Goal: Task Accomplishment & Management: Contribute content

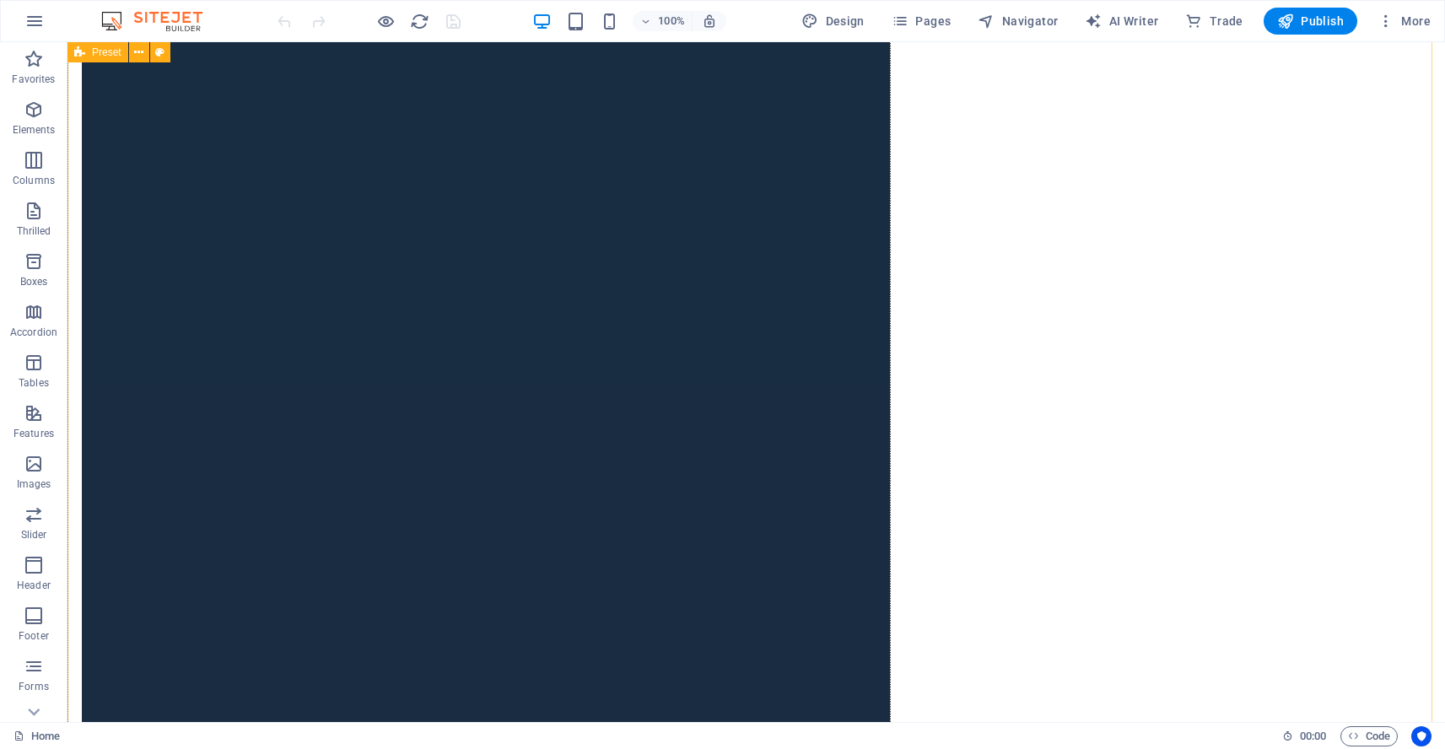
scroll to position [3797, 0]
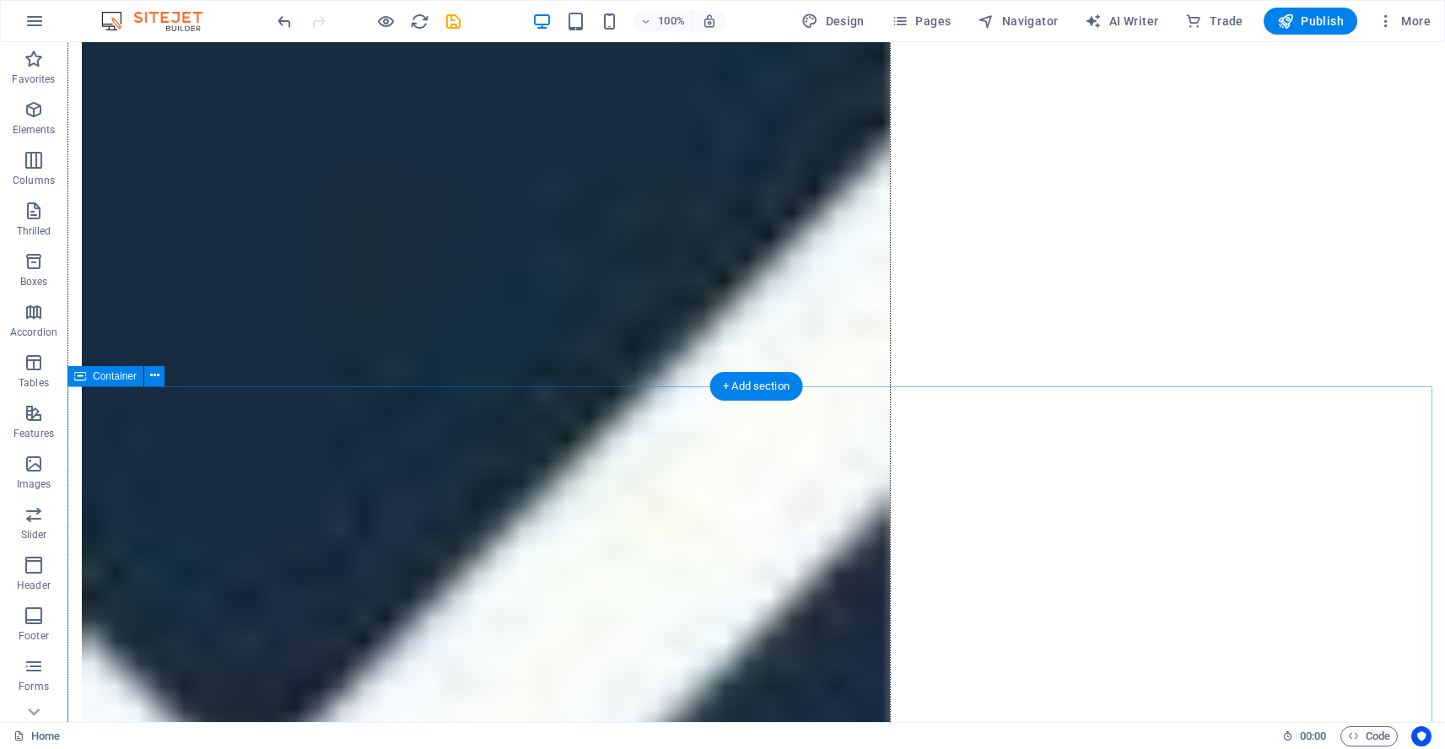
scroll to position [5316, 0]
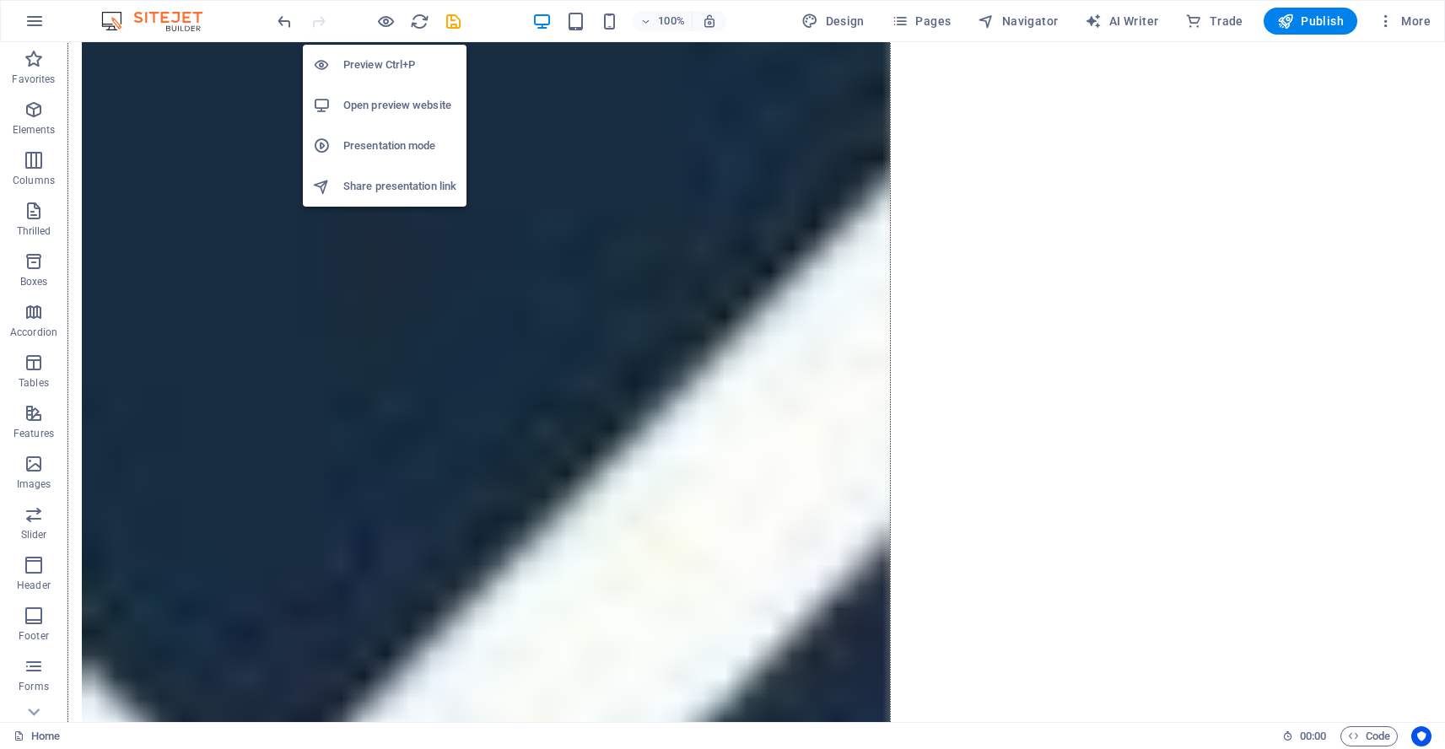
click at [393, 58] on font "Preview Ctrl+P" at bounding box center [379, 64] width 72 height 13
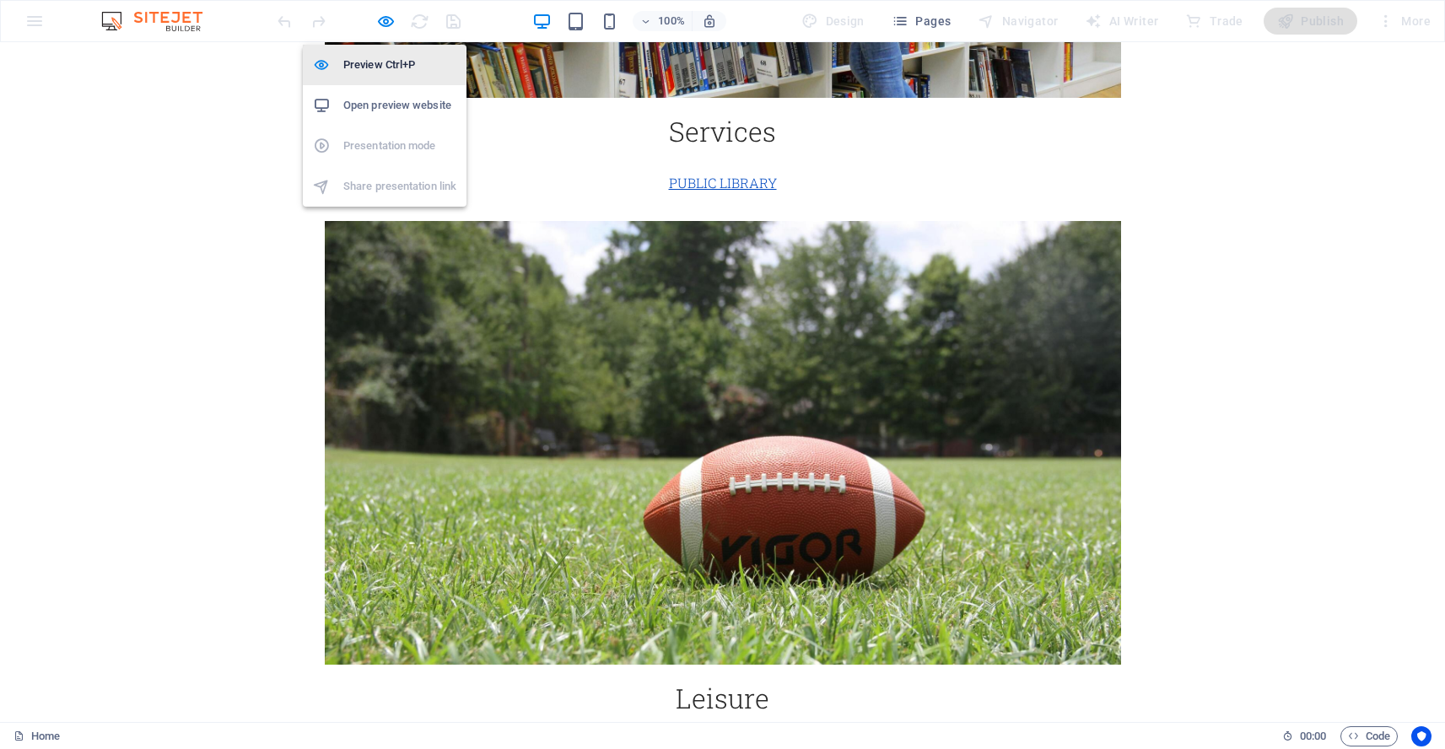
scroll to position [1487, 0]
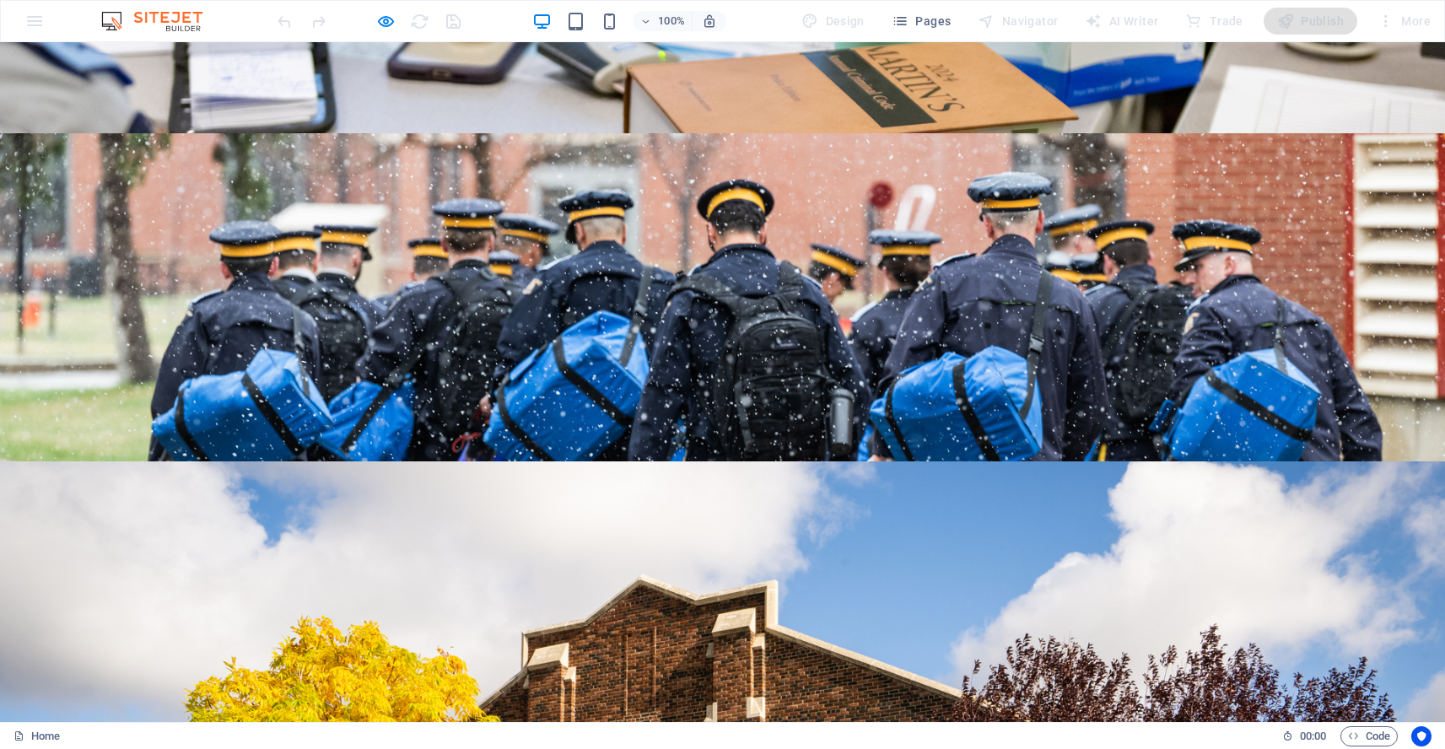
scroll to position [1993, 0]
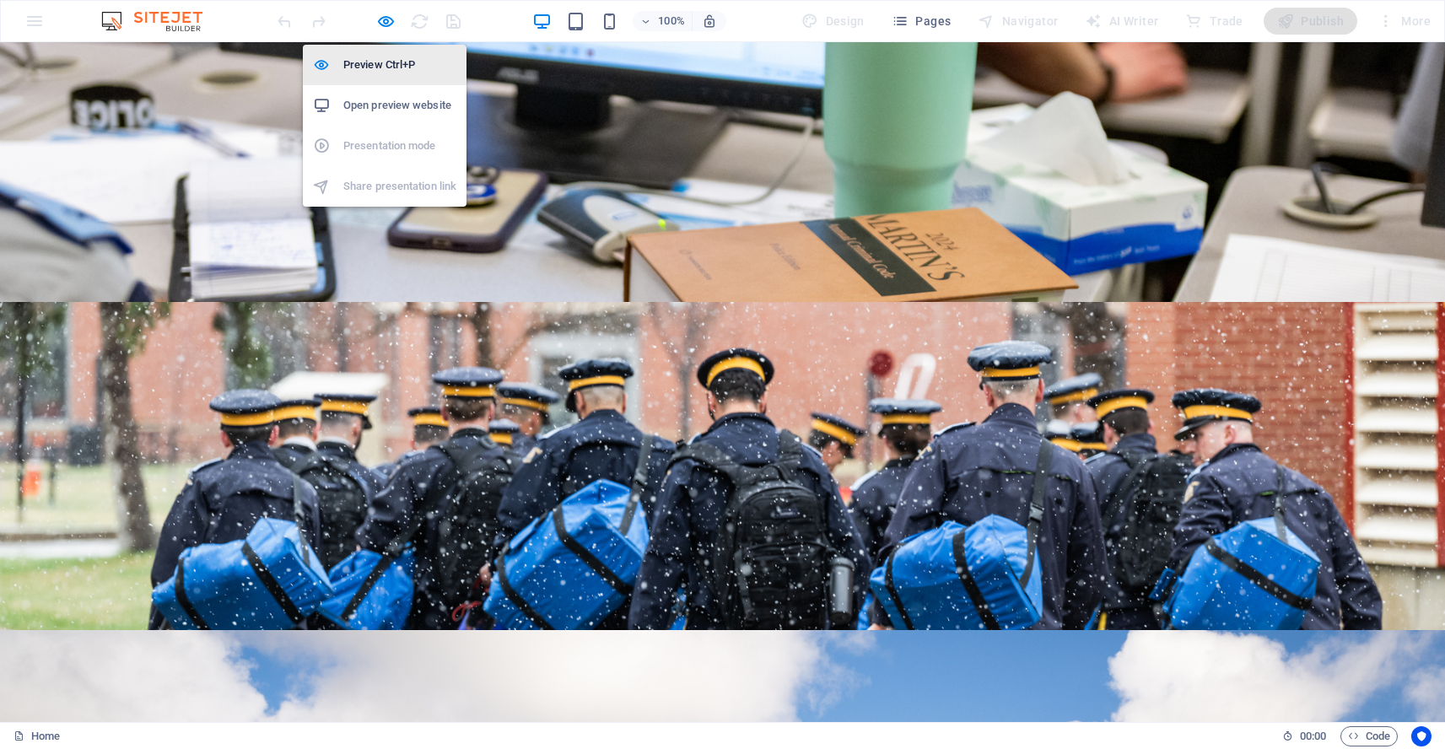
click at [392, 71] on h6 "Preview Ctrl+P" at bounding box center [399, 65] width 113 height 20
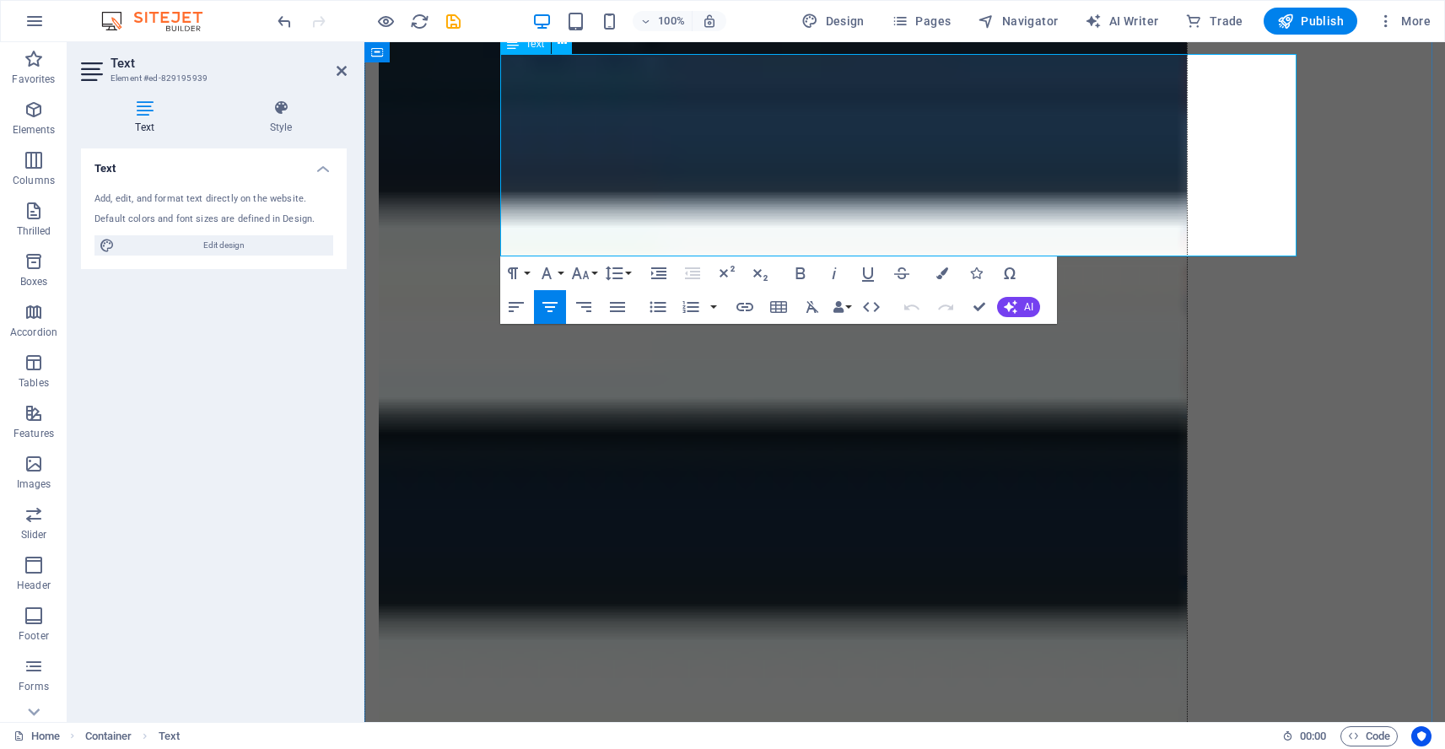
drag, startPoint x: 977, startPoint y: 246, endPoint x: 796, endPoint y: 247, distance: 181.4
drag, startPoint x: 984, startPoint y: 243, endPoint x: 794, endPoint y: 246, distance: 189.9
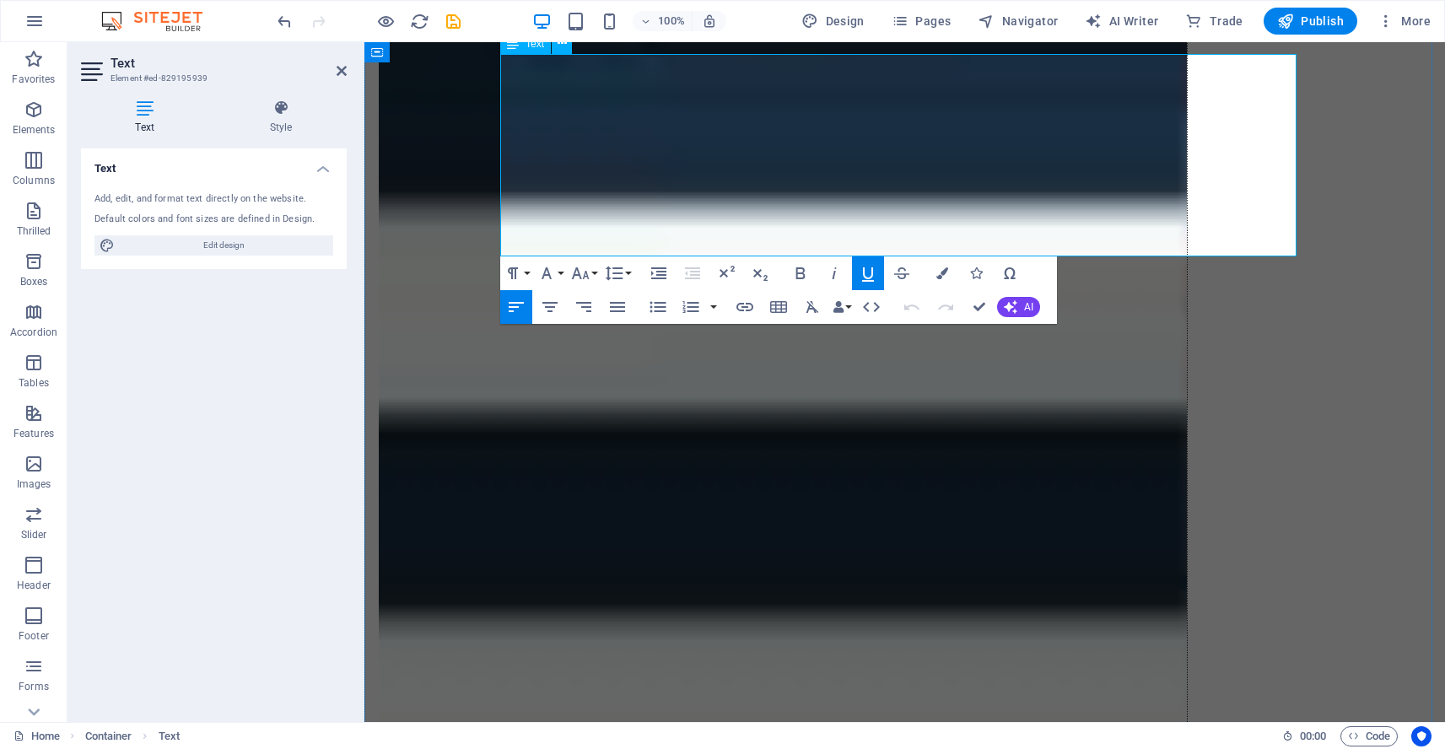
click at [741, 306] on icon "button" at bounding box center [745, 307] width 20 height 20
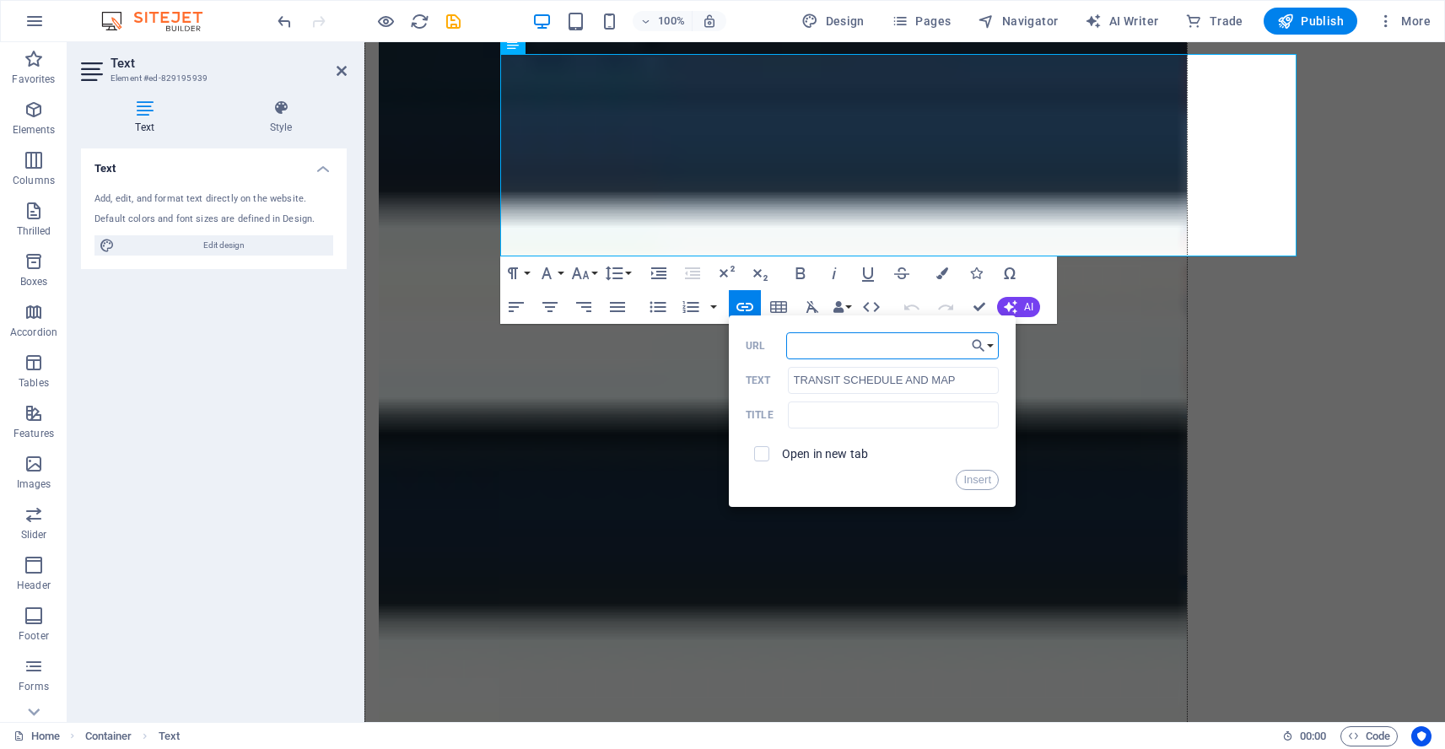
scroll to position [0, 0]
click at [888, 343] on input "[URL][DOMAIN_NAME][PERSON_NAME][PERSON_NAME][DOMAIN_NAME]" at bounding box center [892, 345] width 213 height 27
click at [887, 343] on input "[URL][DOMAIN_NAME][PERSON_NAME][PERSON_NAME][DOMAIN_NAME]" at bounding box center [892, 345] width 213 height 27
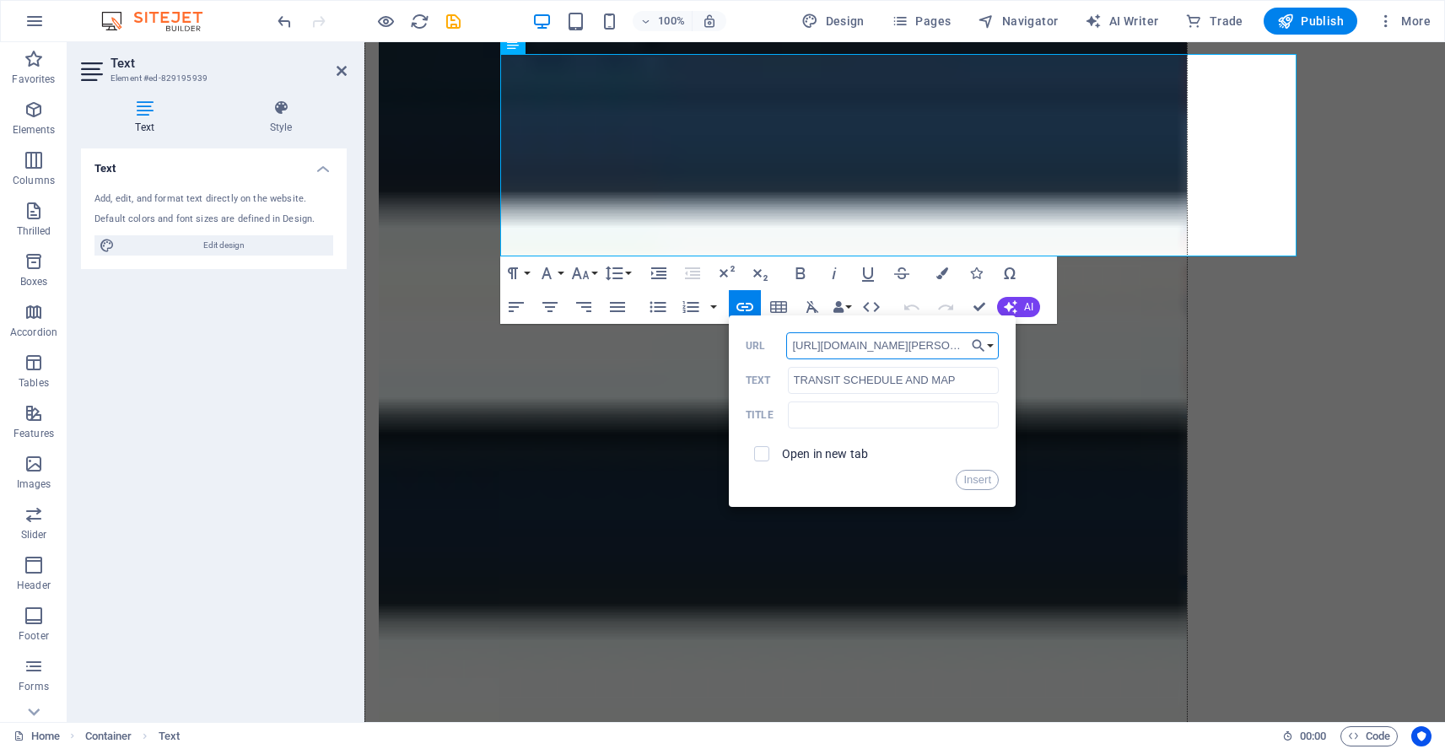
paste input "transportation-roads-parking/transit/schedules-routes/"
type input "[URL][DOMAIN_NAME][PERSON_NAME]"
click at [762, 454] on input "checkbox" at bounding box center [759, 451] width 15 height 15
checkbox input "true"
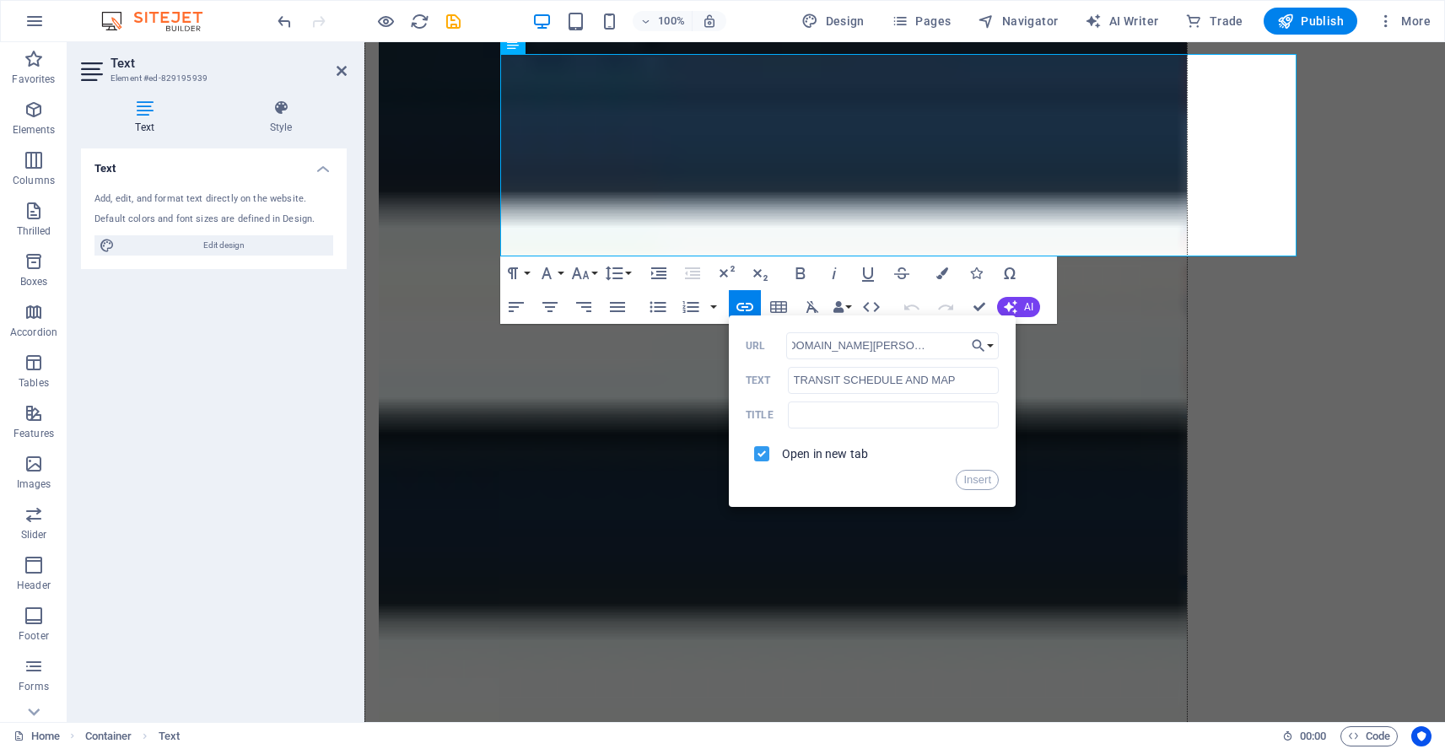
scroll to position [0, 0]
click at [983, 481] on font "Insert" at bounding box center [978, 479] width 28 height 13
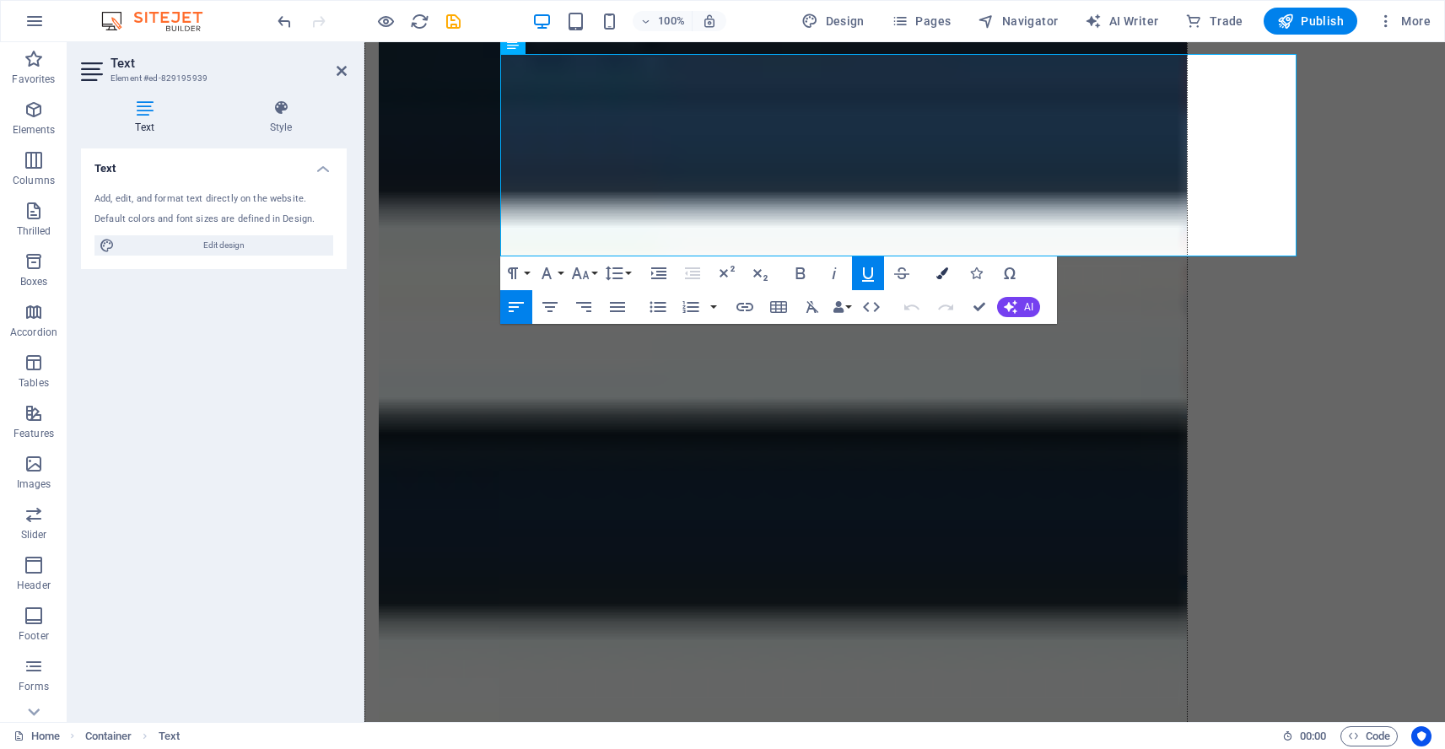
click at [948, 273] on icon "button" at bounding box center [943, 273] width 12 height 12
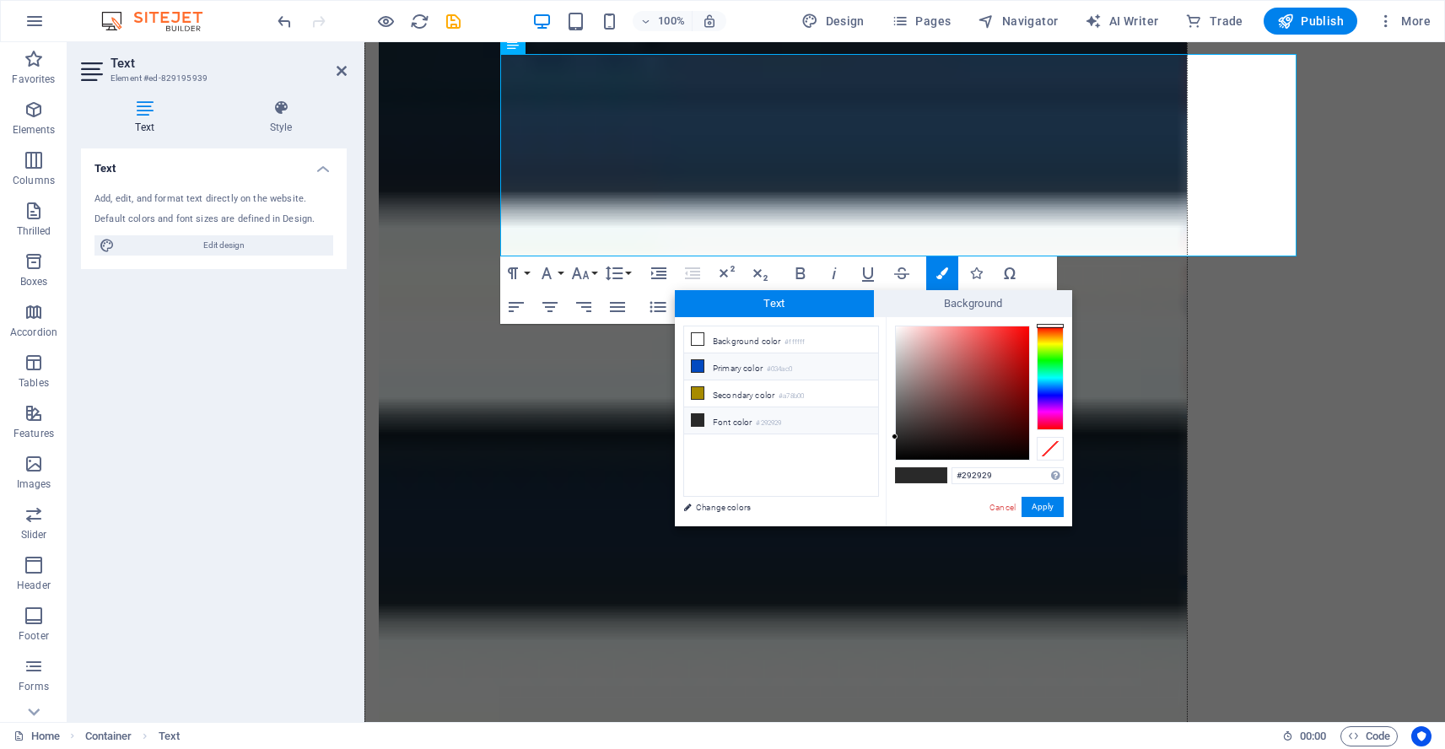
click at [758, 371] on li "Primary color #034ac0" at bounding box center [781, 367] width 194 height 27
type input "#034ac0"
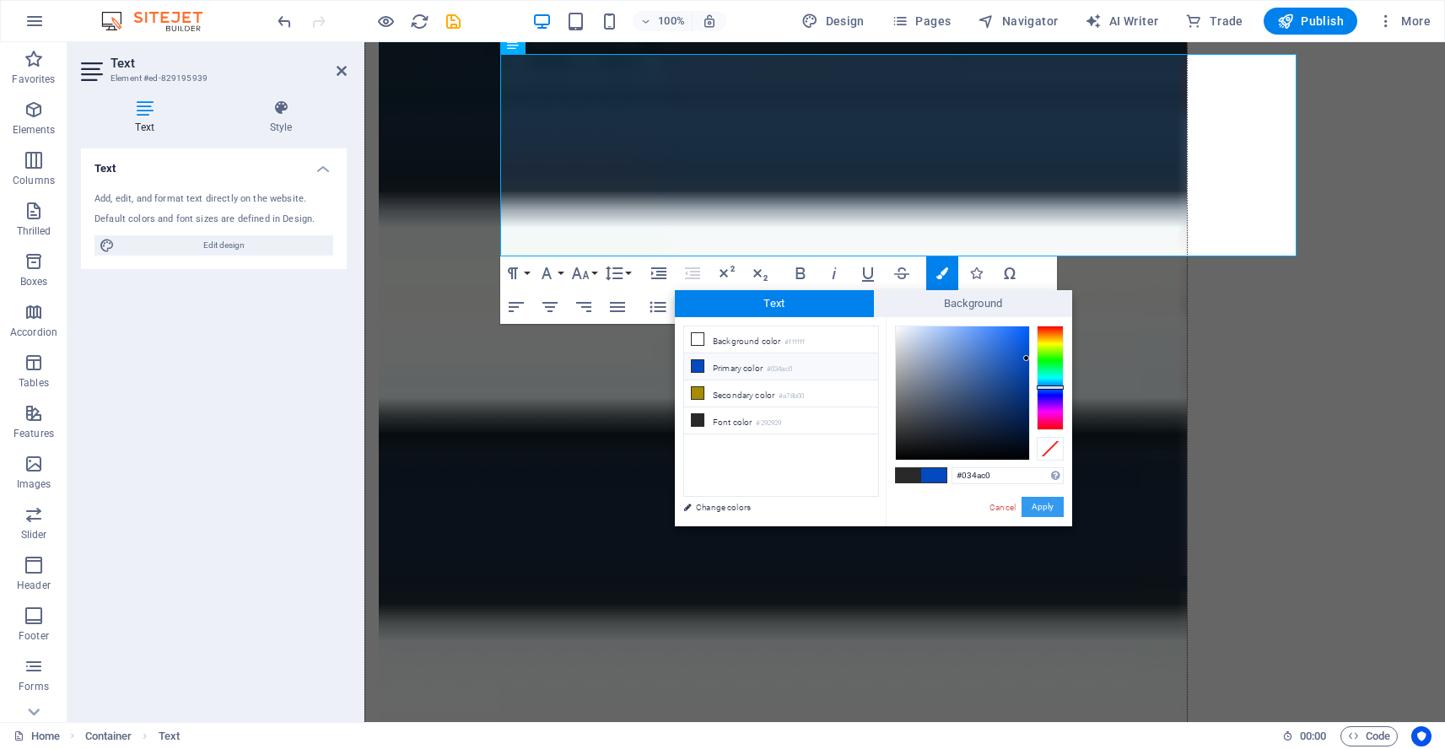
drag, startPoint x: 1044, startPoint y: 510, endPoint x: 679, endPoint y: 467, distance: 367.0
click at [1044, 510] on button "Apply" at bounding box center [1043, 507] width 42 height 20
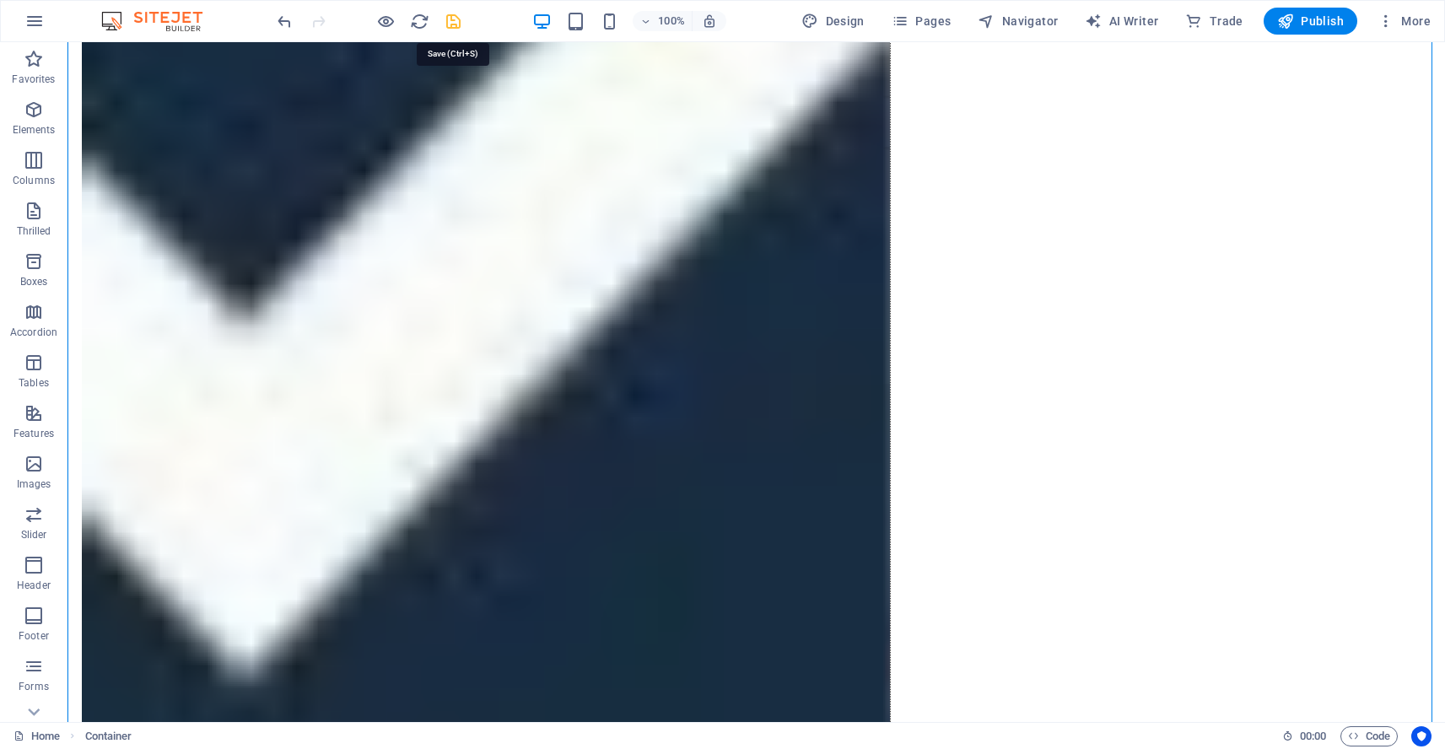
click at [446, 19] on icon "save" at bounding box center [453, 21] width 19 height 19
checkbox input "false"
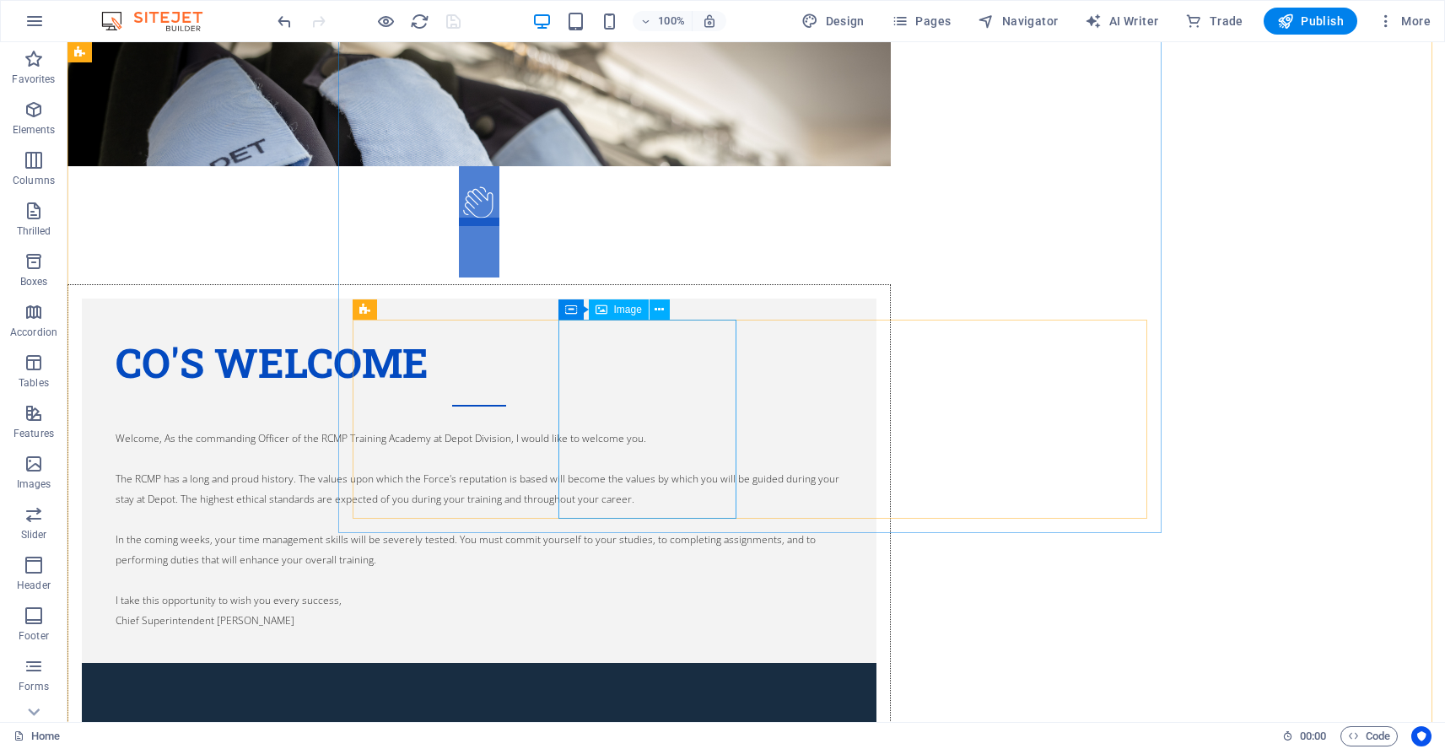
scroll to position [1694, 0]
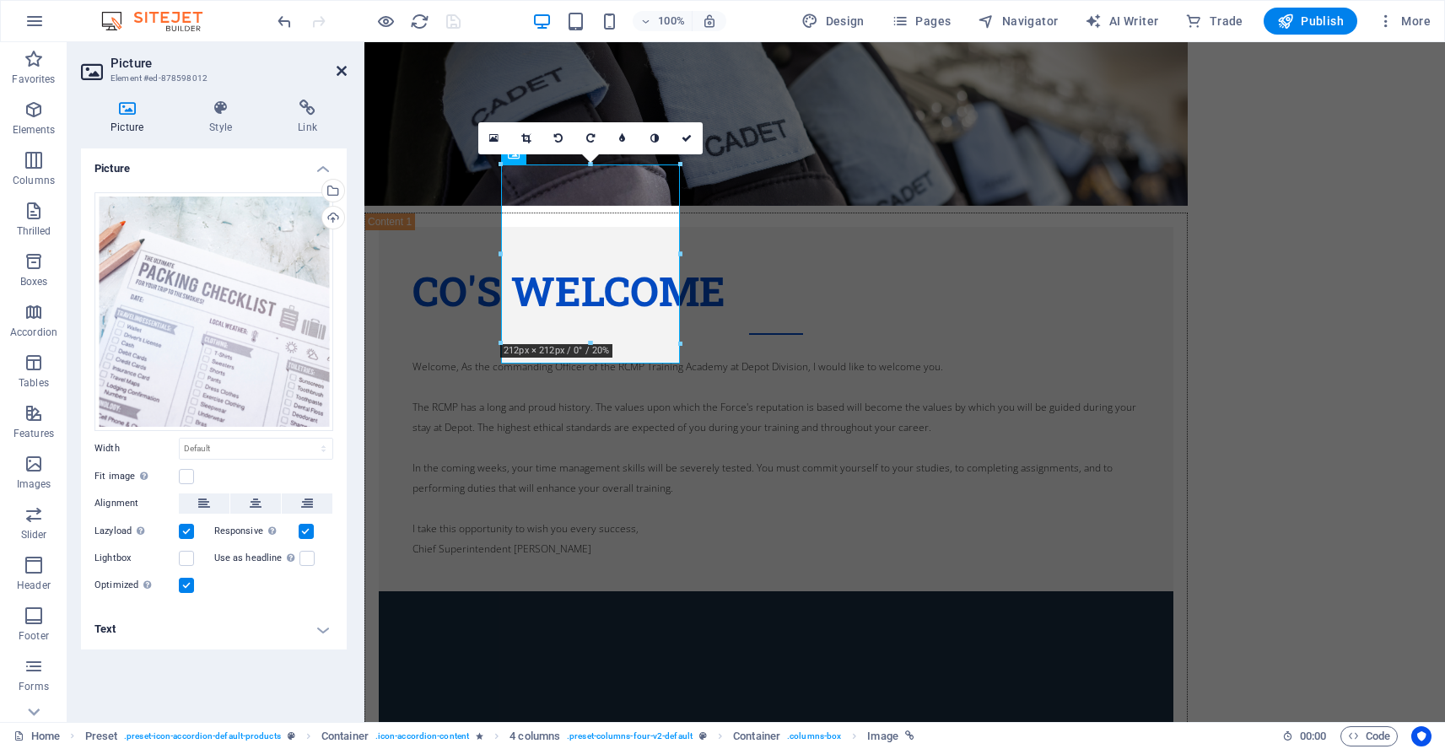
click at [346, 69] on icon at bounding box center [342, 71] width 10 height 14
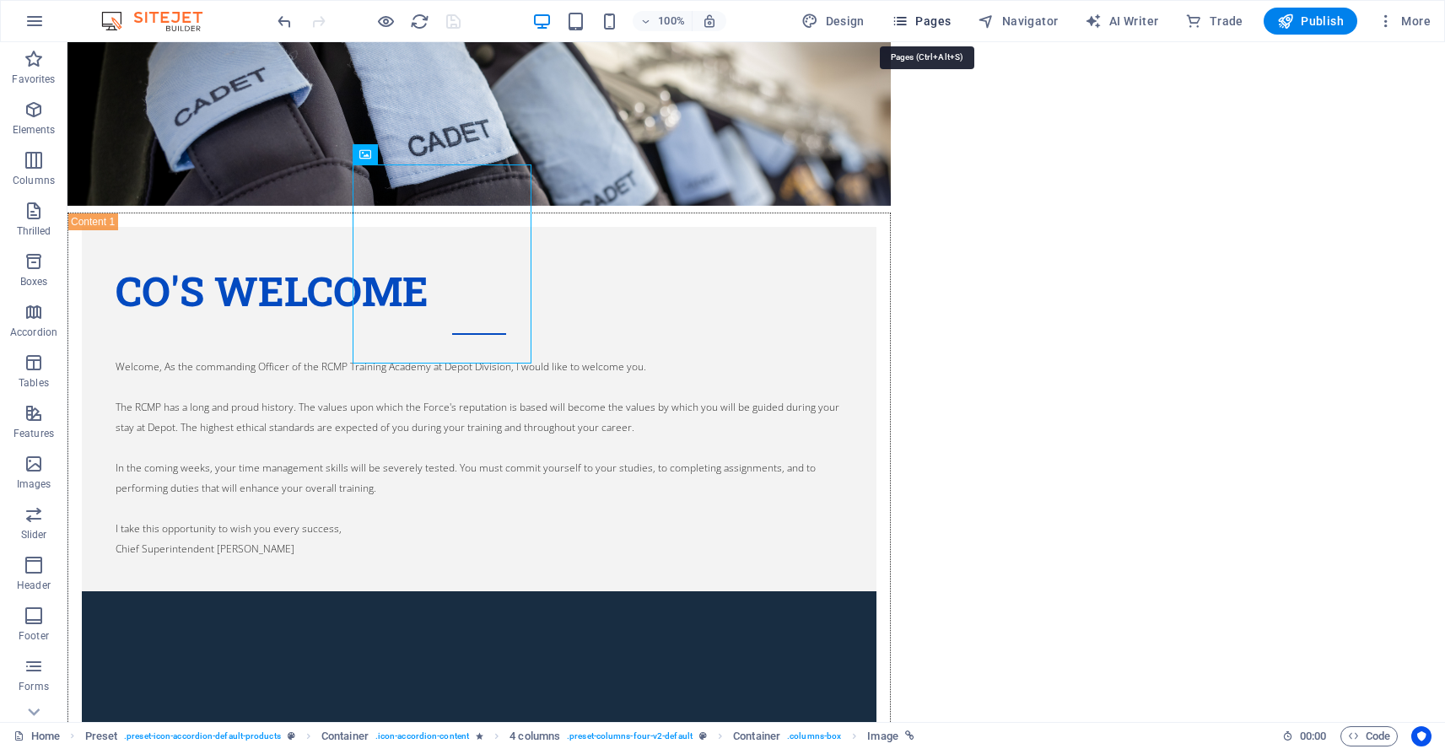
click at [935, 19] on font "Pages" at bounding box center [933, 21] width 35 height 14
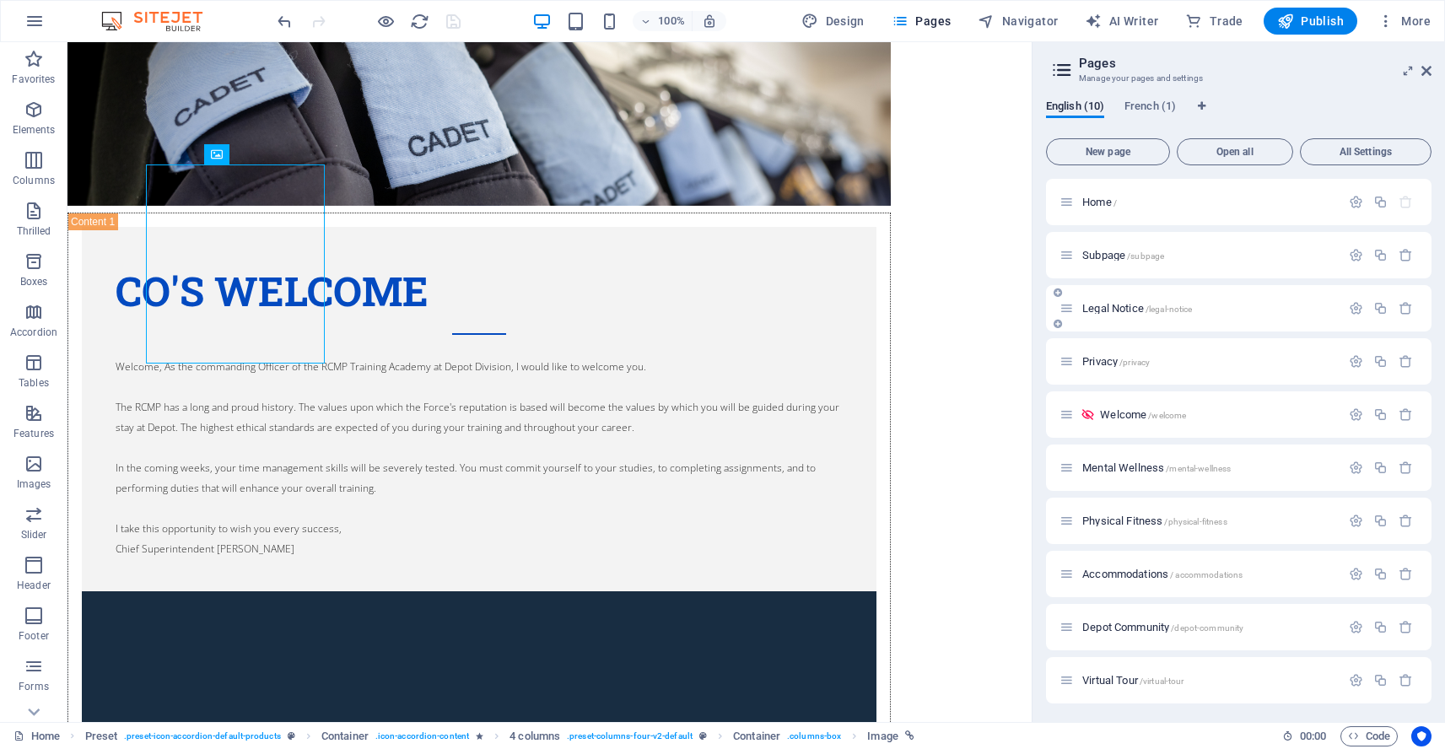
scroll to position [2, 0]
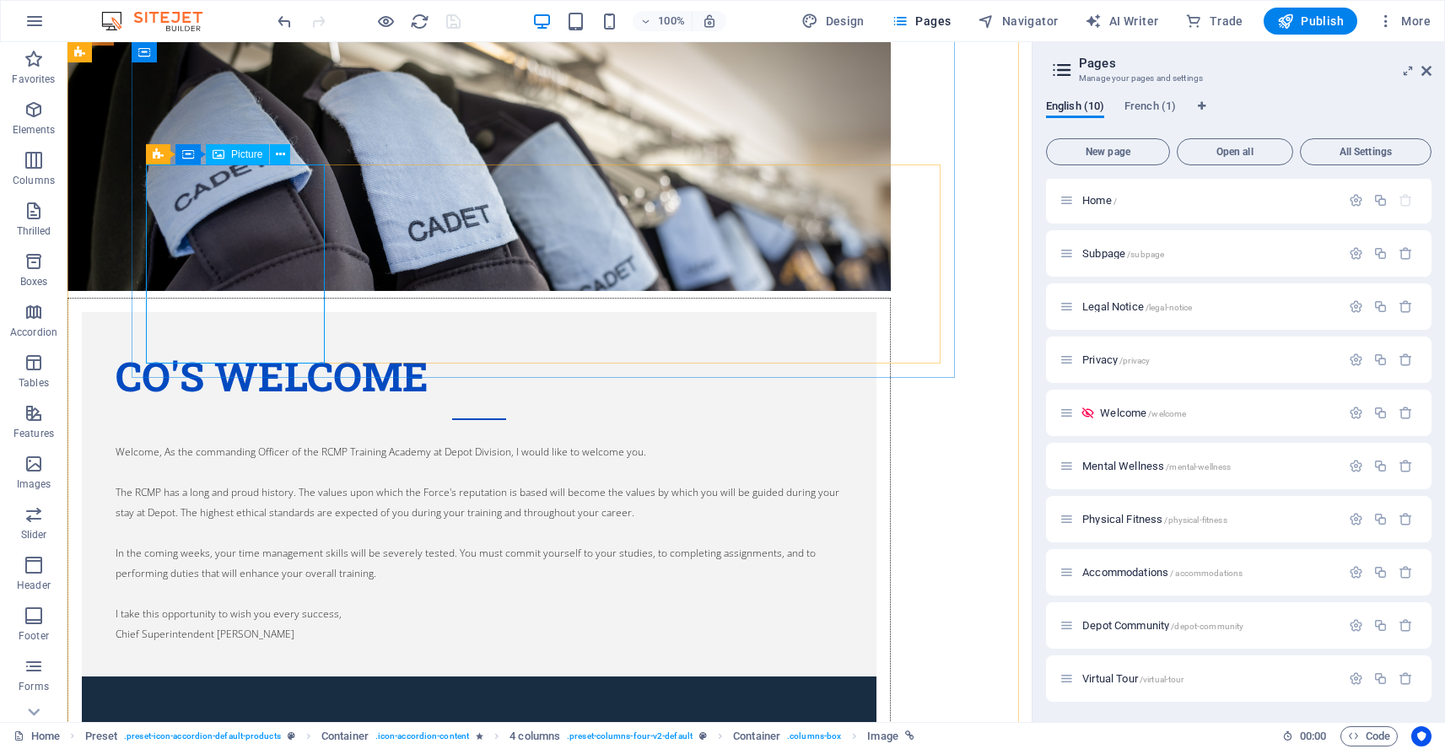
select select "4"
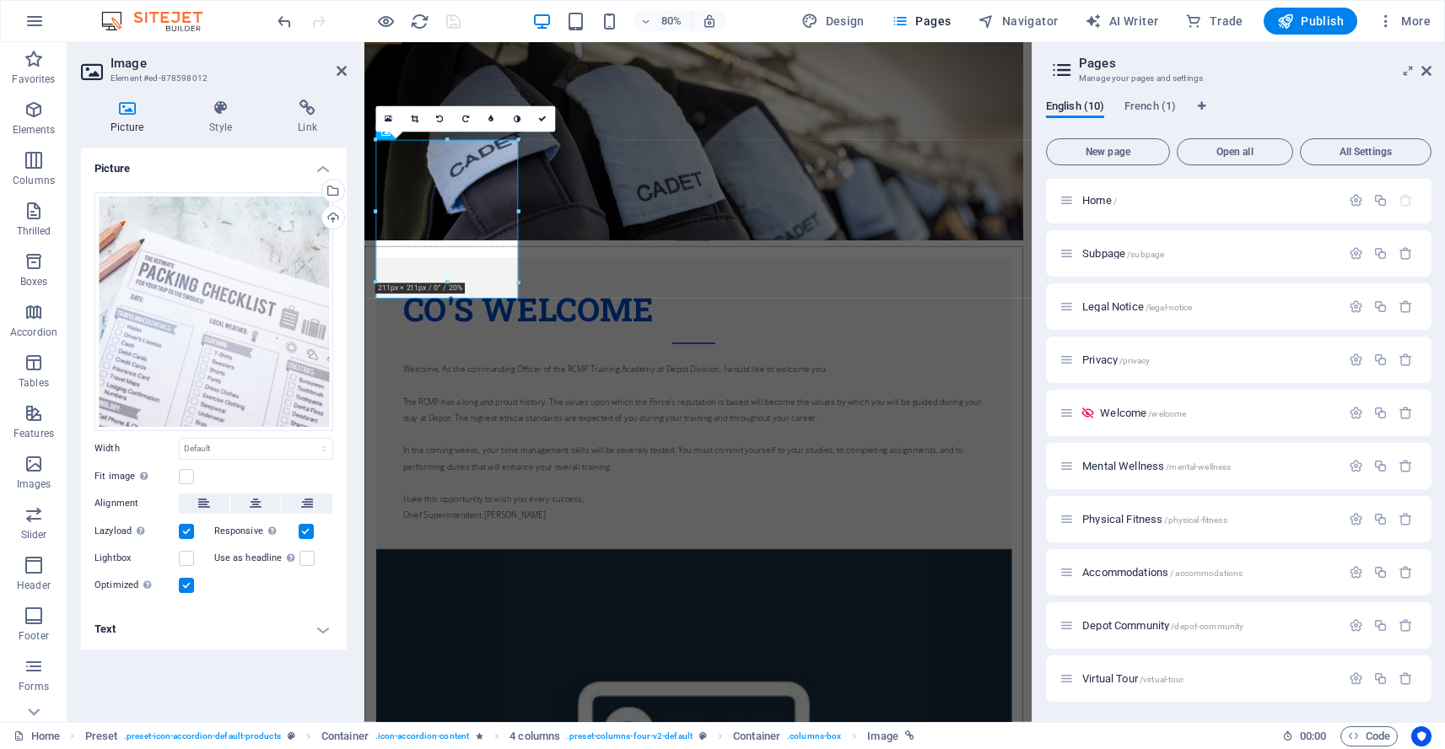
scroll to position [1780, 0]
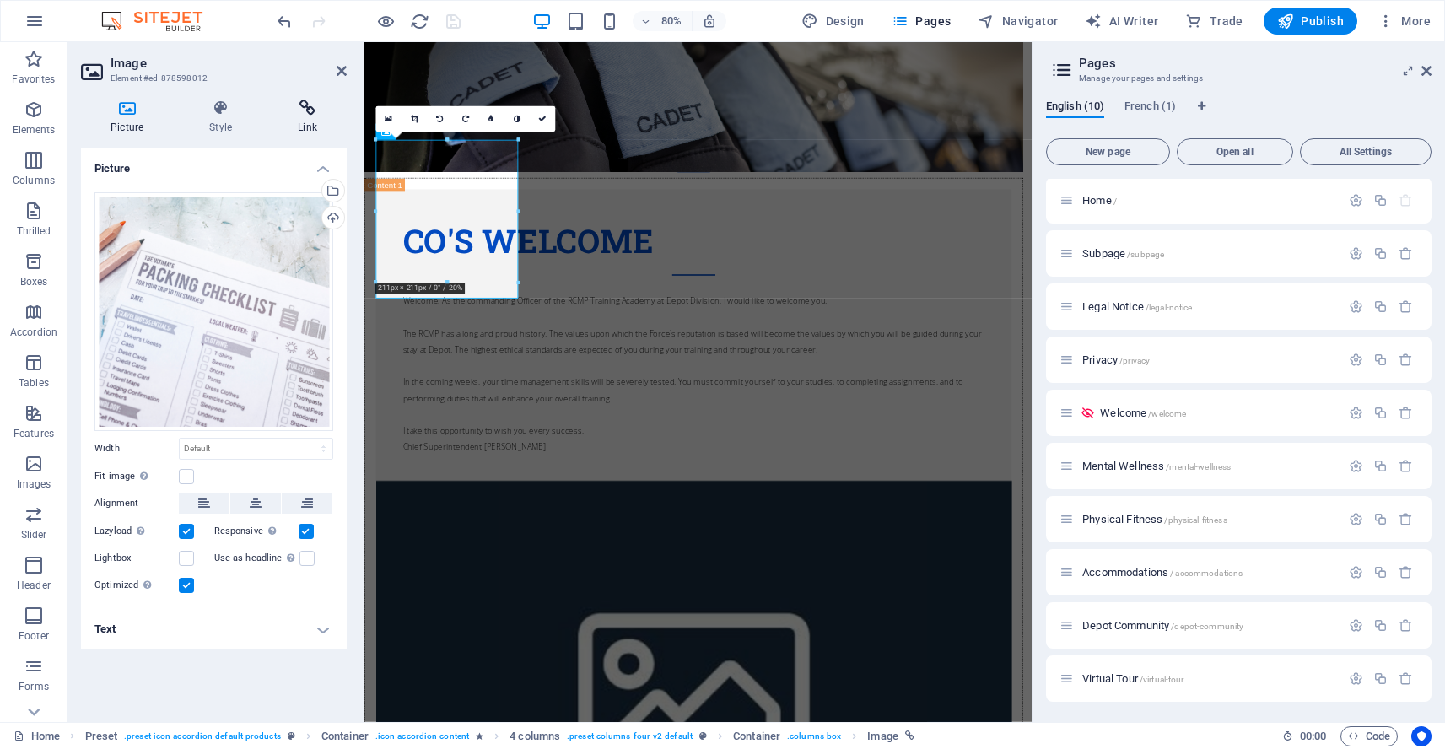
click at [310, 120] on h4 "Link" at bounding box center [307, 117] width 78 height 35
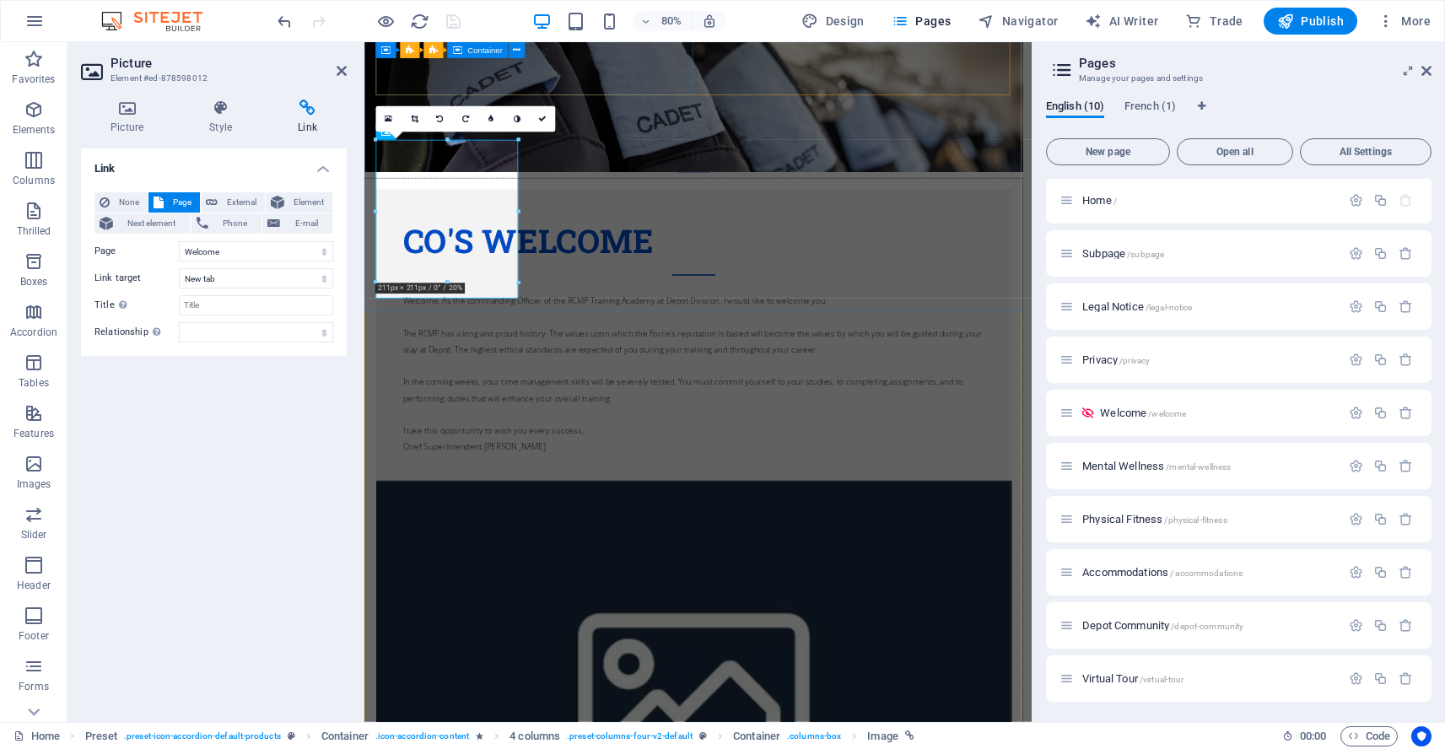
click at [682, 226] on div "co's welcome Welcome, As the commanding Officer of the RCMP Training Academy at…" at bounding box center [776, 408] width 795 height 365
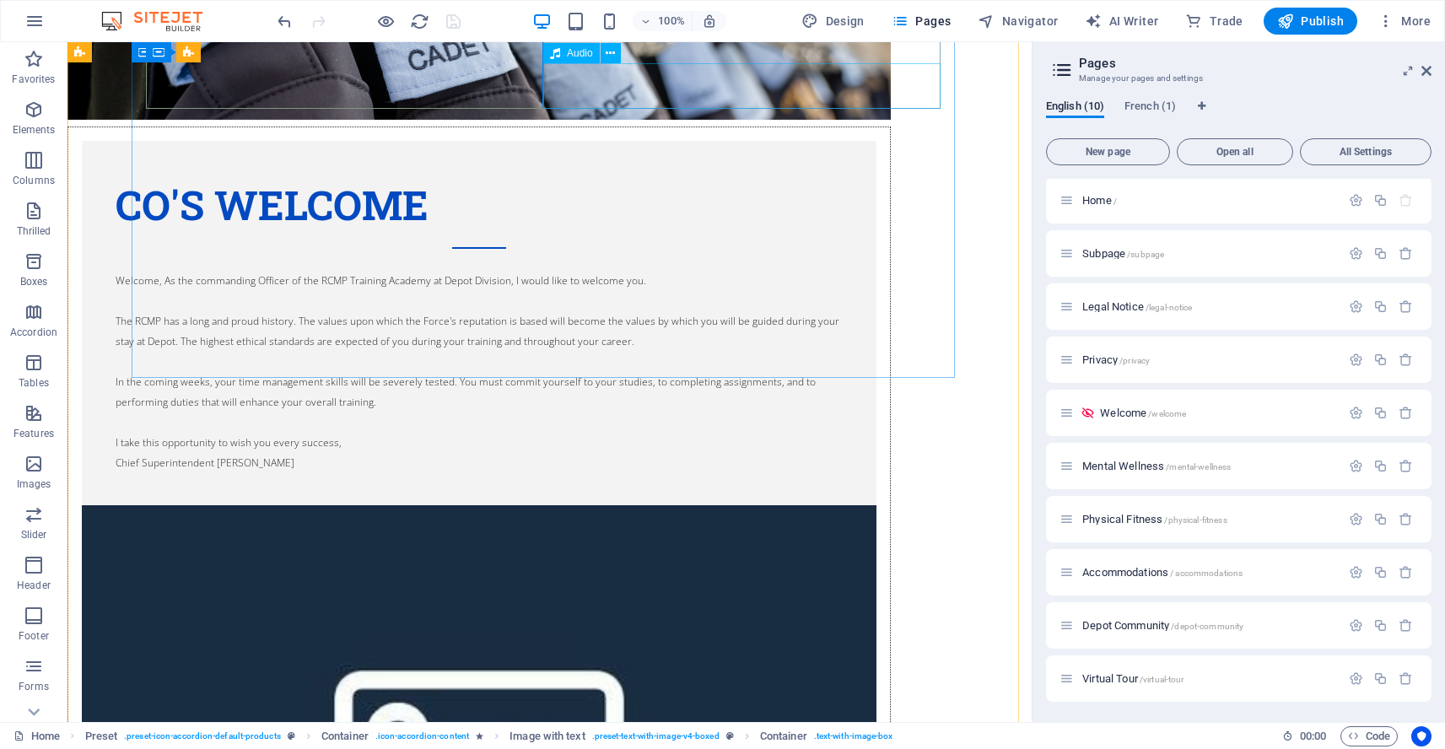
scroll to position [1694, 0]
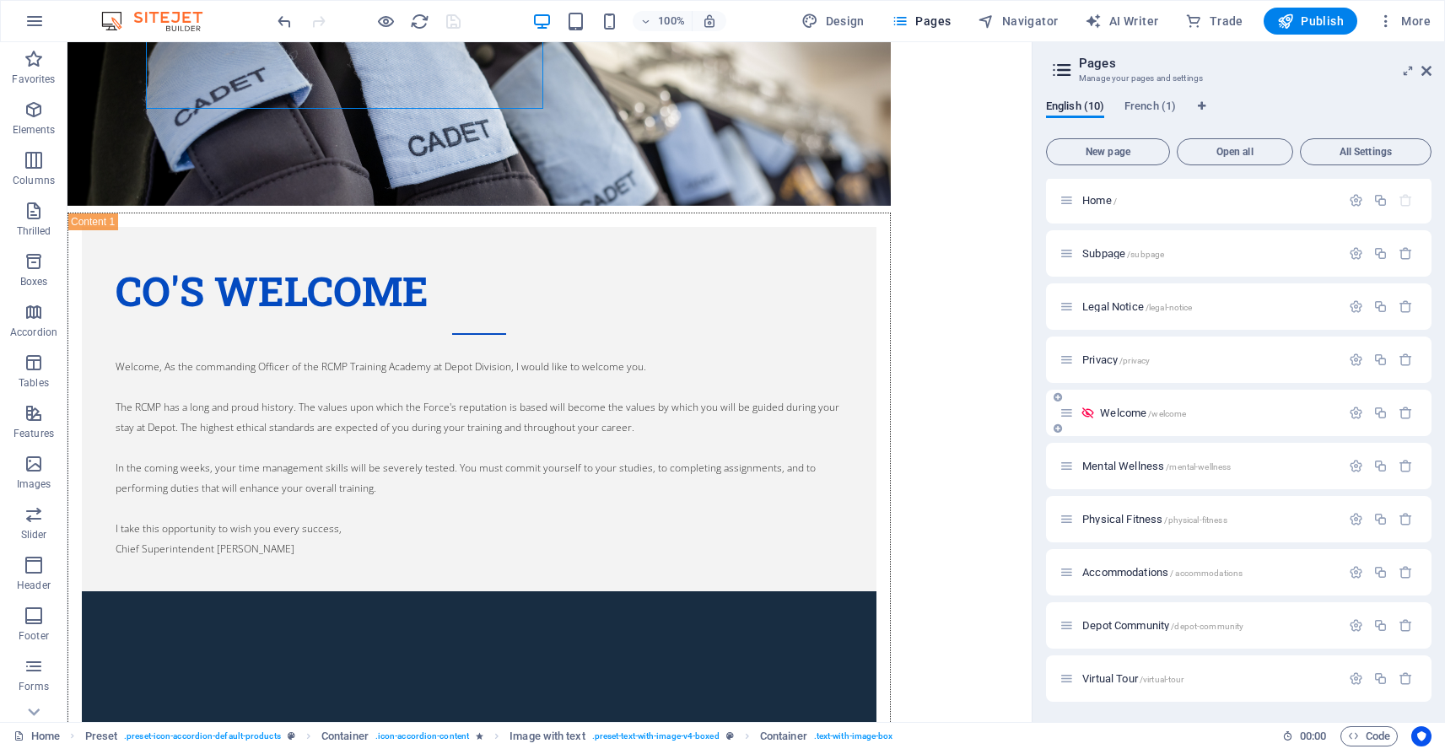
click at [1126, 413] on font "Welcome" at bounding box center [1123, 413] width 46 height 13
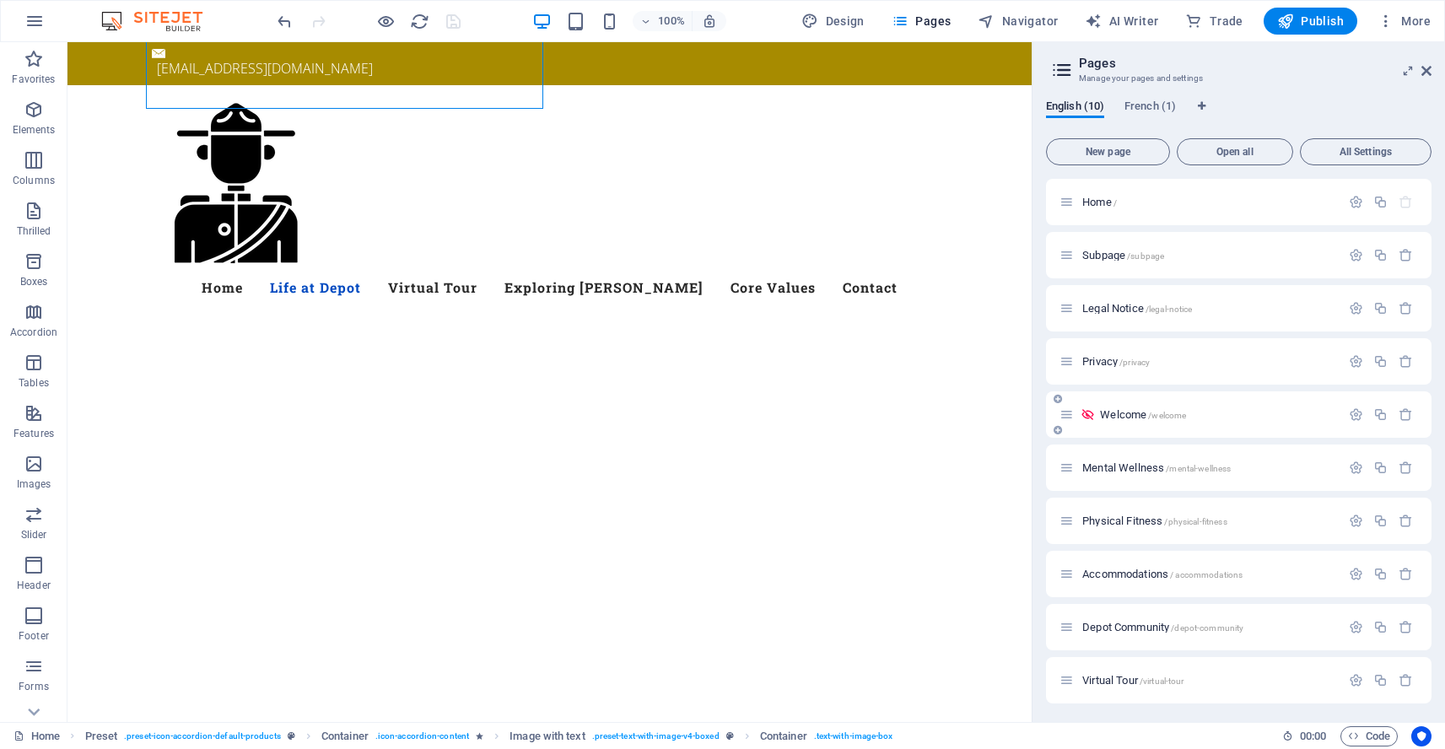
click at [1126, 413] on div "Welcome /welcome" at bounding box center [1239, 415] width 386 height 46
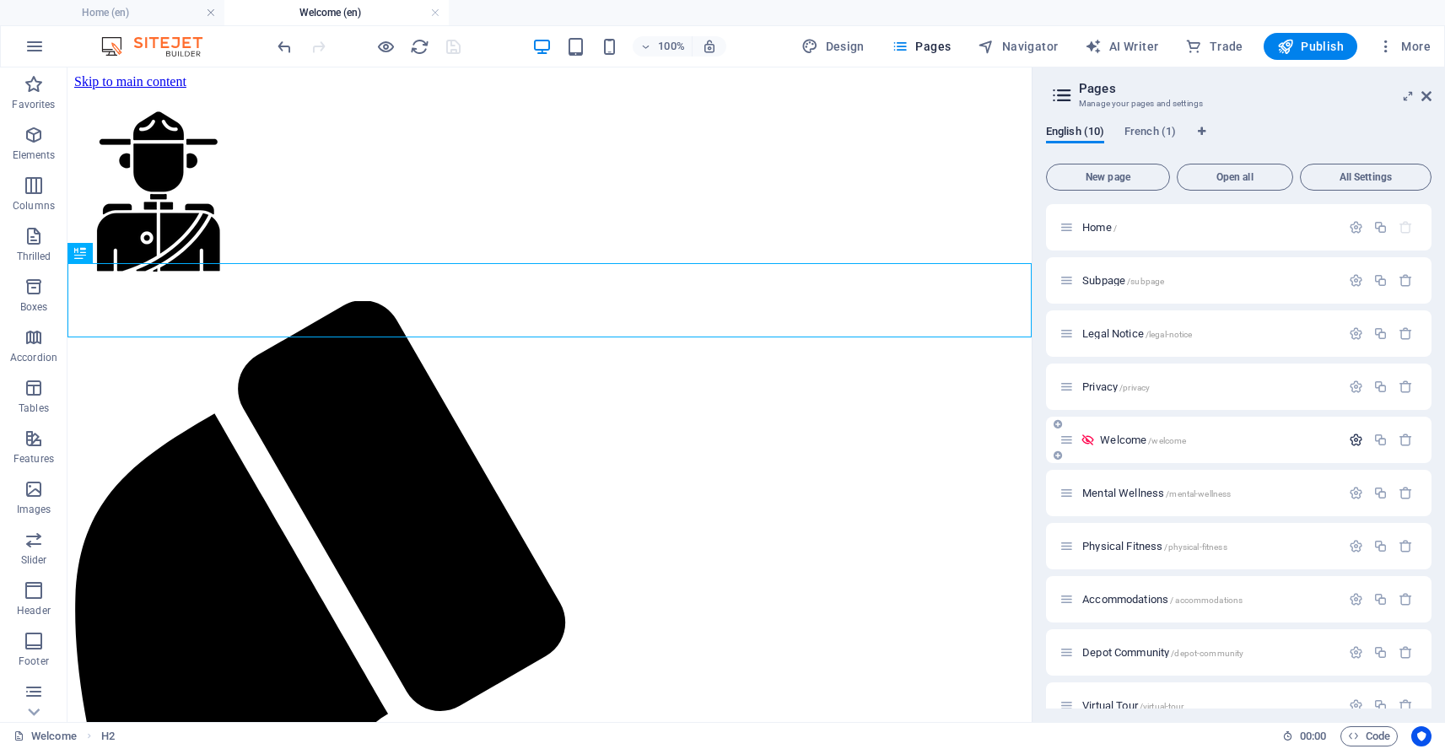
click at [1357, 443] on icon "button" at bounding box center [1356, 440] width 14 height 14
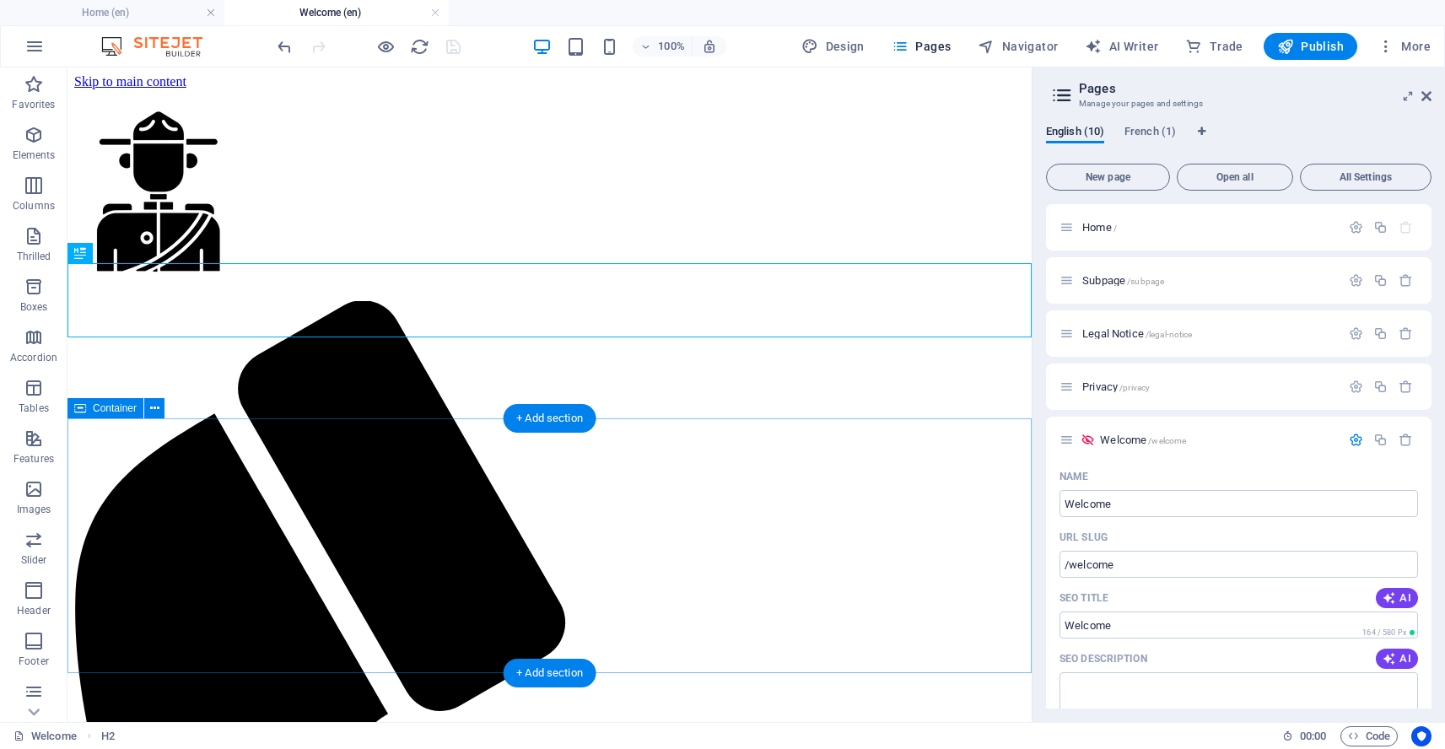
drag, startPoint x: 94, startPoint y: 665, endPoint x: 294, endPoint y: 500, distance: 259.5
click at [535, 424] on font "+ Add section" at bounding box center [549, 418] width 67 height 13
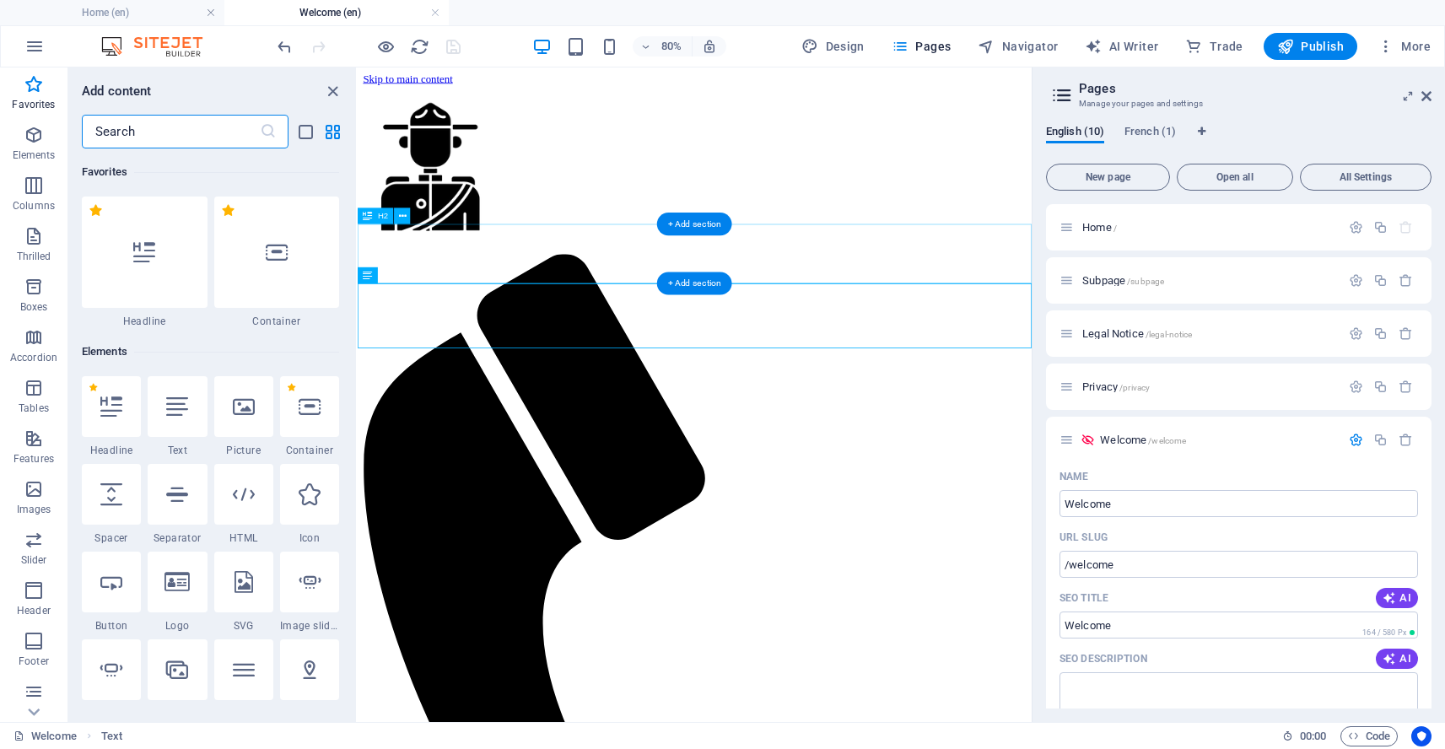
click at [401, 215] on icon at bounding box center [403, 216] width 8 height 14
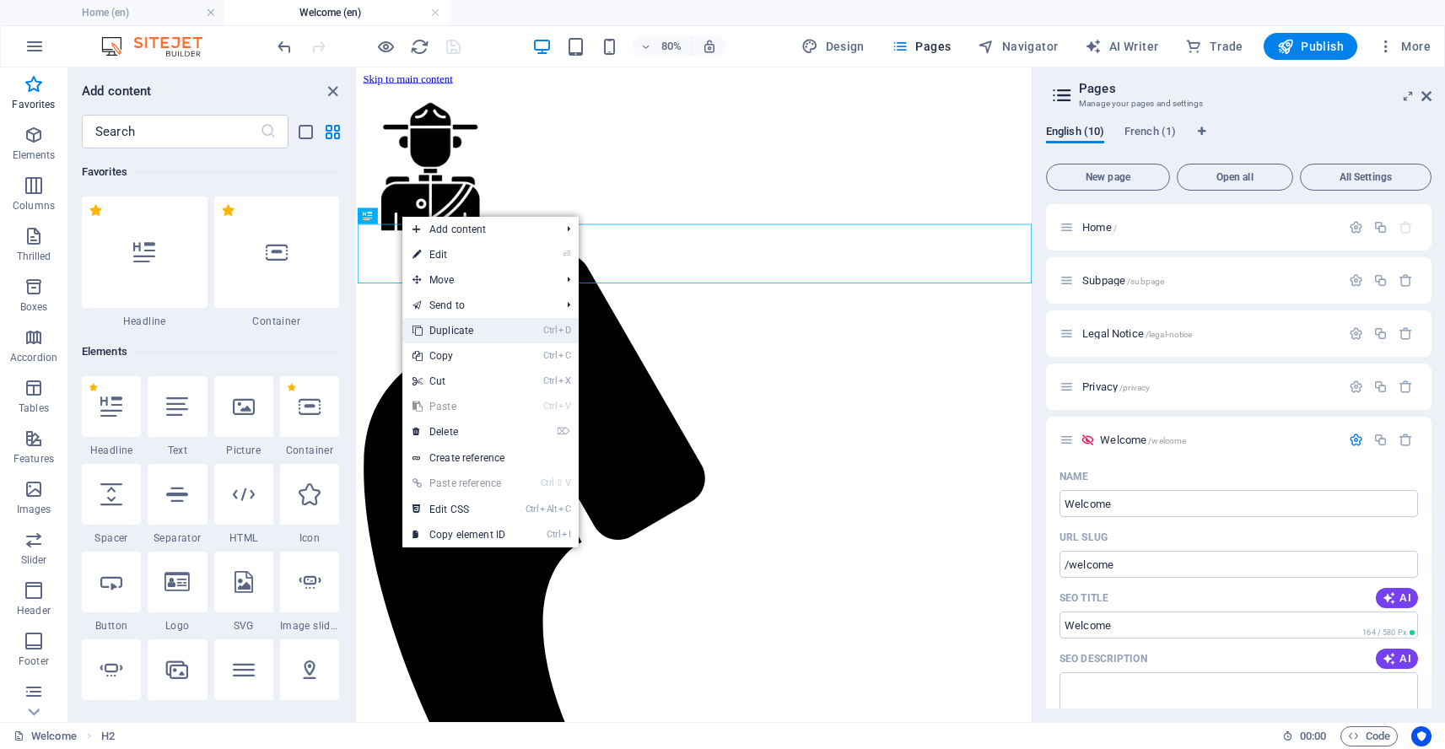
click at [436, 325] on font "Duplicate" at bounding box center [451, 331] width 44 height 12
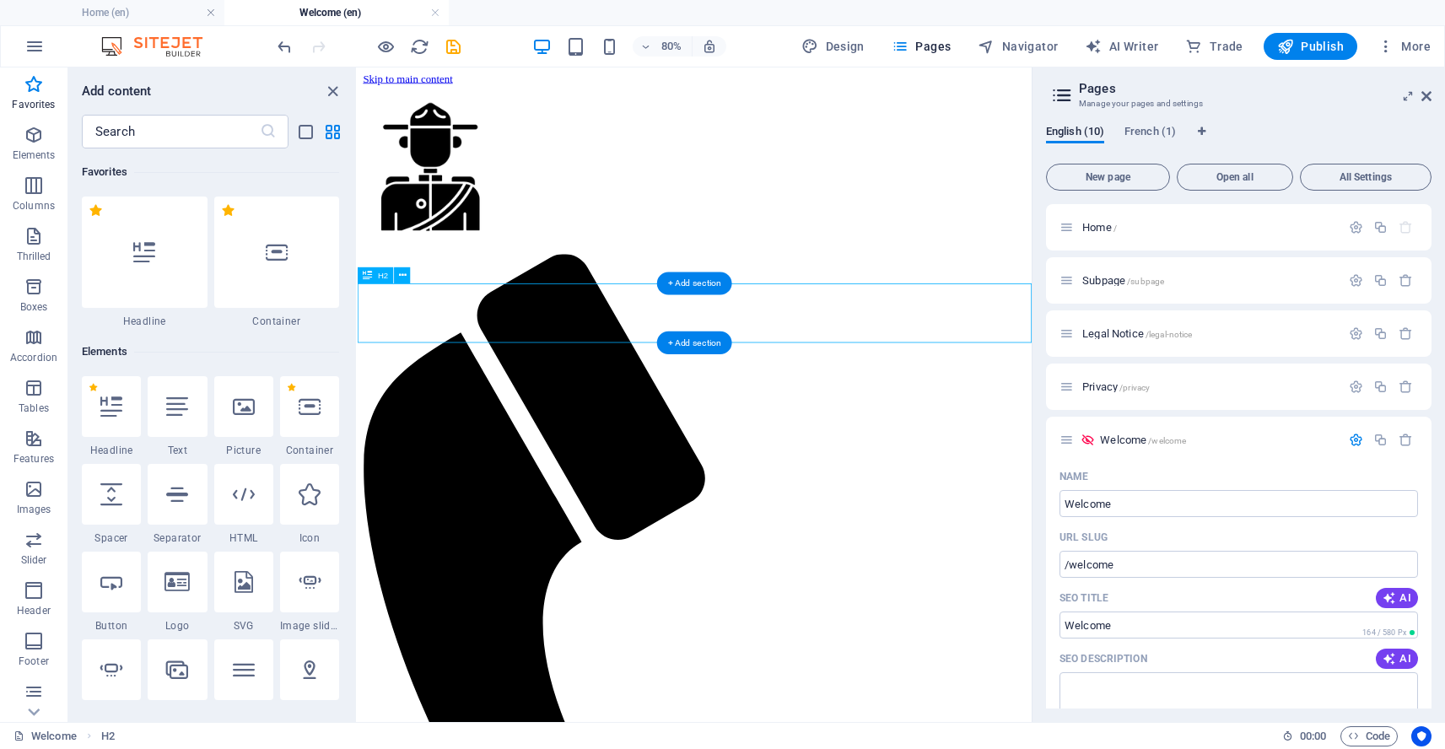
click at [399, 278] on icon at bounding box center [403, 275] width 8 height 14
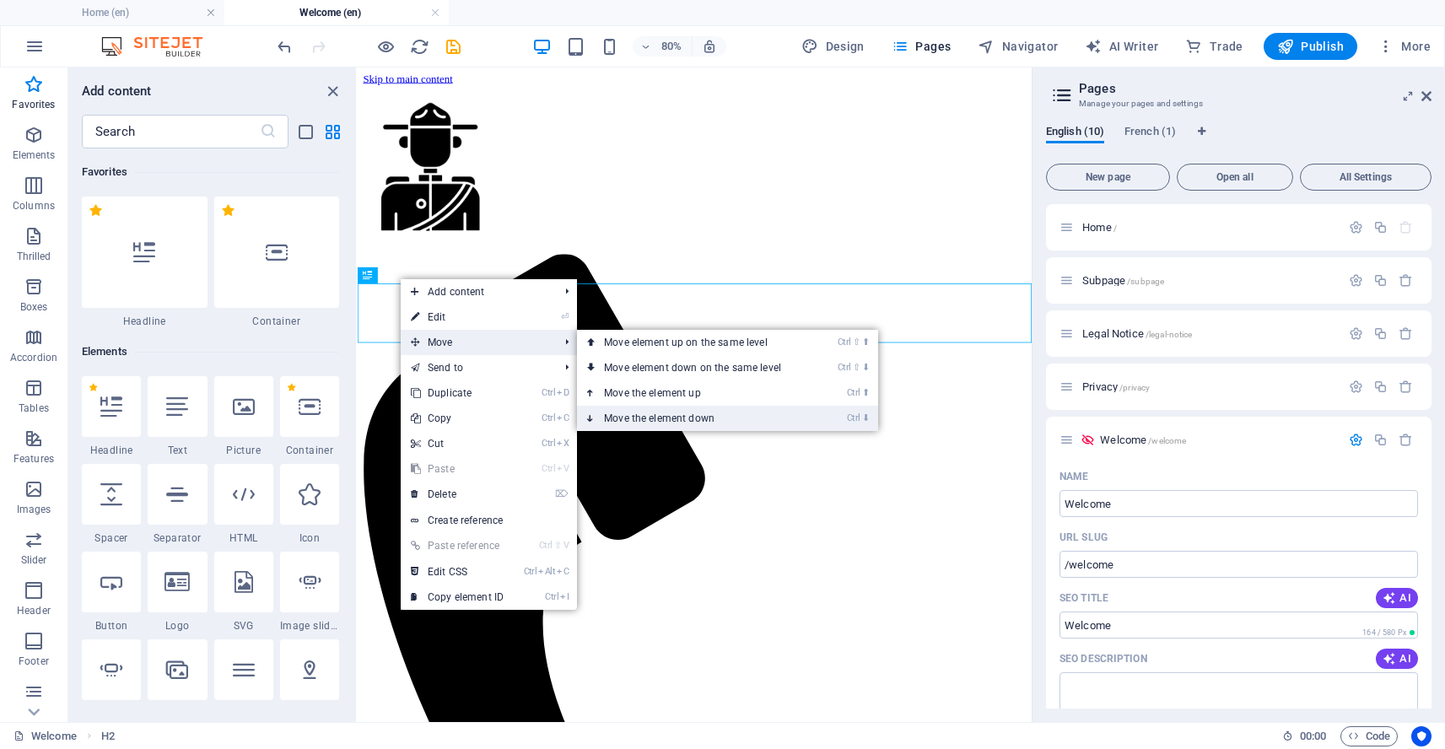
click at [607, 415] on font "Move the element down" at bounding box center [659, 419] width 111 height 12
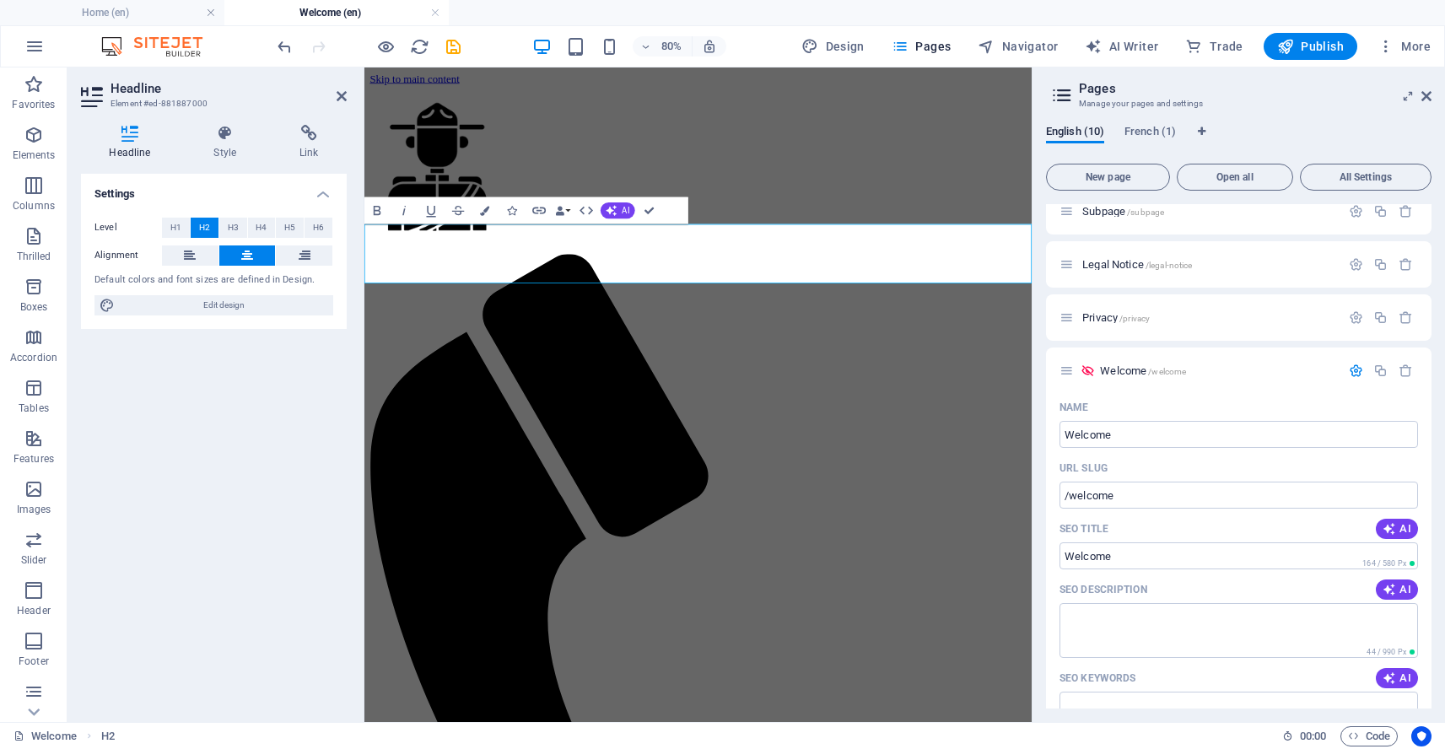
scroll to position [84, 0]
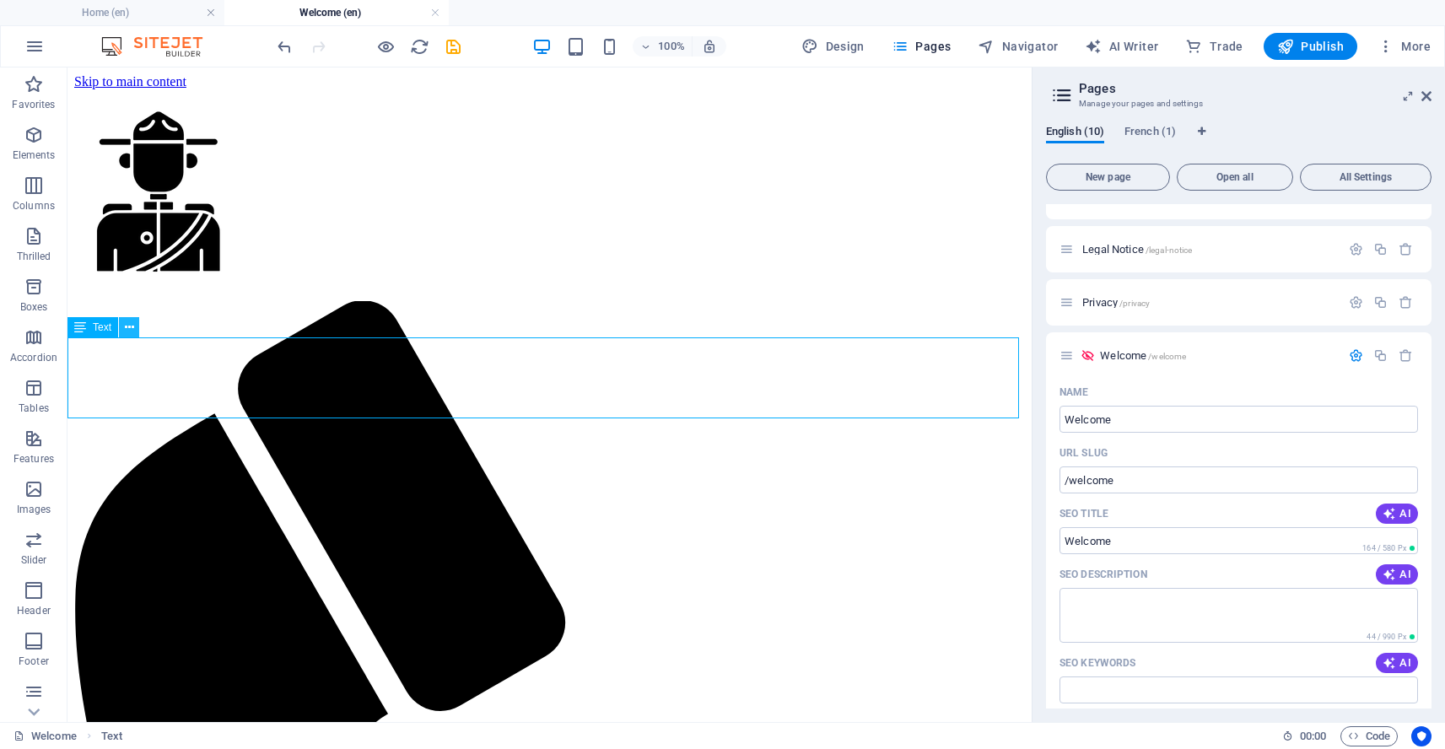
click at [132, 329] on icon at bounding box center [129, 328] width 9 height 18
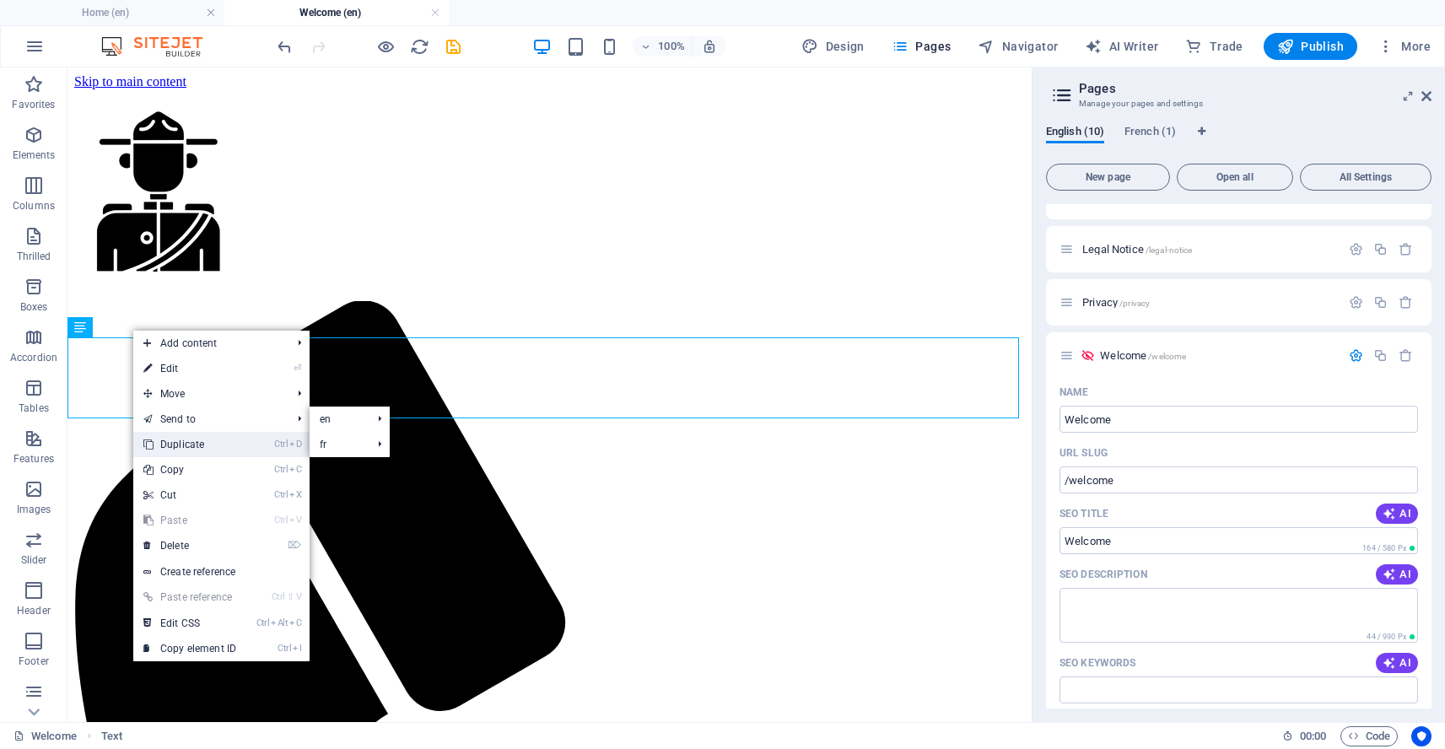
click at [175, 445] on link "Ctrl D Duplicate" at bounding box center [189, 444] width 113 height 25
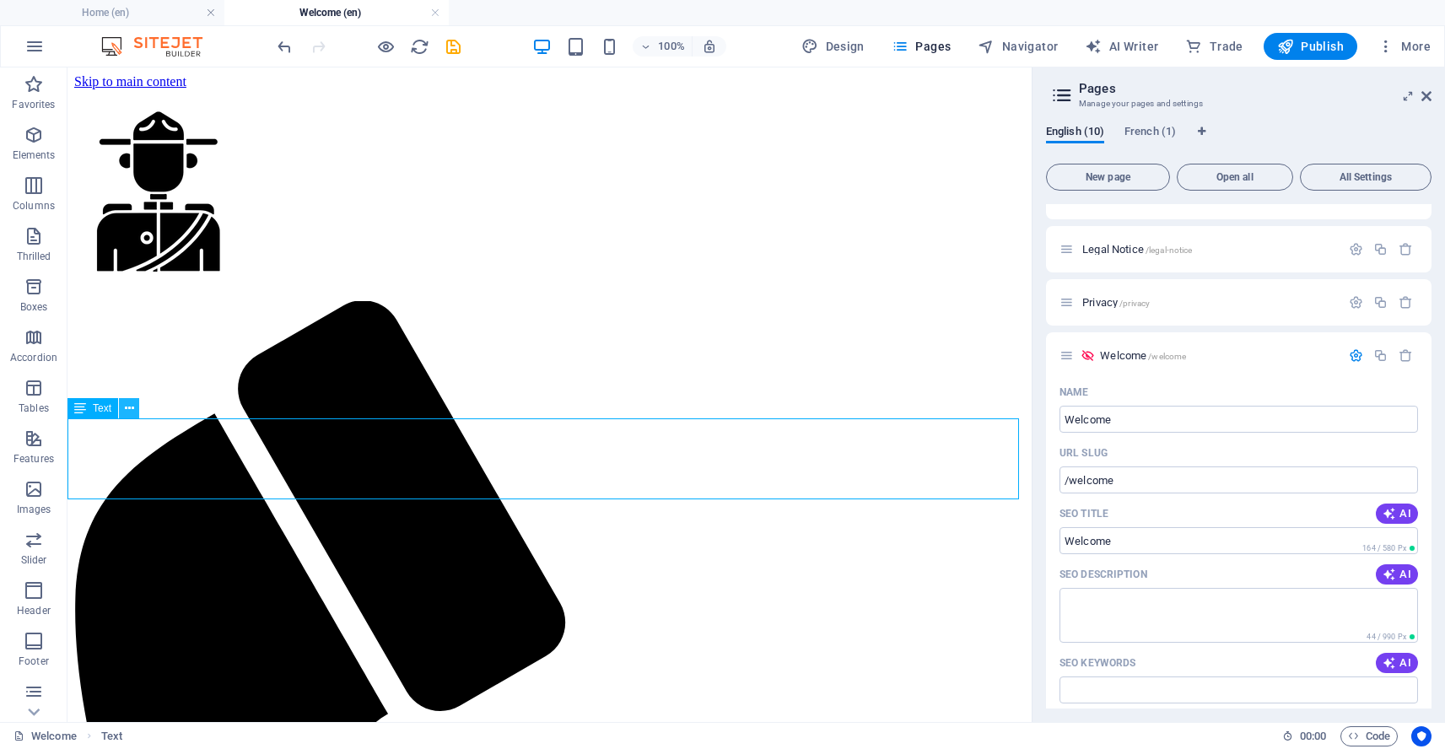
click at [134, 414] on button at bounding box center [129, 408] width 20 height 20
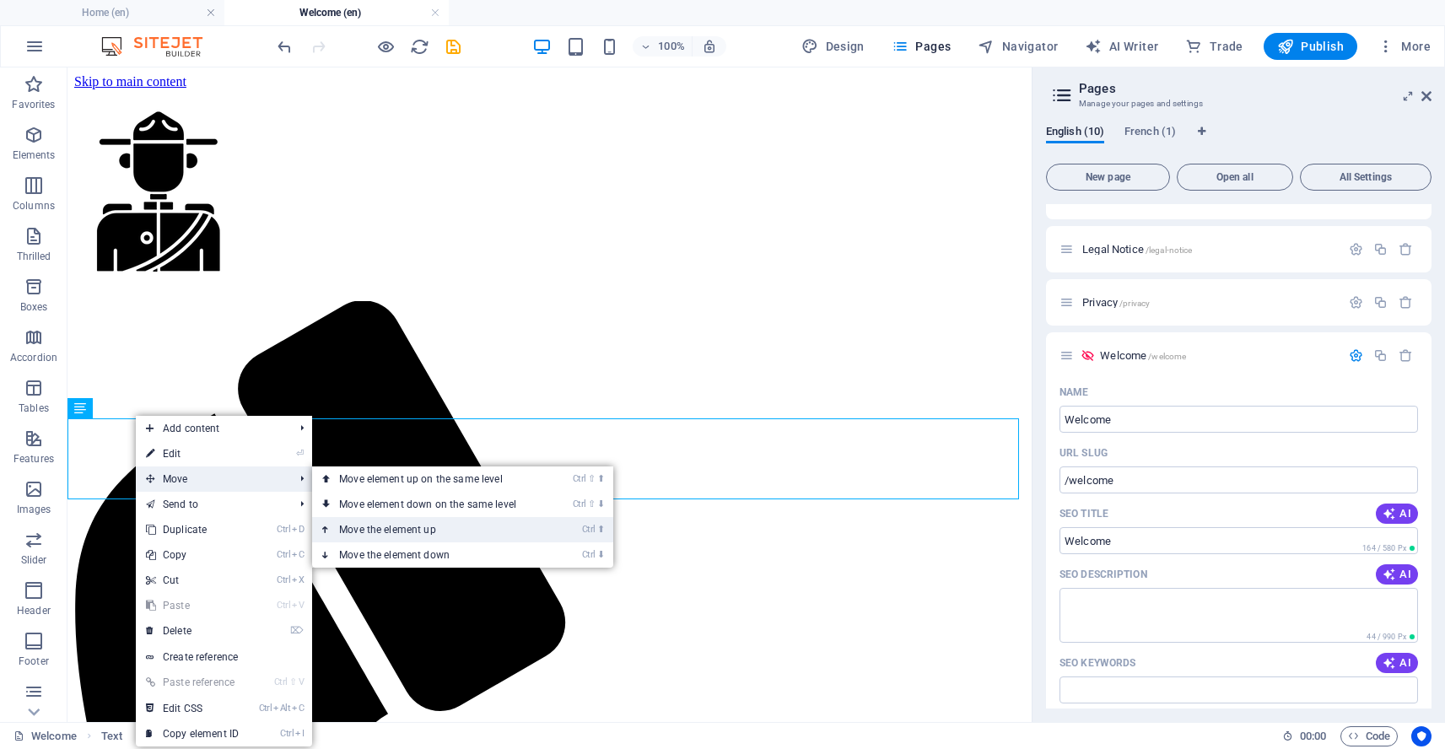
click at [370, 534] on link "Ctrl ⬆ Move the element up" at bounding box center [431, 529] width 238 height 25
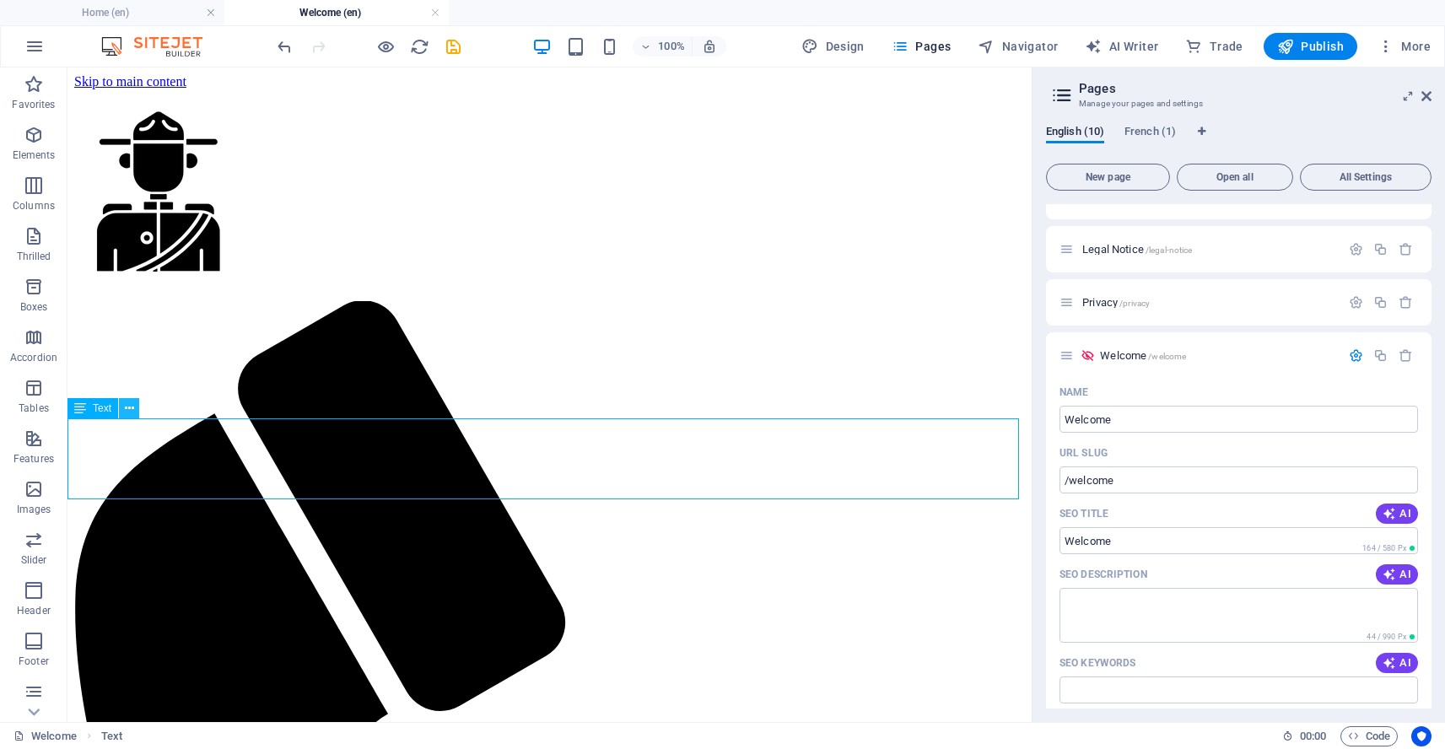
click at [131, 411] on icon at bounding box center [129, 409] width 9 height 18
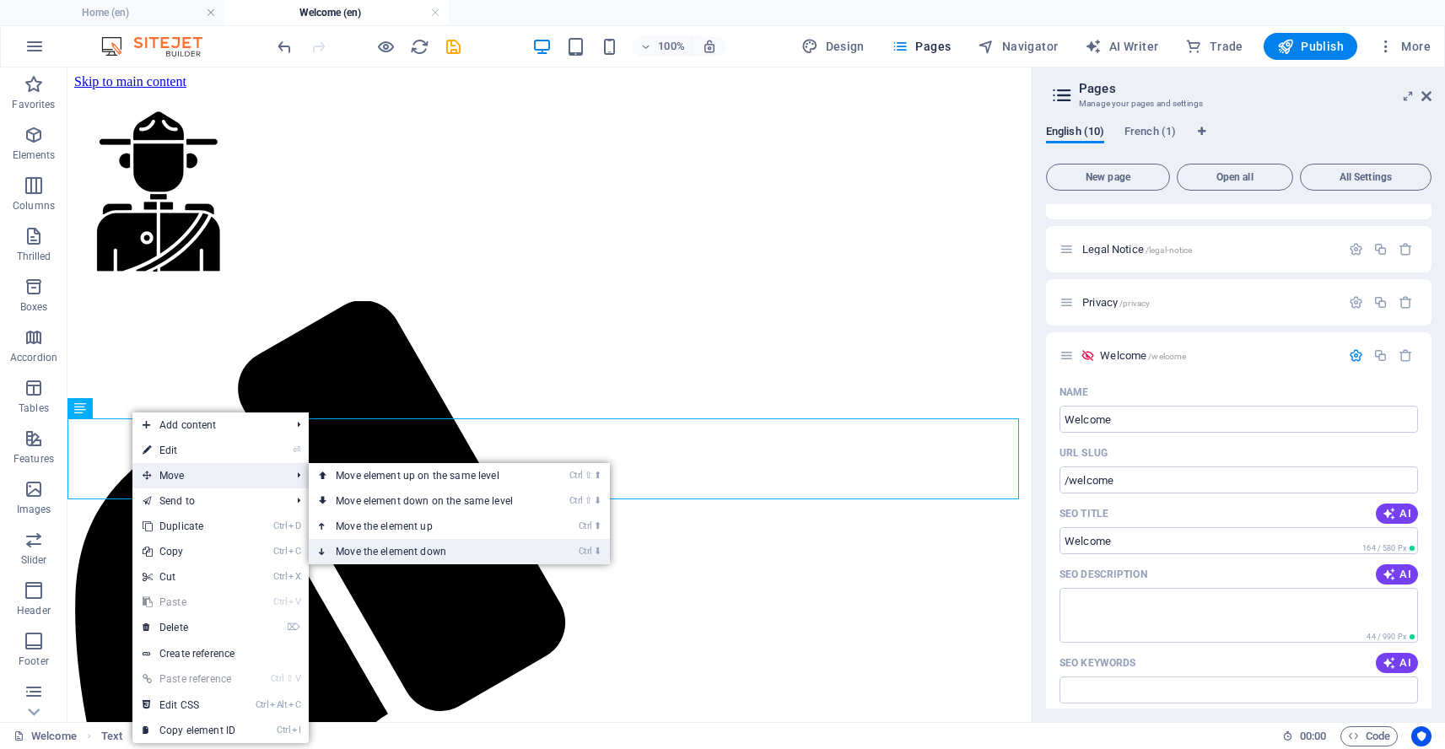
click at [362, 549] on link "Ctrl ⬇ Move the element down" at bounding box center [428, 551] width 238 height 25
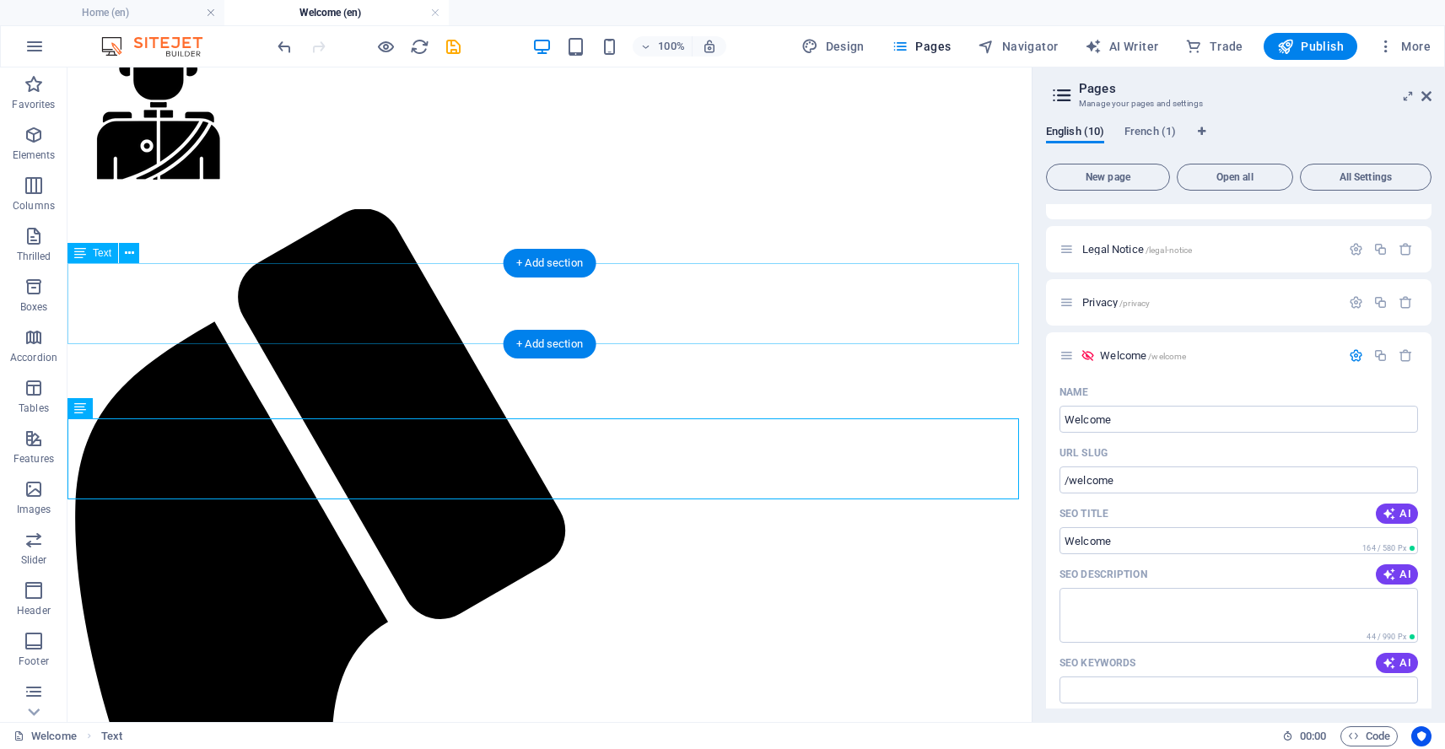
scroll to position [106, 0]
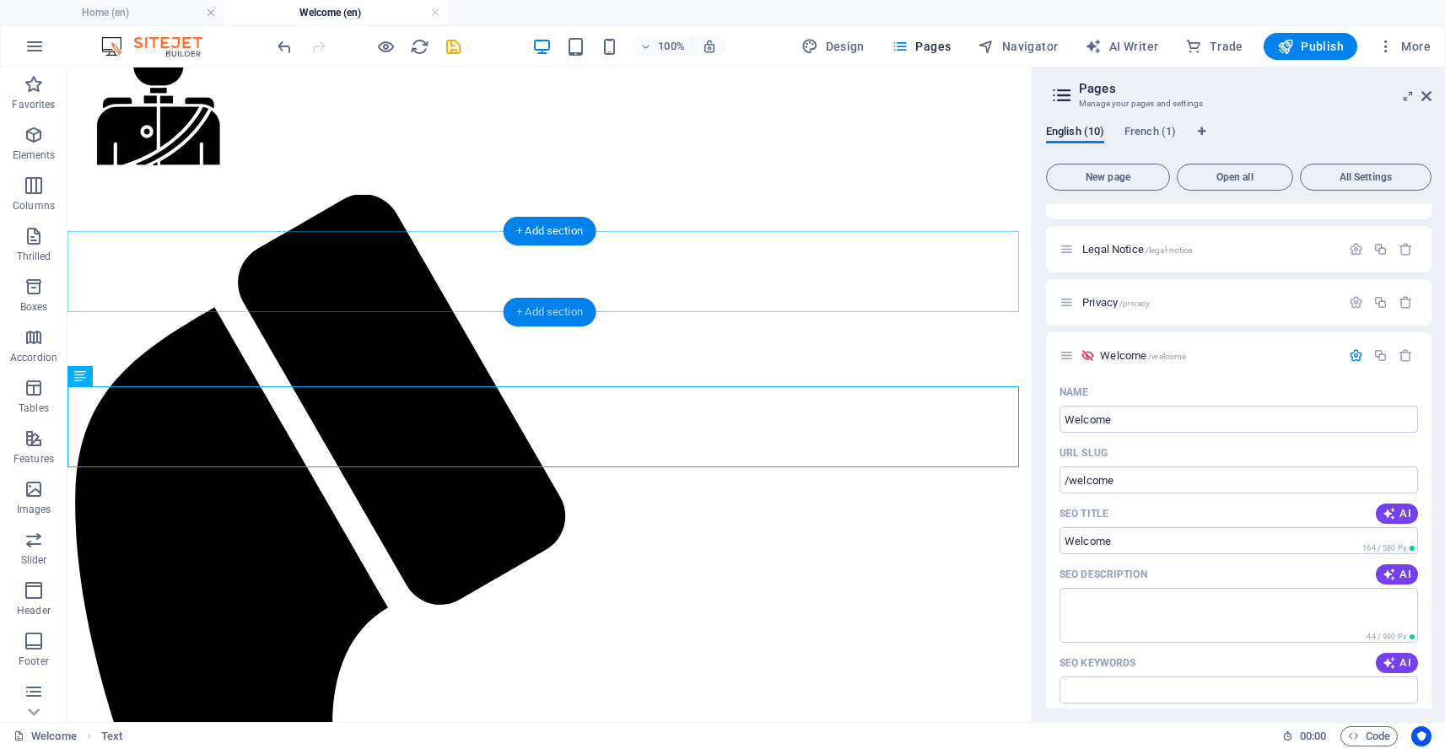
click at [542, 305] on font "+ Add section" at bounding box center [549, 311] width 67 height 13
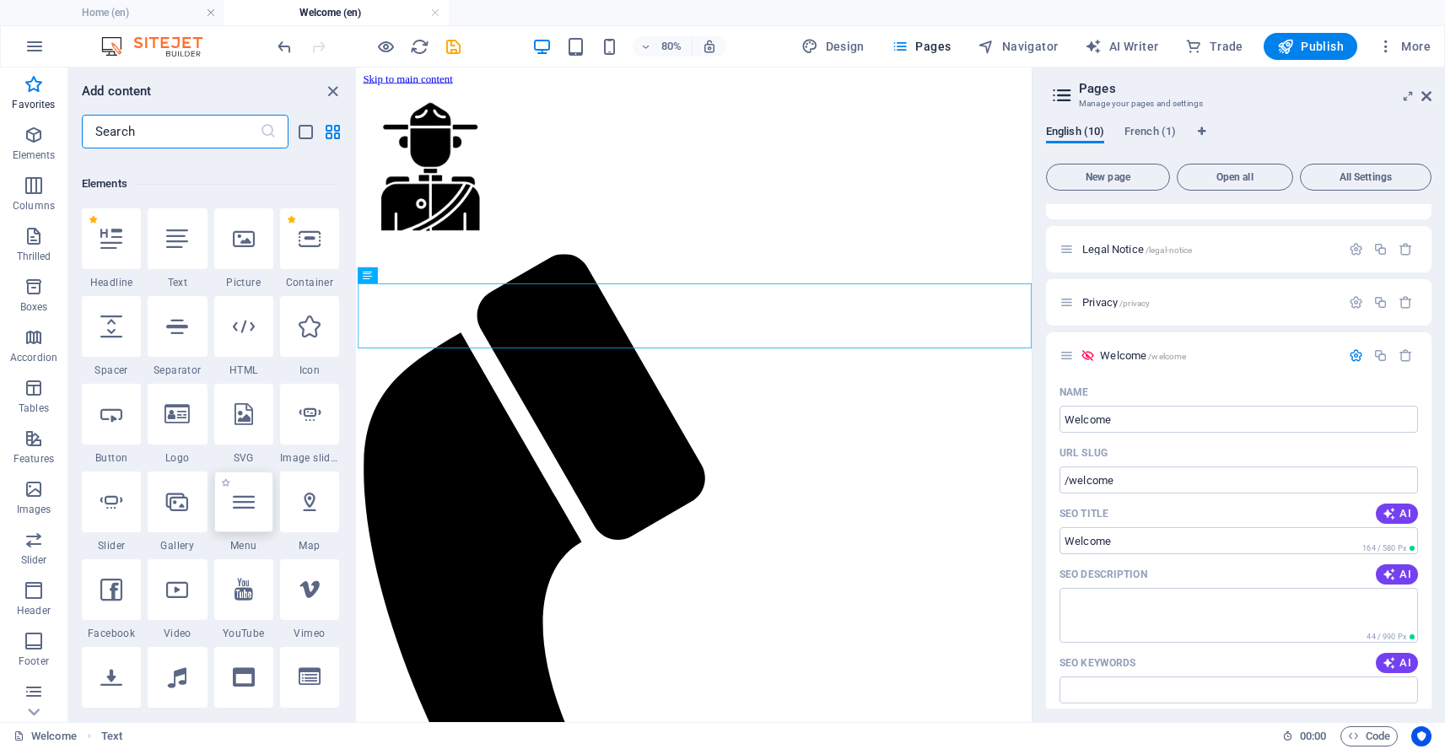
scroll to position [0, 0]
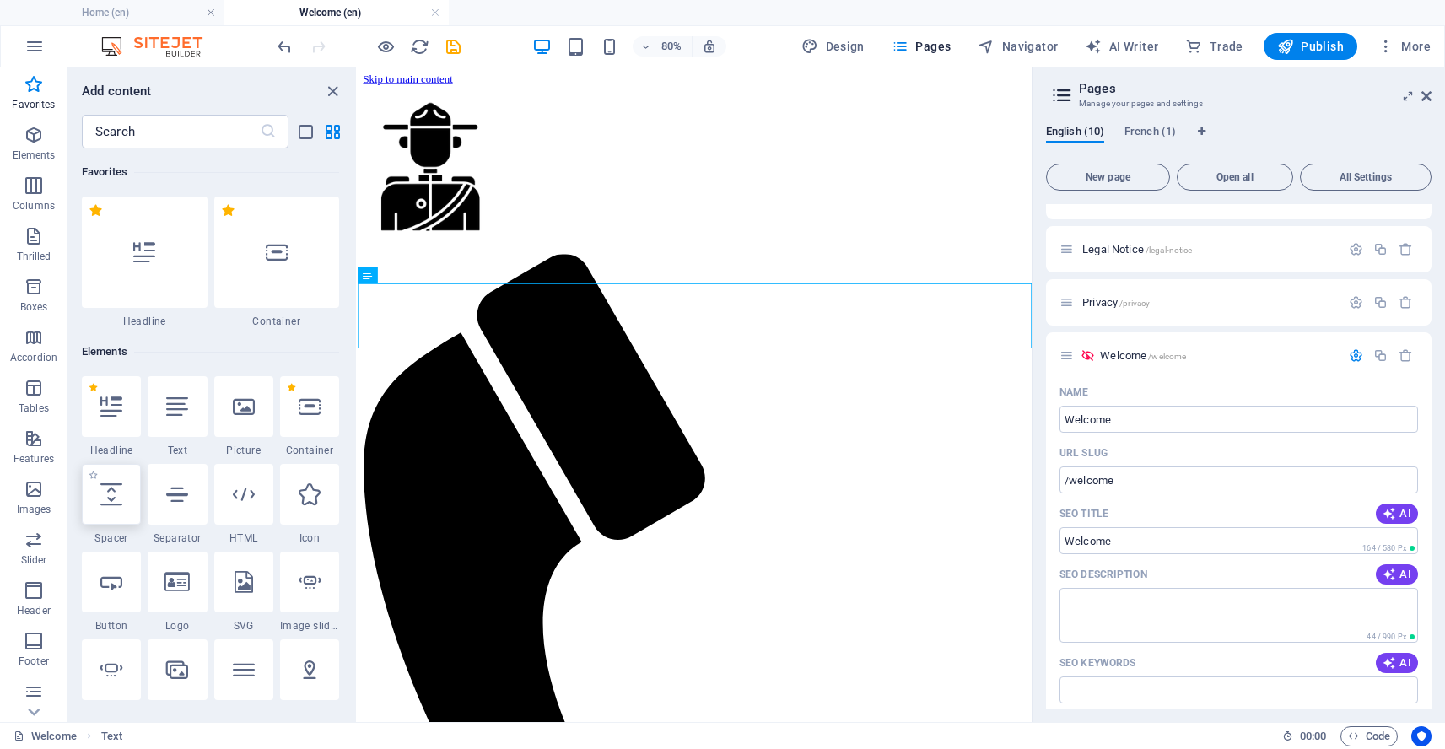
click at [116, 489] on icon at bounding box center [111, 494] width 22 height 22
select select "px"
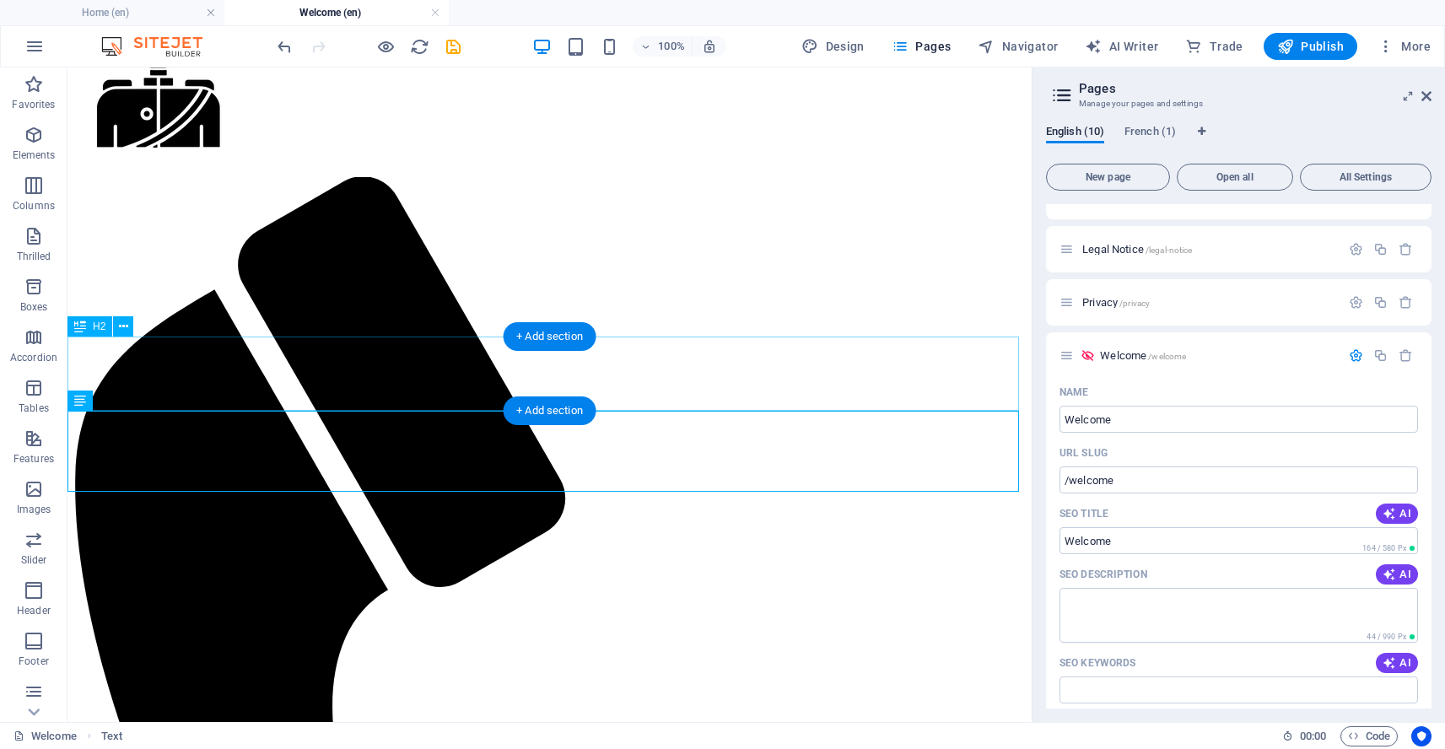
scroll to position [149, 0]
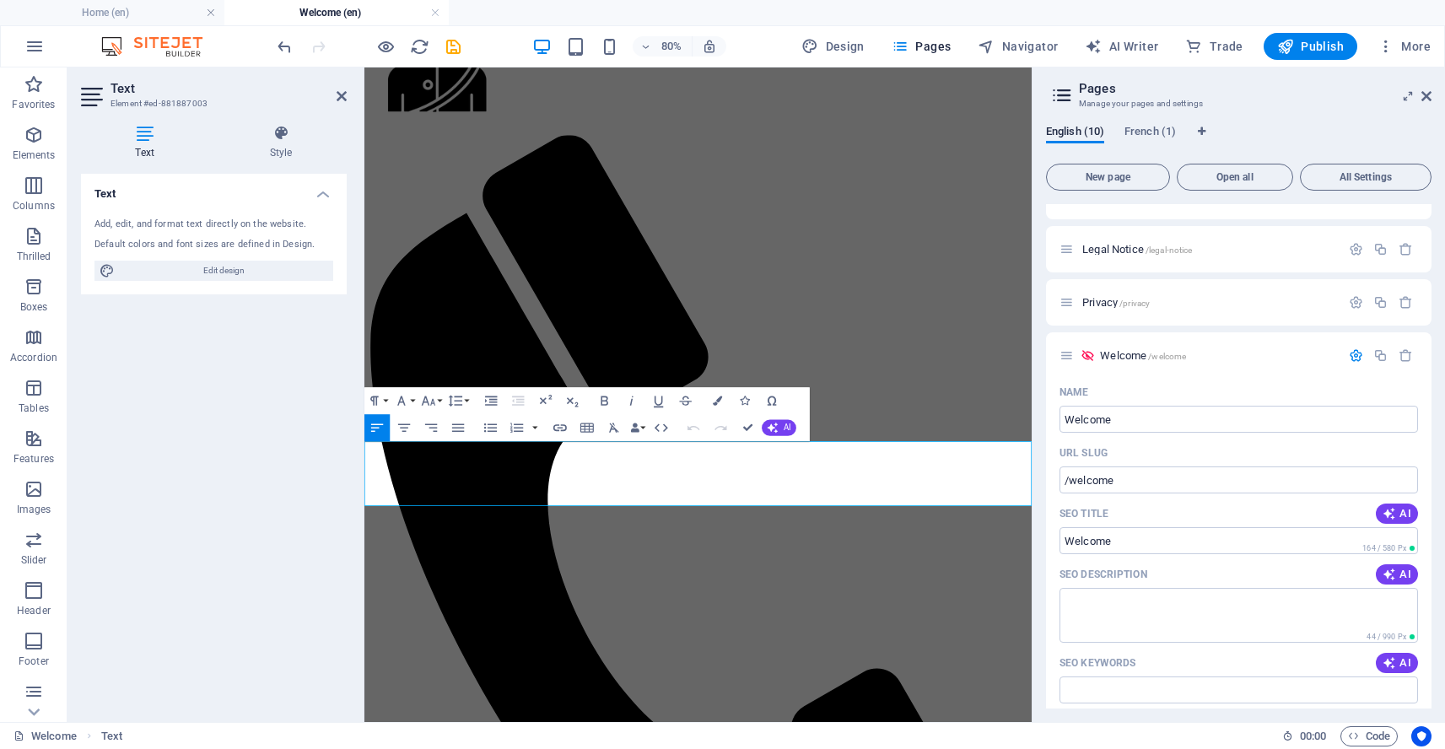
scroll to position [0, 0]
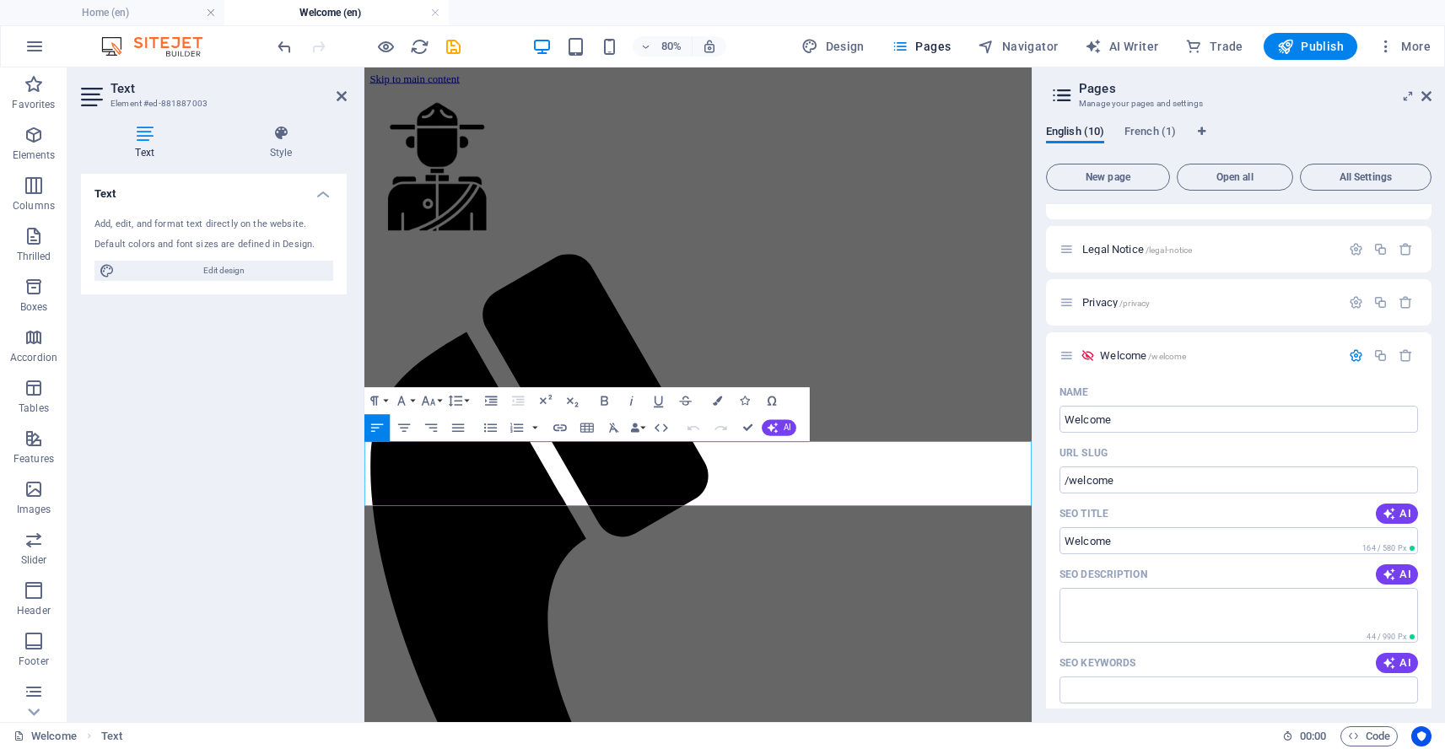
drag, startPoint x: 623, startPoint y: 588, endPoint x: 668, endPoint y: 588, distance: 45.6
drag, startPoint x: 871, startPoint y: 600, endPoint x: 365, endPoint y: 554, distance: 507.6
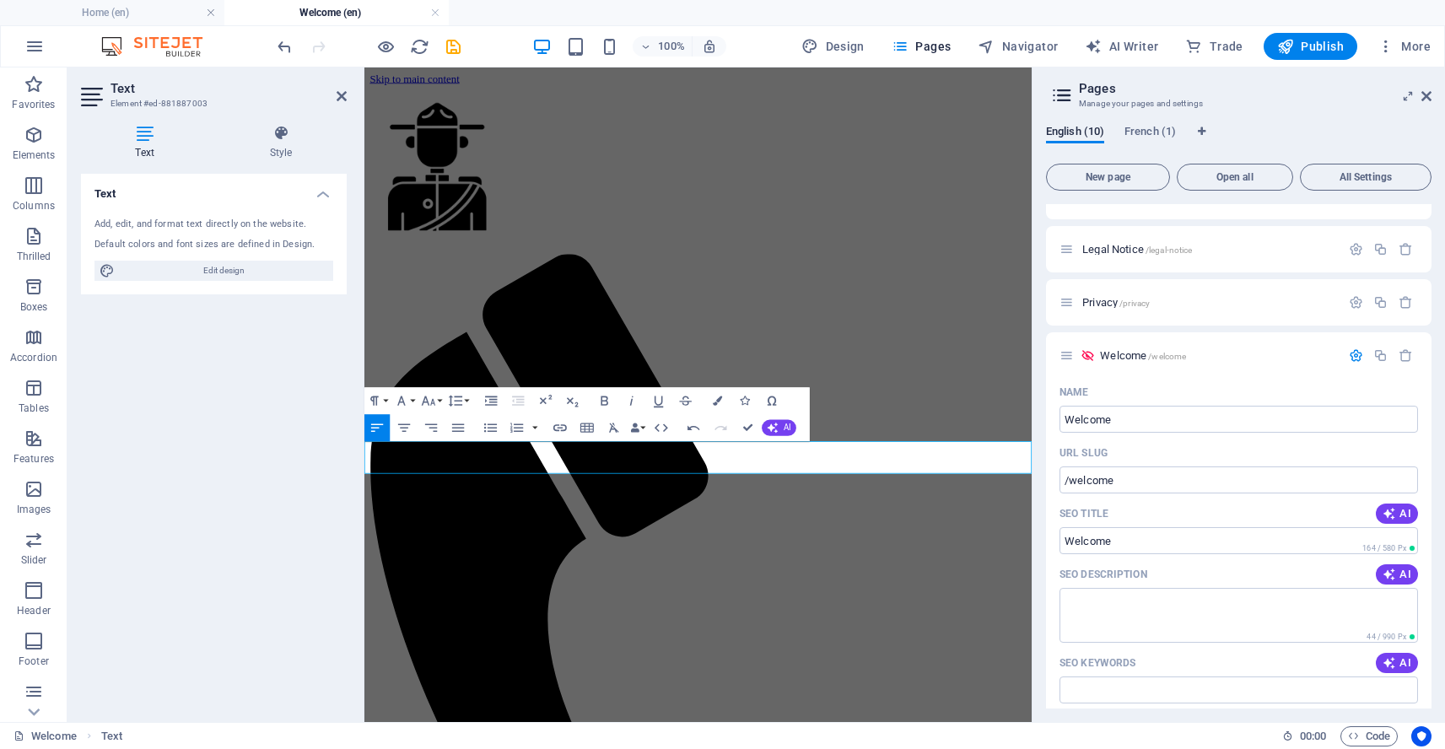
drag, startPoint x: 418, startPoint y: 562, endPoint x: 338, endPoint y: 540, distance: 83.1
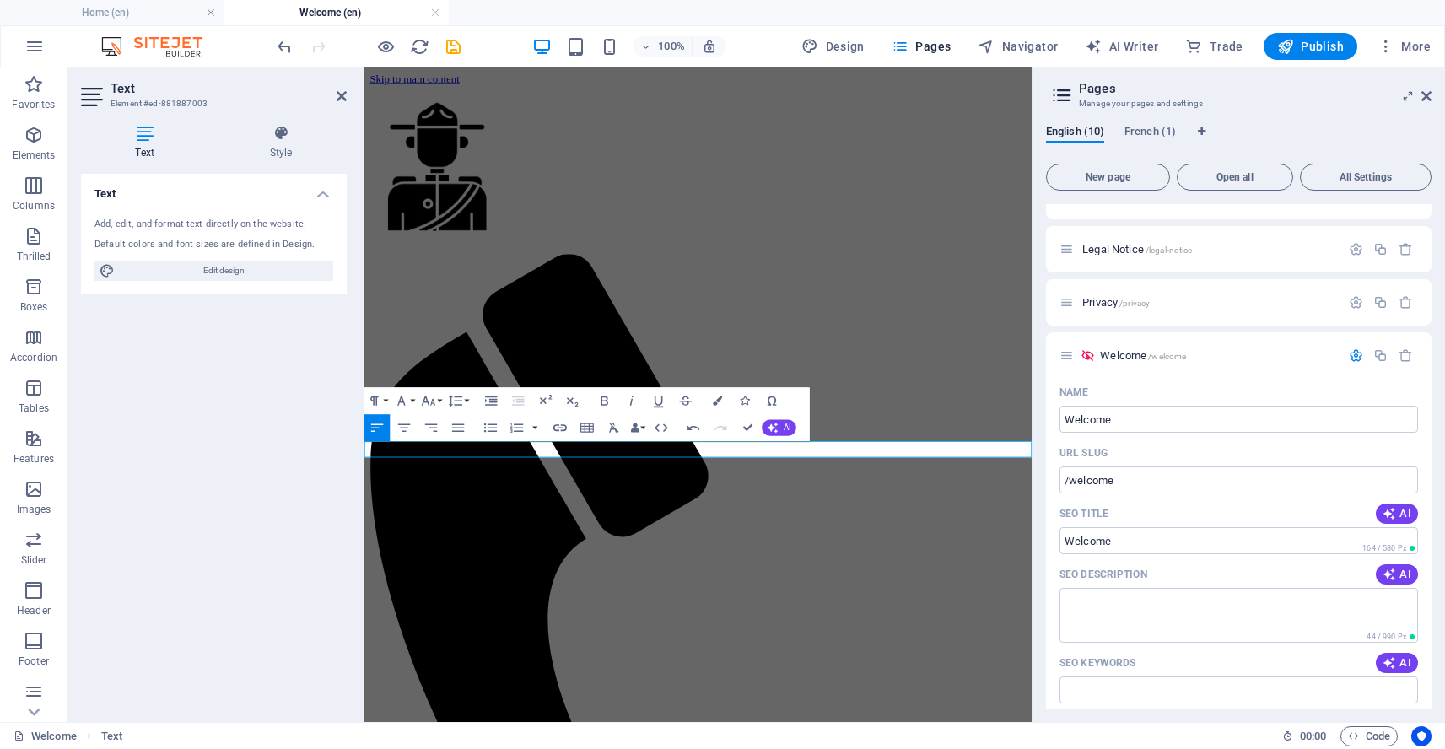
drag, startPoint x: 466, startPoint y: 546, endPoint x: 663, endPoint y: 517, distance: 199.5
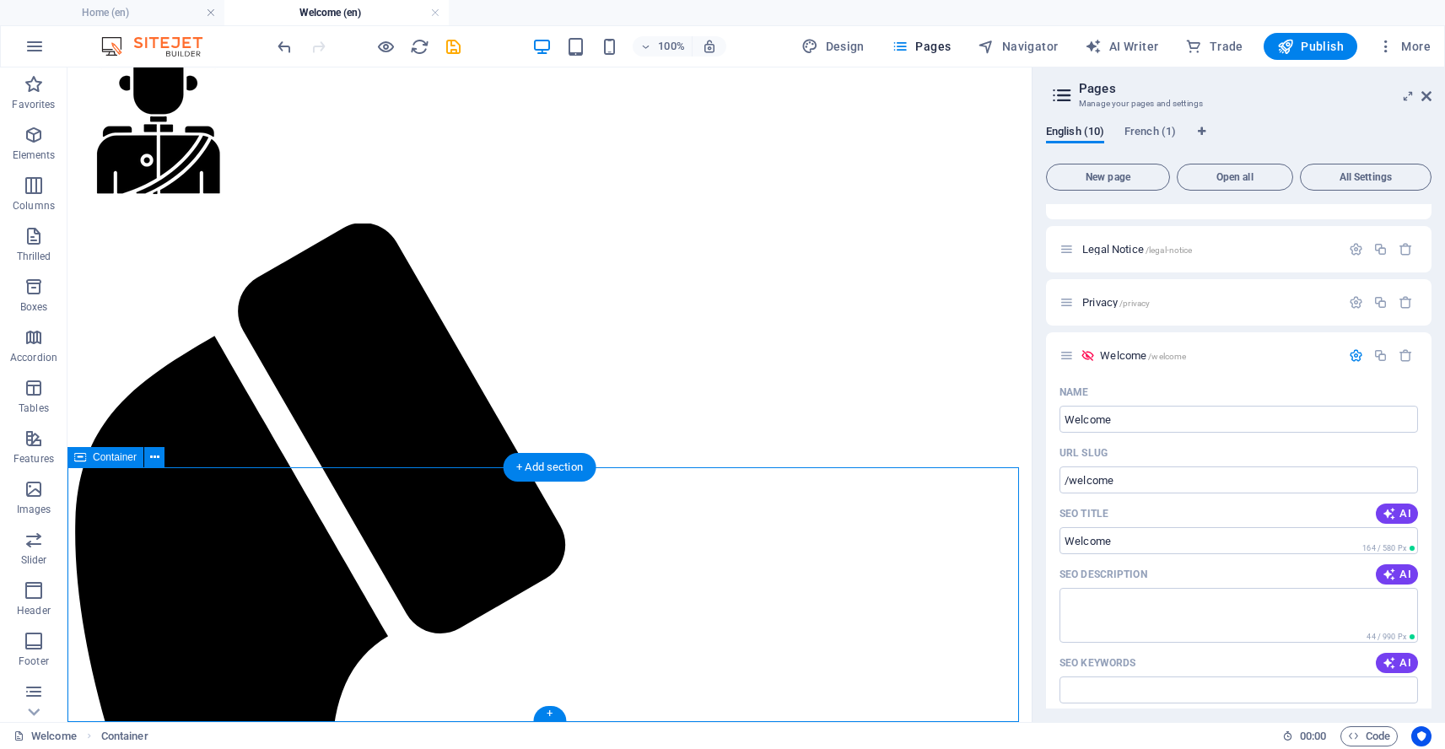
scroll to position [88, 0]
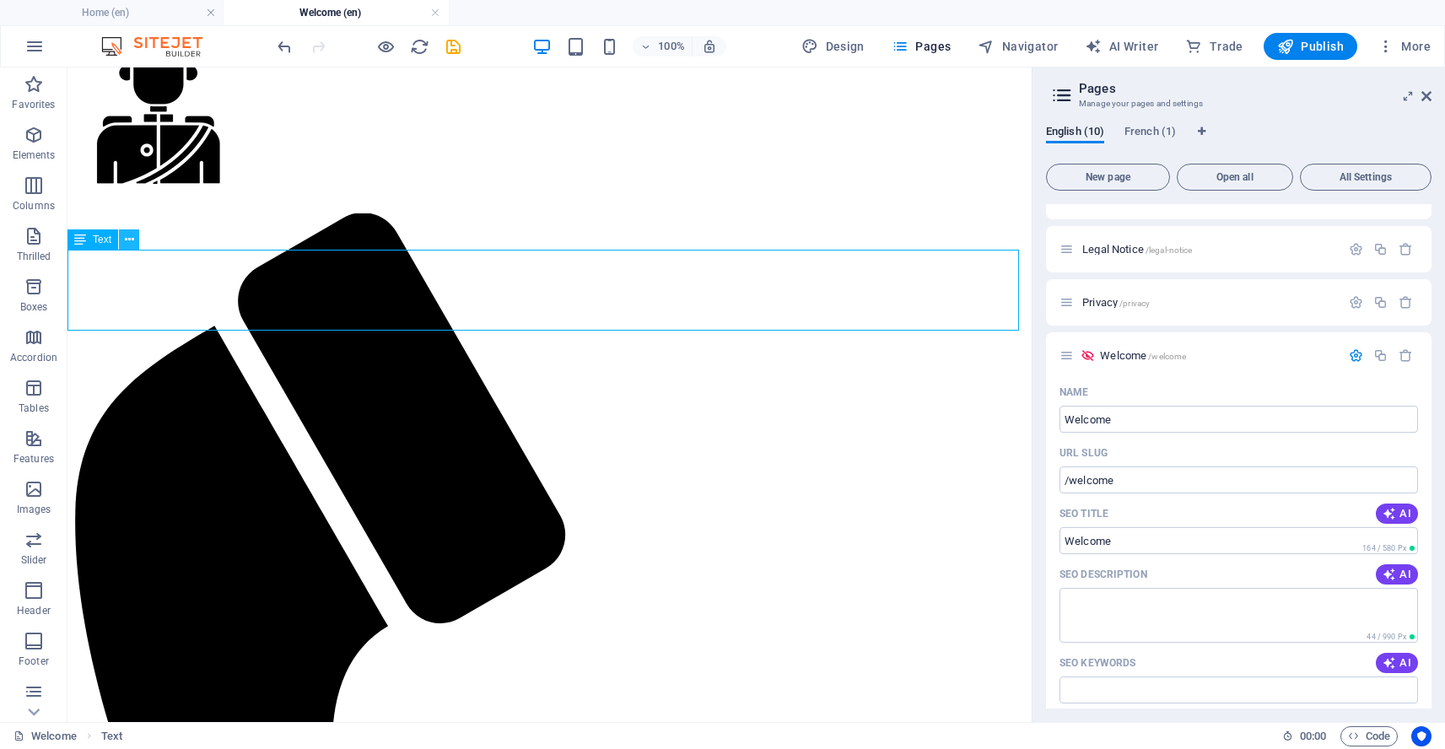
click at [133, 237] on icon at bounding box center [129, 240] width 9 height 18
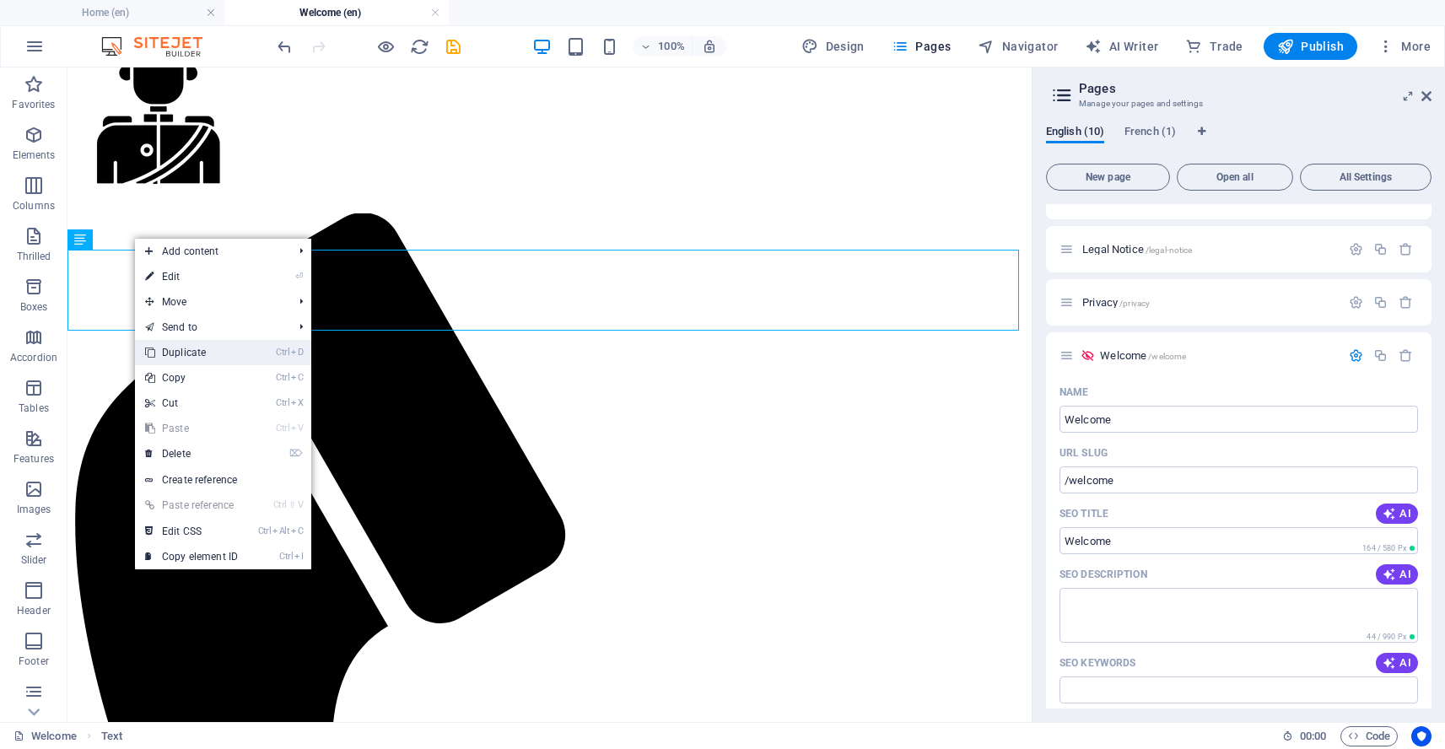
click at [179, 348] on font "Duplicate" at bounding box center [184, 353] width 44 height 12
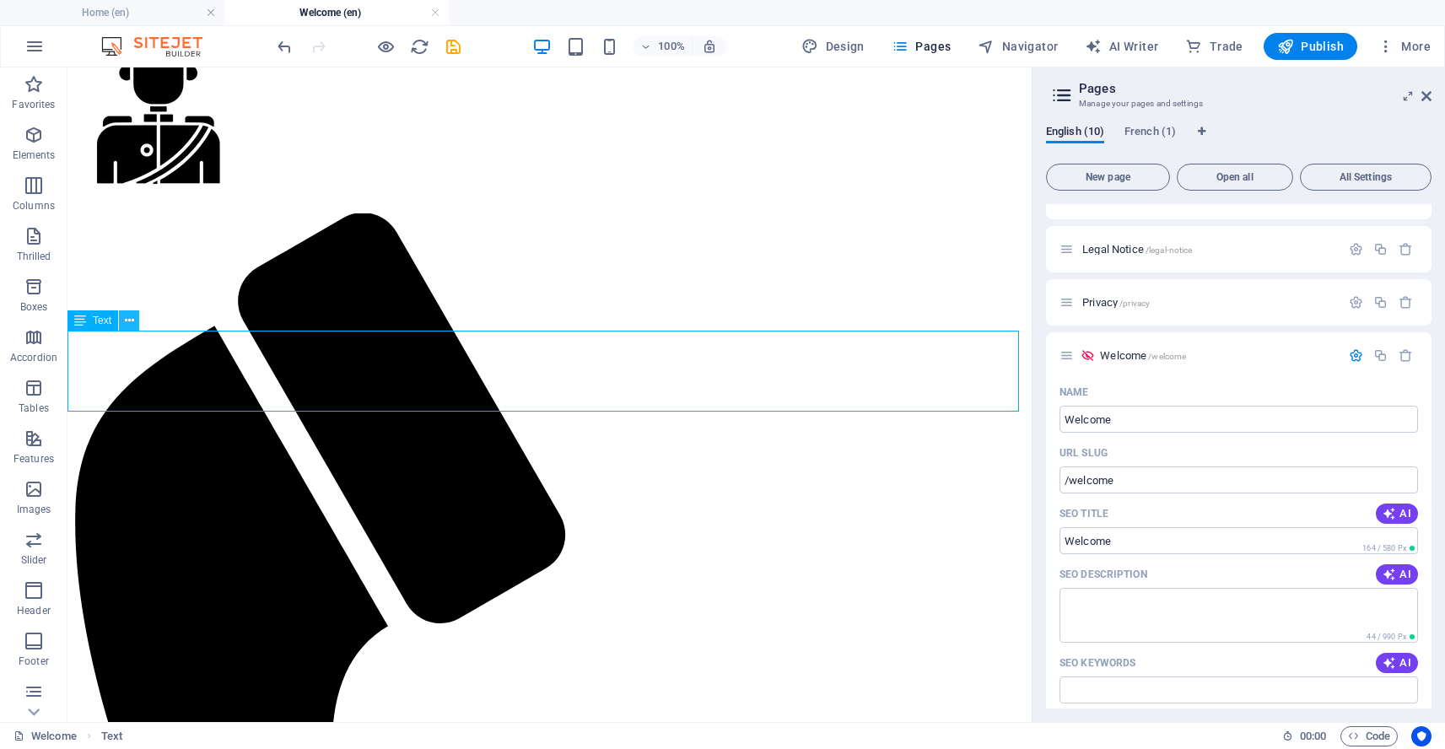
click at [129, 321] on icon at bounding box center [129, 321] width 9 height 18
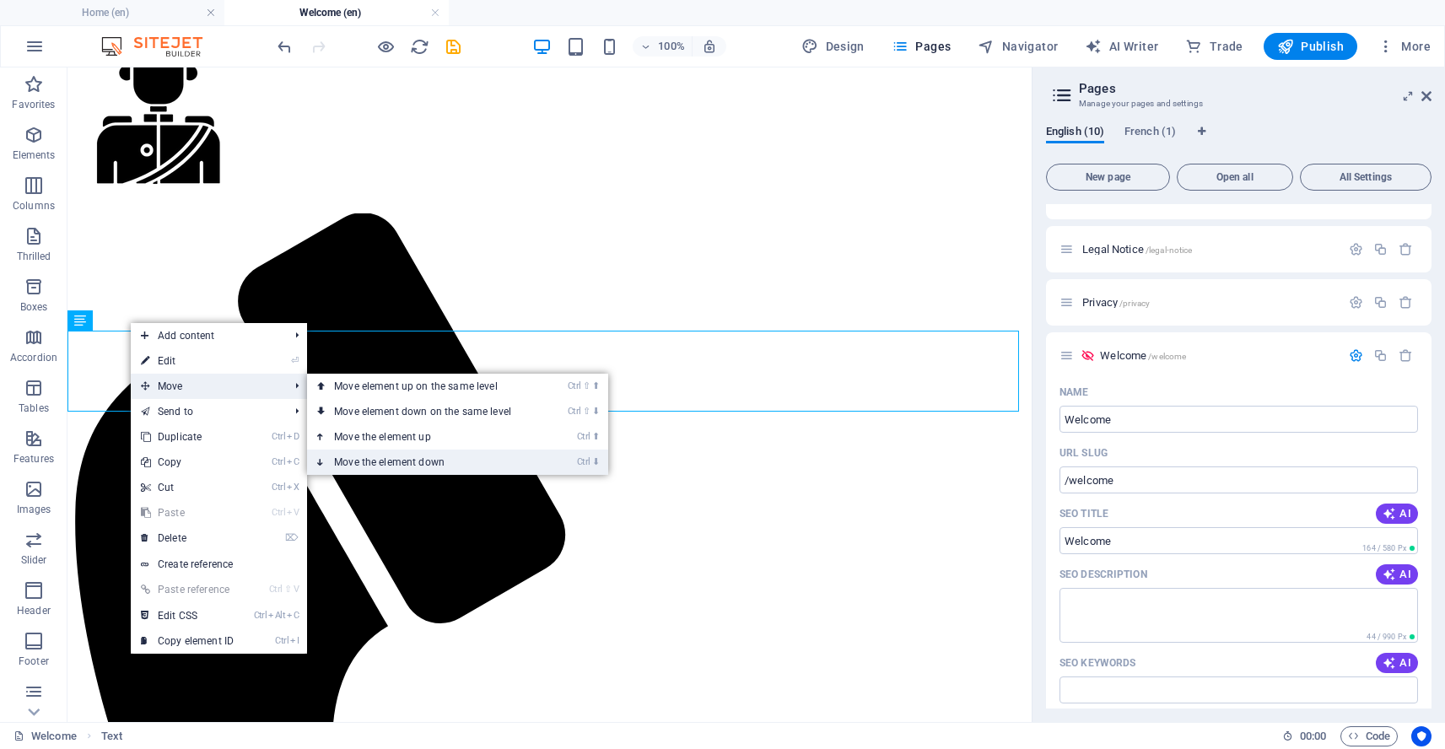
click at [381, 458] on link "Ctrl ⬇ Move the element down" at bounding box center [426, 462] width 238 height 25
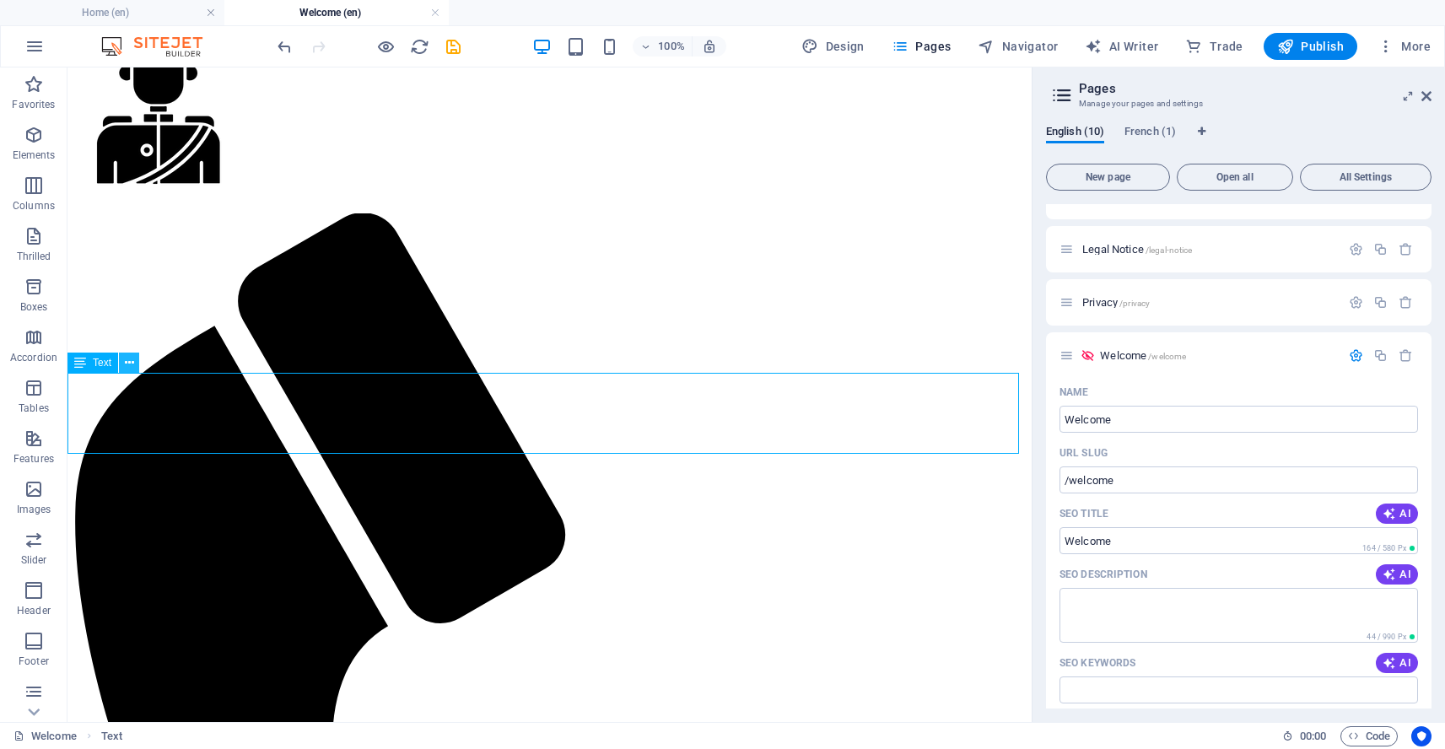
click at [127, 365] on icon at bounding box center [129, 363] width 9 height 18
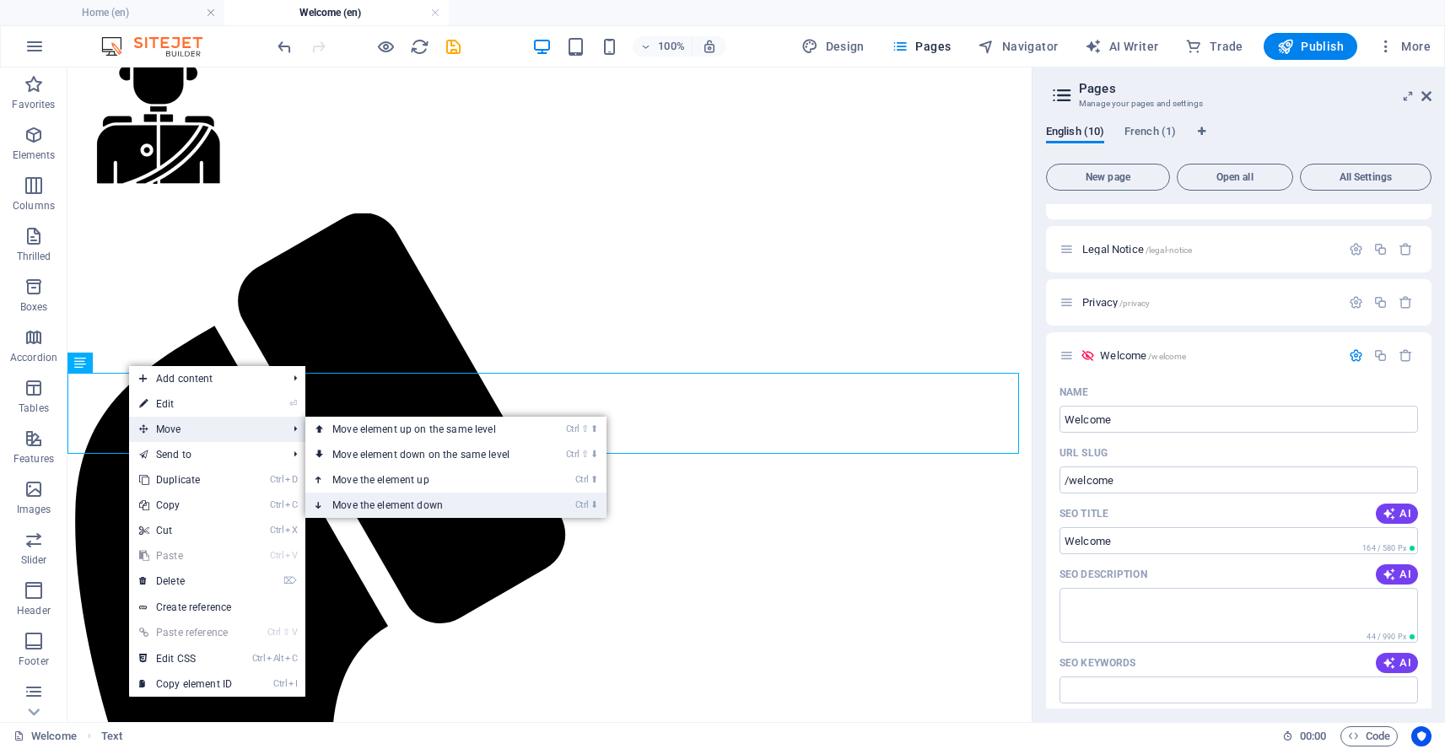
click at [379, 504] on link "Ctrl ⬇ Move the element down" at bounding box center [424, 505] width 238 height 25
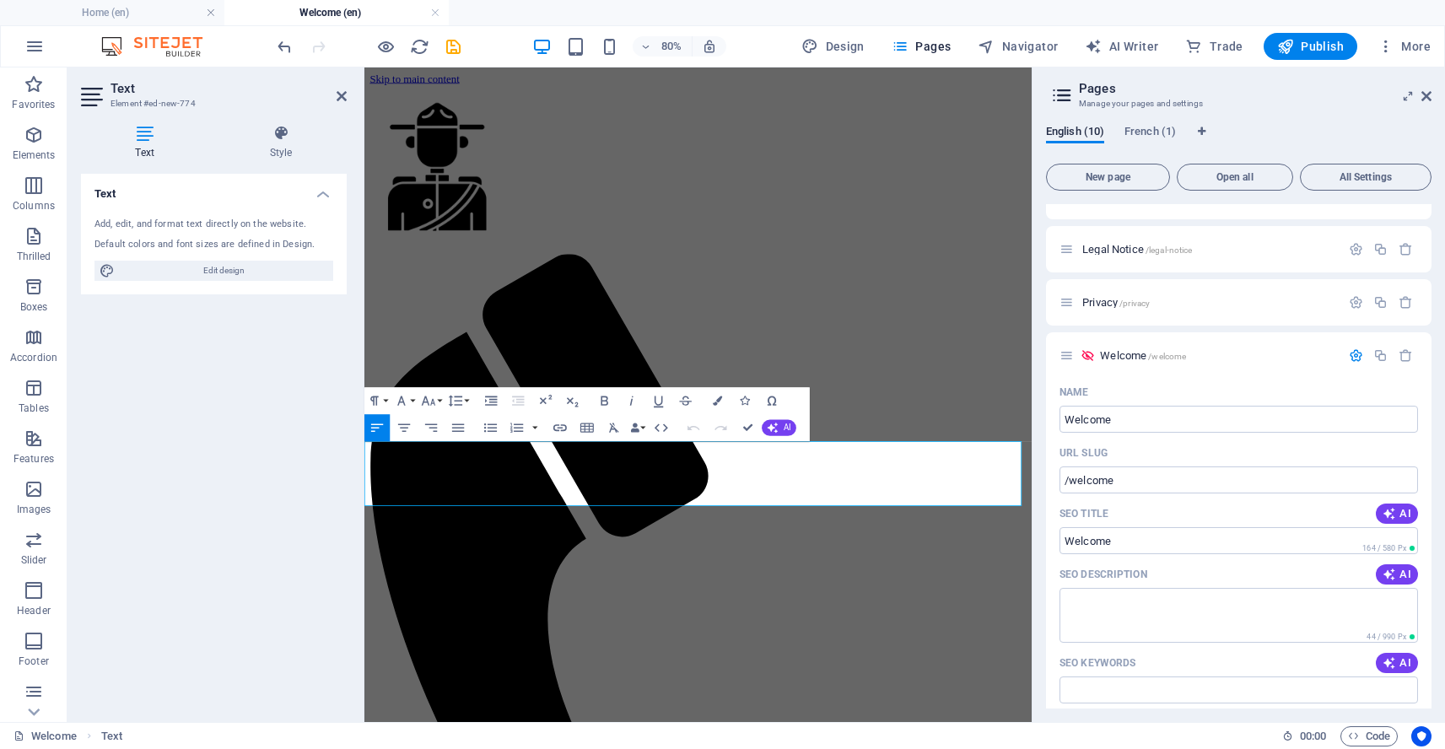
drag, startPoint x: 872, startPoint y: 604, endPoint x: 595, endPoint y: 600, distance: 277.6
drag, startPoint x: 692, startPoint y: 593, endPoint x: 550, endPoint y: 589, distance: 141.8
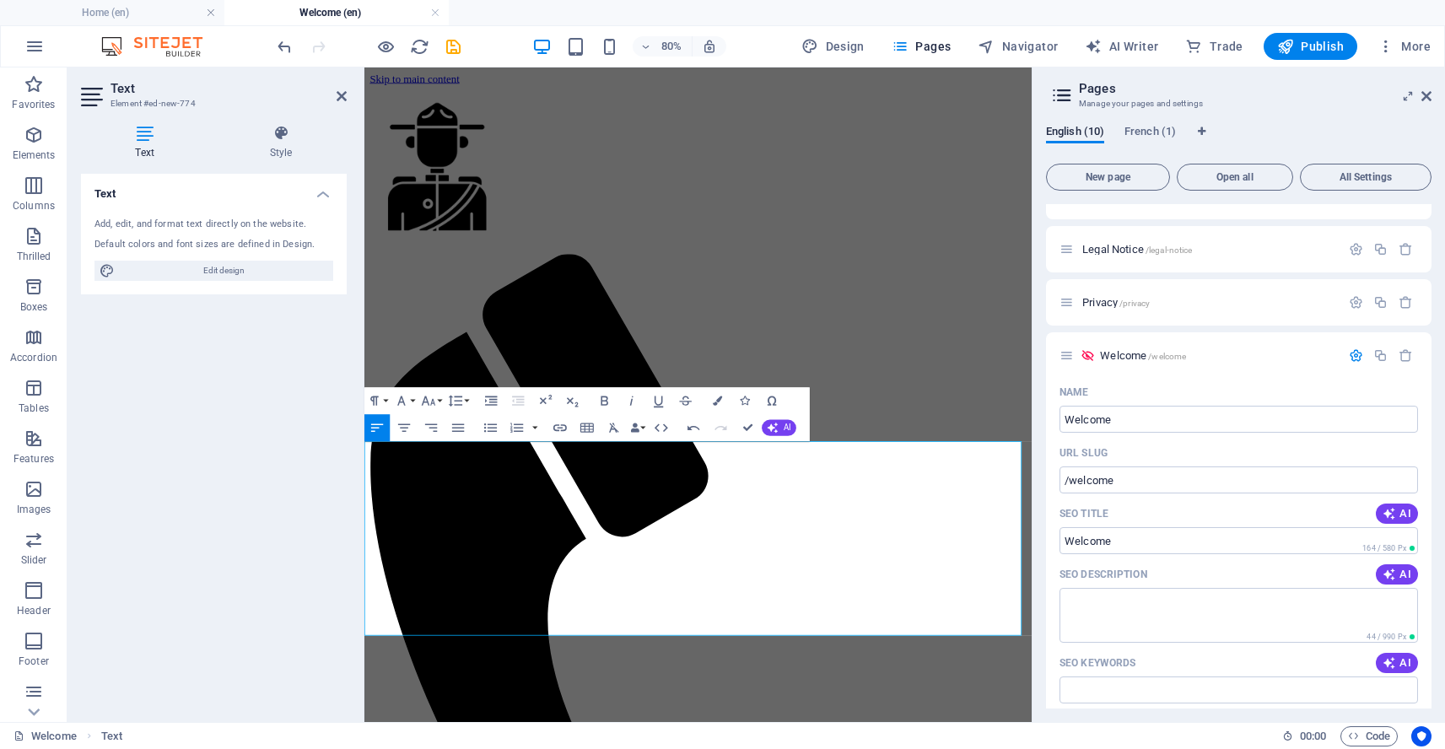
drag, startPoint x: 542, startPoint y: 603, endPoint x: 367, endPoint y: 608, distance: 174.7
click at [608, 403] on icon "button" at bounding box center [605, 401] width 16 height 16
click at [662, 408] on icon "button" at bounding box center [658, 403] width 9 height 12
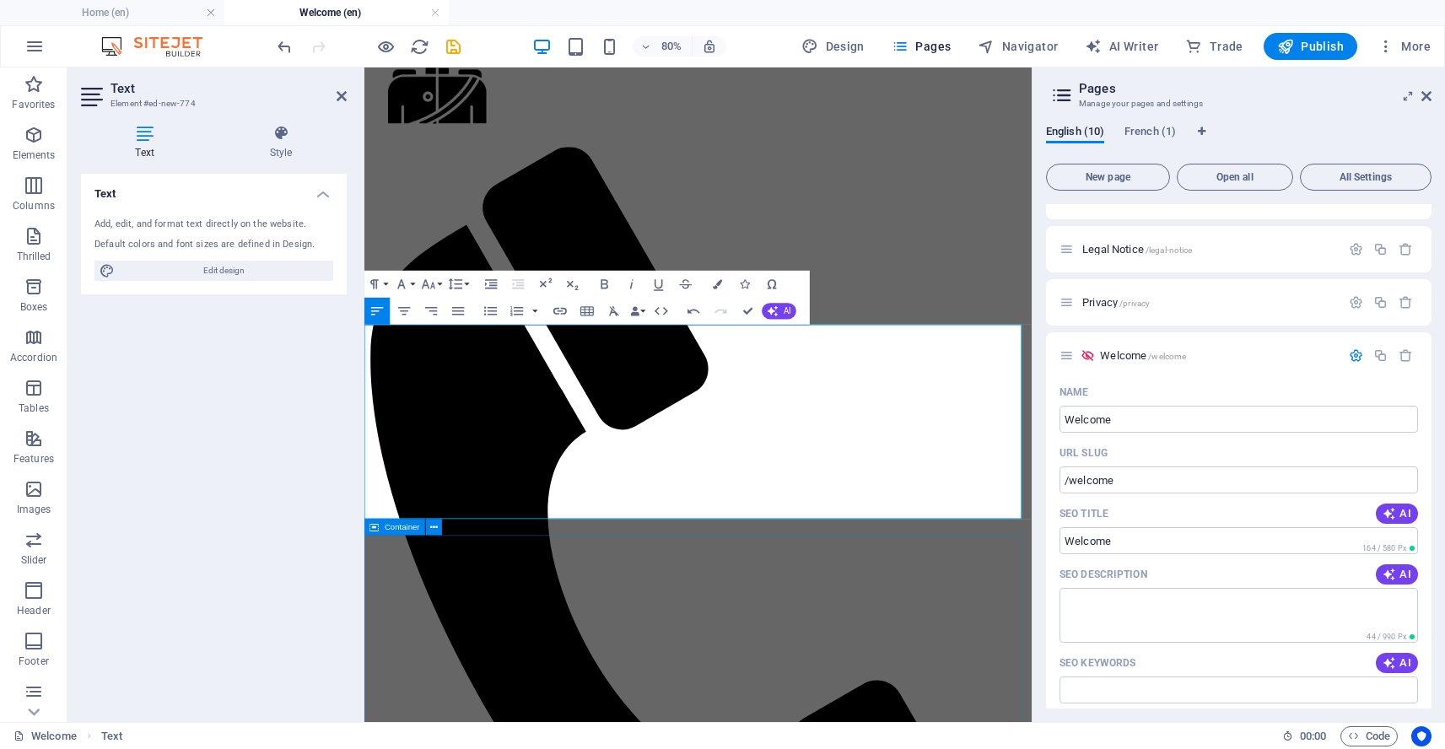
scroll to position [167, 0]
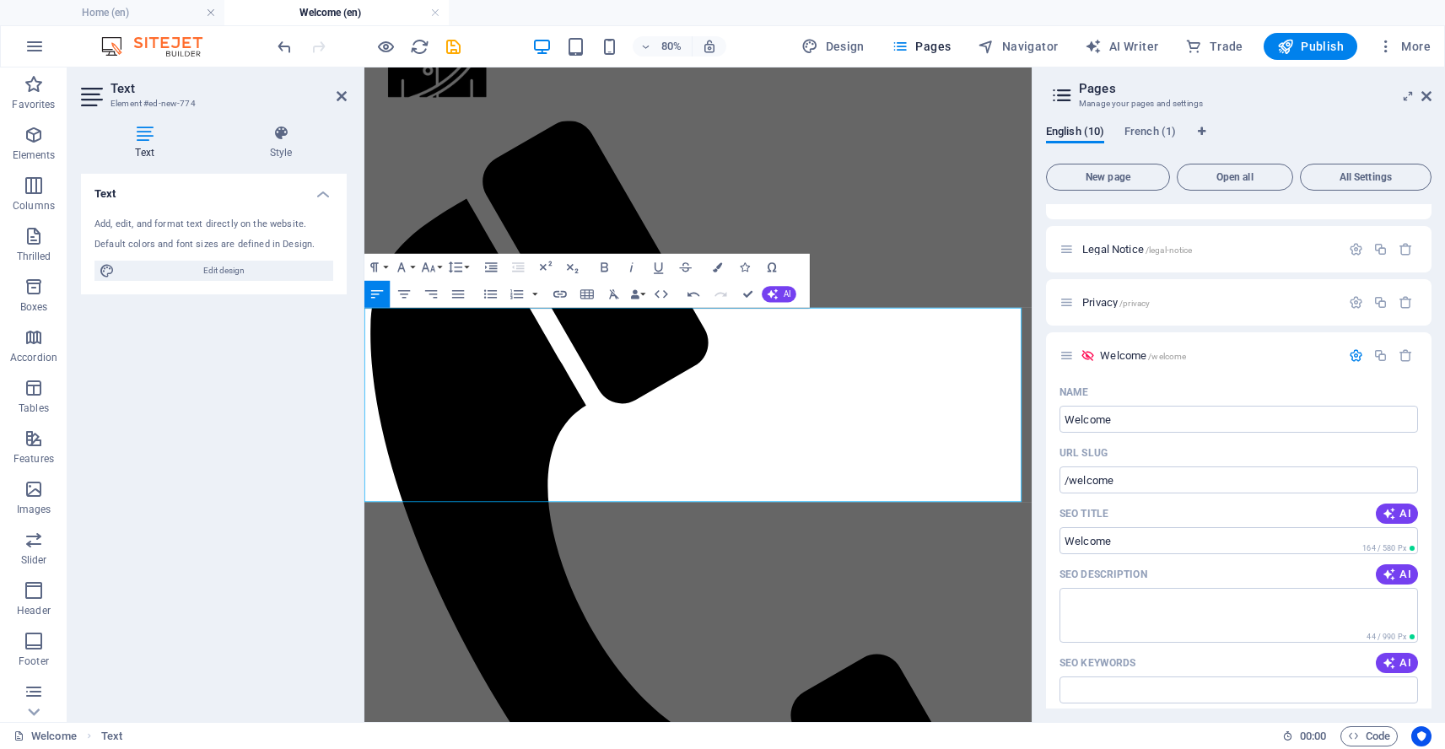
drag, startPoint x: 861, startPoint y: 602, endPoint x: 362, endPoint y: 563, distance: 500.2
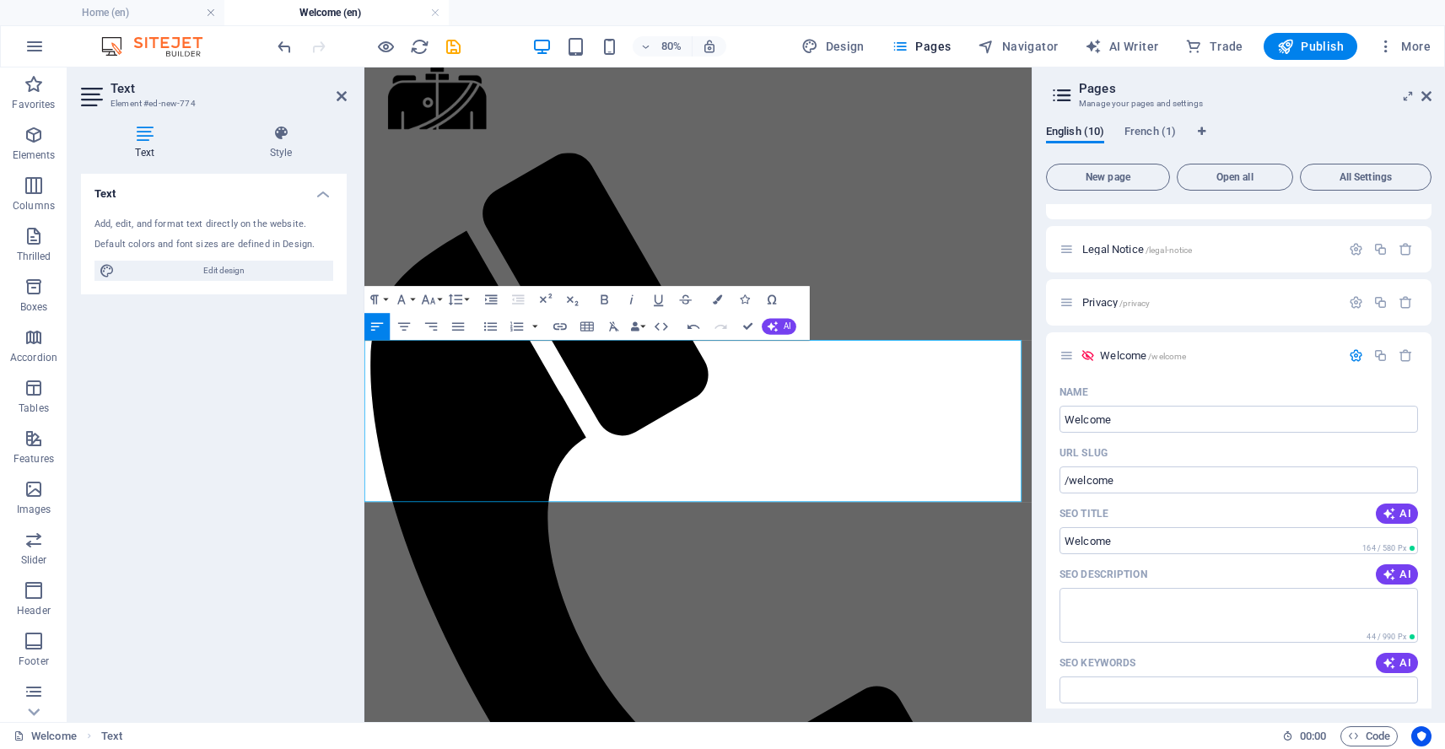
scroll to position [106, 0]
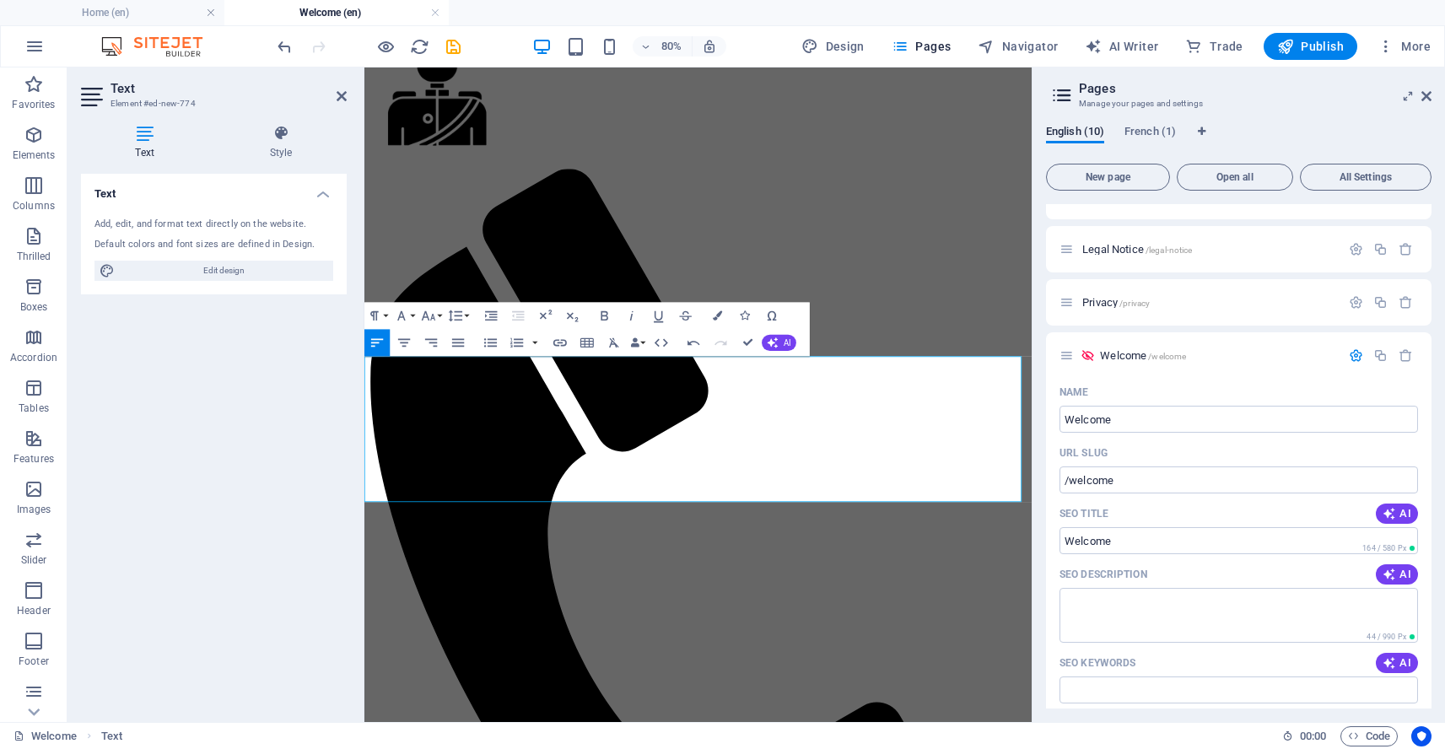
drag, startPoint x: 535, startPoint y: 441, endPoint x: 728, endPoint y: 435, distance: 193.3
click at [456, 48] on icon "save" at bounding box center [453, 46] width 19 height 19
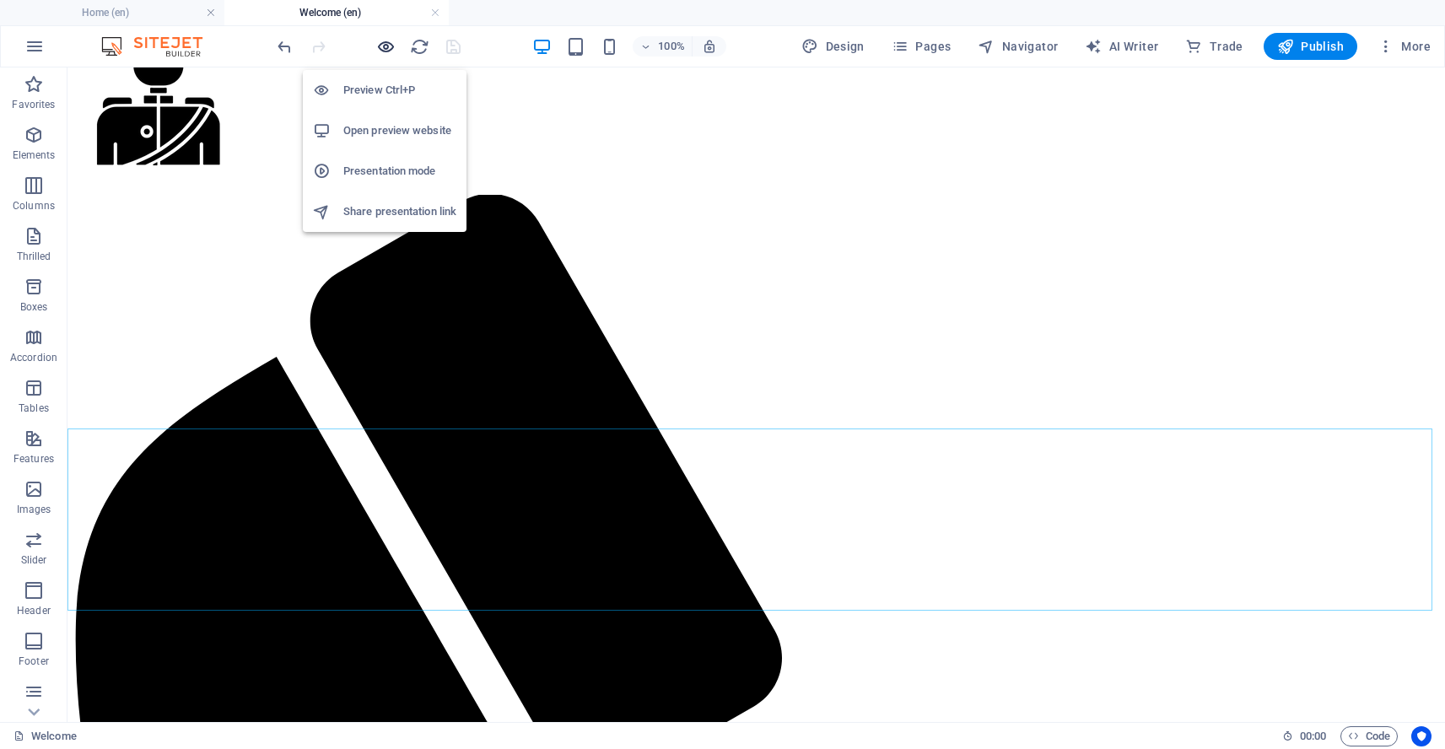
click at [379, 41] on icon "button" at bounding box center [385, 46] width 19 height 19
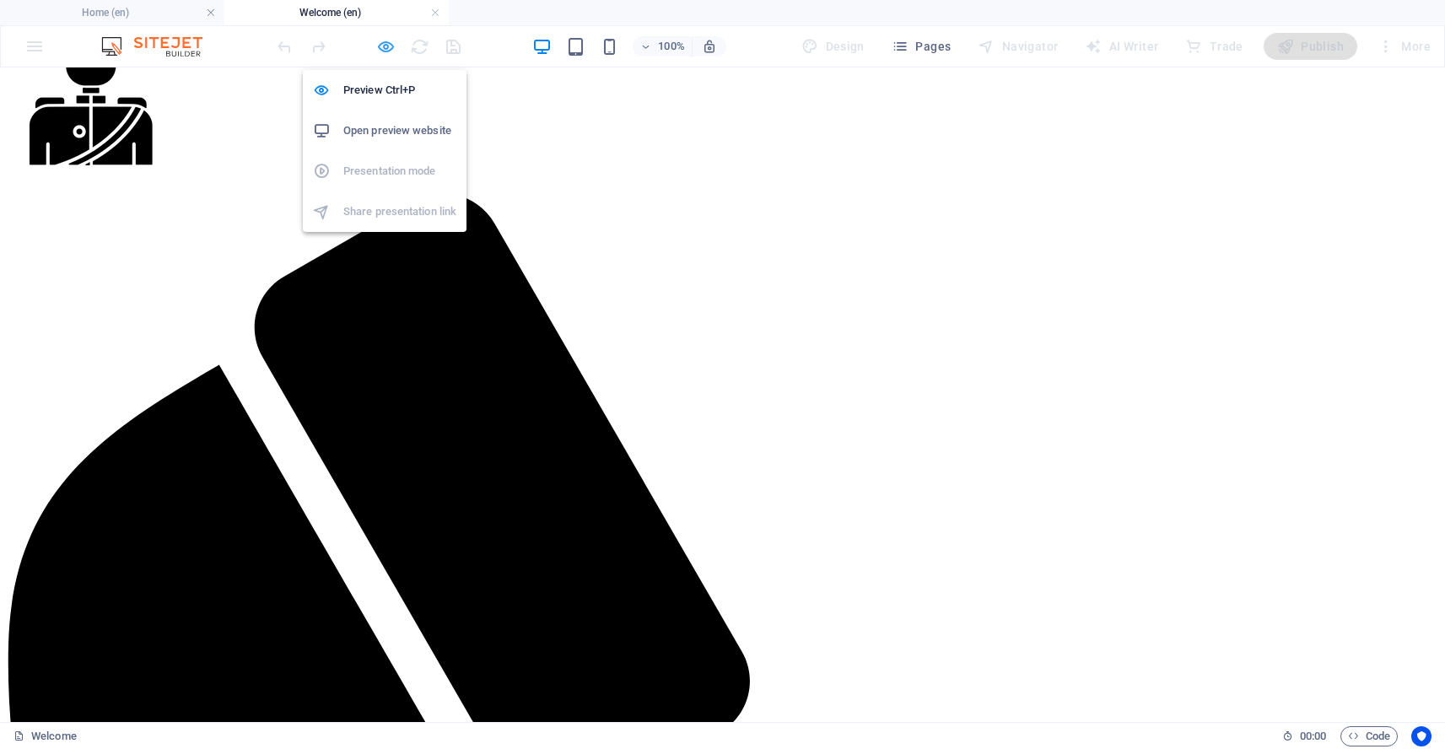
click at [379, 41] on icon "button" at bounding box center [385, 46] width 19 height 19
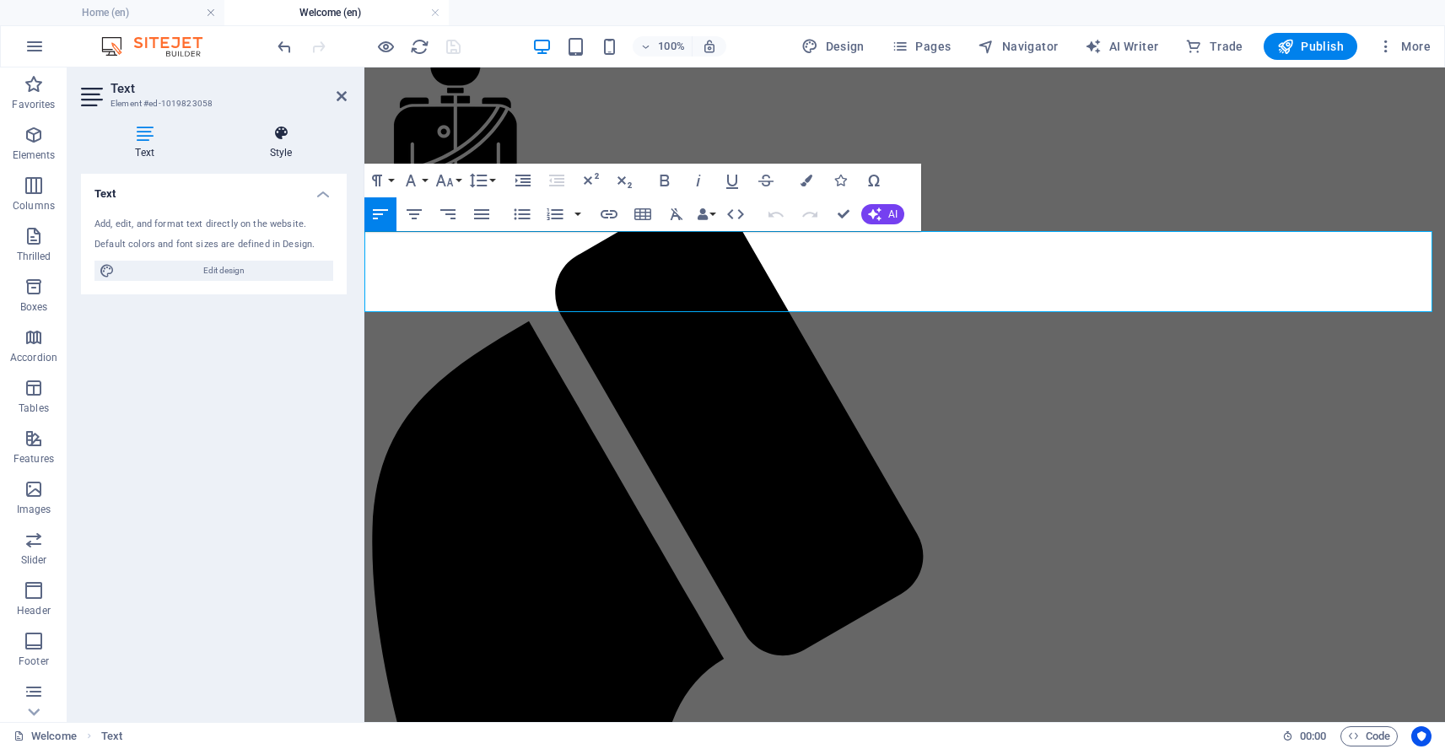
click at [277, 138] on icon at bounding box center [281, 133] width 132 height 17
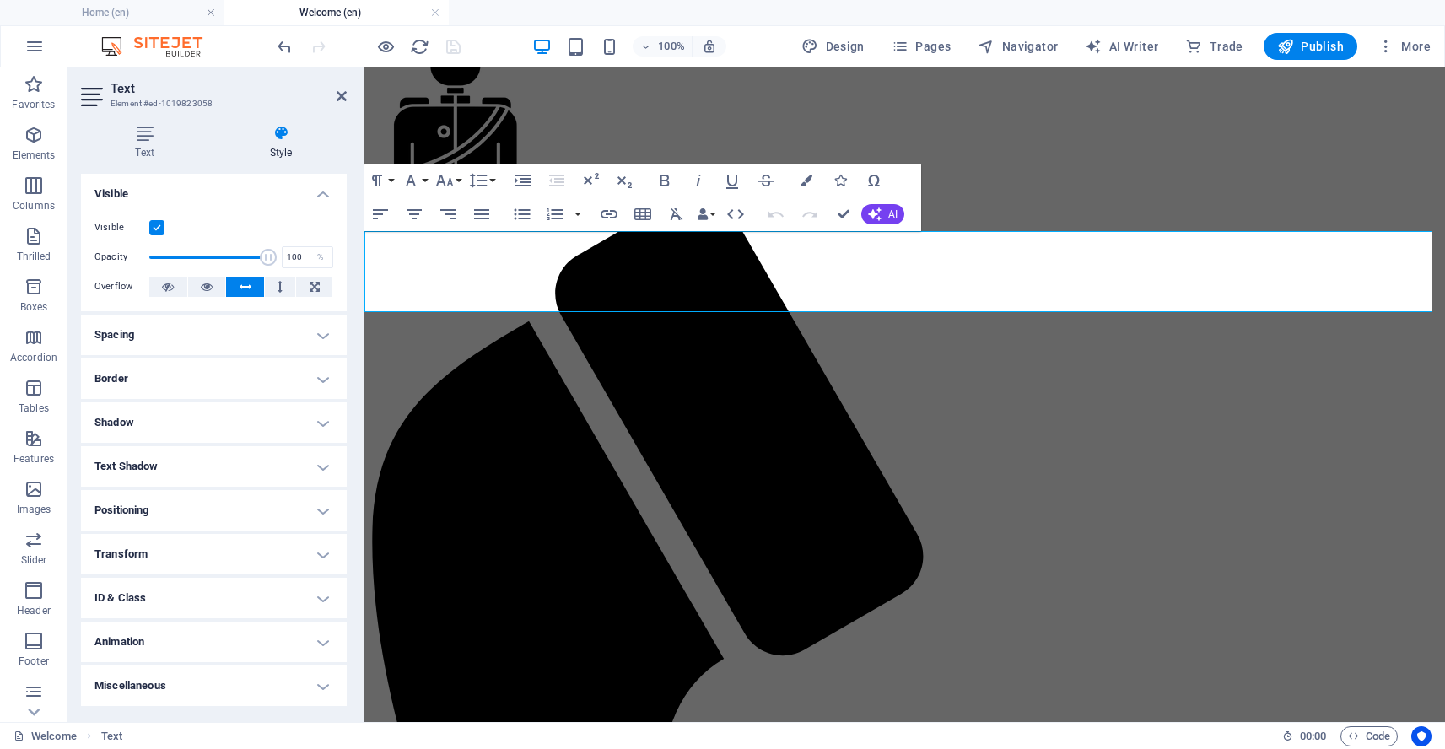
click at [315, 506] on h4 "Positioning" at bounding box center [214, 510] width 266 height 41
click at [315, 506] on h4 "Positioning" at bounding box center [214, 505] width 266 height 30
click at [936, 44] on font "Pages" at bounding box center [933, 47] width 35 height 14
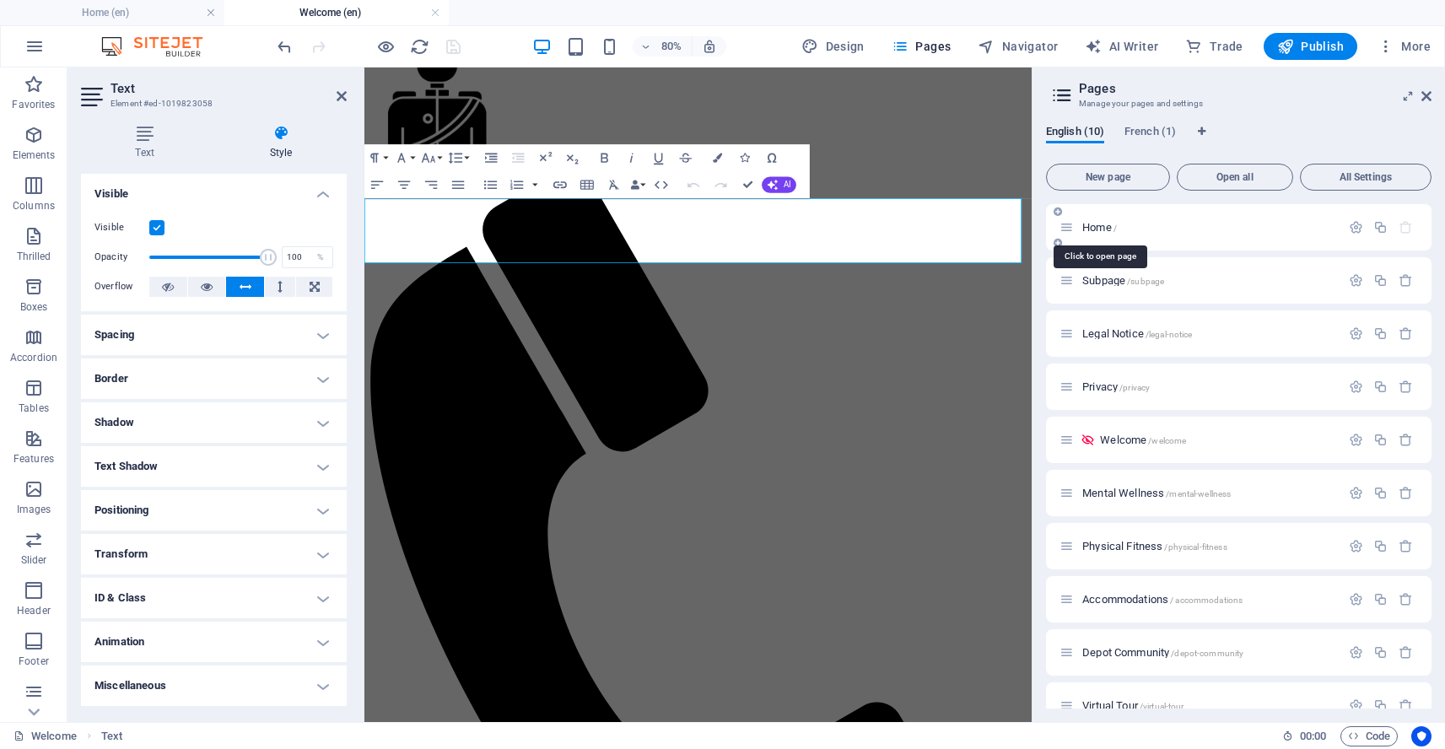
click at [1095, 228] on font "Home" at bounding box center [1098, 227] width 30 height 13
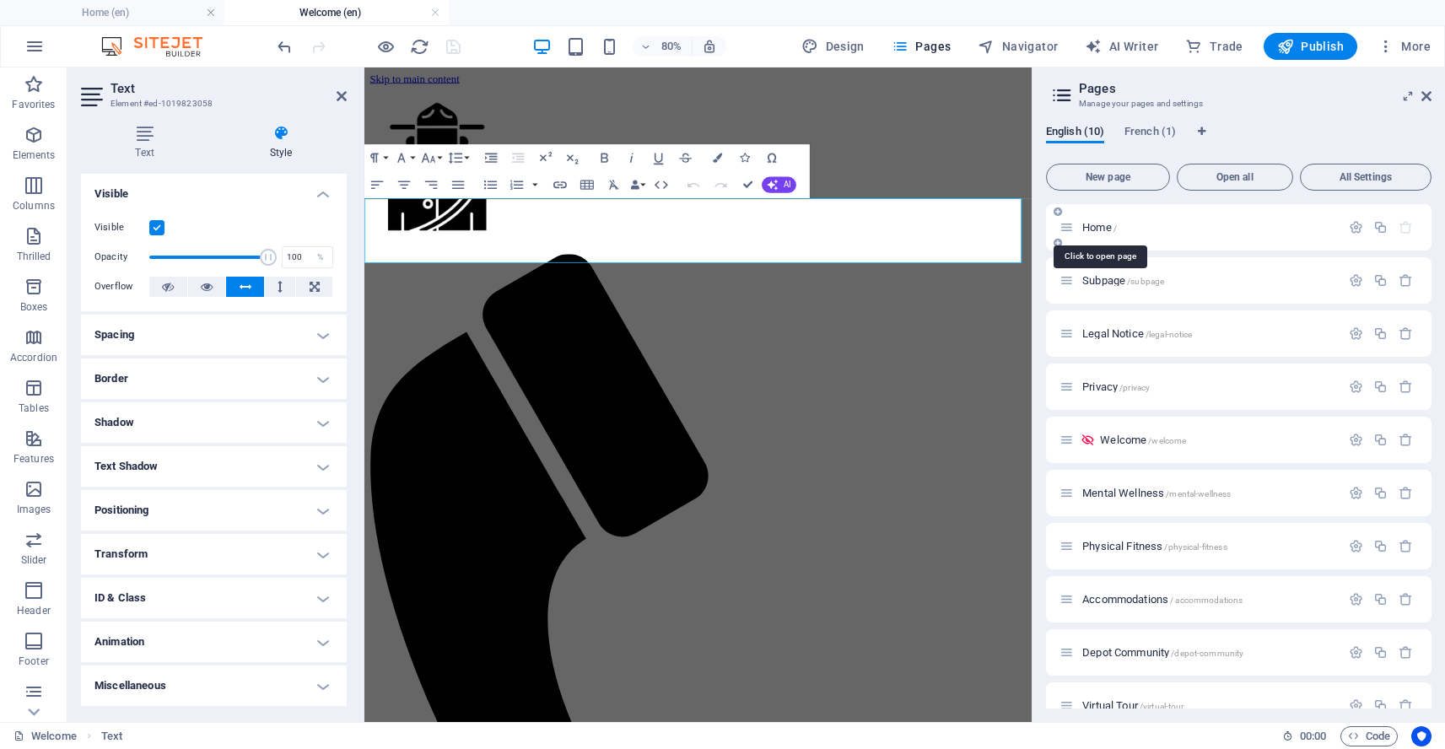
scroll to position [1716, 0]
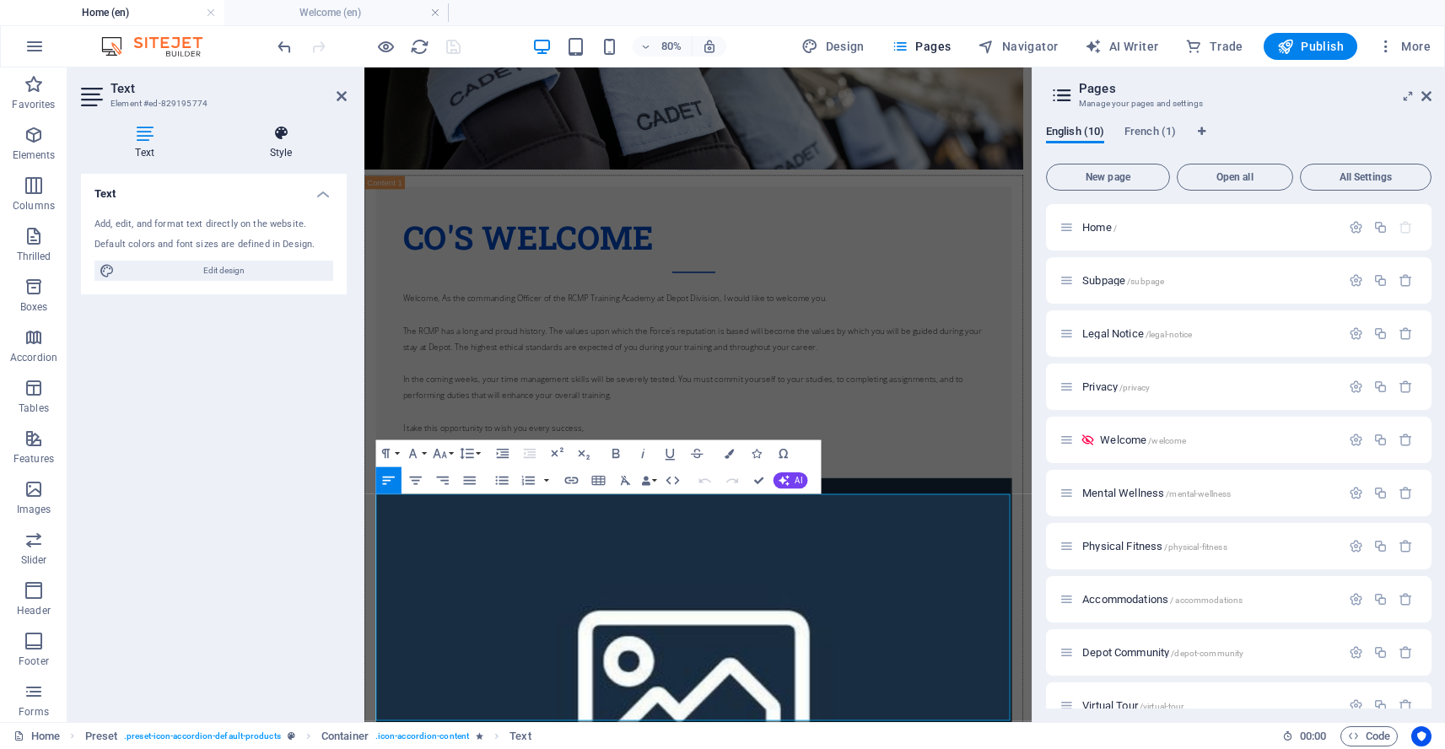
click at [278, 140] on icon at bounding box center [281, 133] width 132 height 17
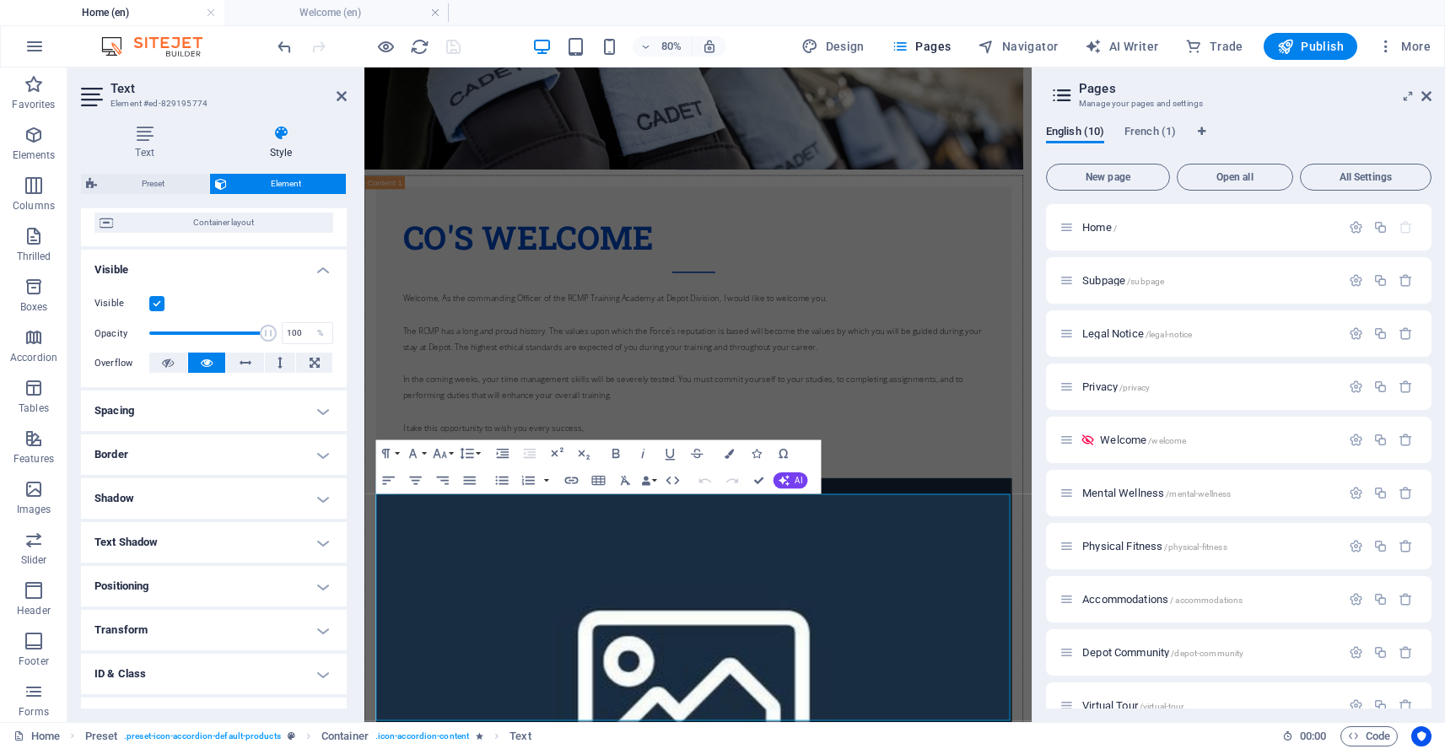
scroll to position [213, 0]
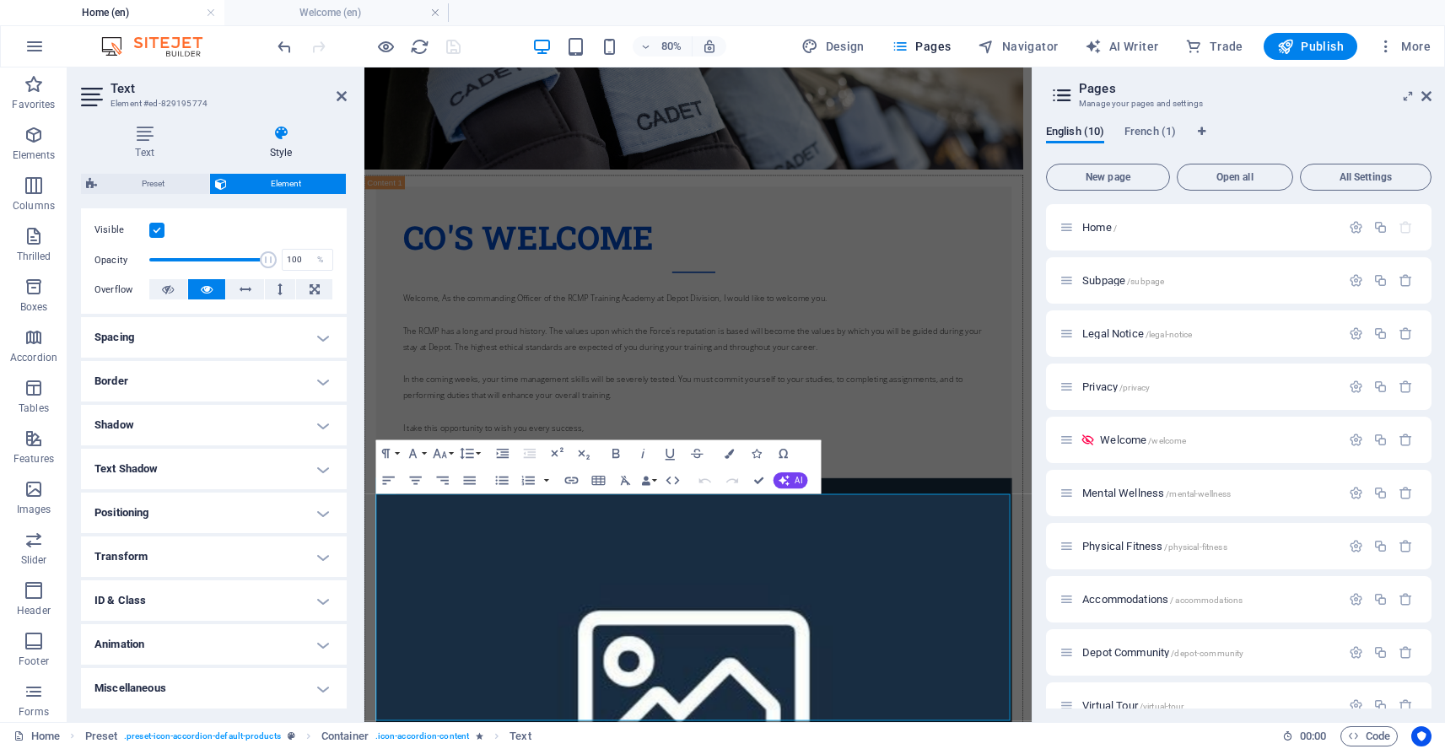
click at [327, 340] on h4 "Spacing" at bounding box center [214, 337] width 266 height 41
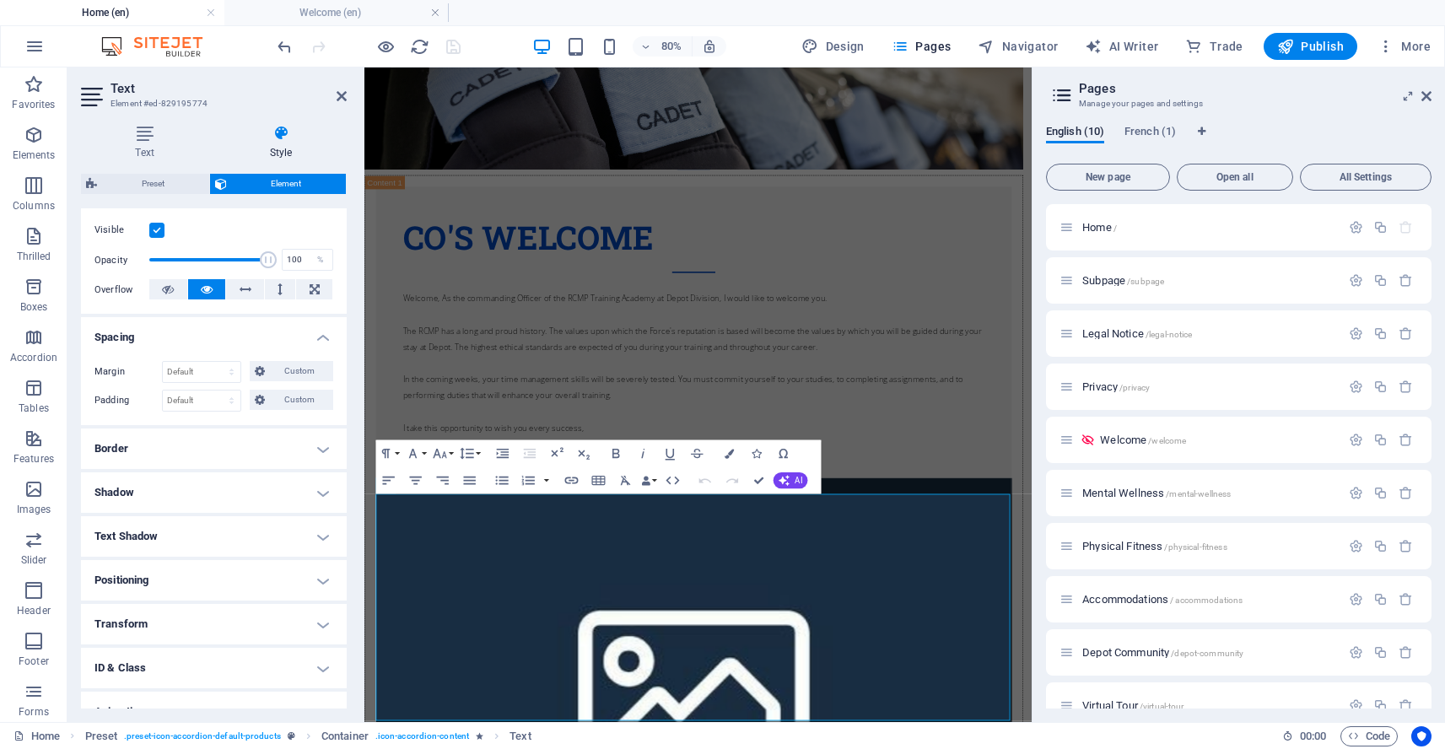
click at [327, 340] on h4 "Spacing" at bounding box center [214, 332] width 266 height 30
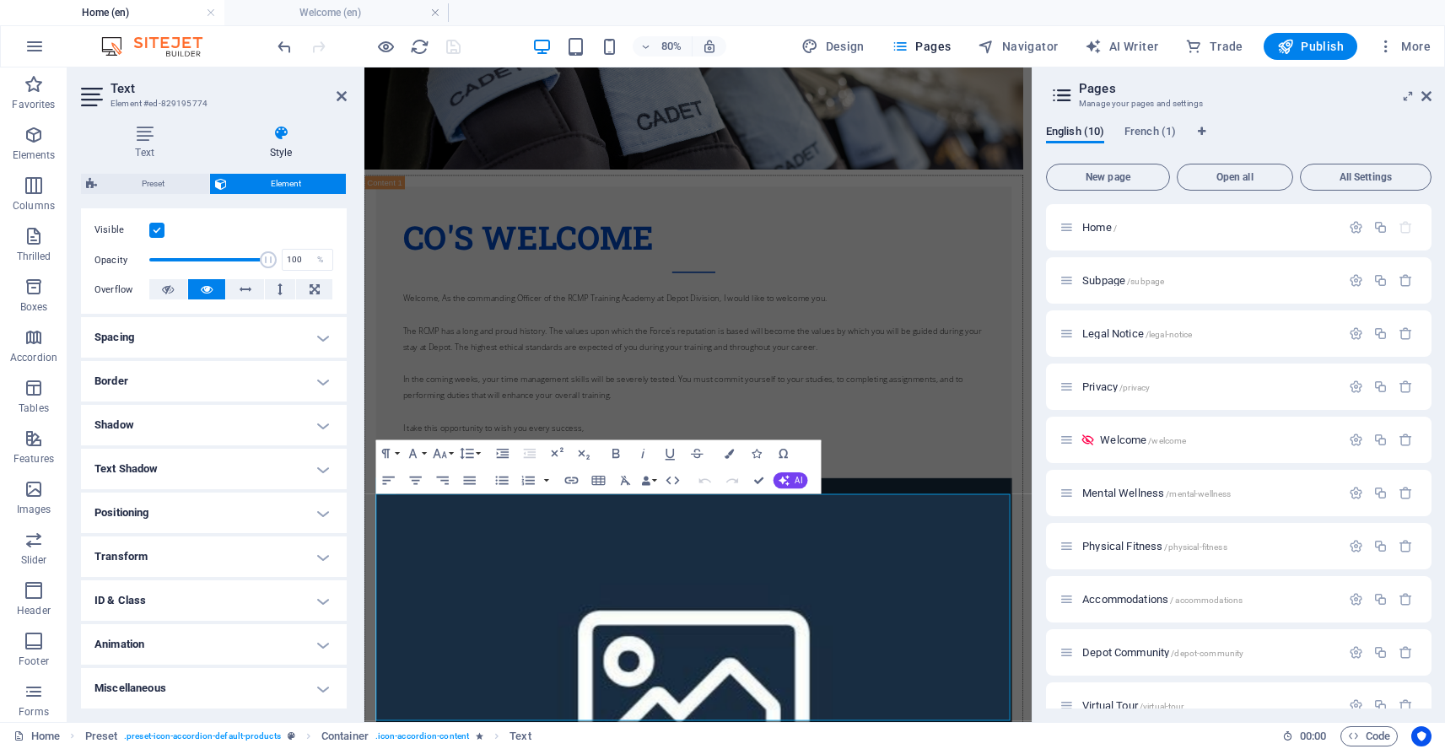
click at [306, 388] on h4 "Border" at bounding box center [214, 381] width 266 height 41
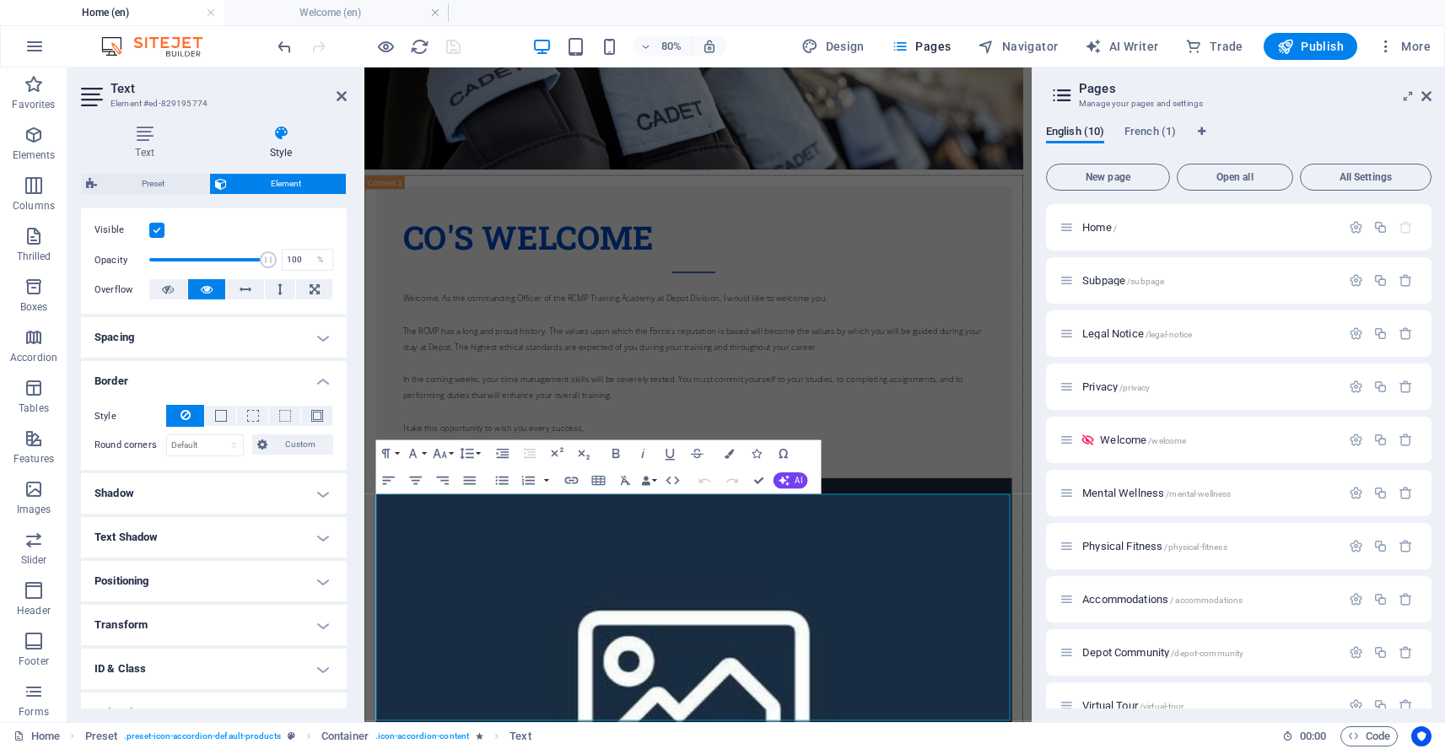
click at [306, 388] on h4 "Border" at bounding box center [214, 376] width 266 height 30
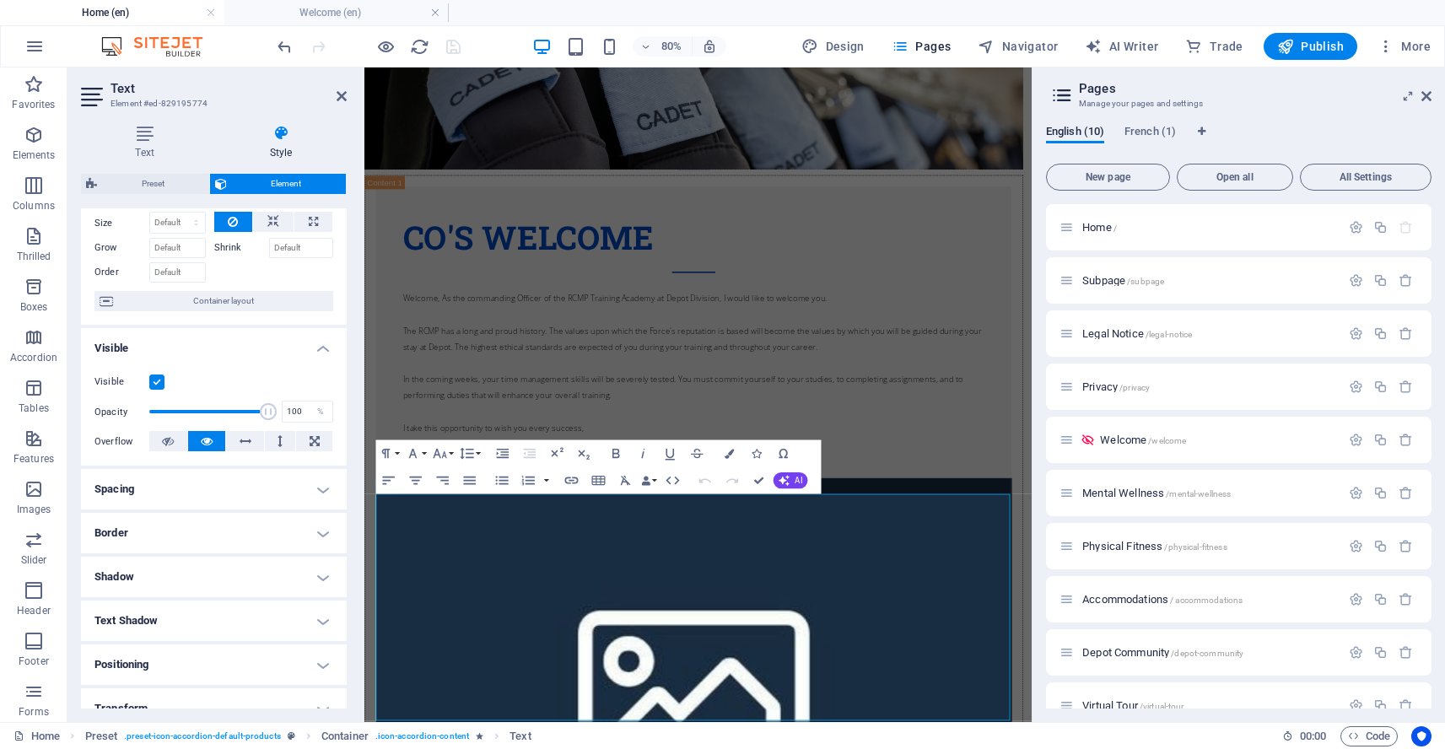
scroll to position [0, 0]
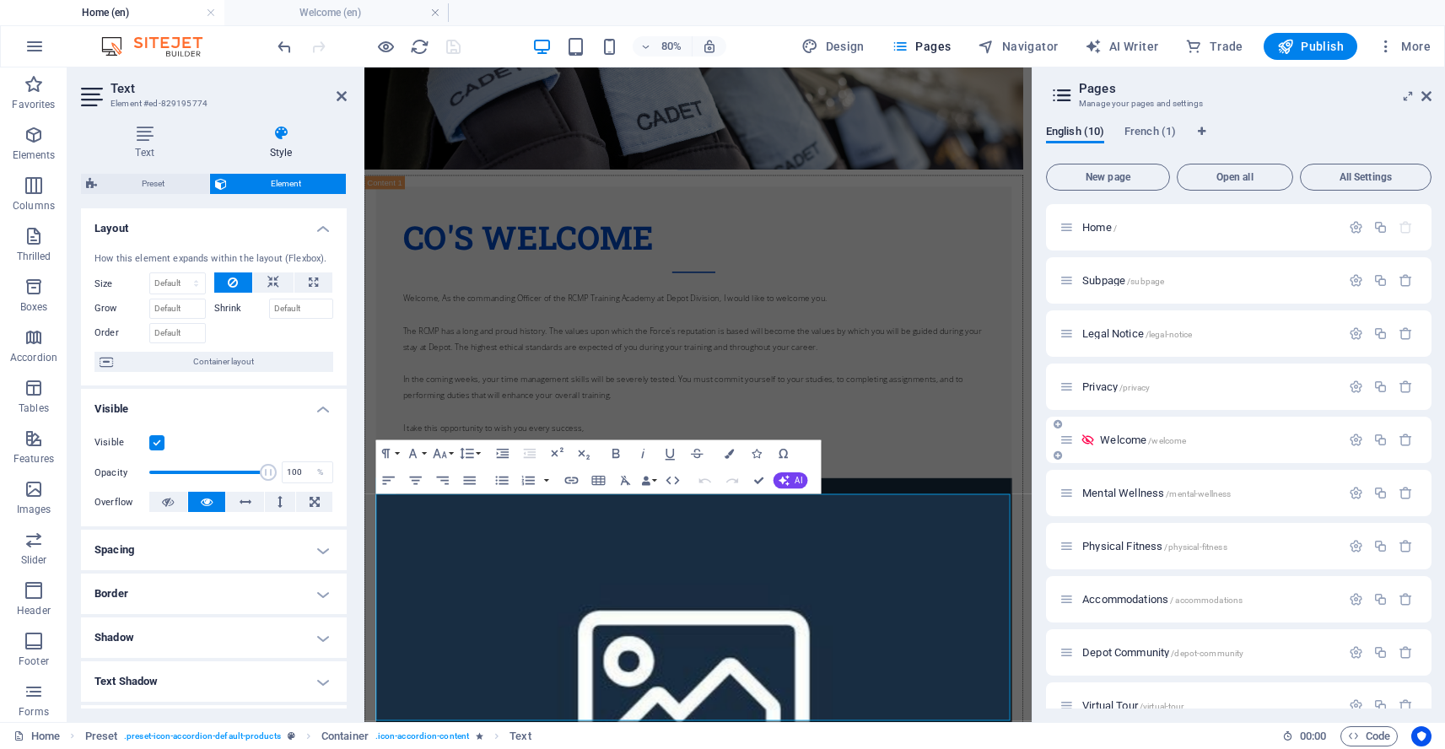
click at [1128, 443] on font "Welcome" at bounding box center [1123, 440] width 46 height 13
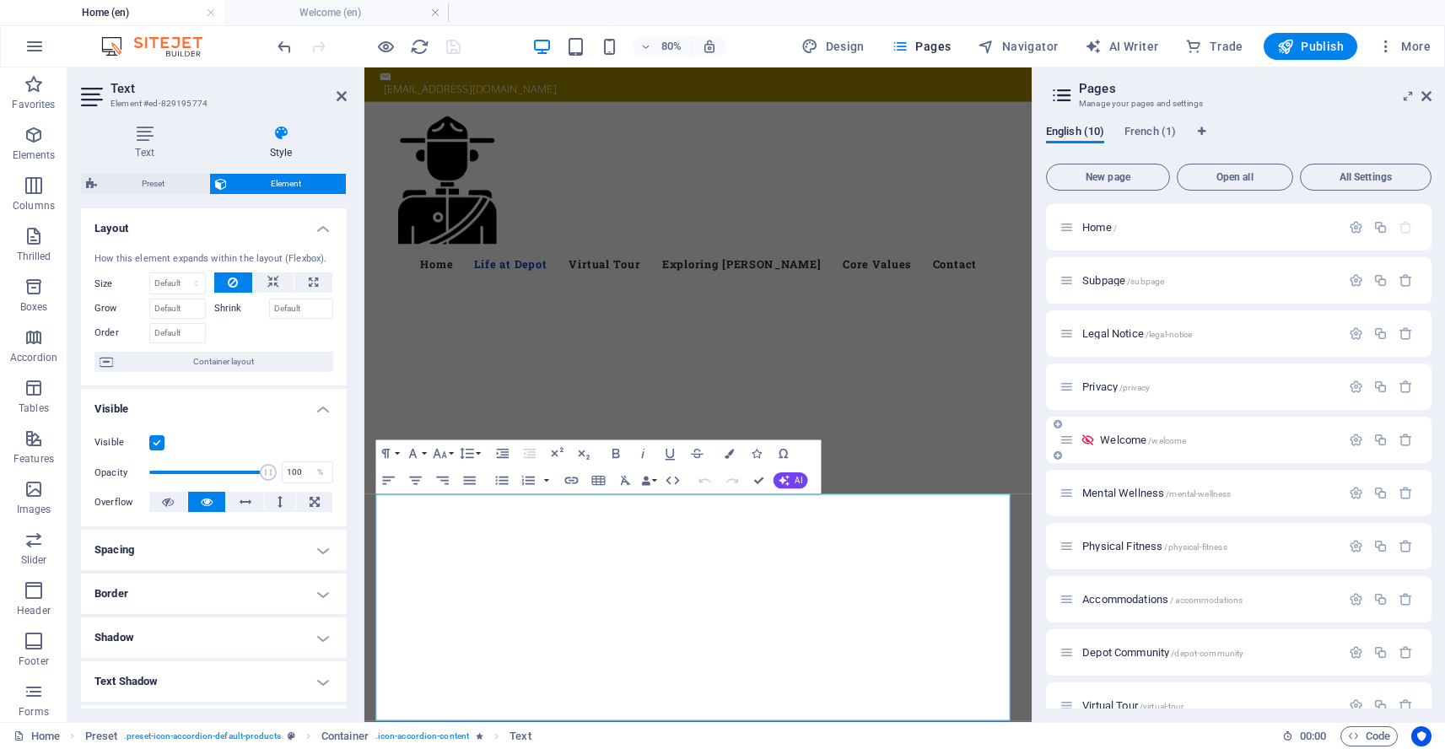
scroll to position [106, 0]
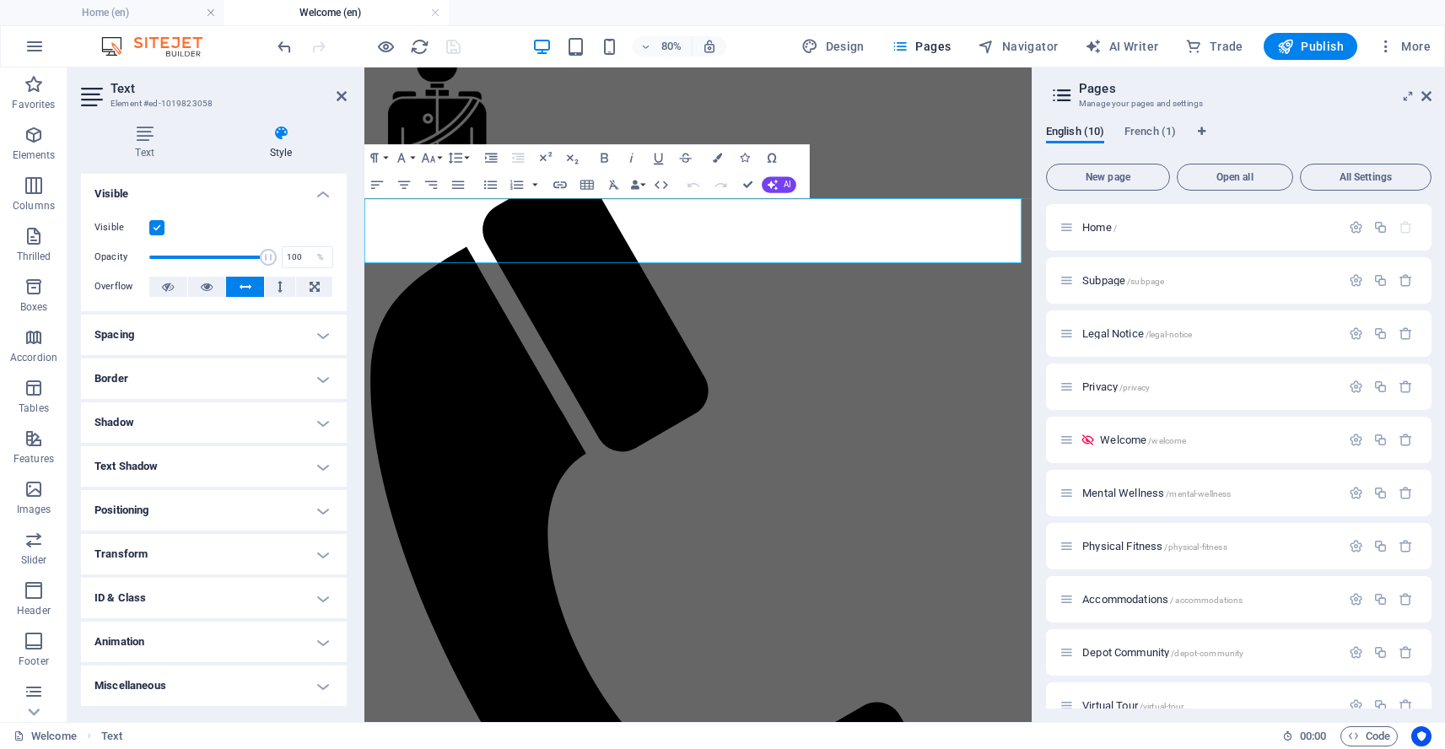
click at [320, 338] on h4 "Spacing" at bounding box center [214, 335] width 266 height 41
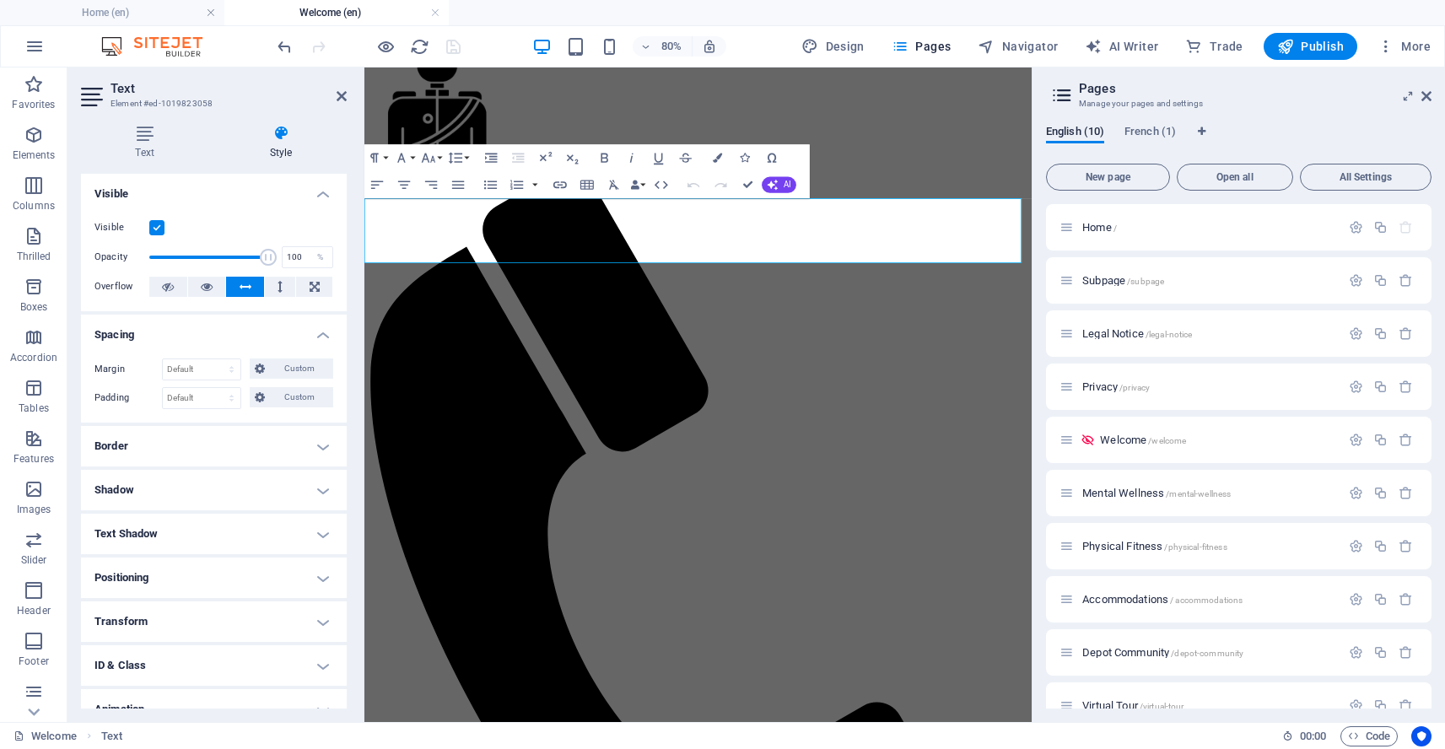
click at [320, 338] on h4 "Spacing" at bounding box center [214, 330] width 266 height 30
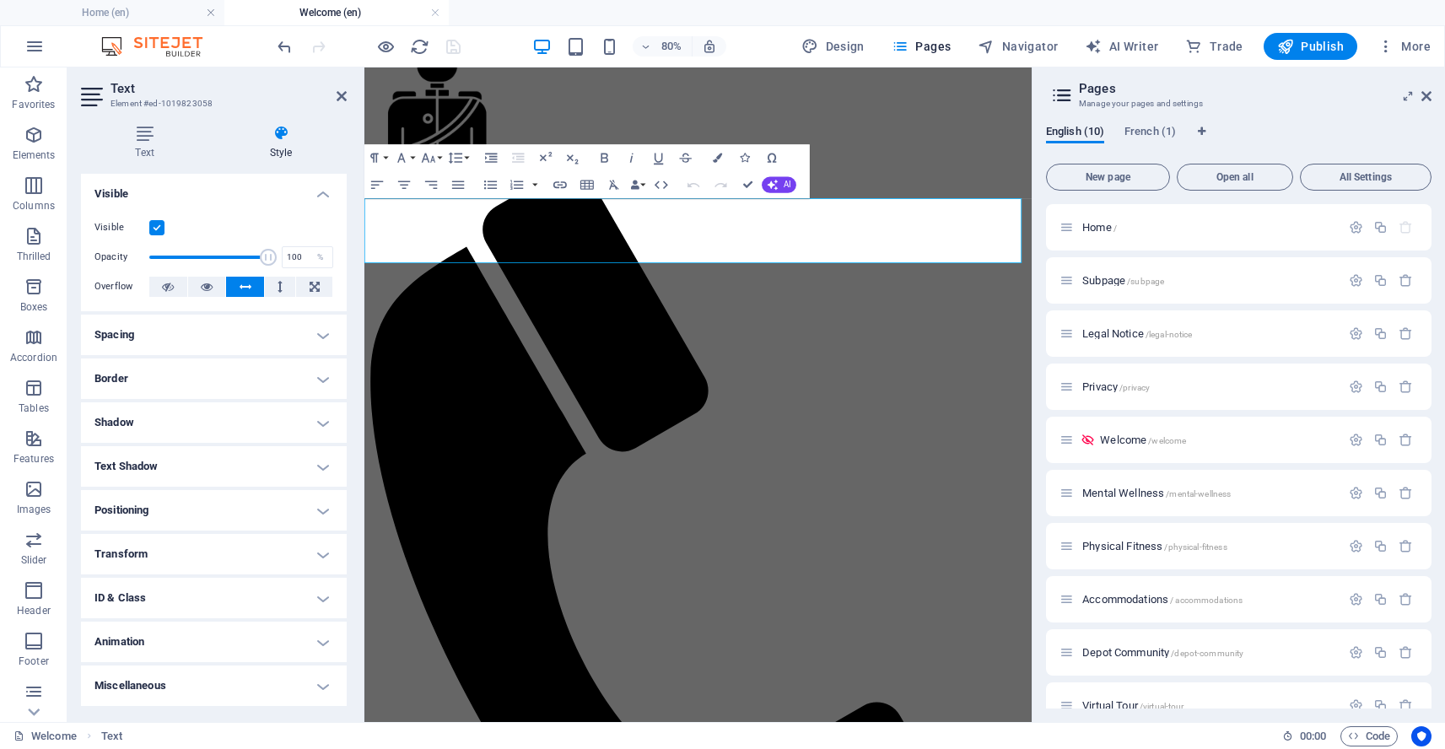
click at [316, 510] on h4 "Positioning" at bounding box center [214, 510] width 266 height 41
click at [311, 509] on h4 "Positioning" at bounding box center [214, 505] width 266 height 30
click at [154, 147] on font "Text" at bounding box center [144, 153] width 19 height 12
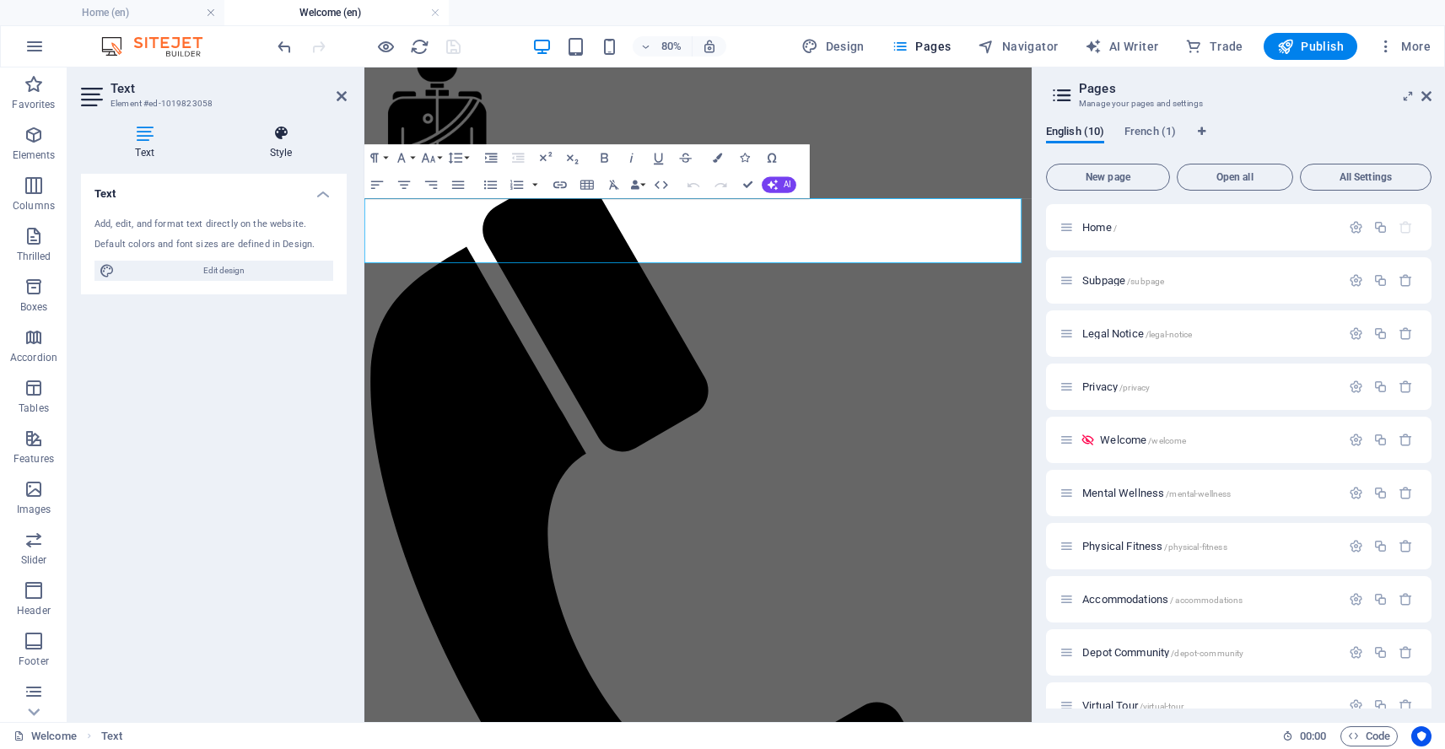
click at [271, 144] on h4 "Style" at bounding box center [281, 142] width 132 height 35
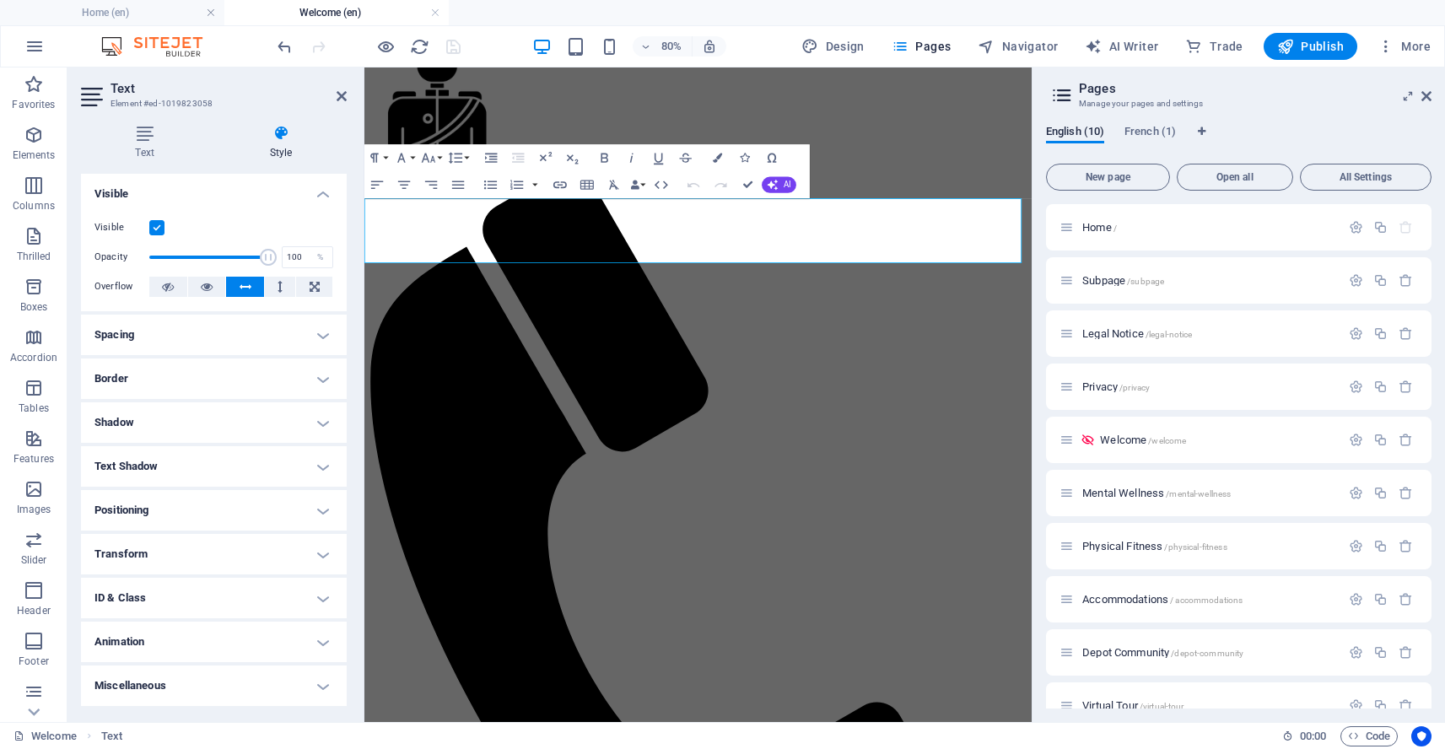
click at [320, 191] on h4 "Visible" at bounding box center [214, 189] width 266 height 30
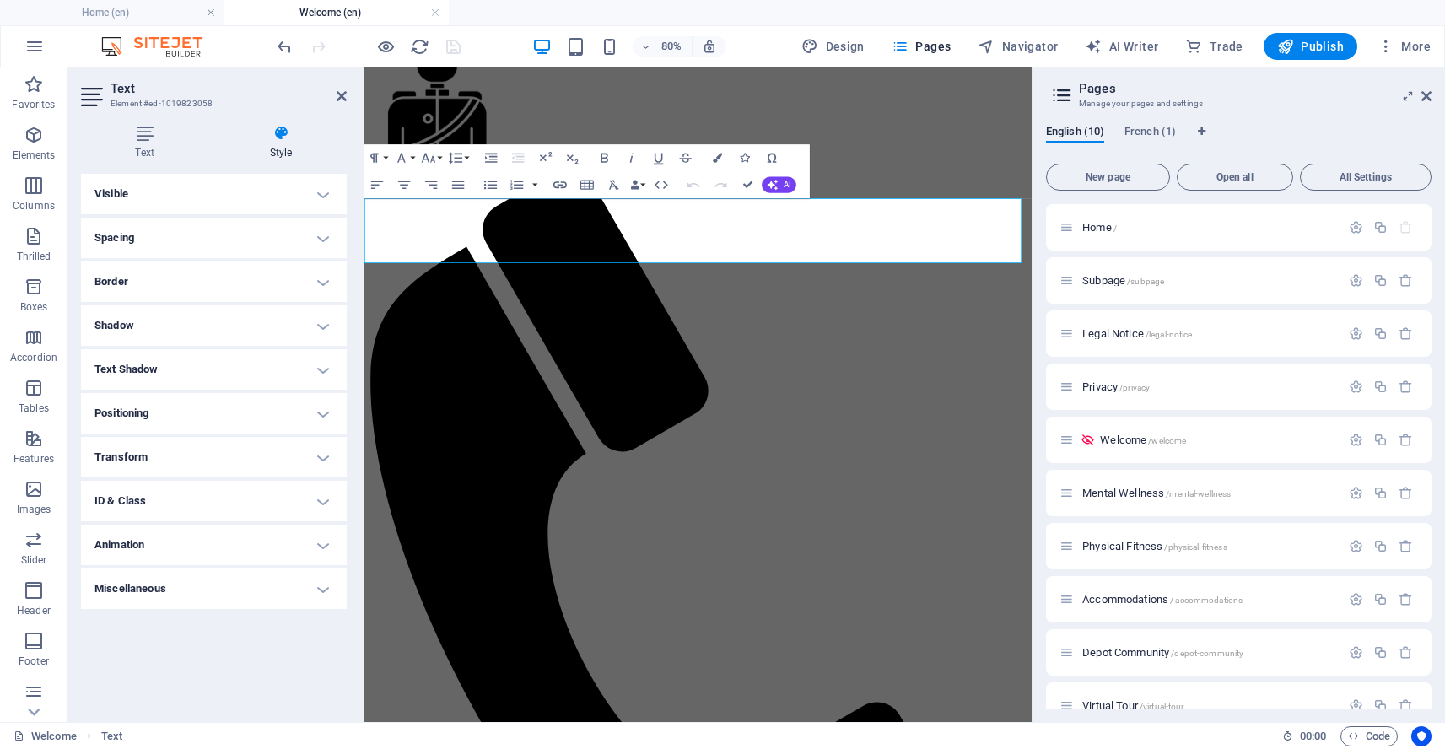
click at [320, 191] on h4 "Visible" at bounding box center [214, 194] width 266 height 41
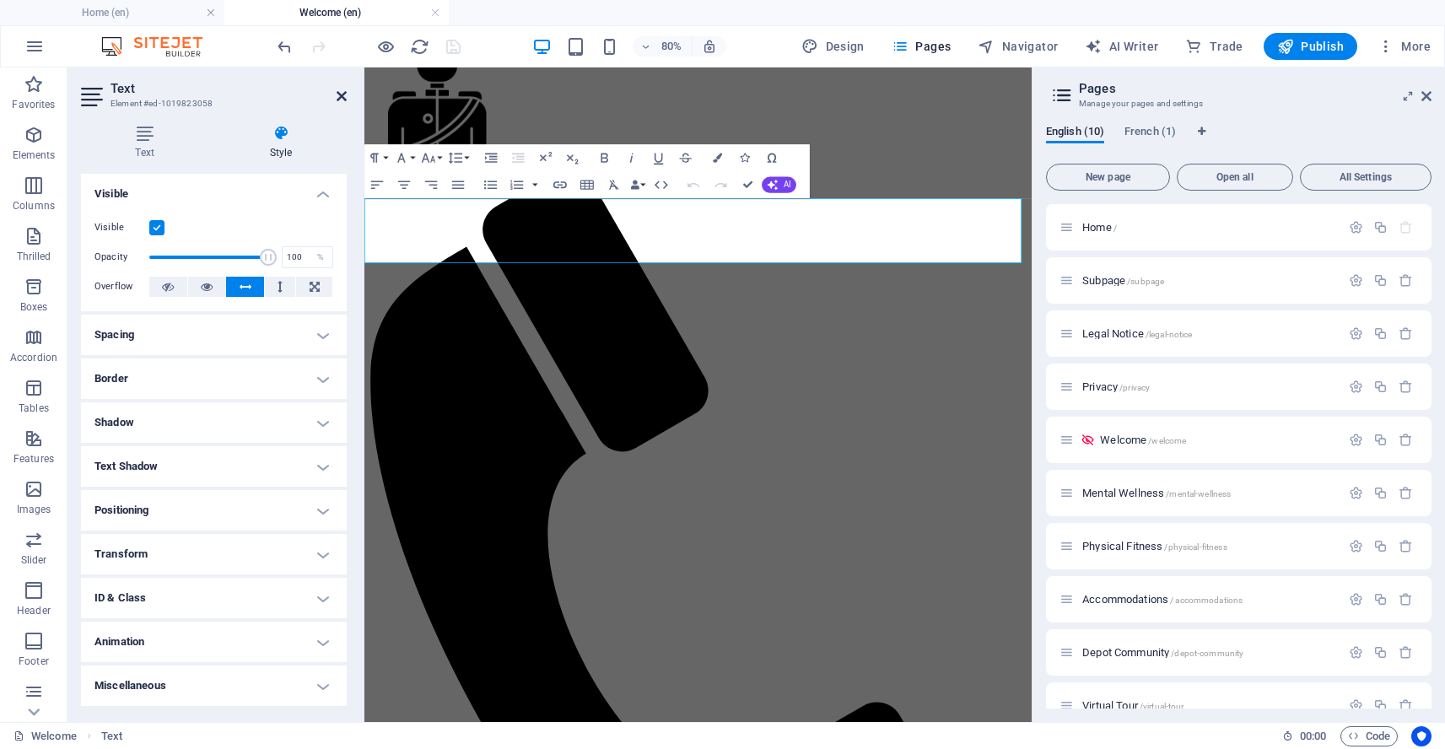
click at [343, 96] on icon at bounding box center [342, 96] width 10 height 14
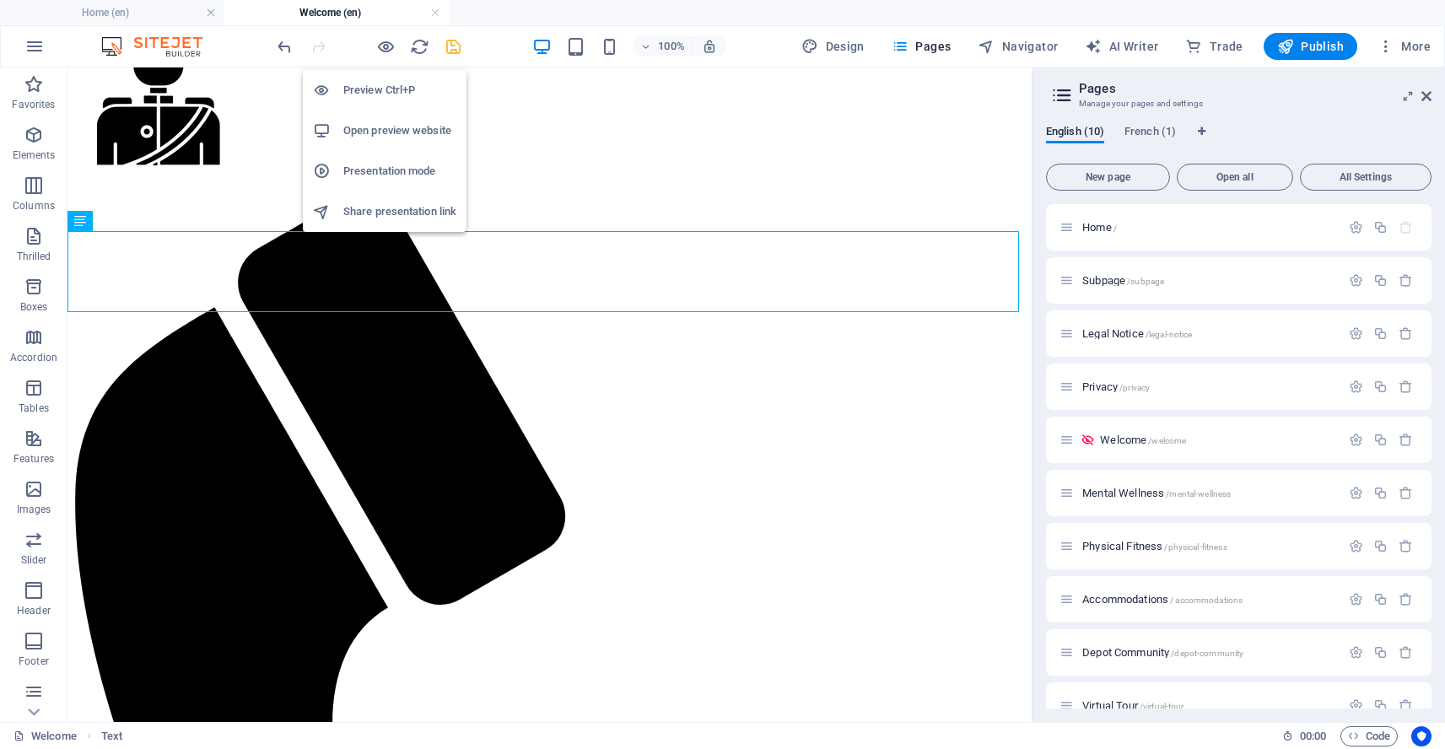
click at [374, 93] on font "Preview Ctrl+P" at bounding box center [379, 90] width 72 height 13
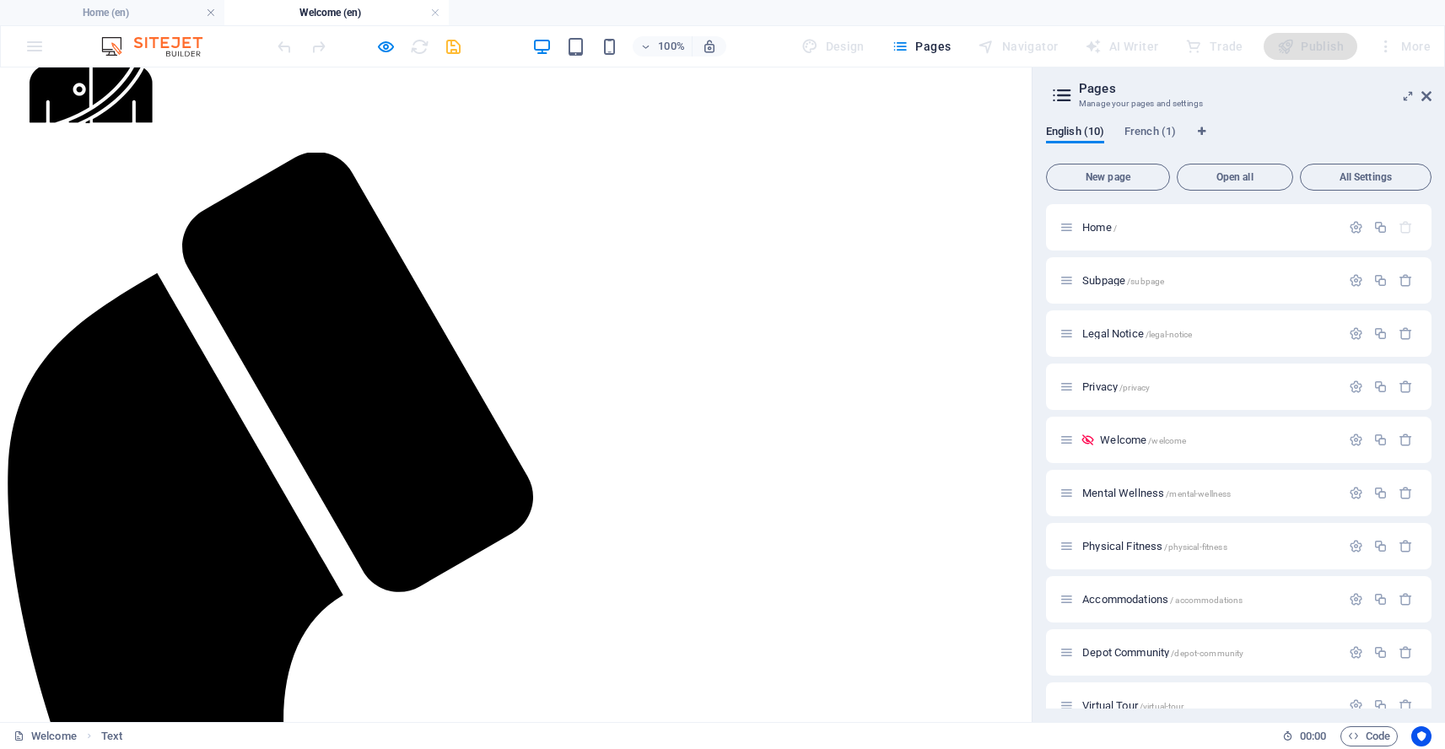
scroll to position [150, 0]
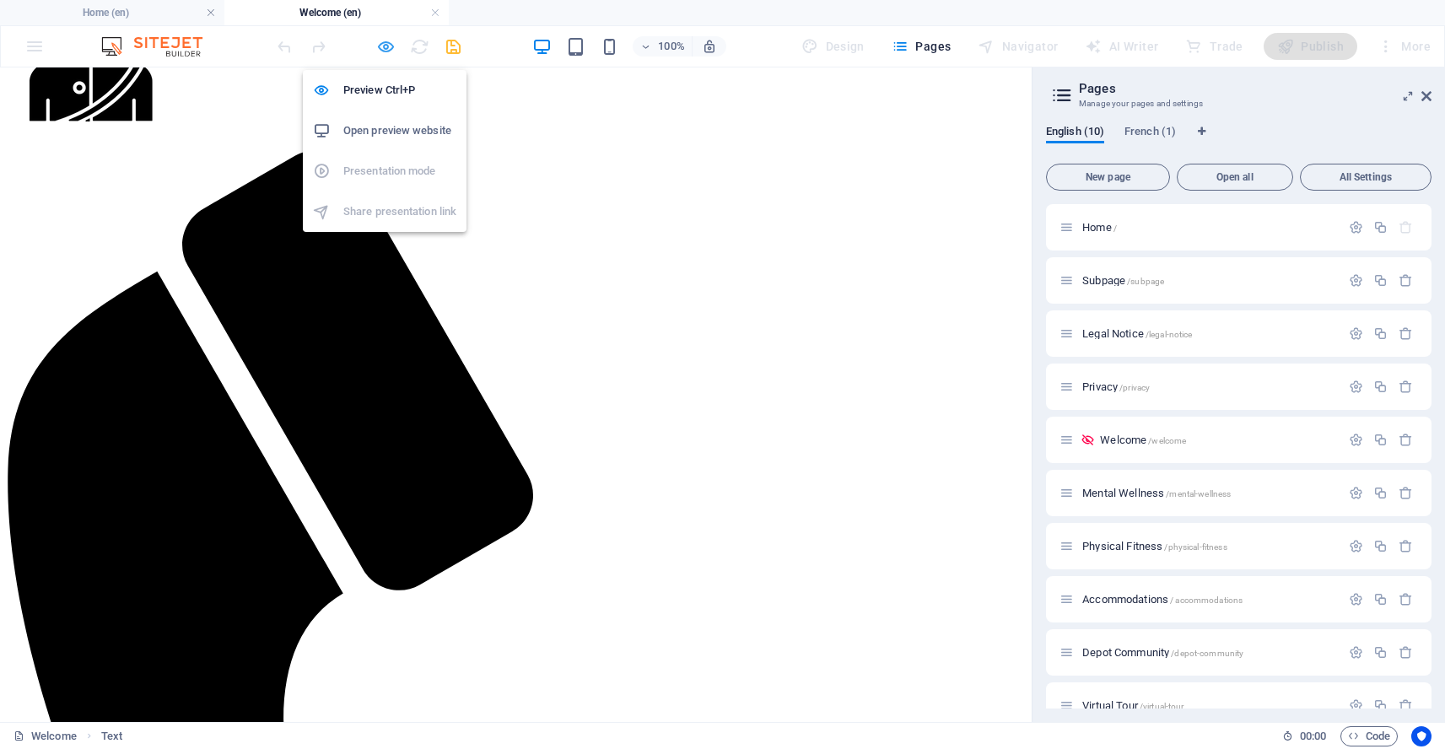
click at [382, 50] on icon "button" at bounding box center [385, 46] width 19 height 19
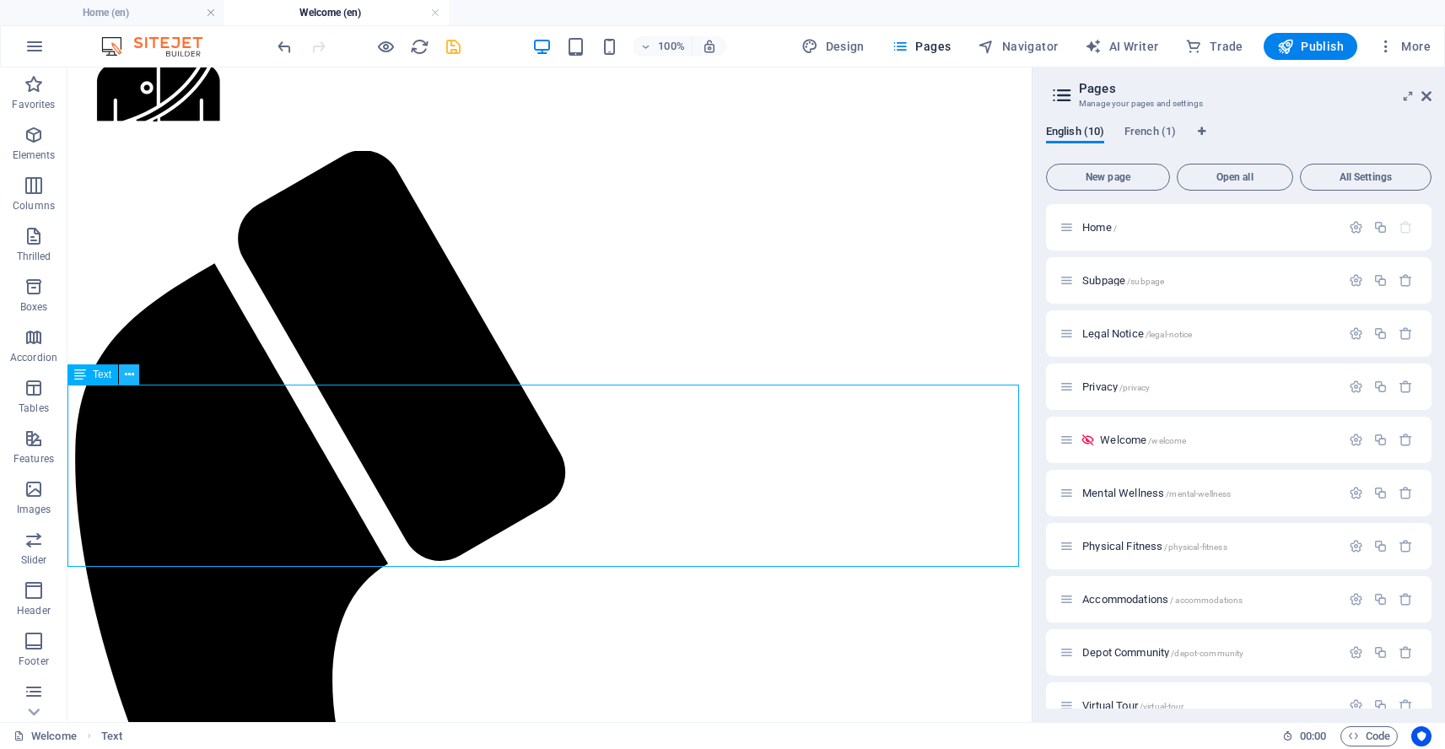
click at [135, 377] on button at bounding box center [129, 375] width 20 height 20
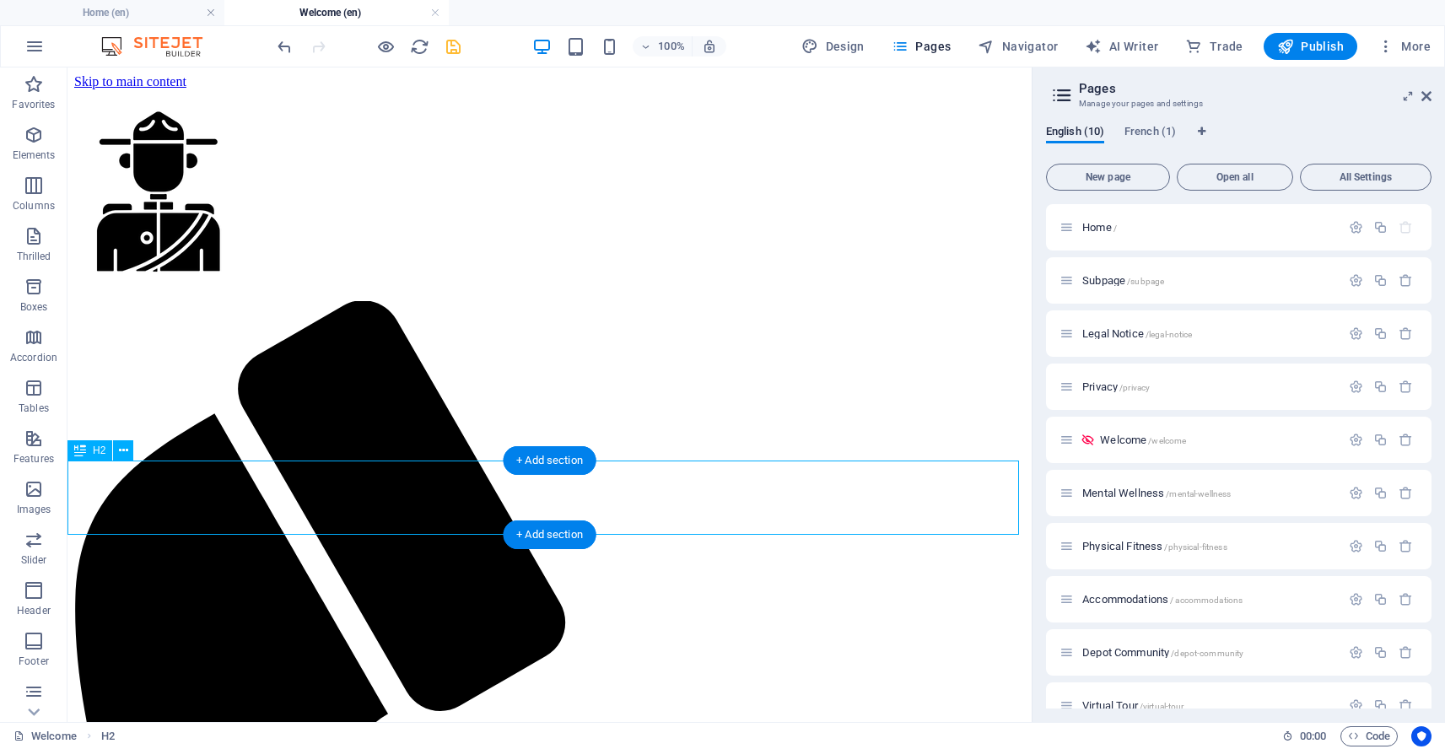
click at [128, 449] on button at bounding box center [123, 450] width 20 height 20
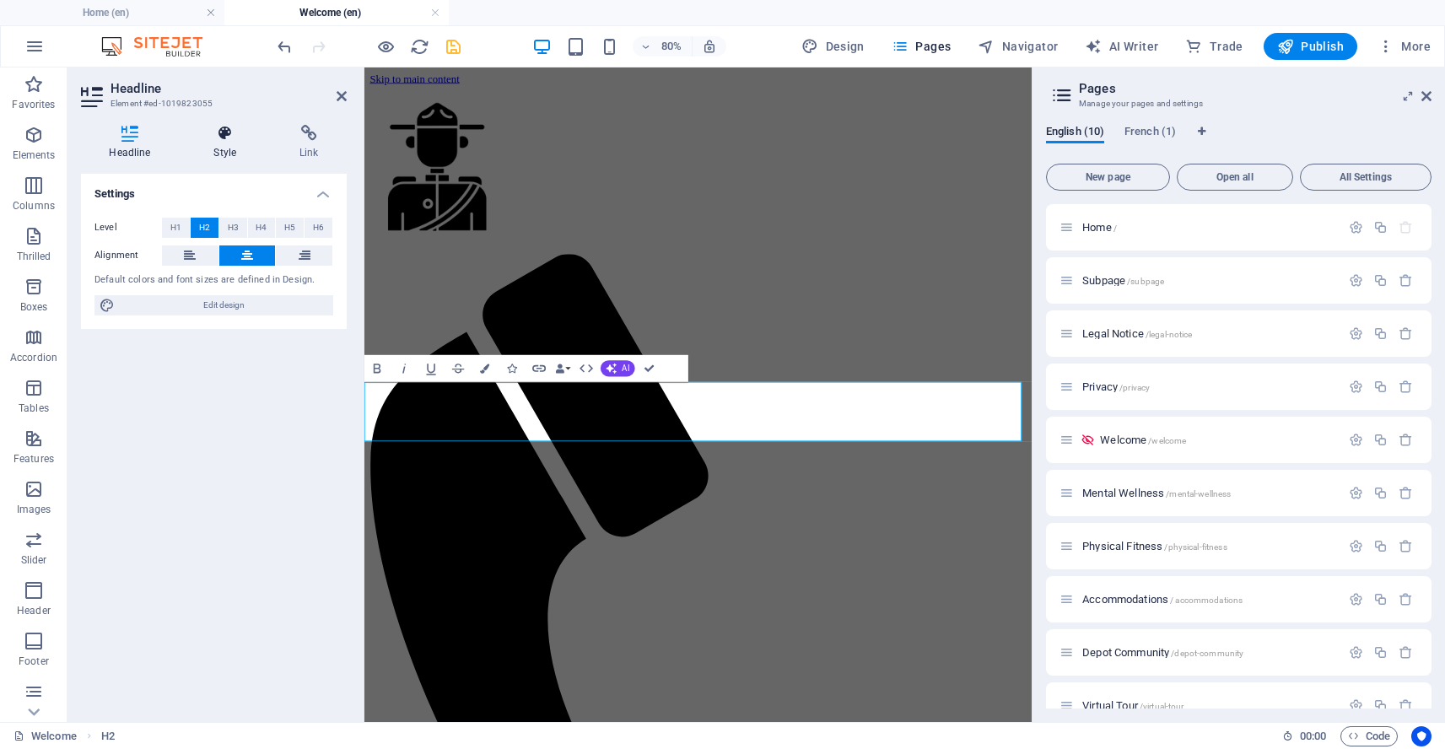
click at [224, 156] on font "Style" at bounding box center [224, 153] width 23 height 12
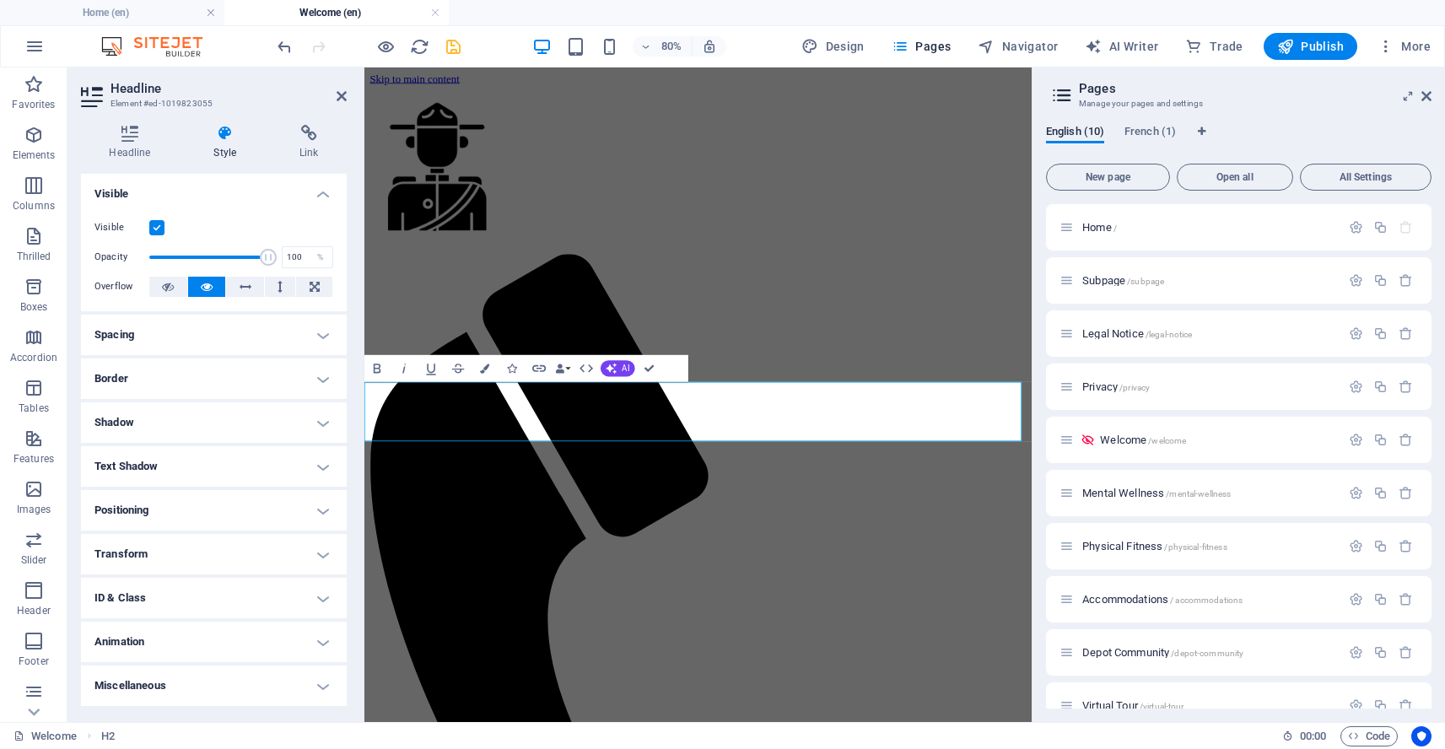
click at [241, 327] on h4 "Spacing" at bounding box center [214, 335] width 266 height 41
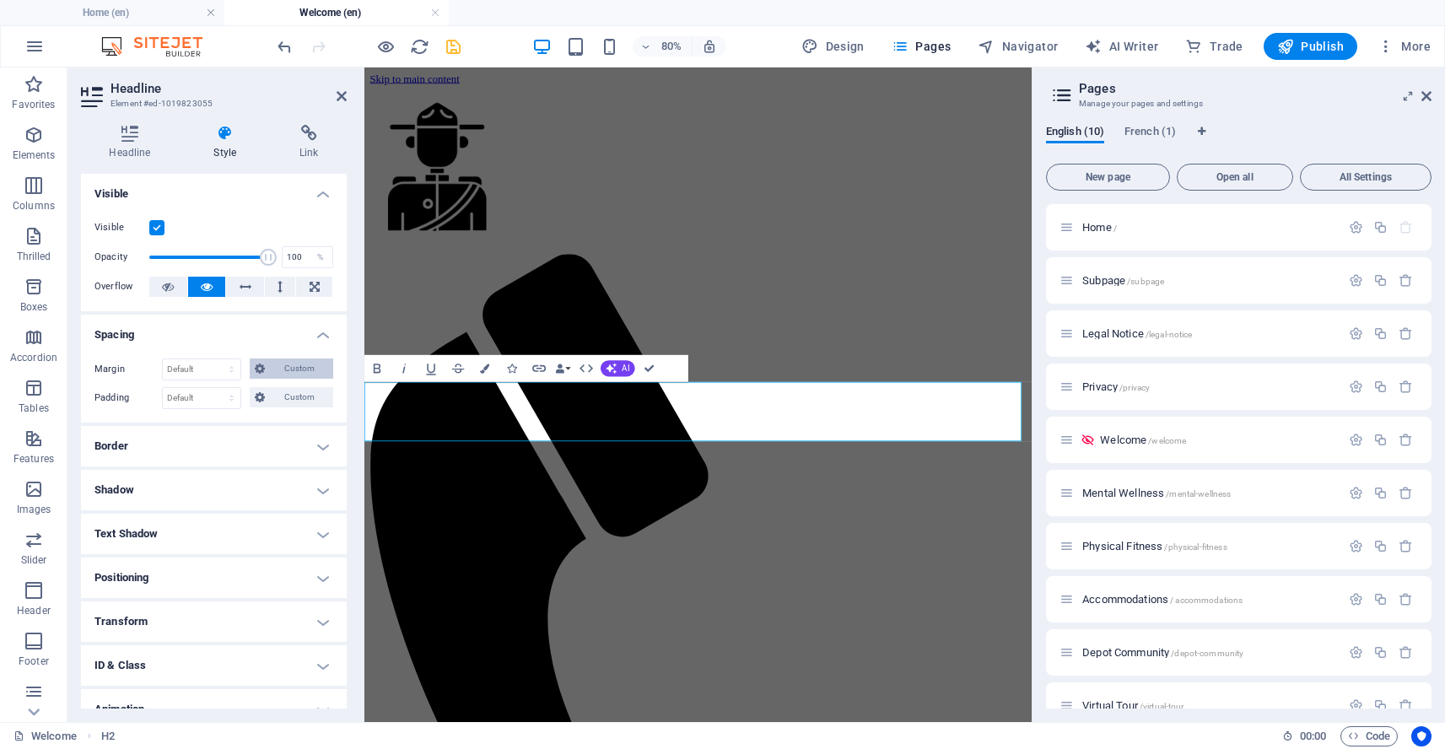
click at [273, 365] on span "Custom" at bounding box center [299, 369] width 58 height 20
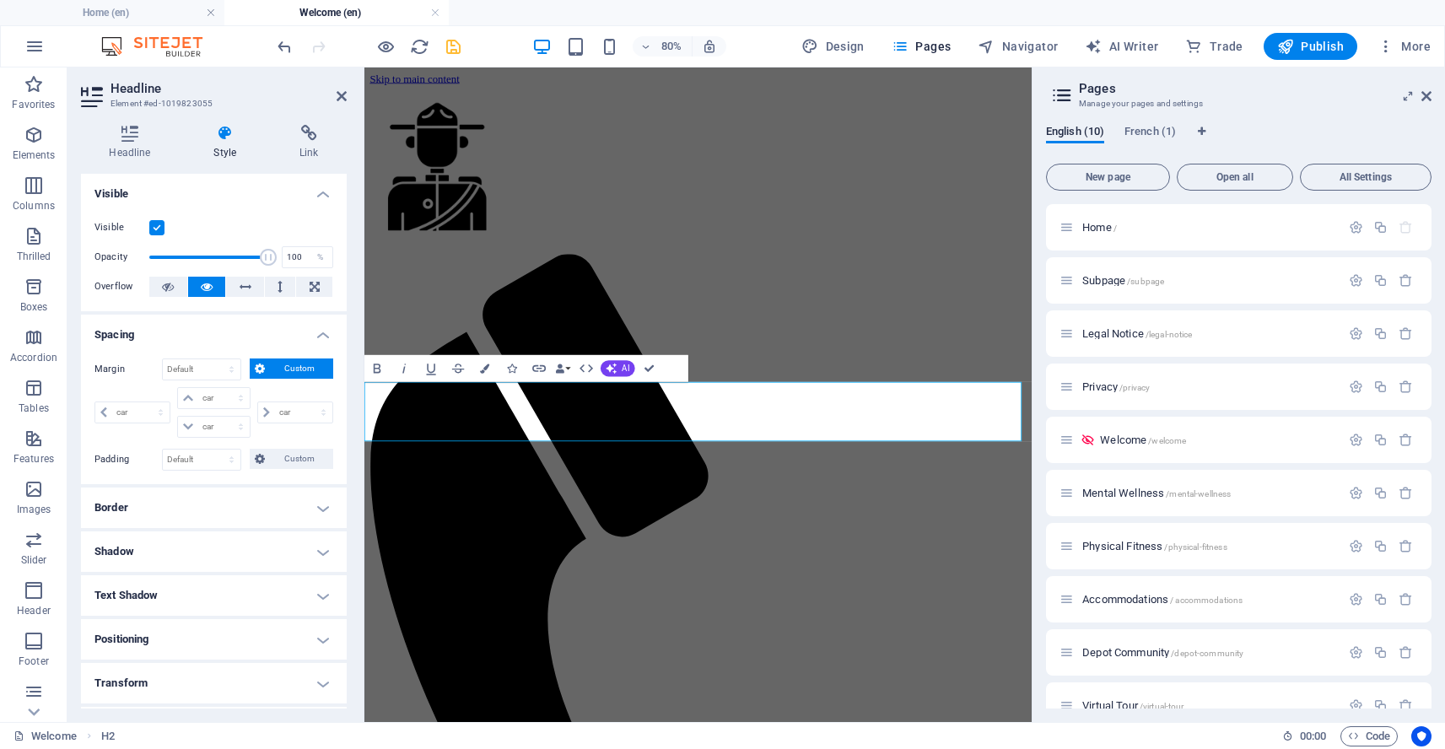
click at [273, 365] on span "Custom" at bounding box center [299, 369] width 58 height 20
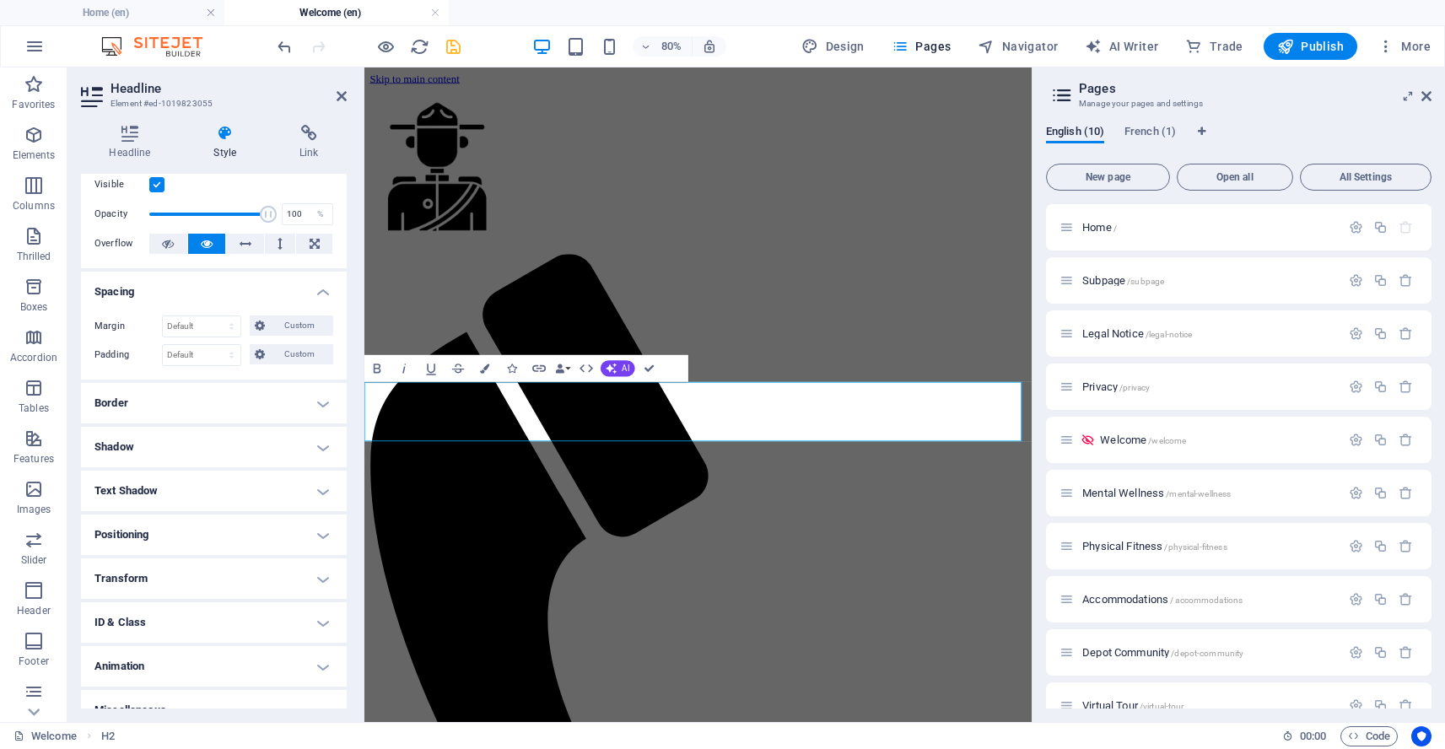
scroll to position [65, 0]
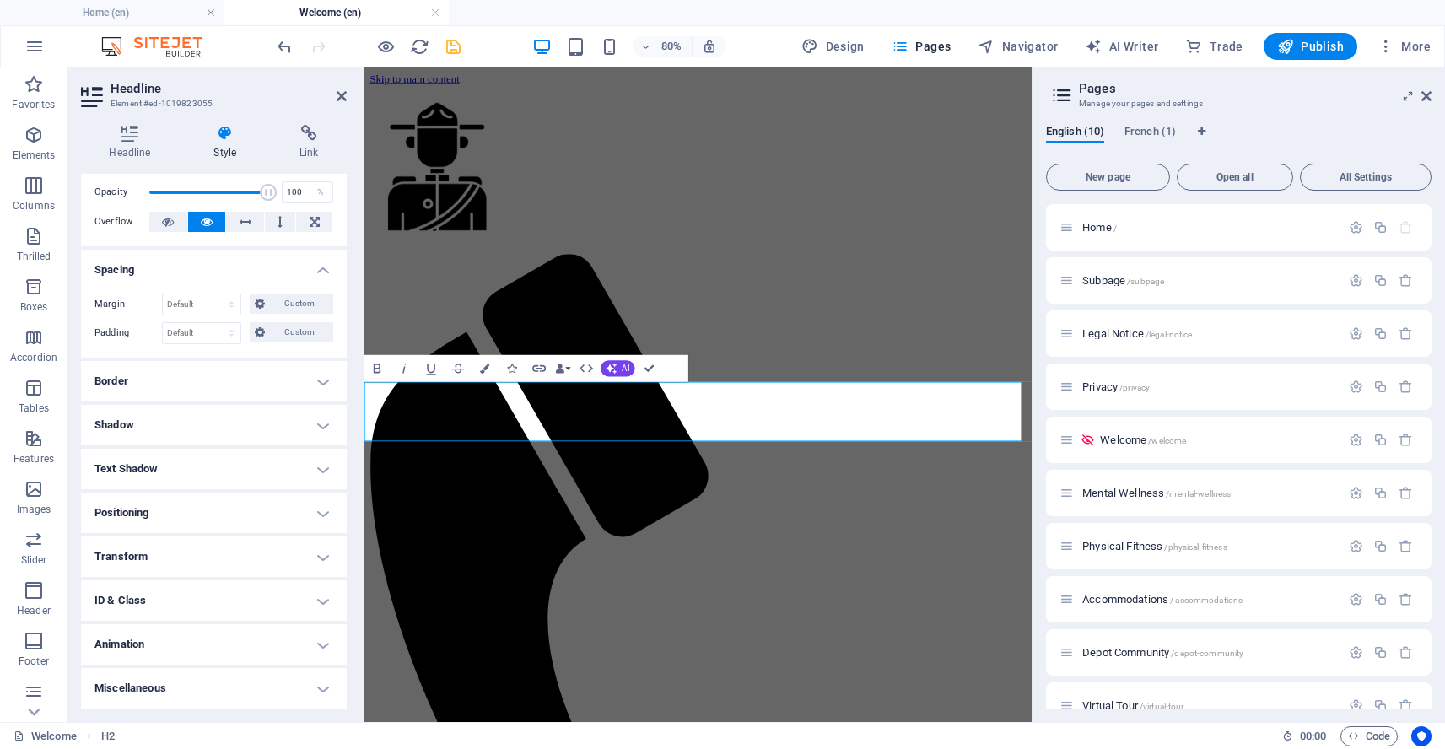
click at [320, 512] on h4 "Positioning" at bounding box center [214, 513] width 266 height 41
click at [320, 512] on h4 "Positioning" at bounding box center [214, 508] width 266 height 30
click at [321, 426] on h4 "Shadow" at bounding box center [214, 425] width 266 height 41
click at [321, 426] on h4 "Shadow" at bounding box center [214, 420] width 266 height 30
click at [325, 379] on h4 "Border" at bounding box center [214, 381] width 266 height 41
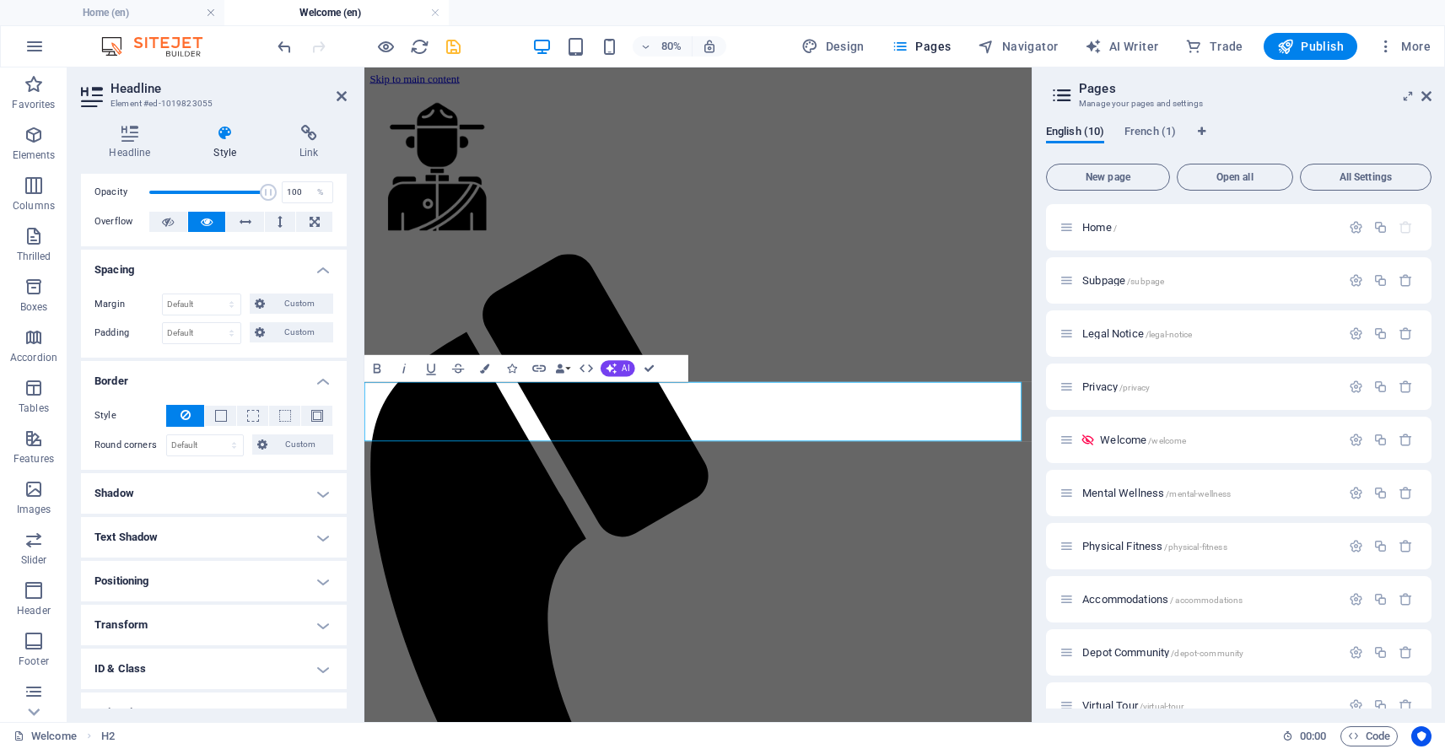
click at [323, 383] on h4 "Border" at bounding box center [214, 376] width 266 height 30
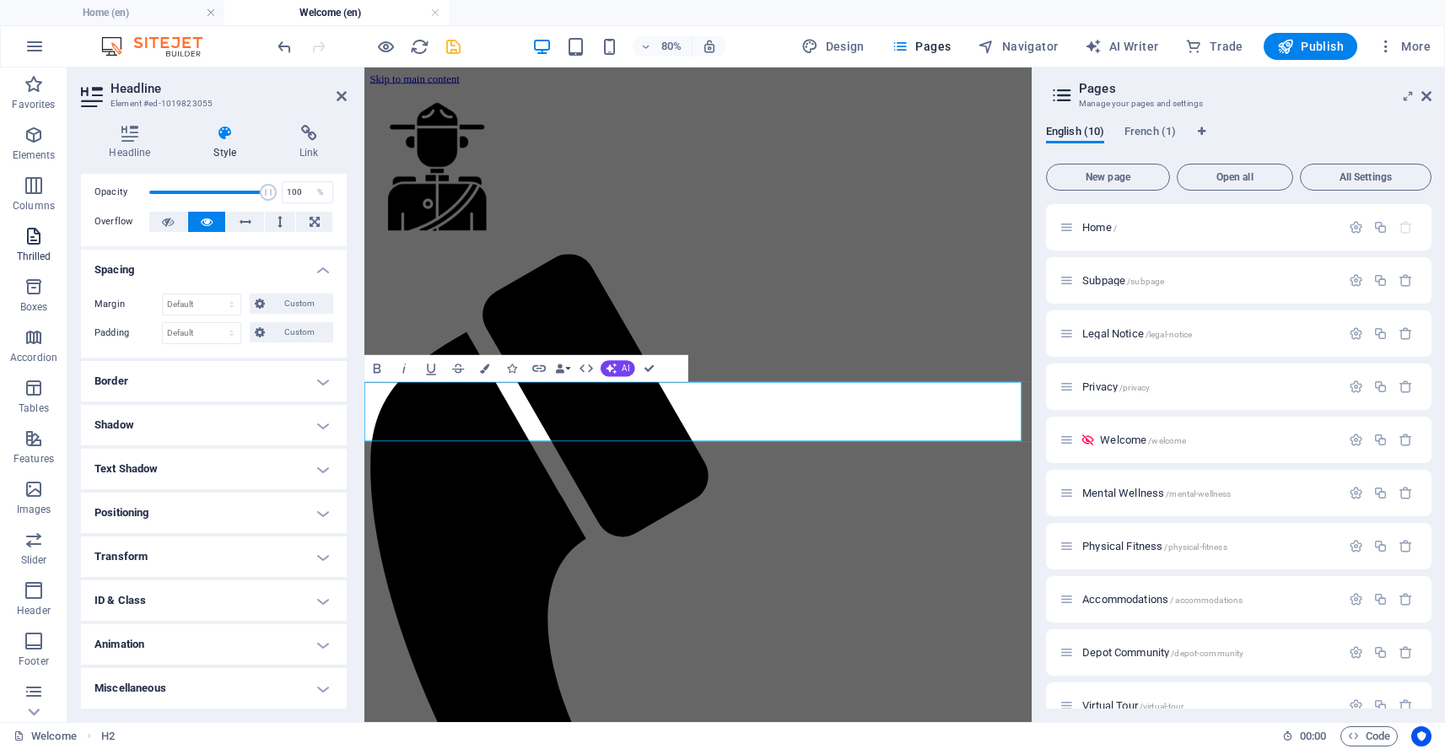
click at [33, 246] on span "Thrilled" at bounding box center [34, 246] width 68 height 41
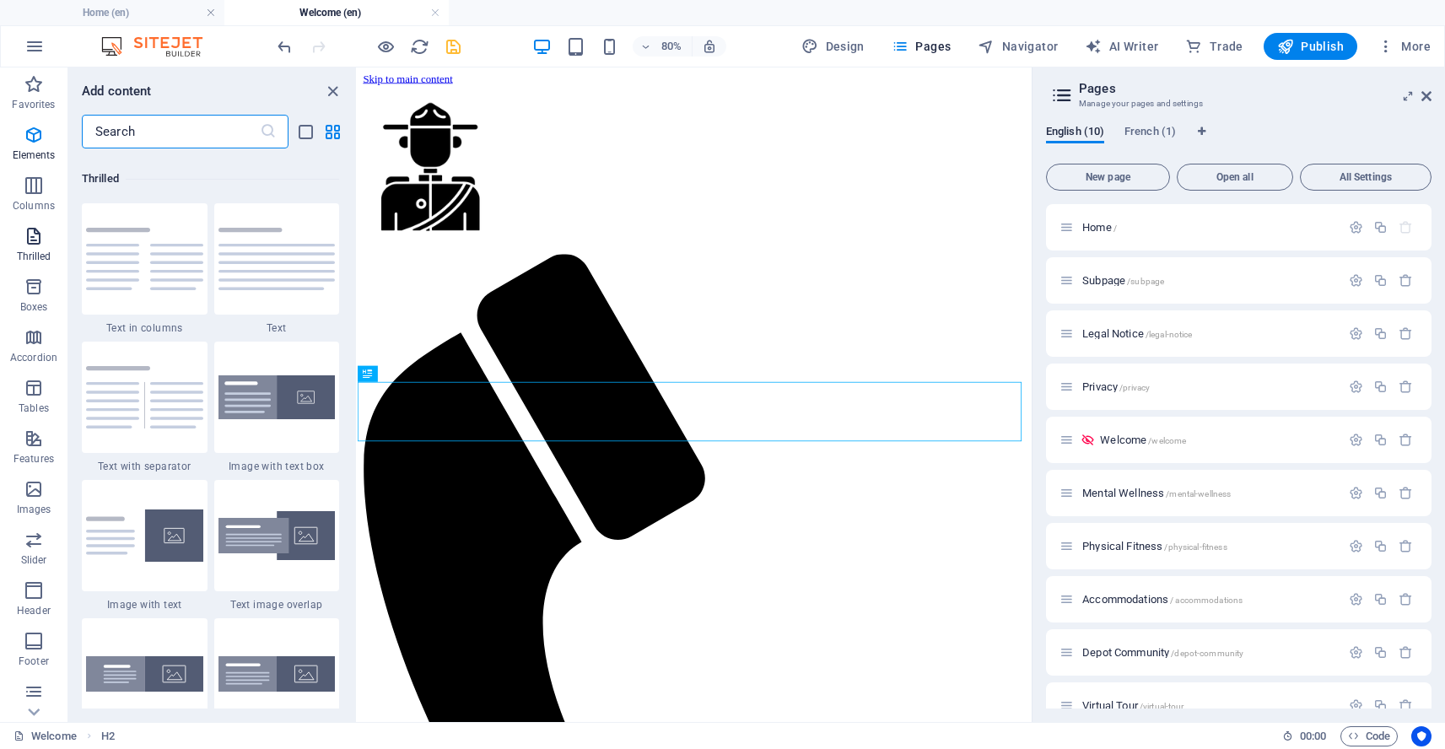
scroll to position [2952, 0]
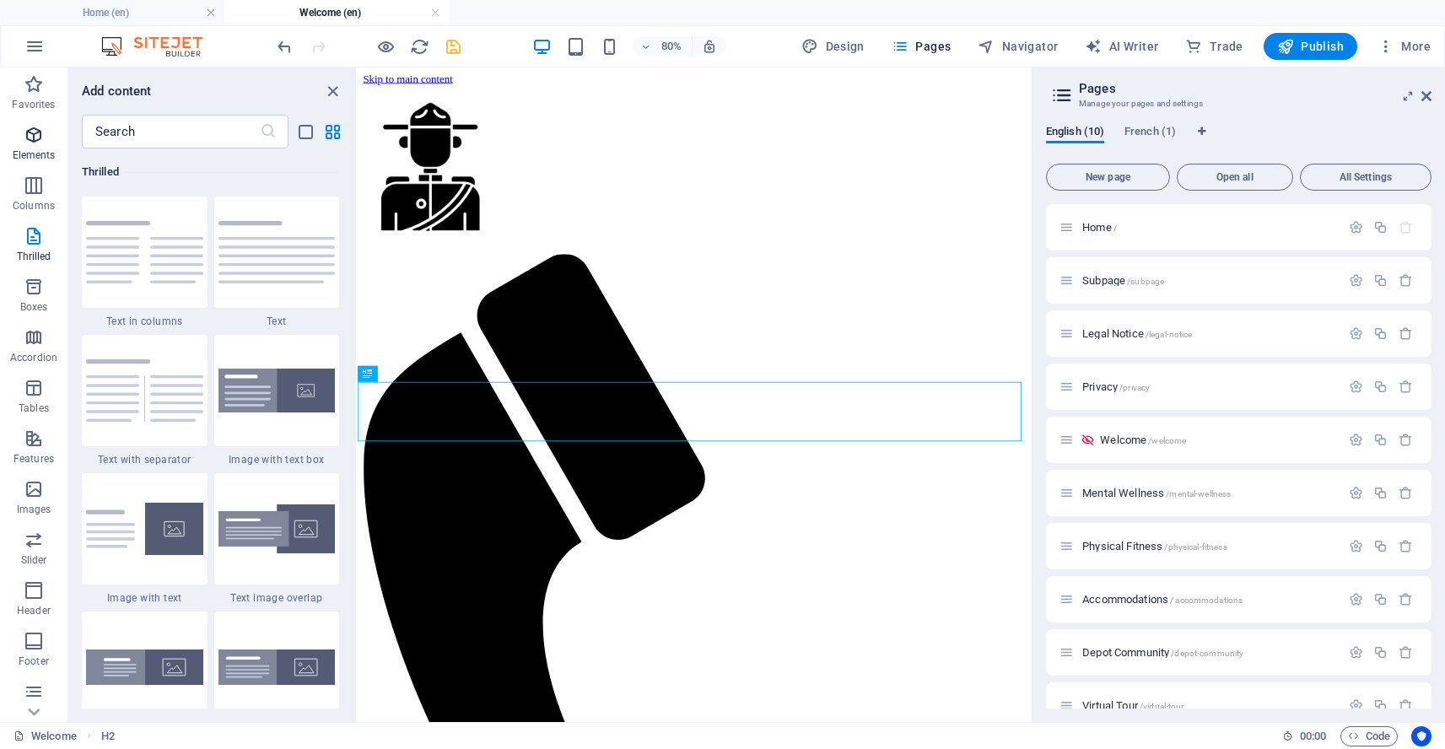
click at [27, 149] on font "Elements" at bounding box center [34, 155] width 43 height 12
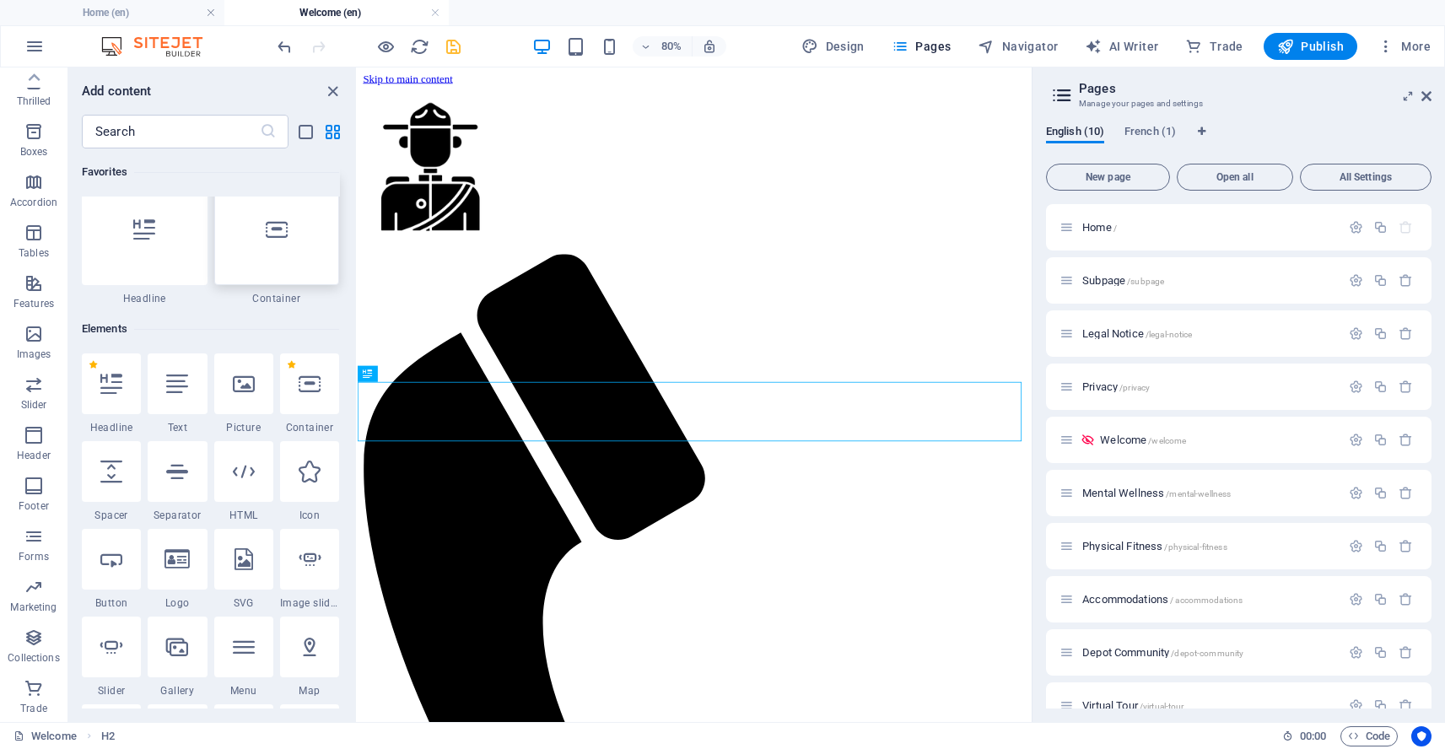
scroll to position [0, 0]
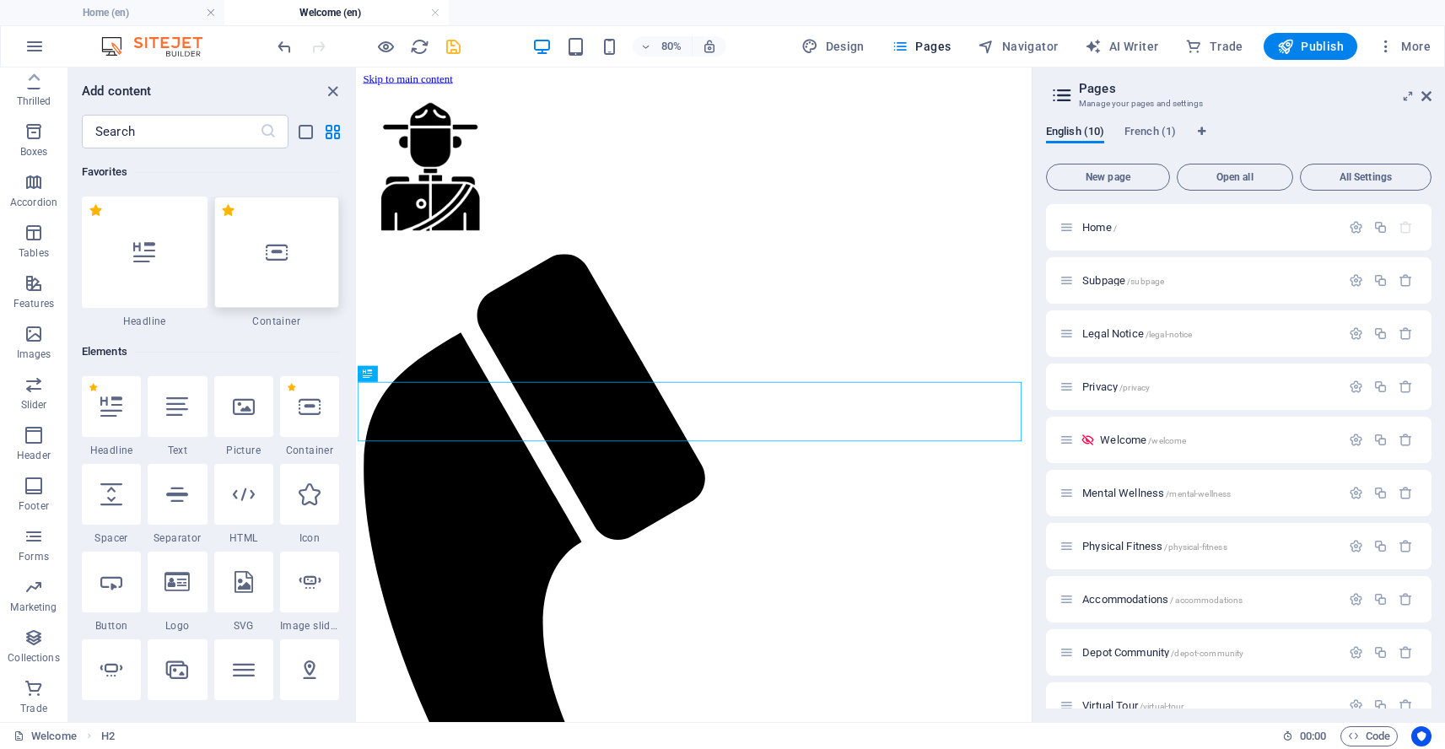
click at [275, 262] on icon at bounding box center [277, 252] width 22 height 22
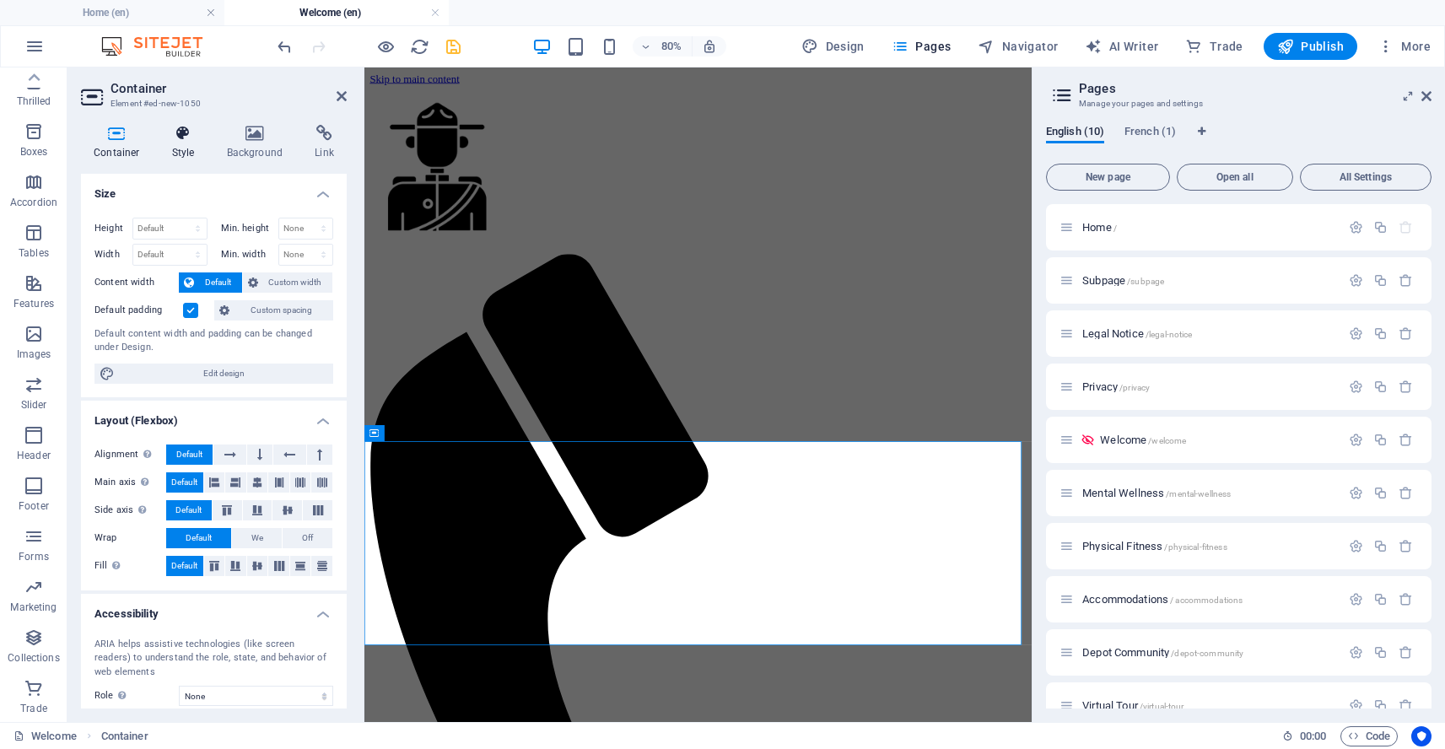
click at [186, 155] on font "Style" at bounding box center [183, 153] width 23 height 12
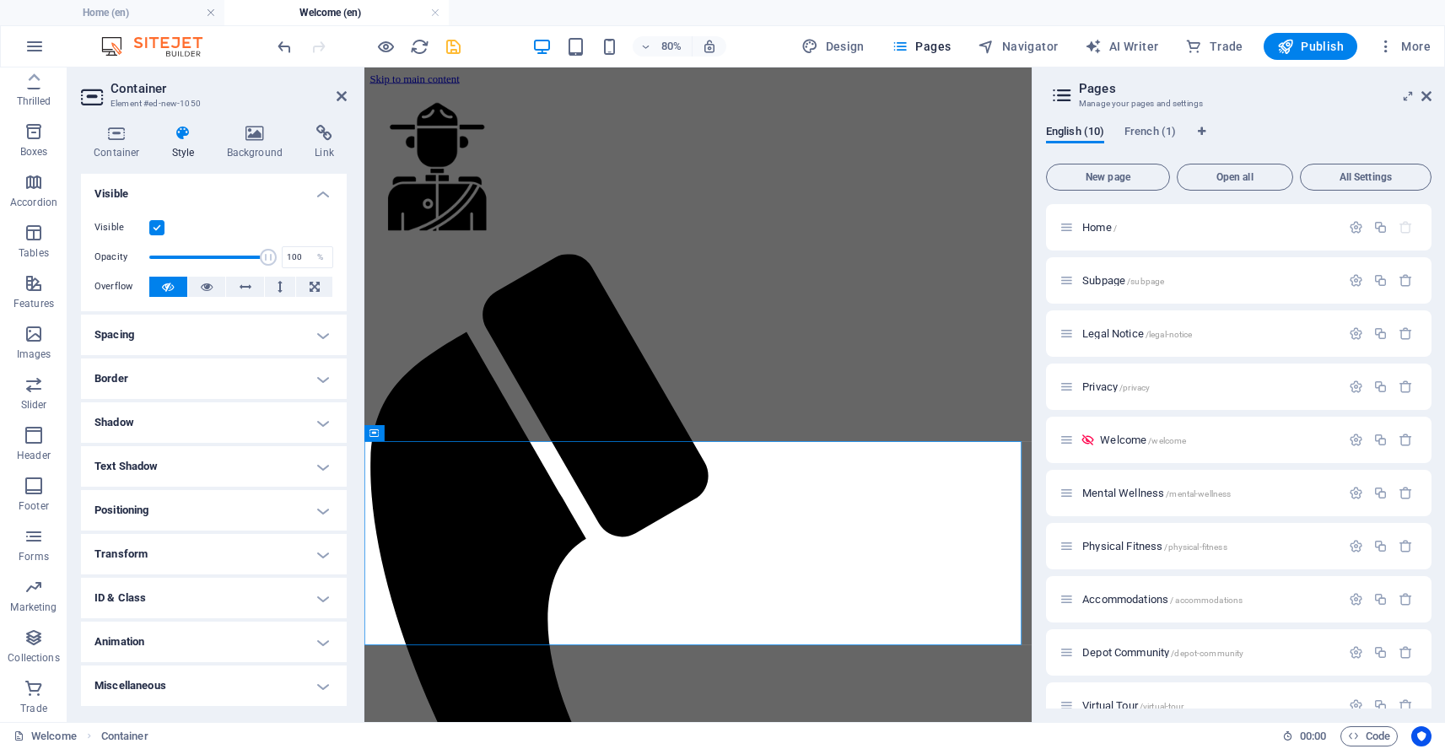
click at [224, 322] on h4 "Spacing" at bounding box center [214, 335] width 266 height 41
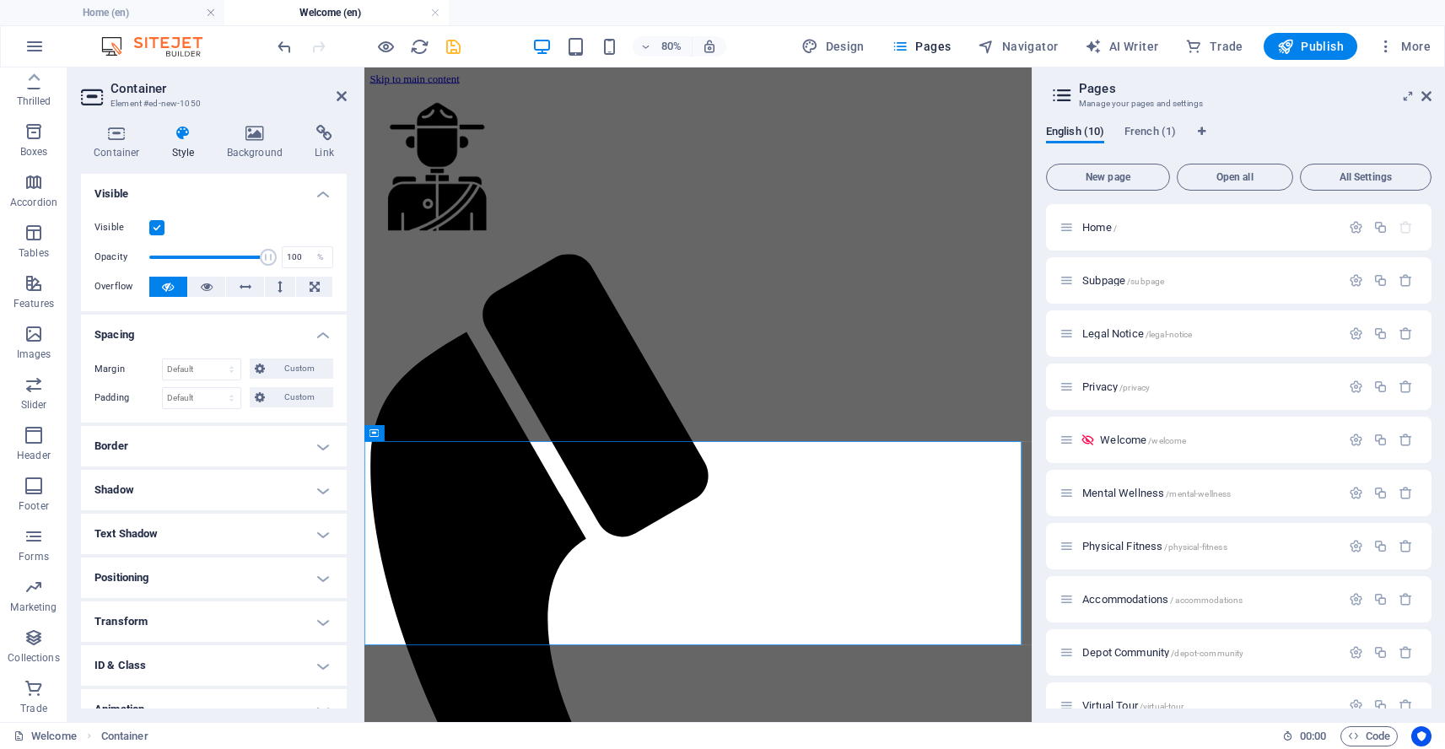
click at [224, 322] on h4 "Spacing" at bounding box center [214, 330] width 266 height 30
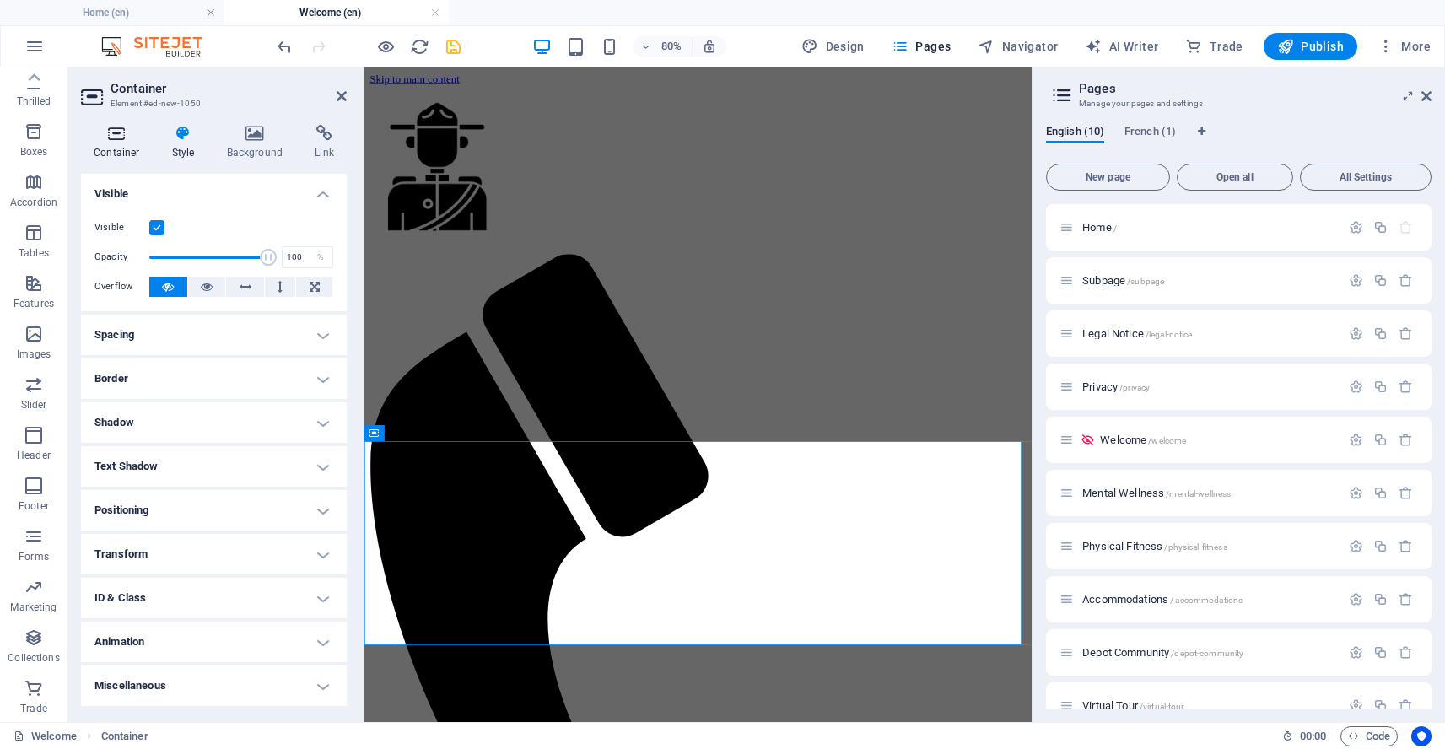
click at [122, 149] on font "Container" at bounding box center [117, 153] width 46 height 12
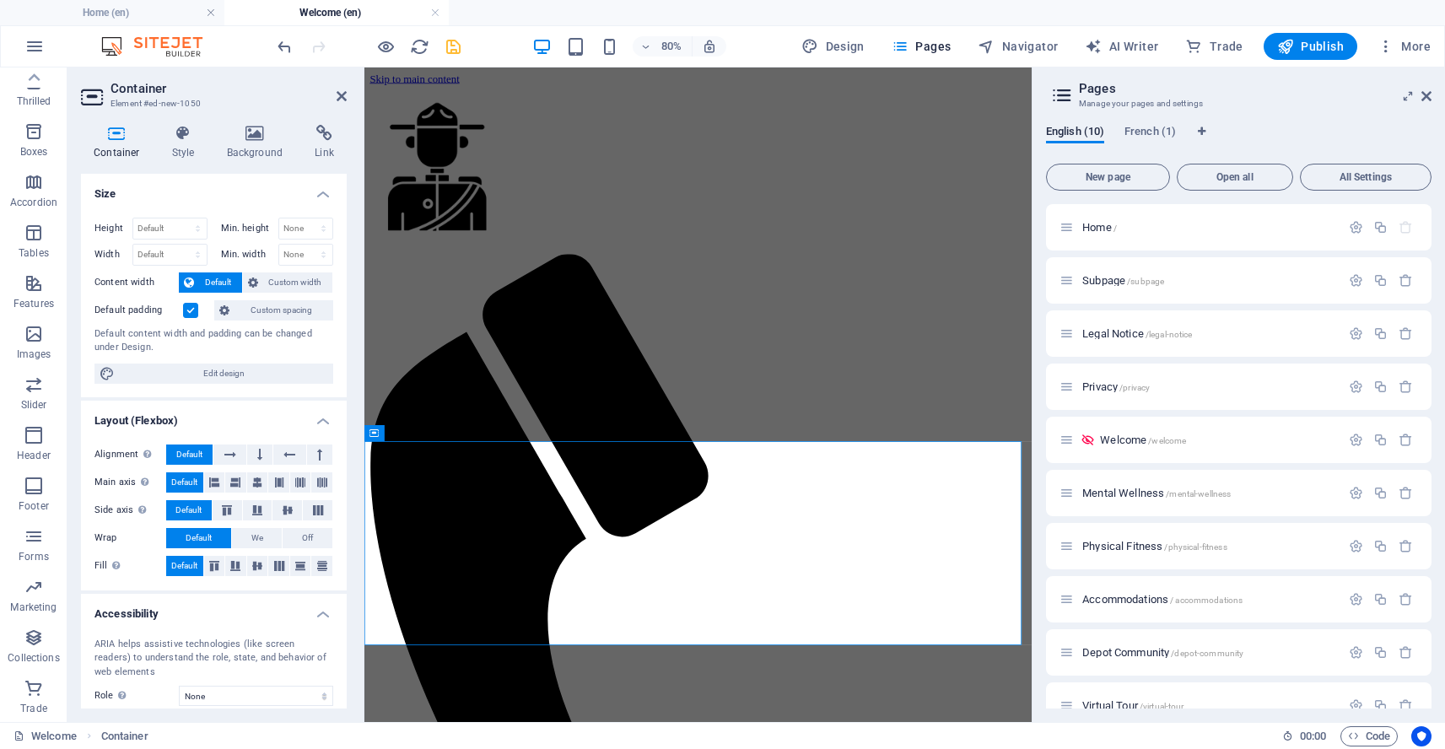
scroll to position [84, 0]
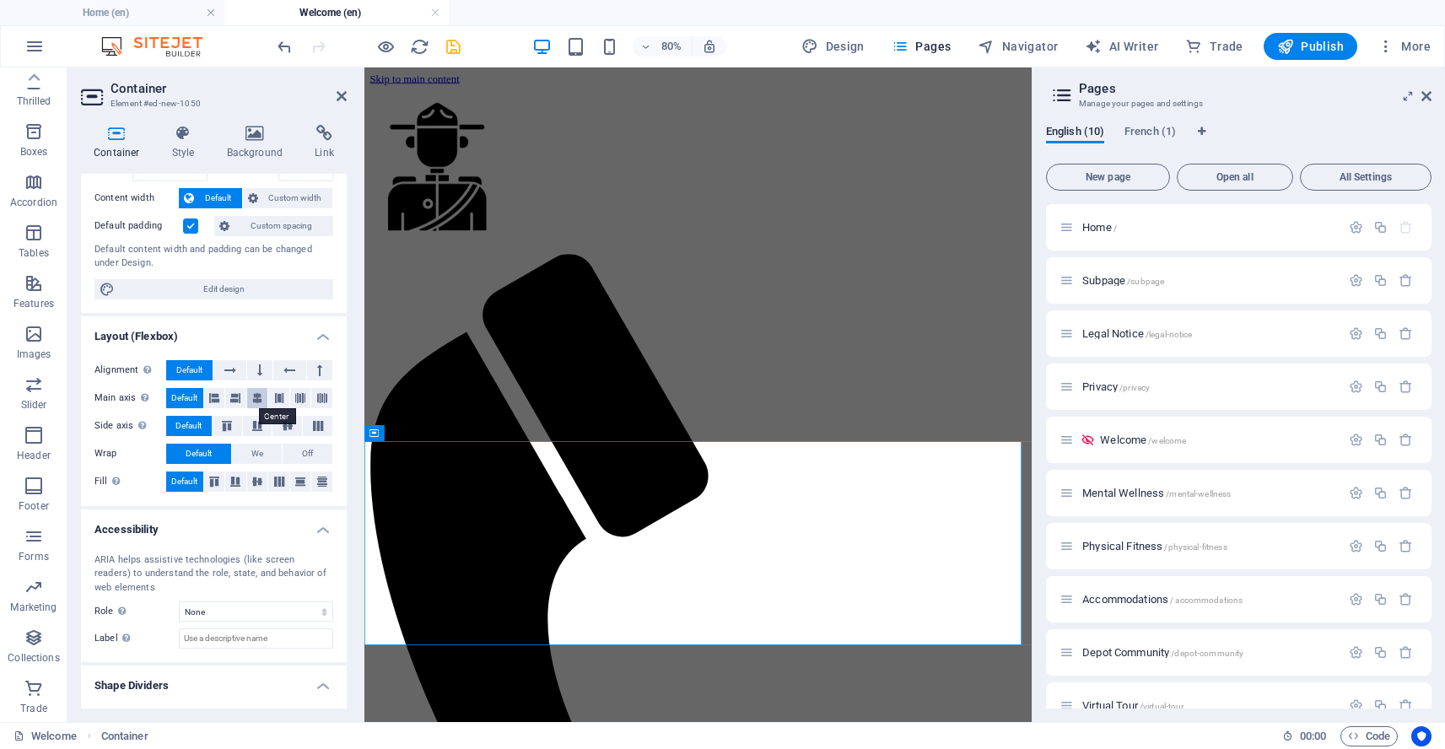
click at [252, 394] on icon at bounding box center [257, 398] width 10 height 20
click at [195, 394] on font "Default" at bounding box center [184, 397] width 26 height 9
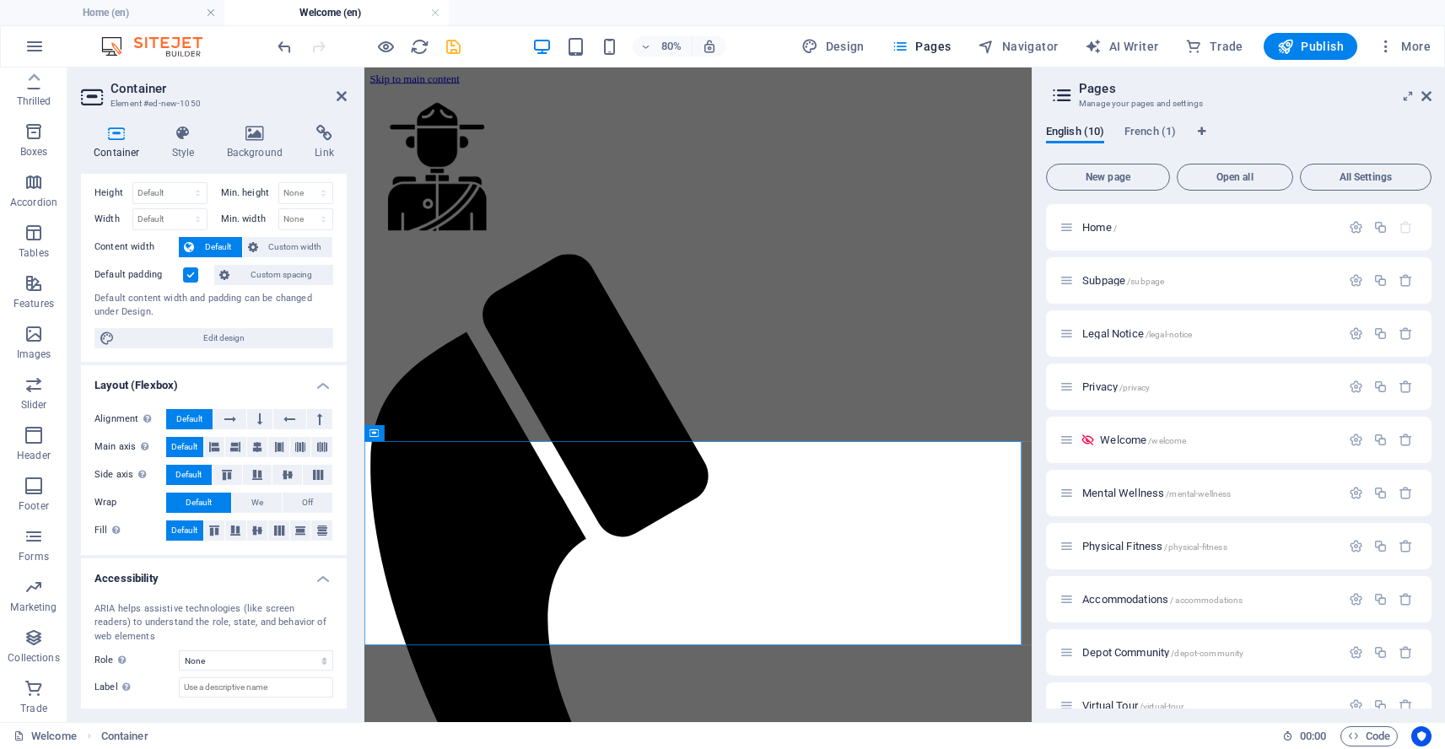
scroll to position [0, 0]
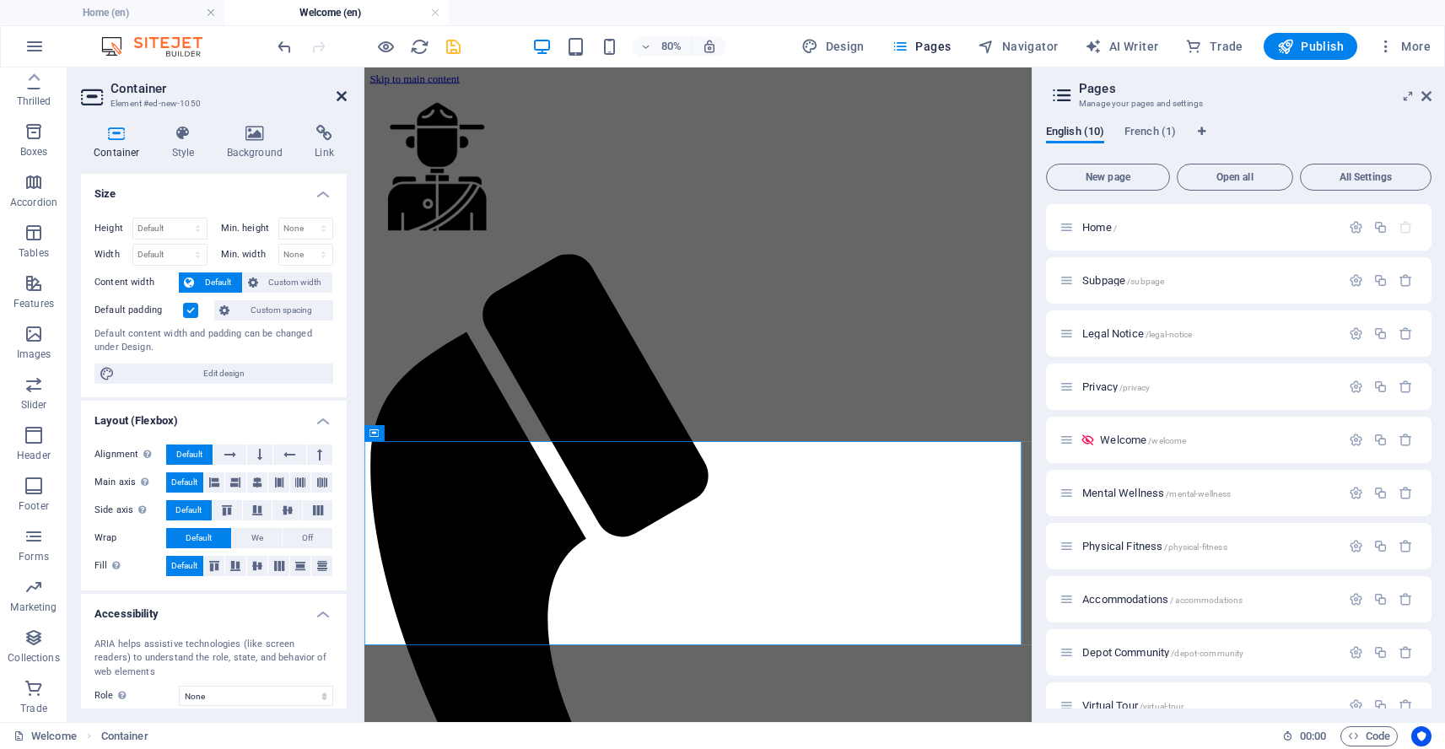
click at [338, 99] on icon at bounding box center [342, 96] width 10 height 14
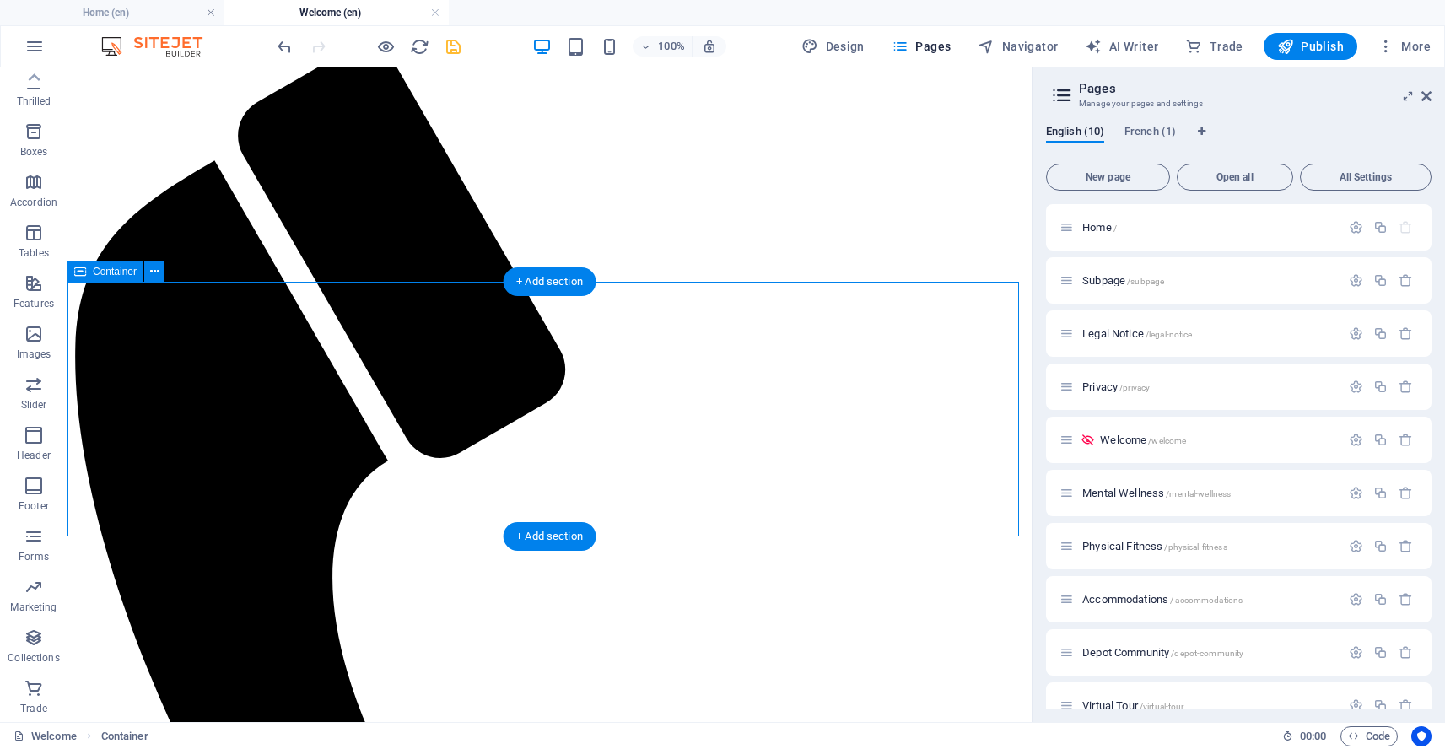
scroll to position [338, 0]
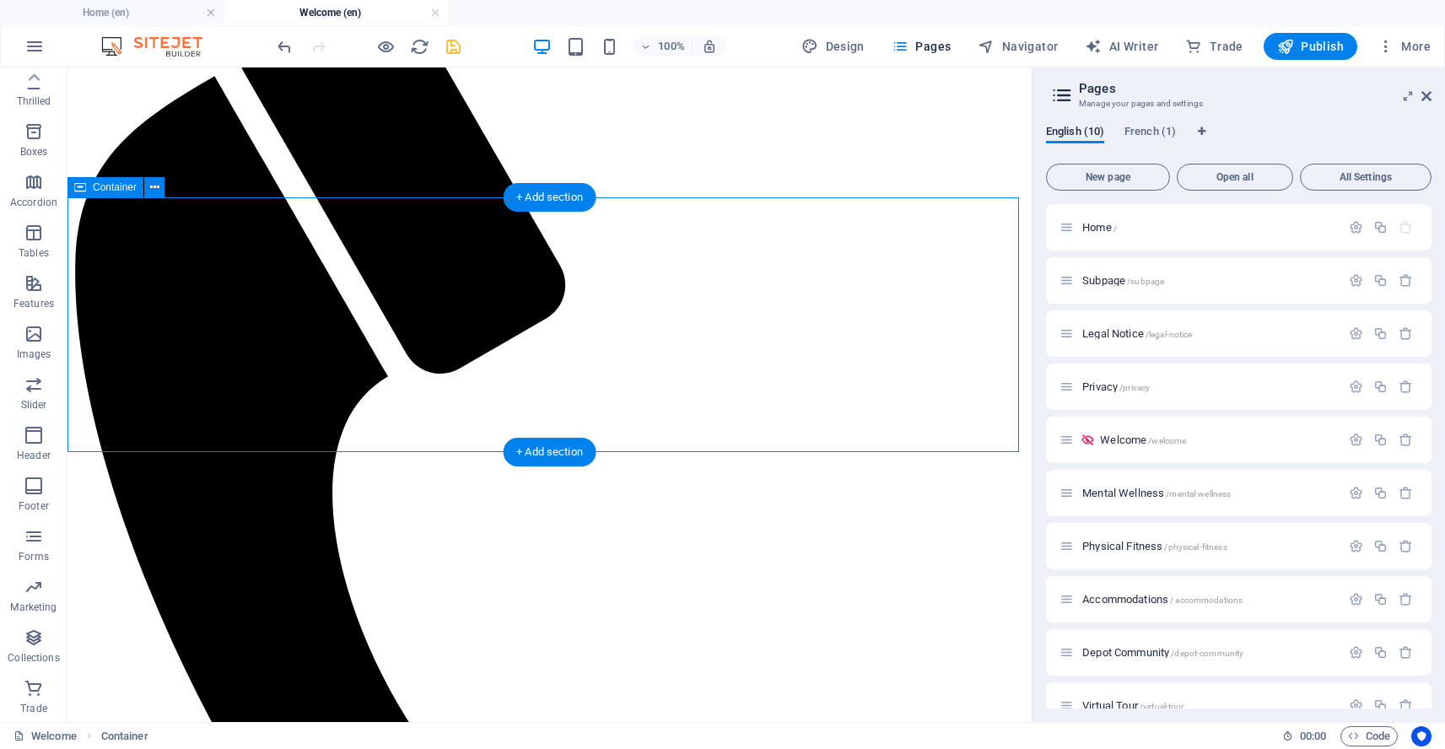
click at [162, 190] on button at bounding box center [154, 187] width 20 height 20
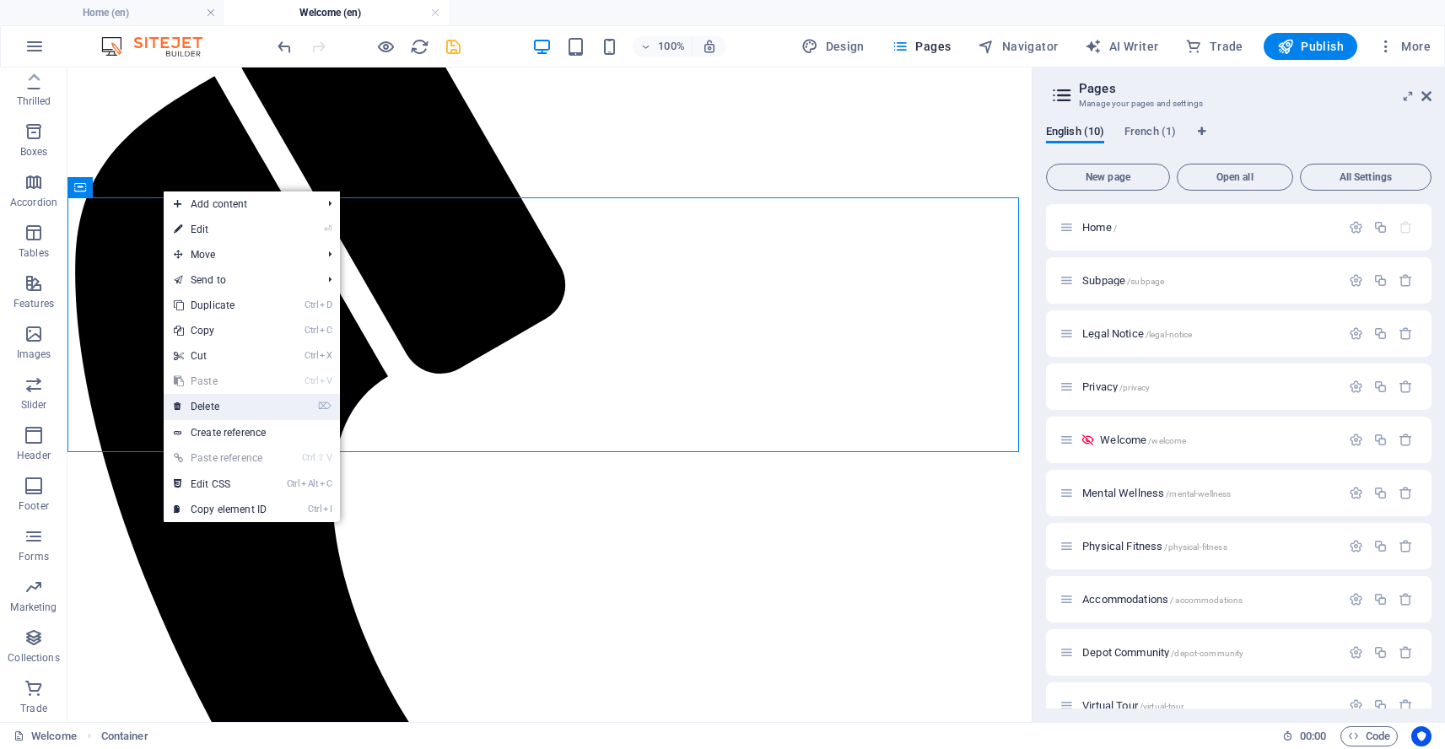
click at [209, 402] on font "Delete" at bounding box center [205, 407] width 29 height 12
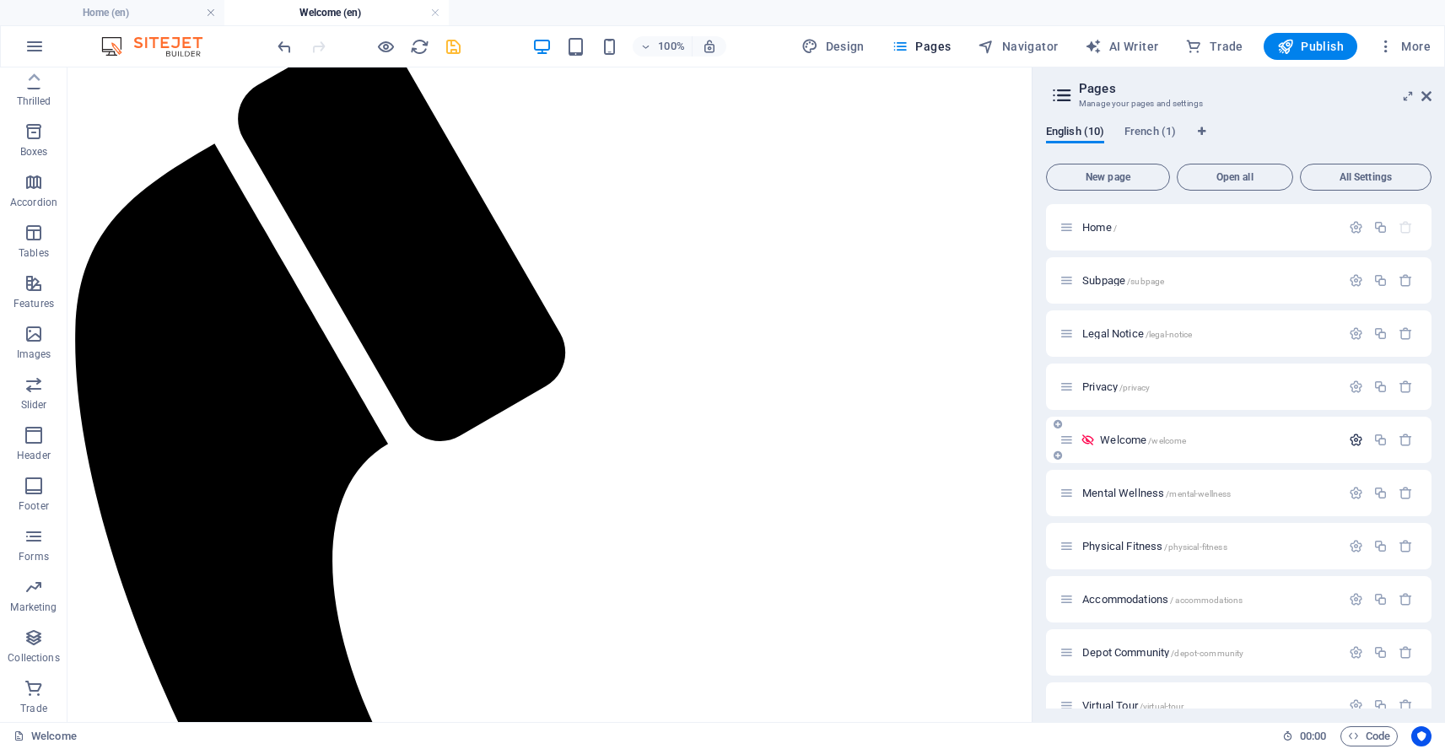
click at [1353, 436] on icon "button" at bounding box center [1356, 440] width 14 height 14
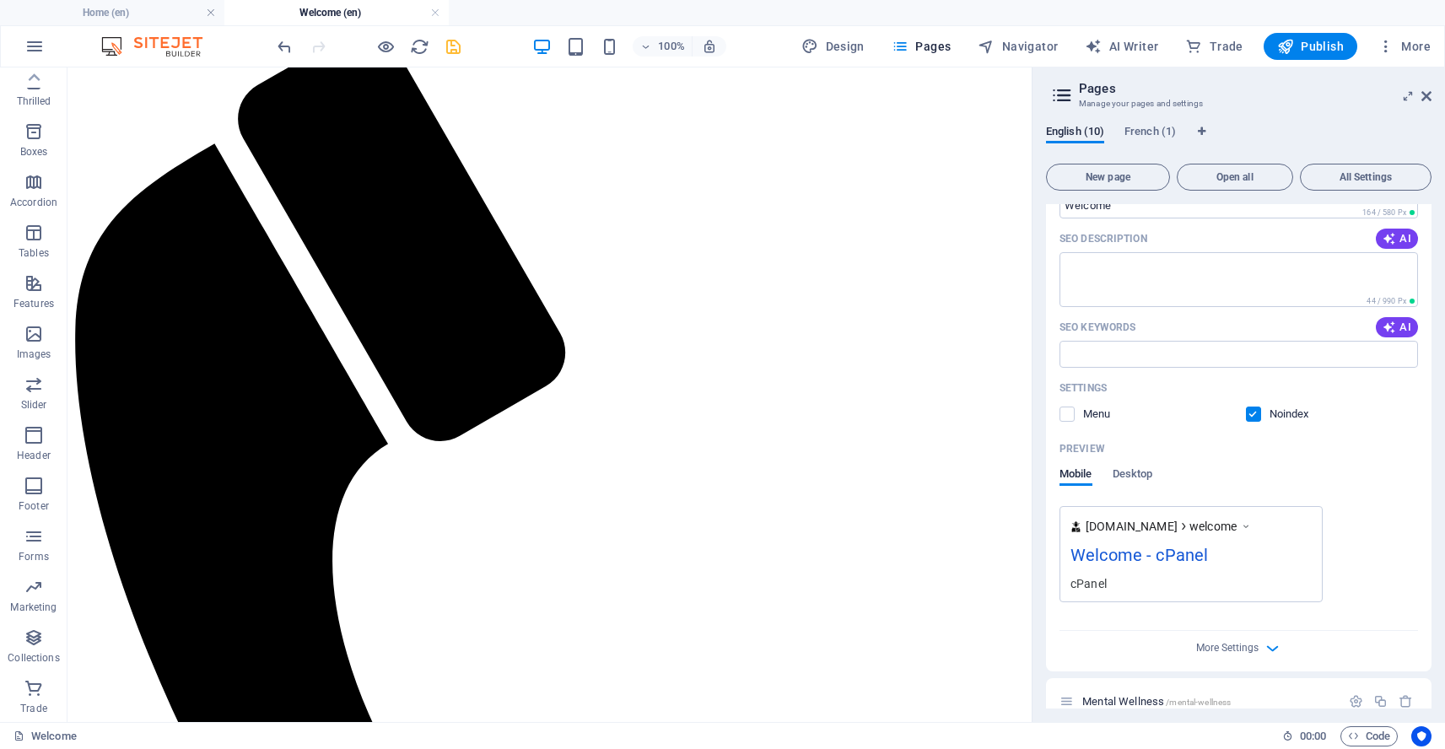
scroll to position [338, 0]
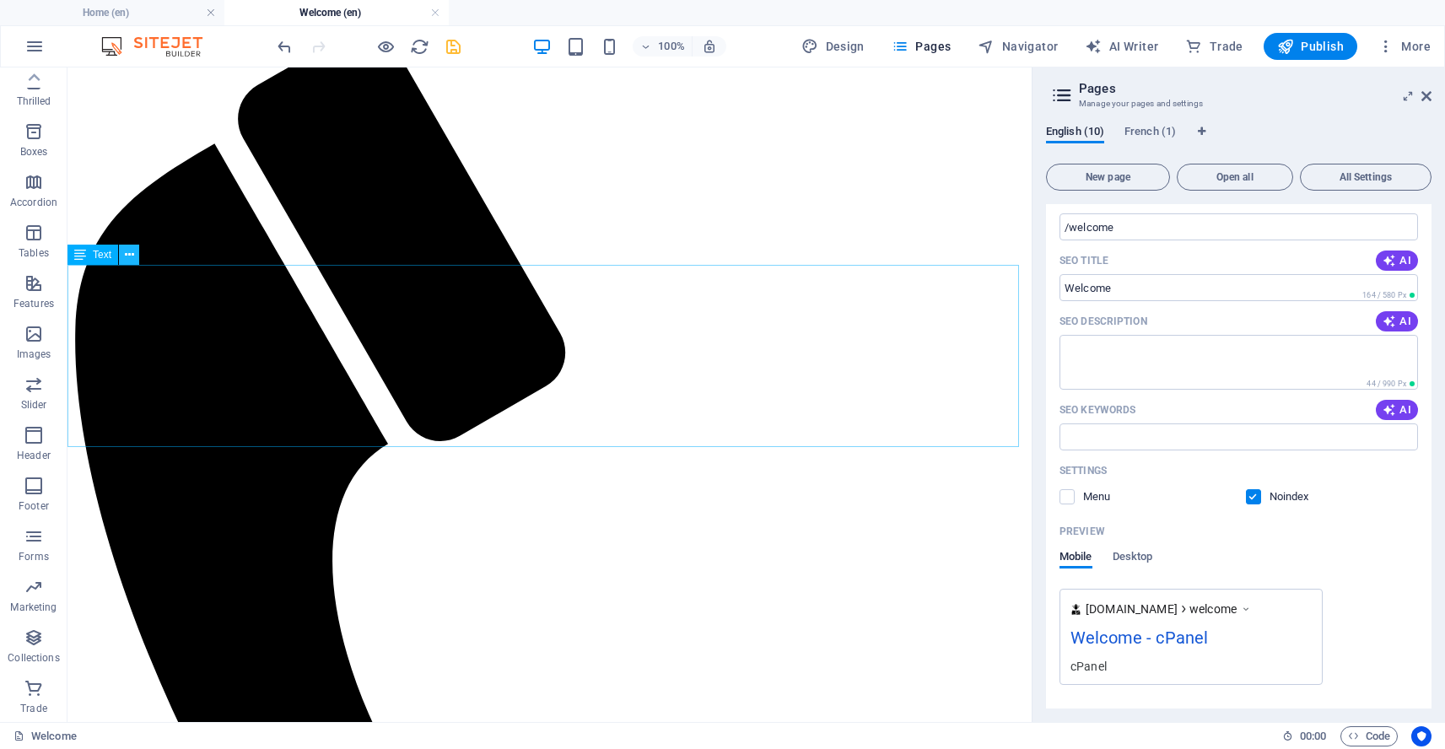
click at [128, 259] on icon at bounding box center [129, 255] width 9 height 18
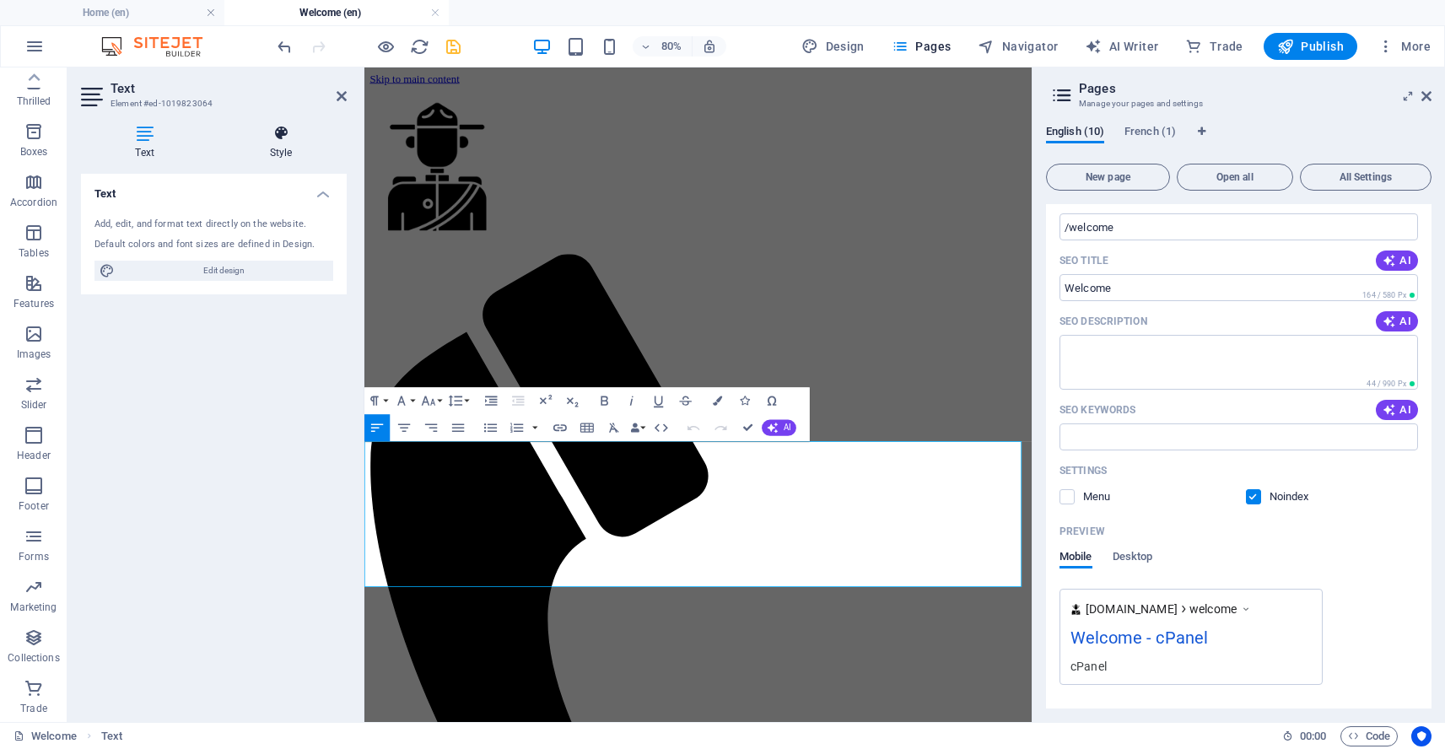
click at [284, 147] on font "Style" at bounding box center [281, 153] width 23 height 12
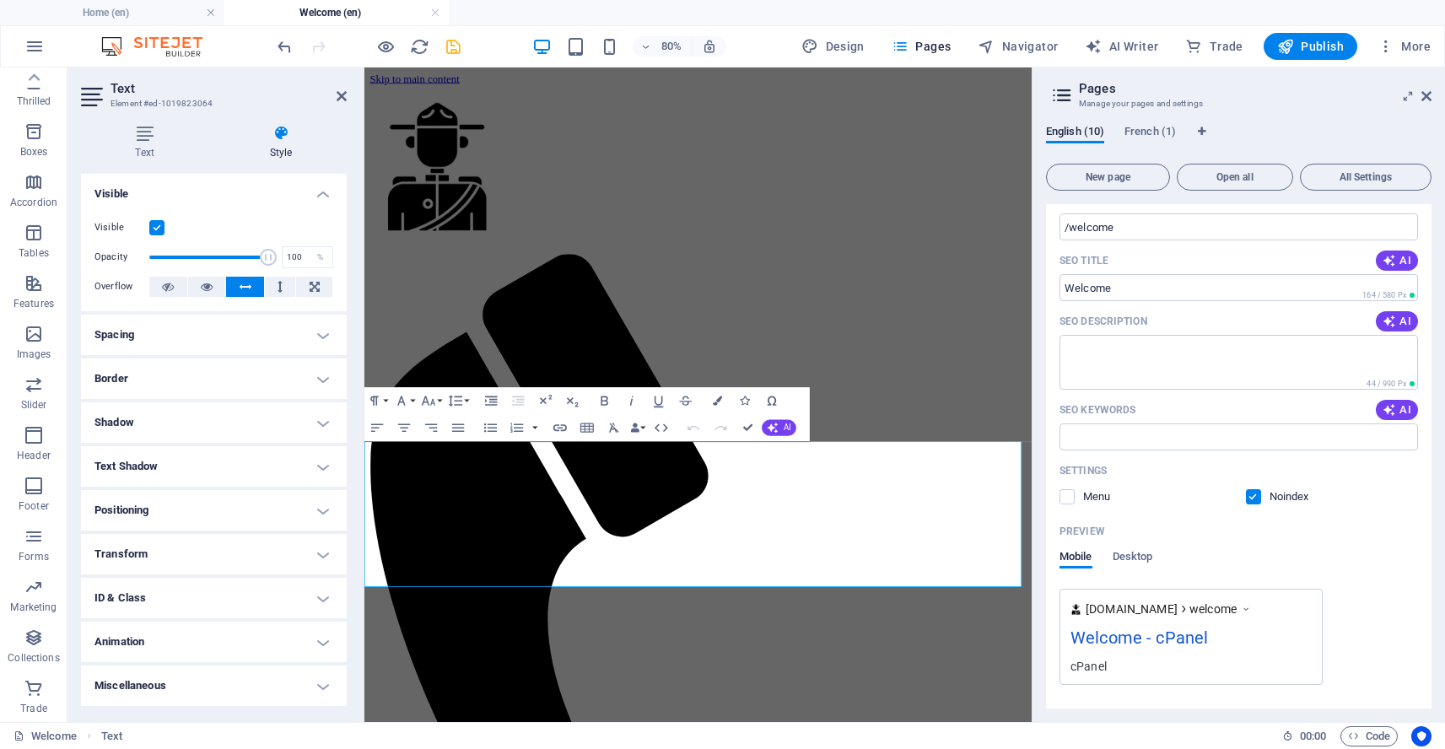
click at [322, 332] on h4 "Spacing" at bounding box center [214, 335] width 266 height 41
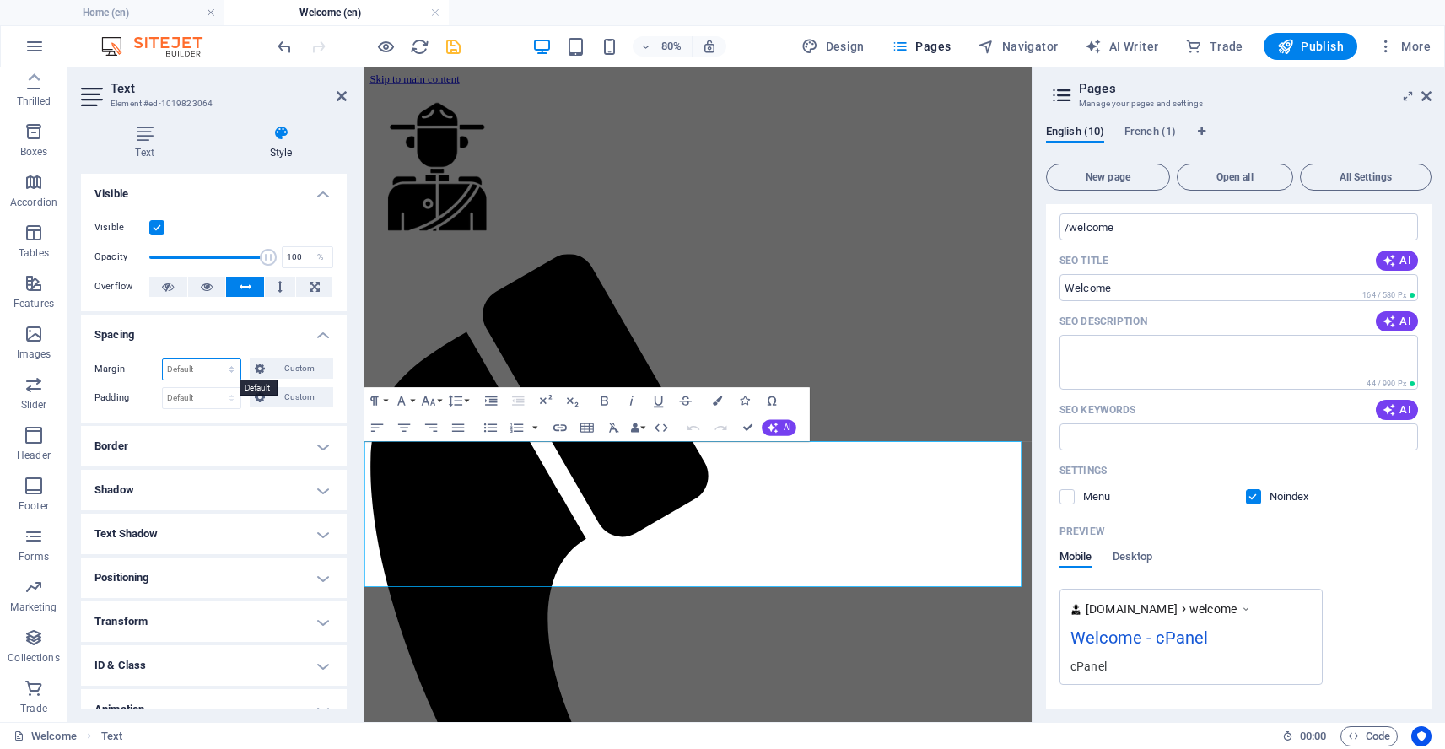
click at [228, 365] on select "Default car px % rem vw vh Custom" at bounding box center [202, 369] width 78 height 20
click at [226, 369] on select "Default car px % rem vw vh Custom" at bounding box center [202, 369] width 78 height 20
click at [284, 368] on font "Custom" at bounding box center [299, 368] width 30 height 9
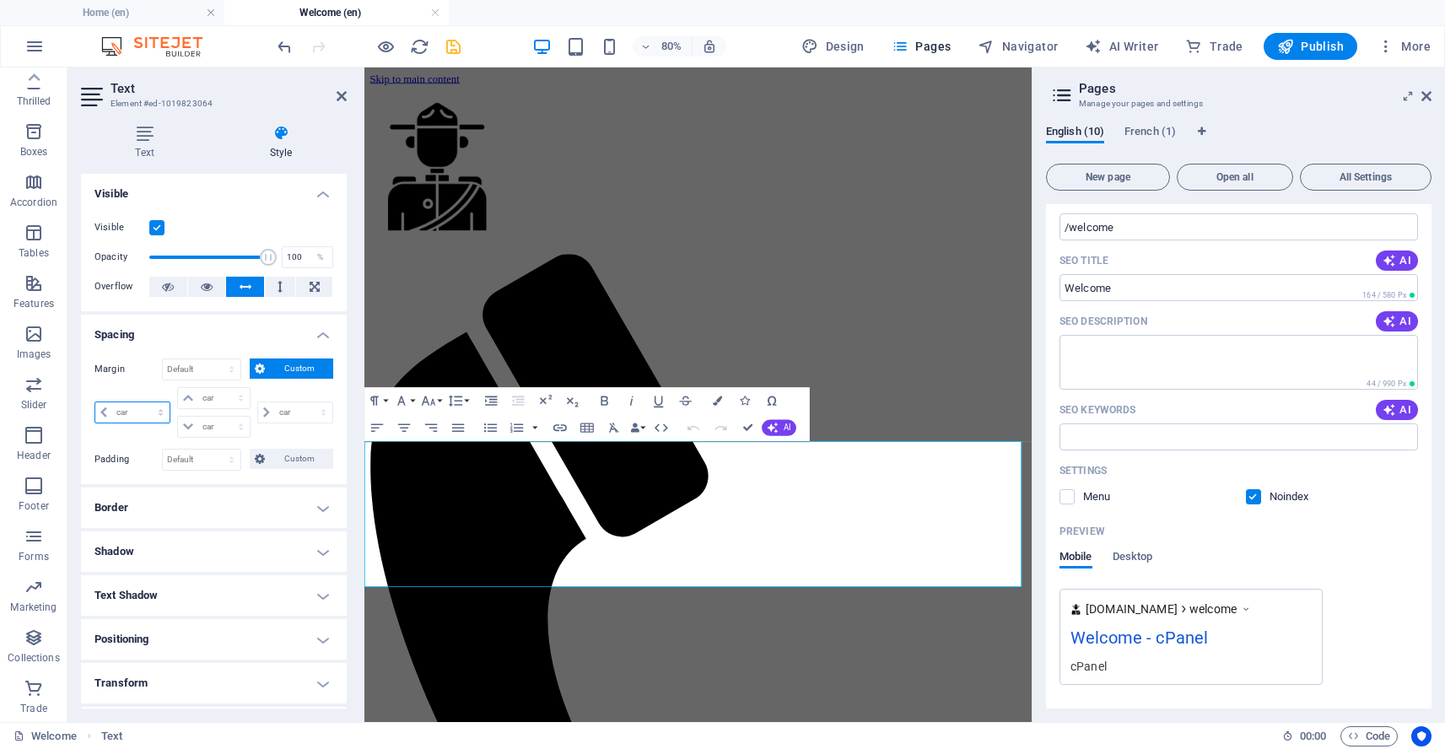
click at [161, 413] on select "car px % rem vw vh" at bounding box center [132, 412] width 74 height 20
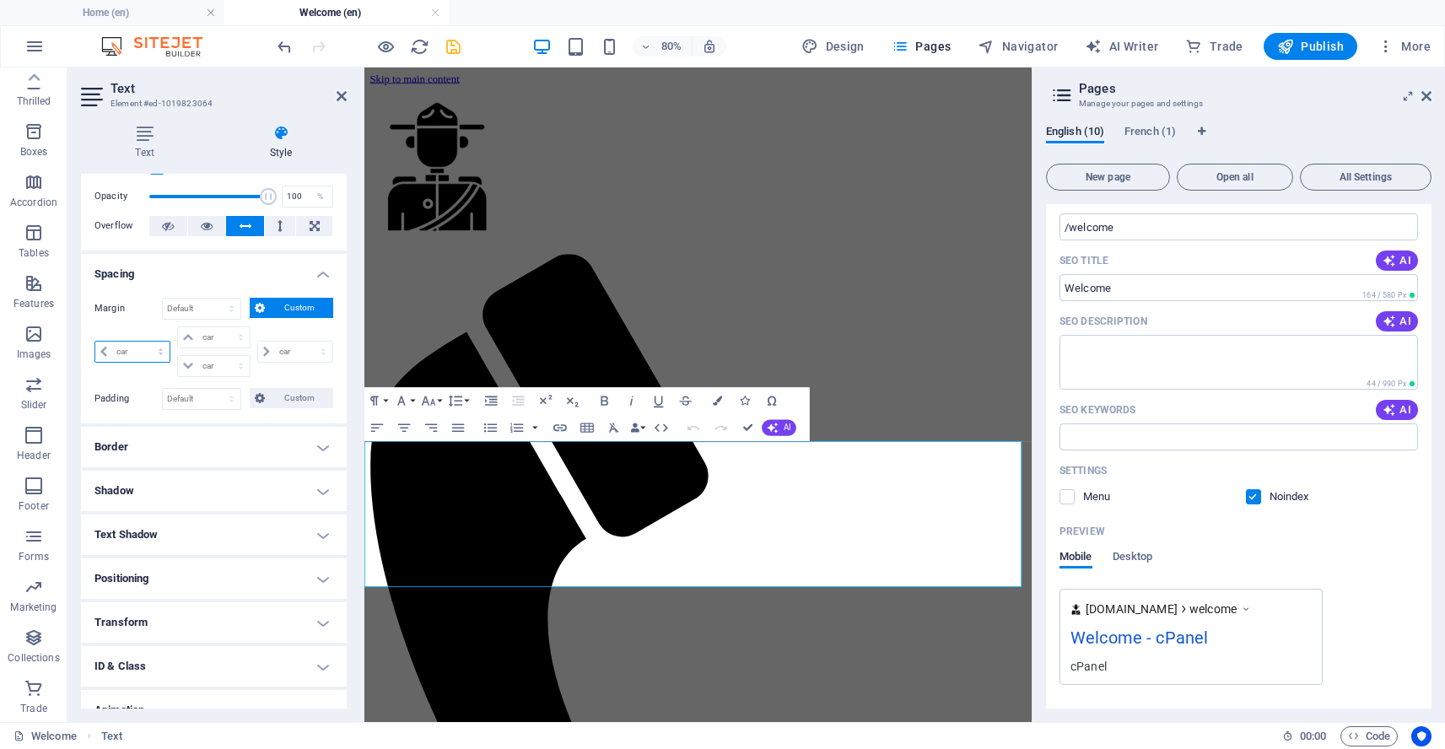
scroll to position [84, 0]
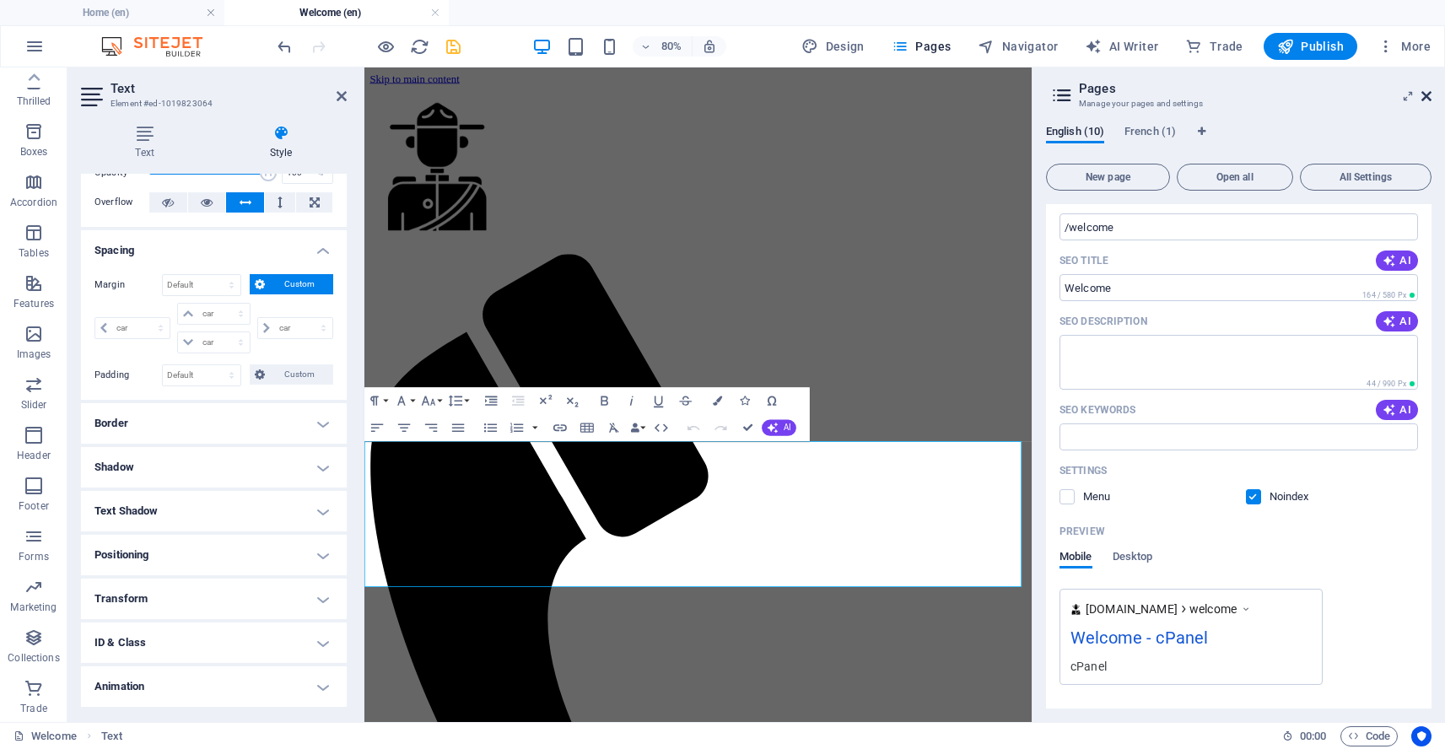
click at [1429, 95] on icon at bounding box center [1427, 96] width 10 height 14
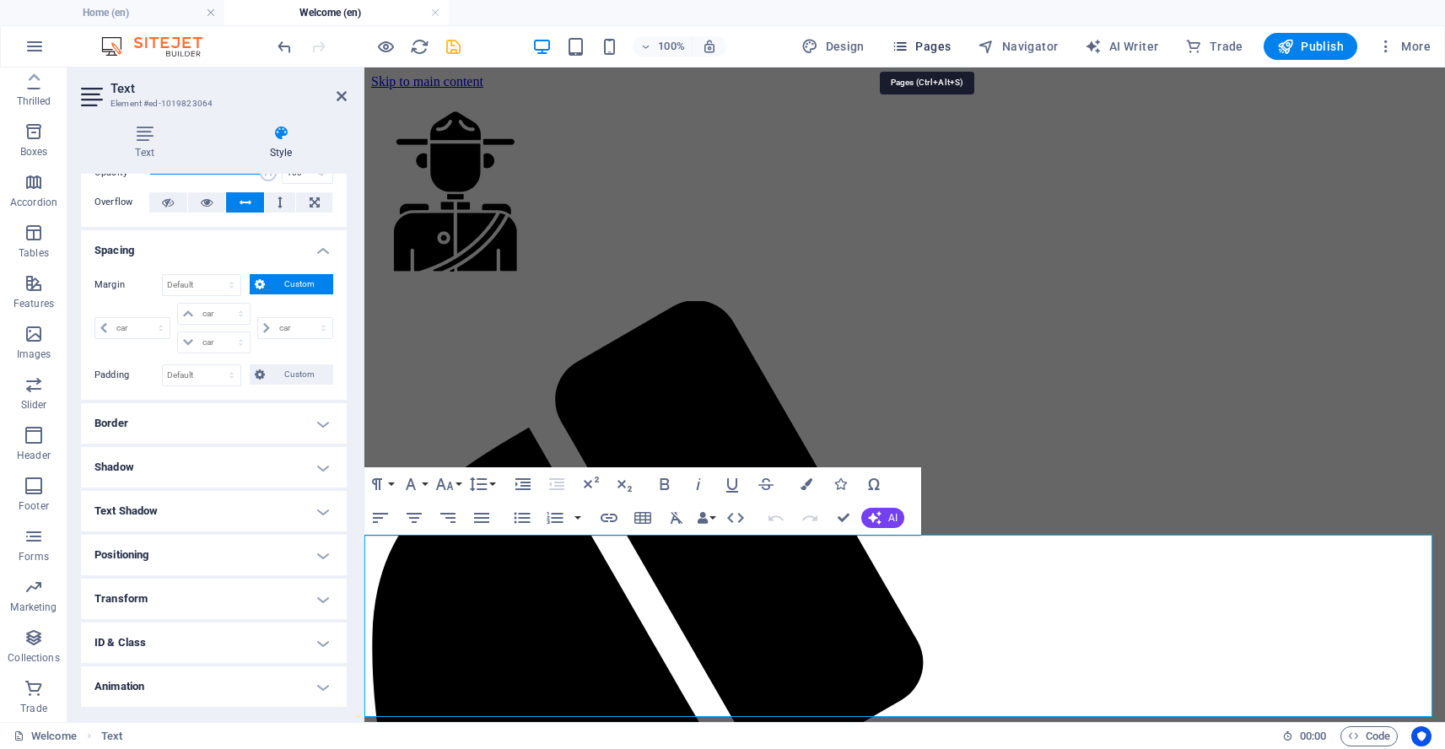
click at [931, 41] on font "Pages" at bounding box center [933, 47] width 35 height 14
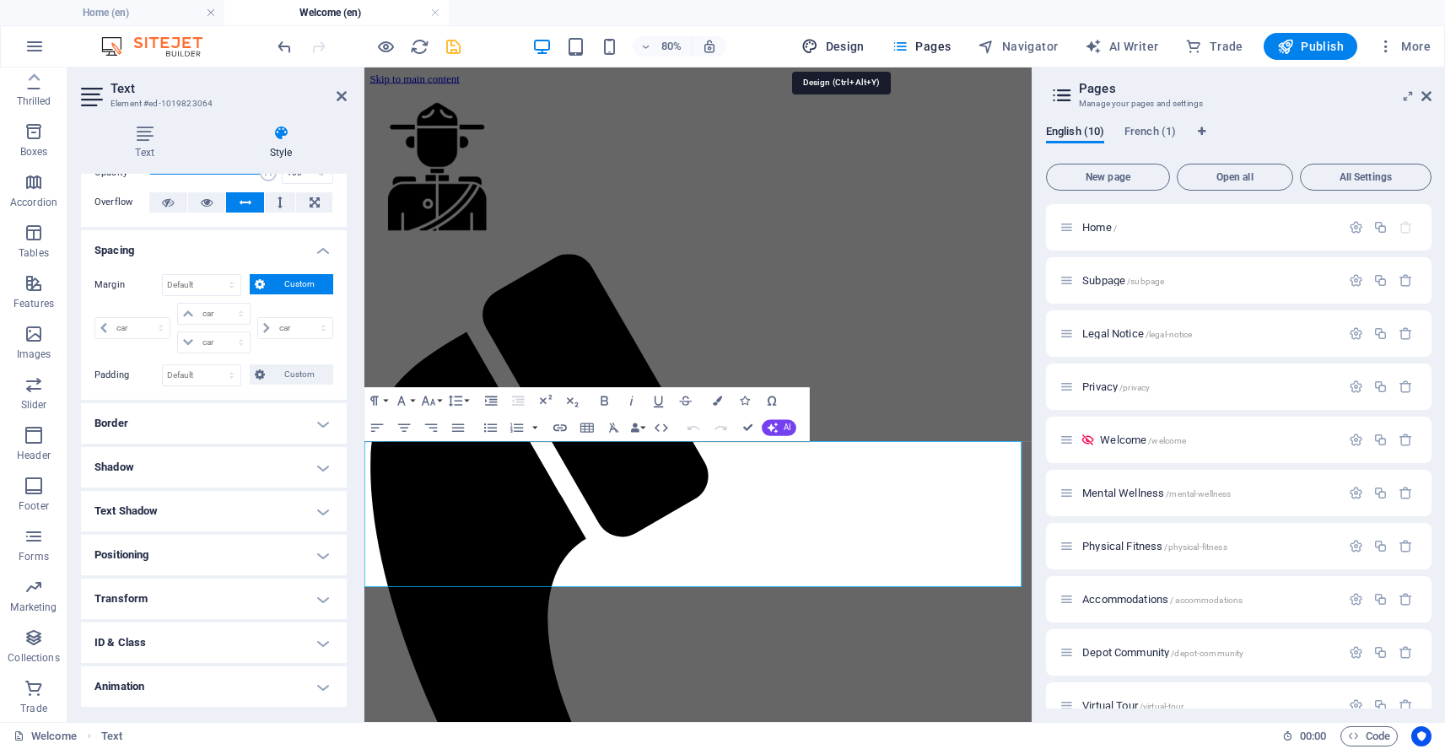
click at [851, 47] on font "Design" at bounding box center [845, 47] width 39 height 14
select select "px"
select select "300"
select select "px"
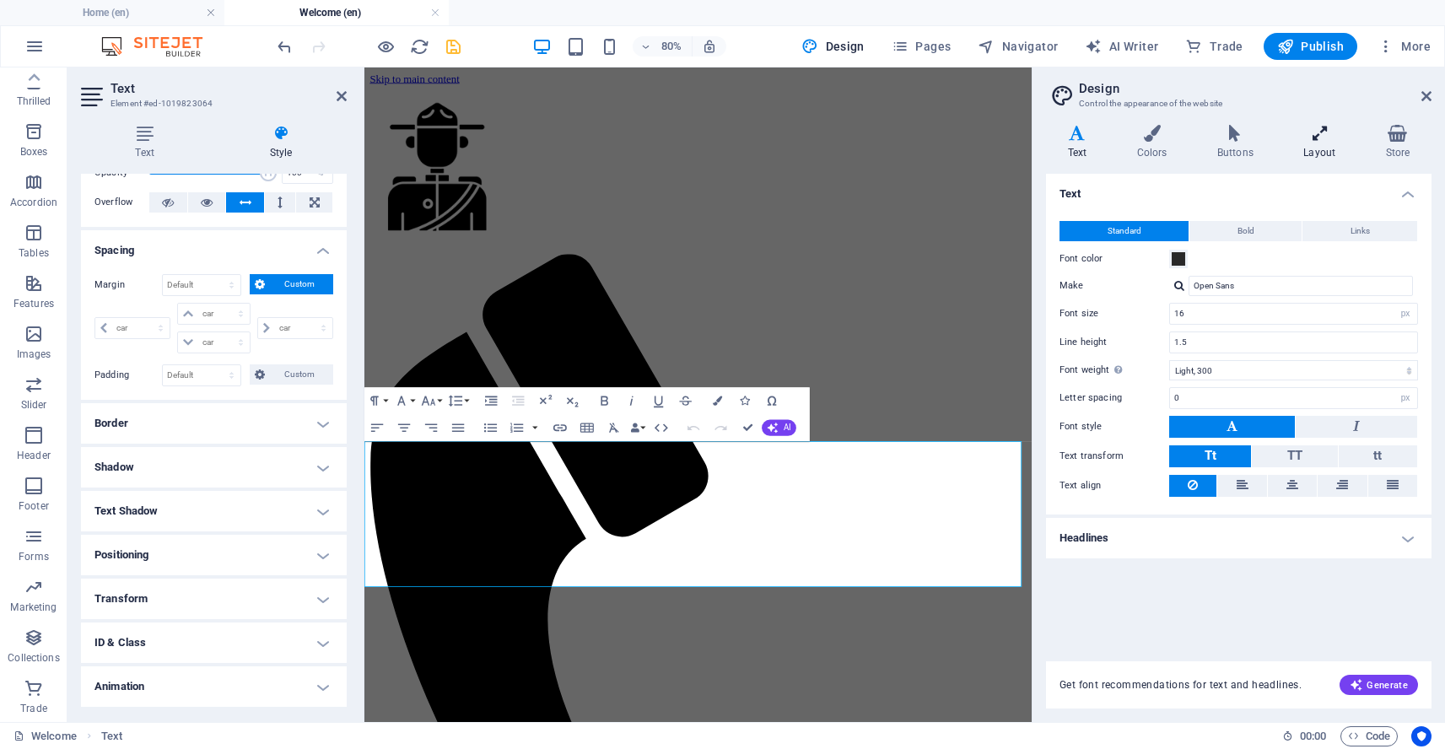
click at [1315, 147] on font "Layout" at bounding box center [1320, 153] width 32 height 12
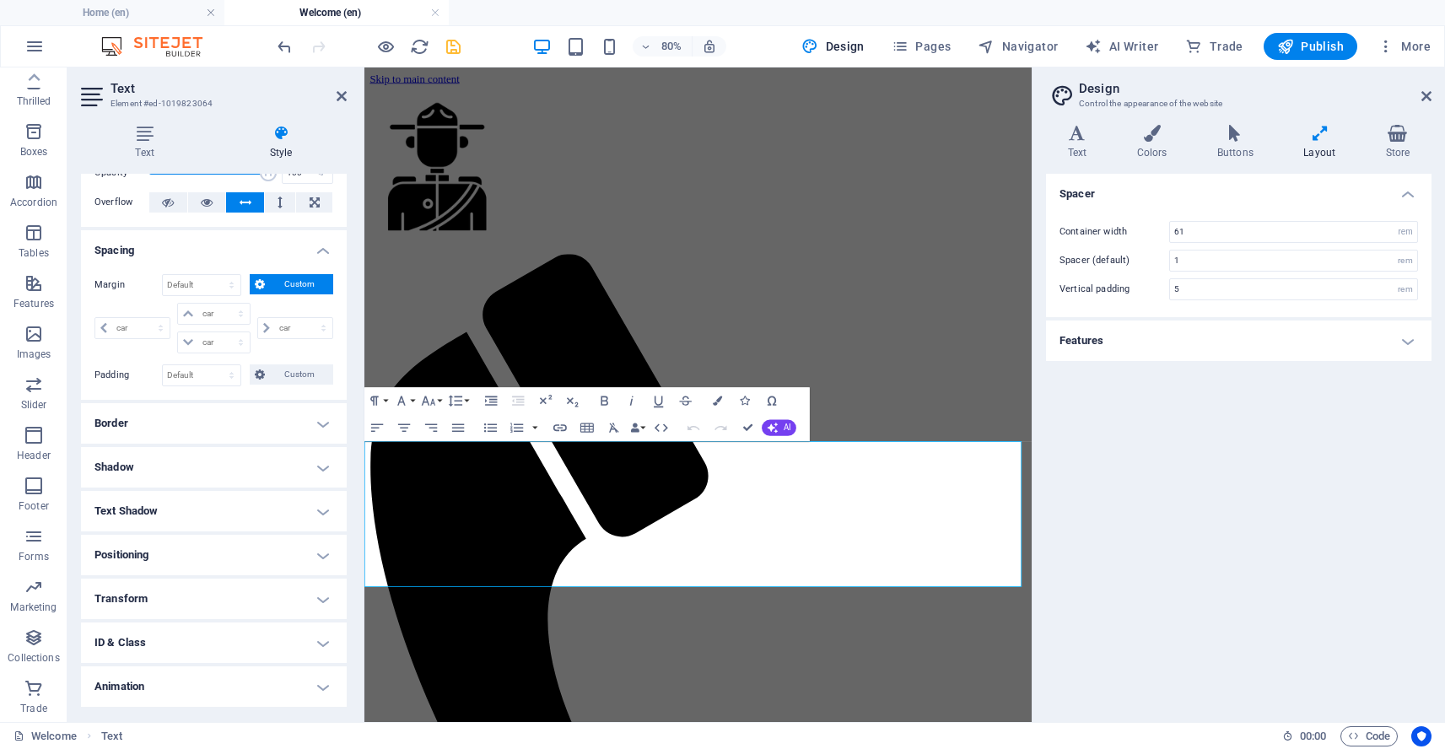
click at [1403, 342] on h4 "Features" at bounding box center [1239, 341] width 386 height 41
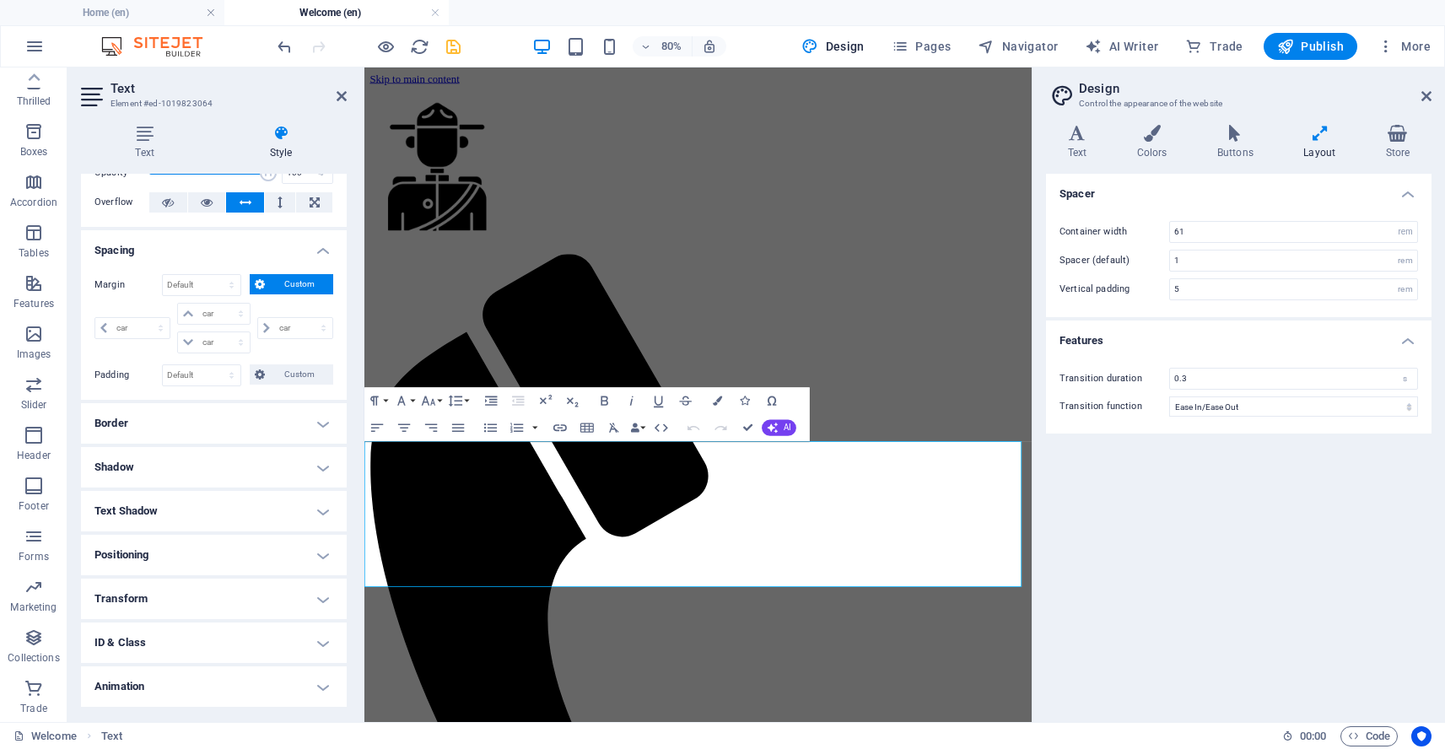
click at [1403, 342] on h4 "Features" at bounding box center [1239, 336] width 386 height 30
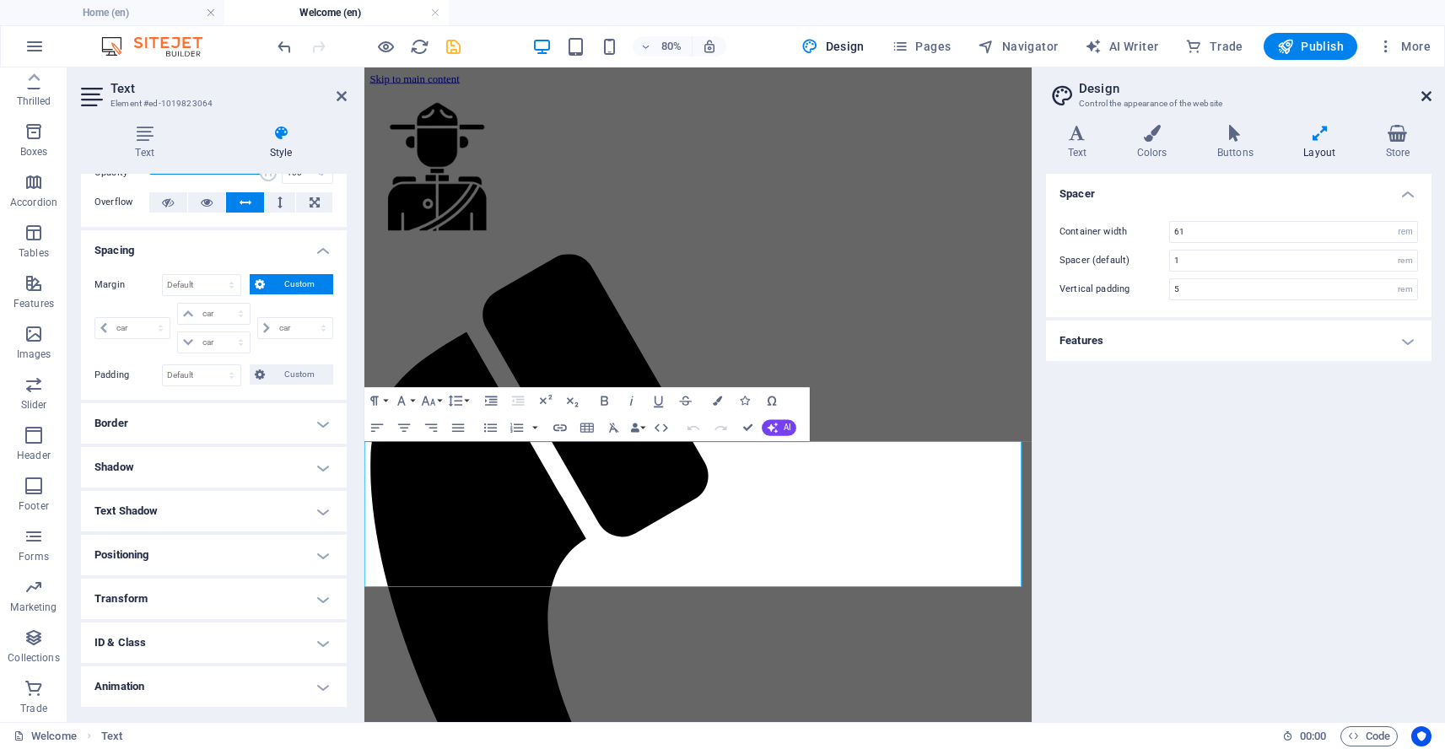
drag, startPoint x: 1421, startPoint y: 96, endPoint x: 1058, endPoint y: 29, distance: 369.1
click at [1422, 96] on icon at bounding box center [1427, 96] width 10 height 14
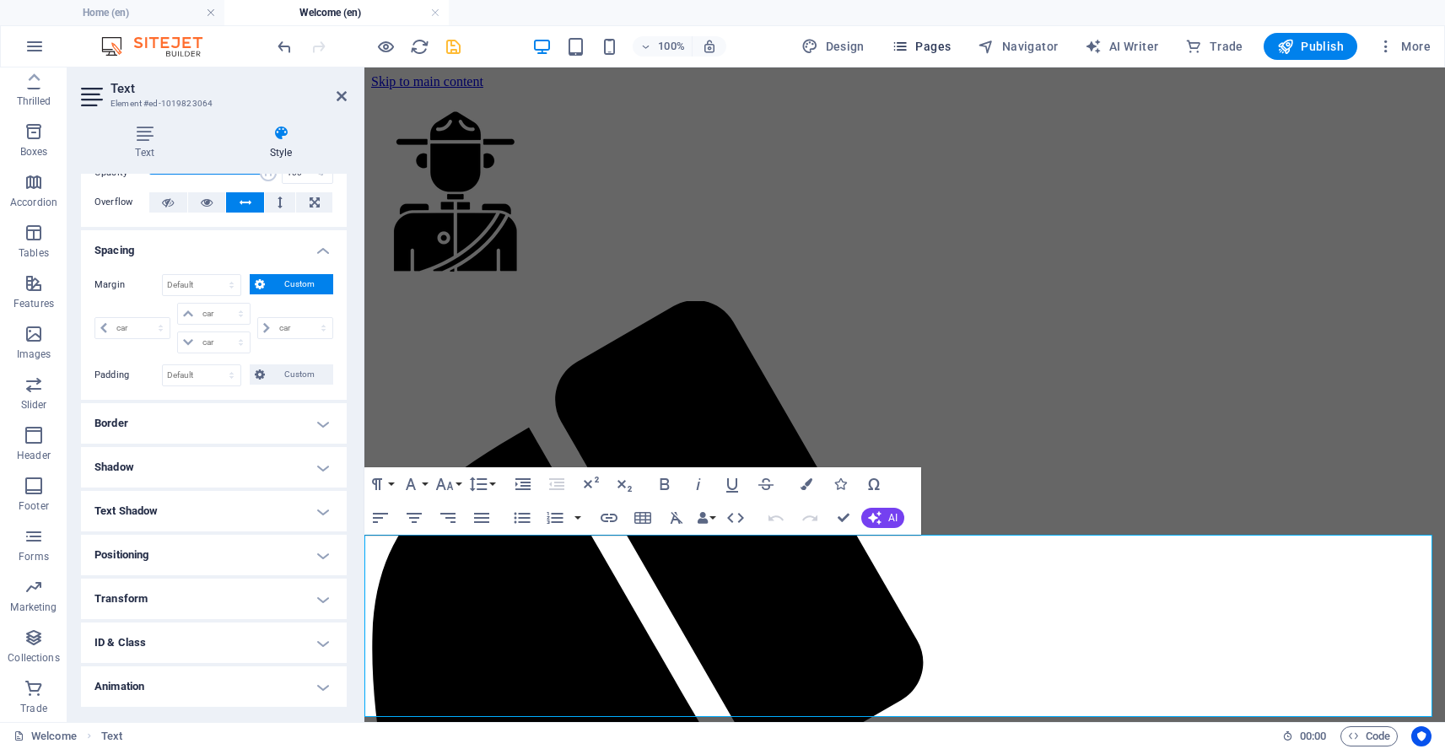
click at [909, 46] on icon "button" at bounding box center [900, 46] width 17 height 17
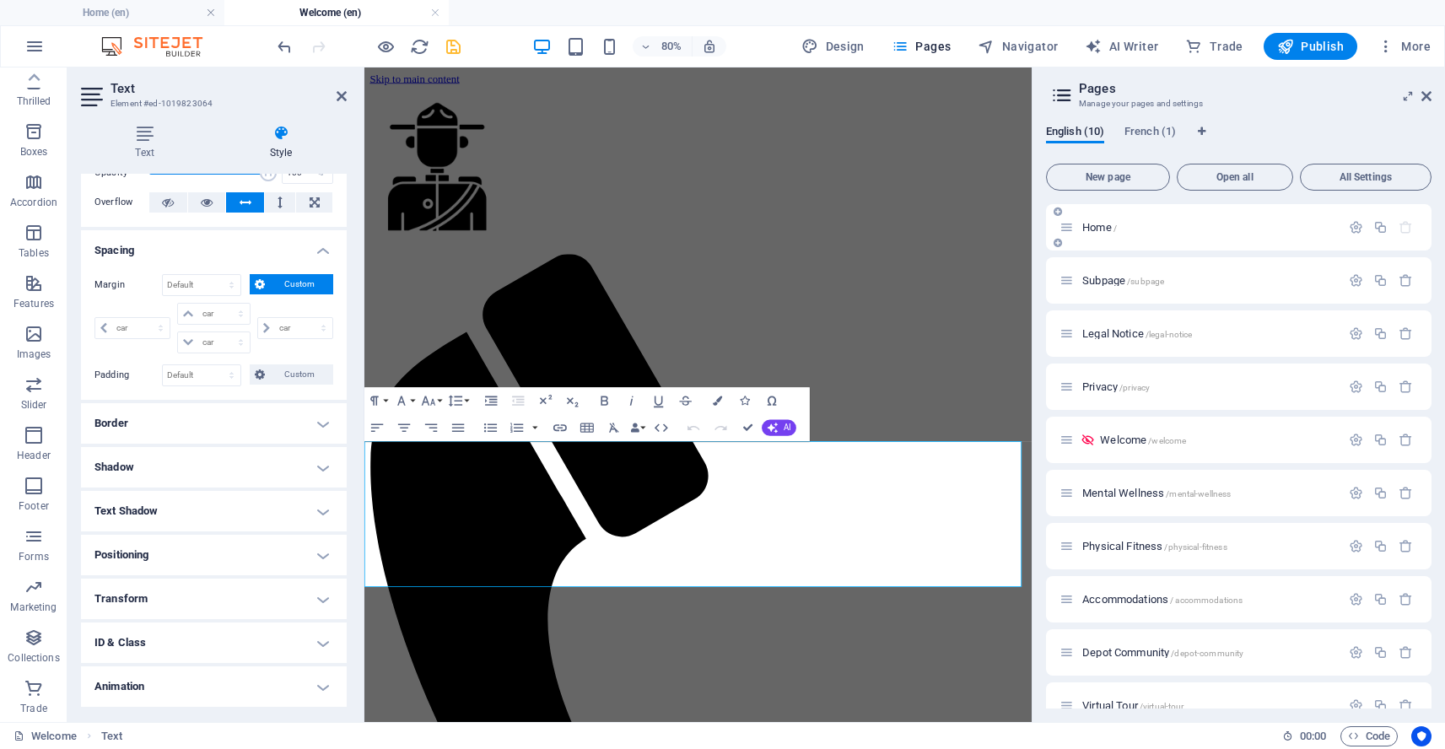
click at [1085, 227] on font "Home" at bounding box center [1098, 227] width 30 height 13
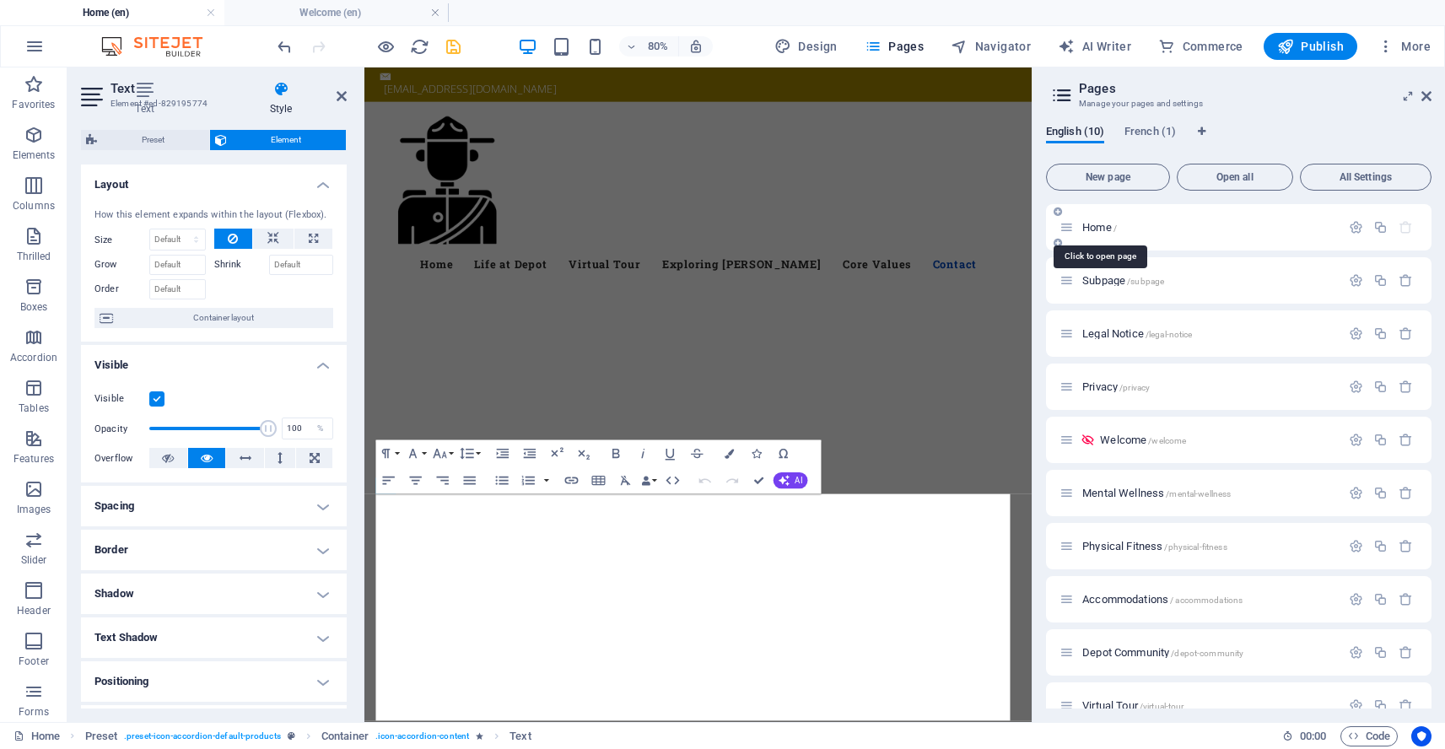
scroll to position [1799, 0]
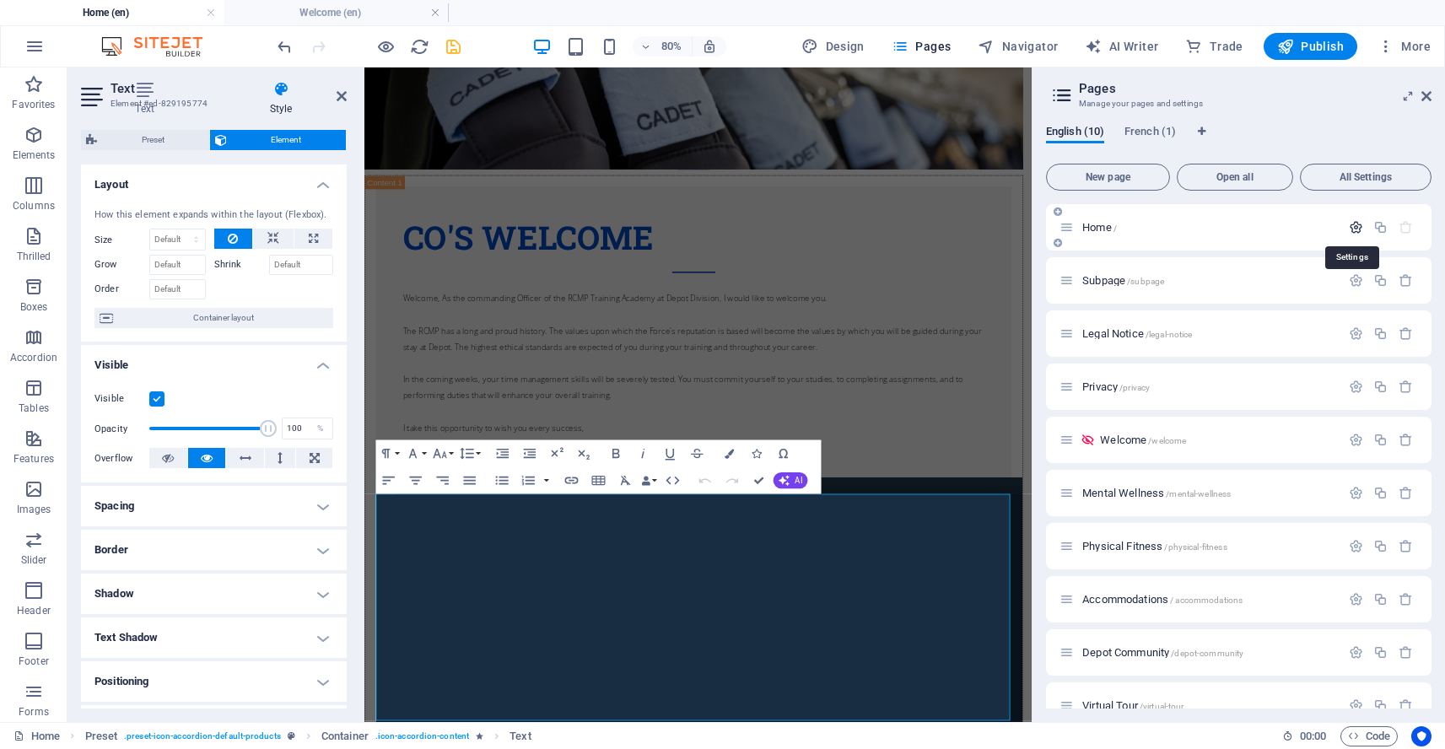
click at [1353, 227] on icon "button" at bounding box center [1356, 227] width 14 height 14
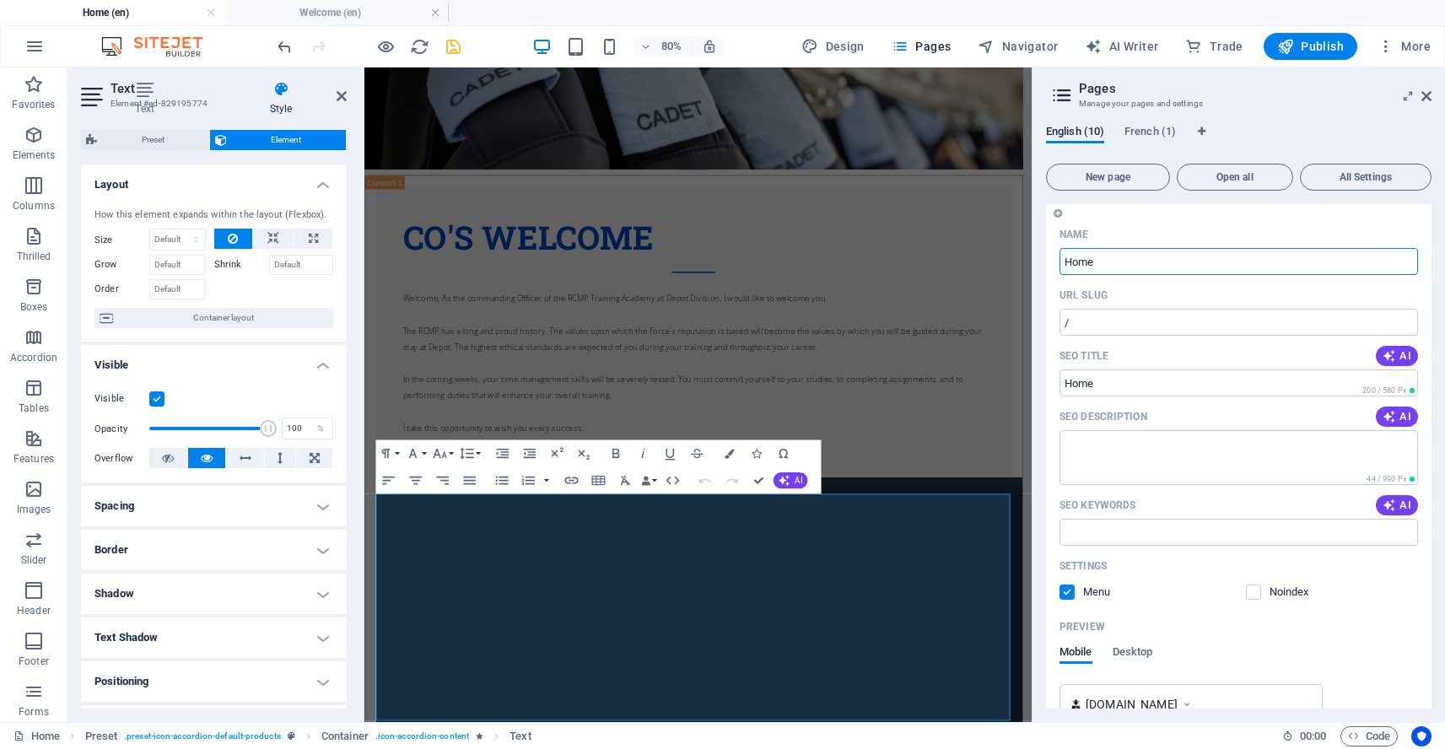
scroll to position [0, 0]
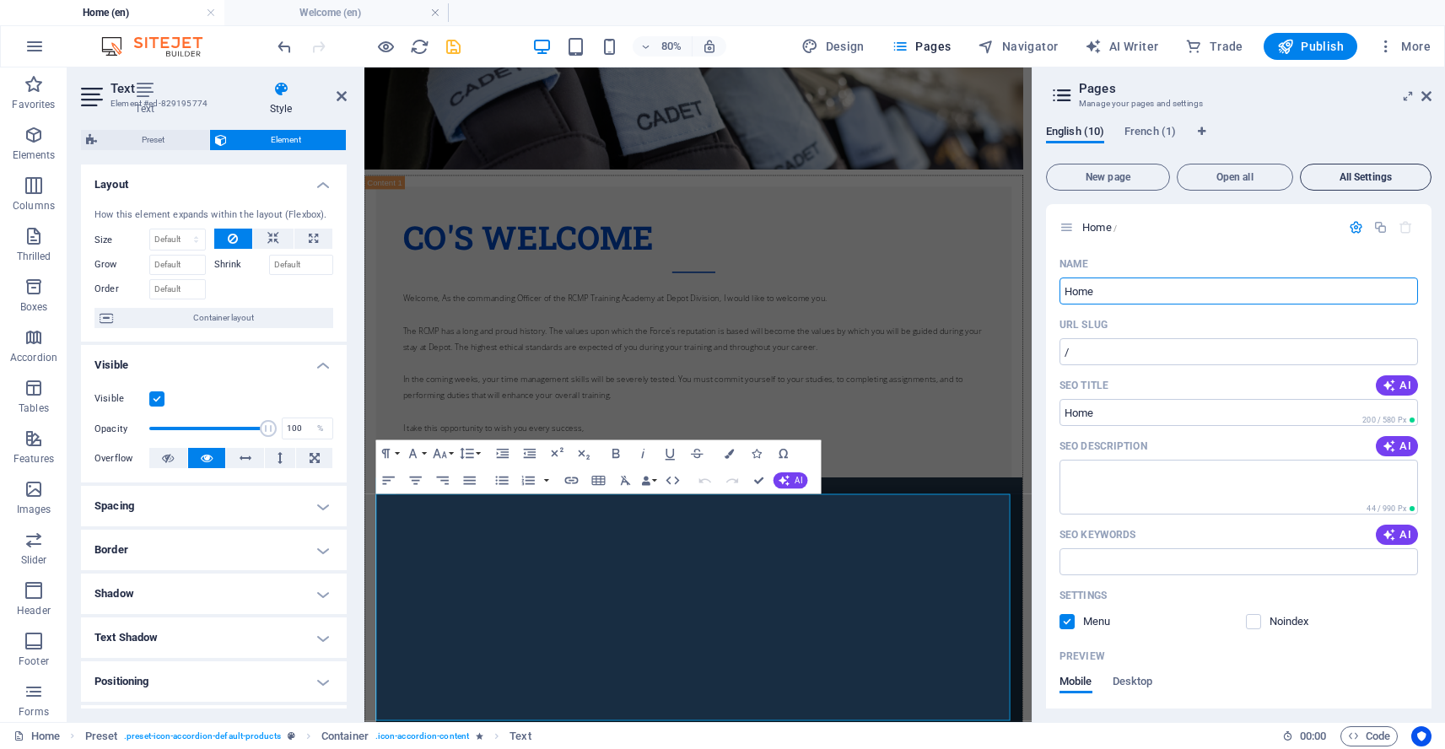
click at [1340, 179] on font "All Settings" at bounding box center [1366, 177] width 52 height 12
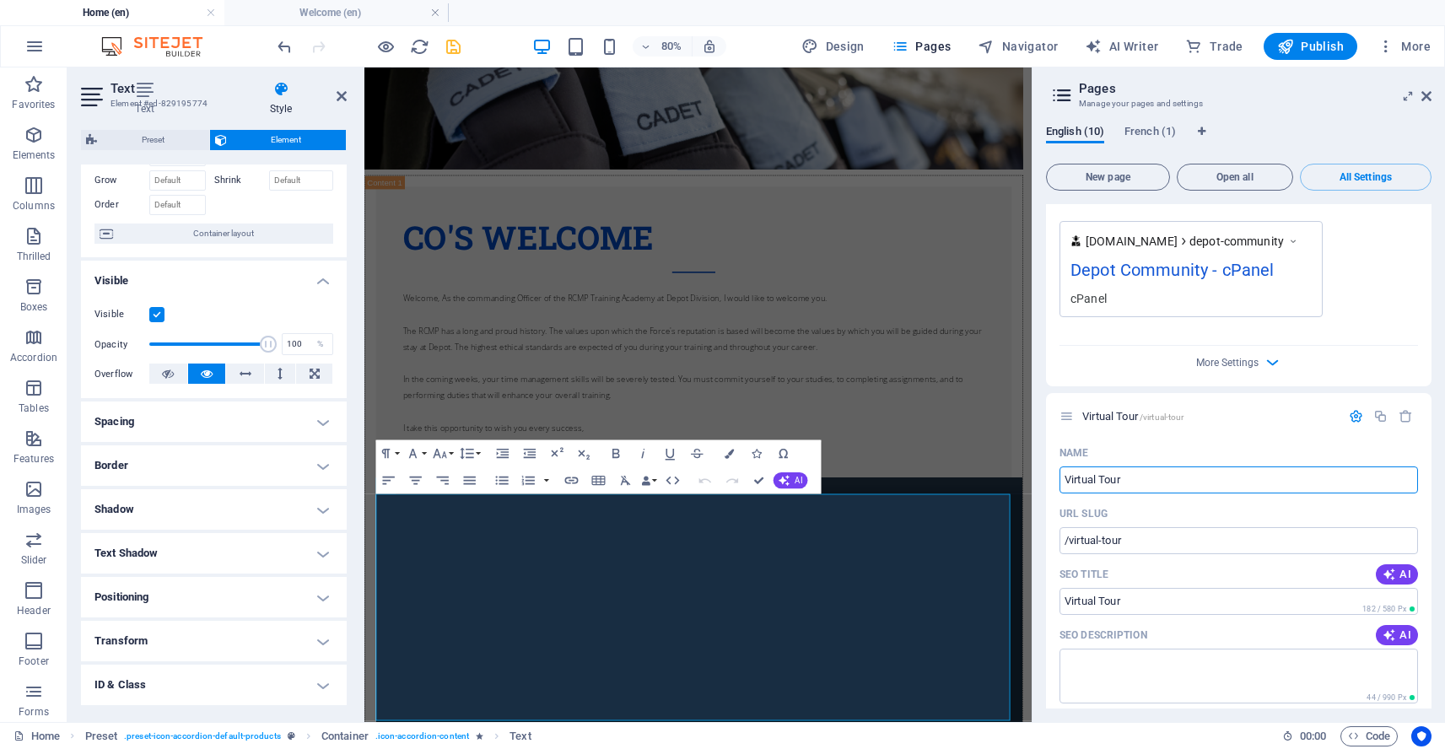
scroll to position [169, 0]
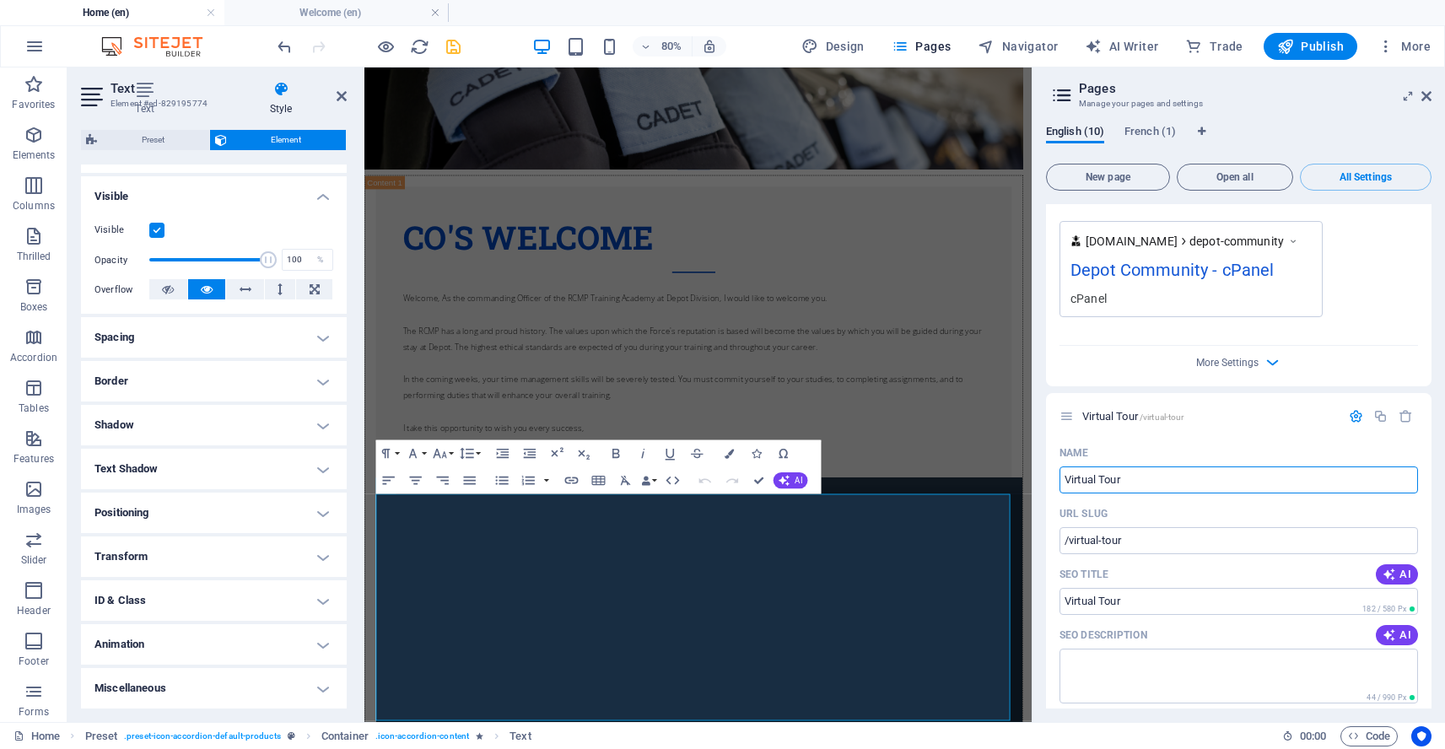
click at [263, 344] on h4 "Spacing" at bounding box center [214, 337] width 266 height 41
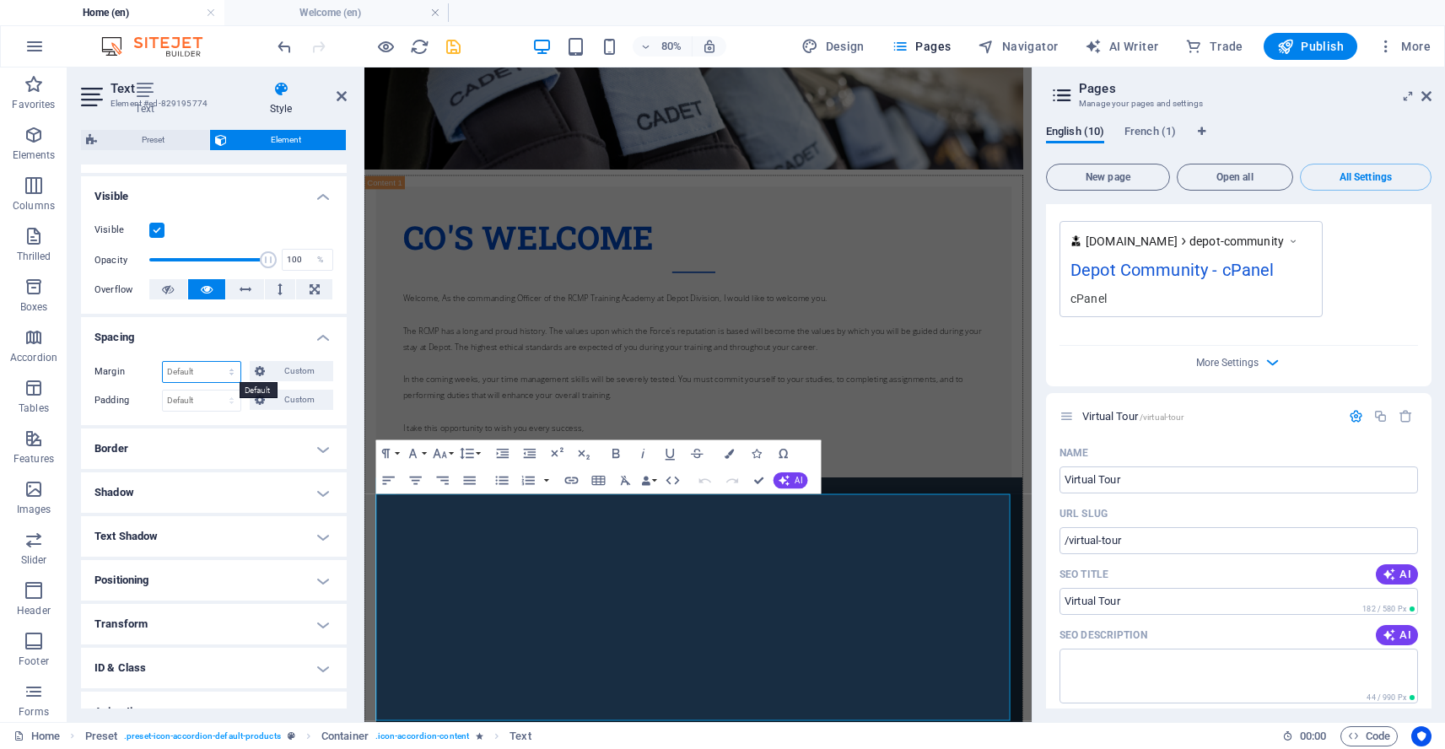
click at [230, 372] on select "Default car px % rem vw vh Custom" at bounding box center [202, 372] width 78 height 20
click at [270, 369] on span "Custom" at bounding box center [299, 371] width 58 height 20
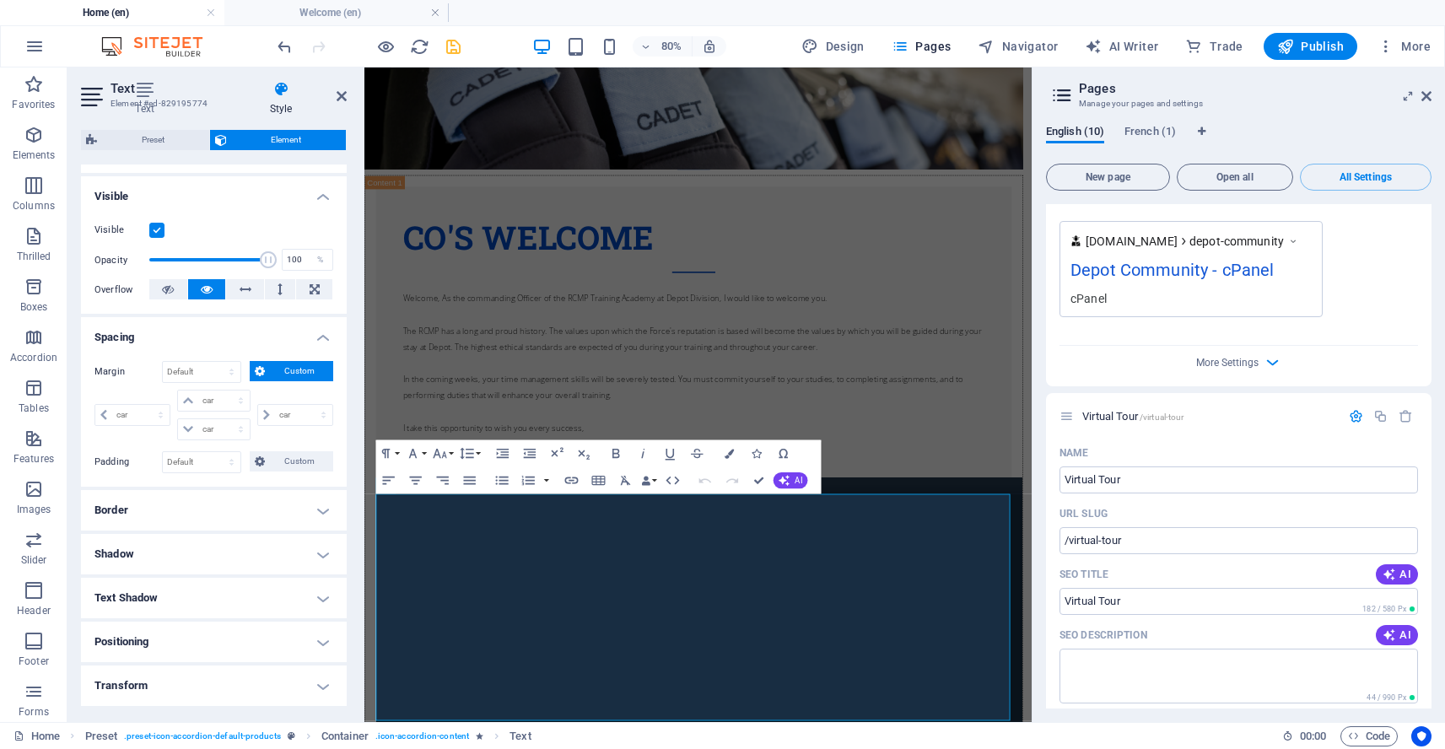
click at [315, 334] on h4 "Spacing" at bounding box center [214, 332] width 266 height 30
click at [297, 510] on h4 "Positioning" at bounding box center [214, 513] width 266 height 41
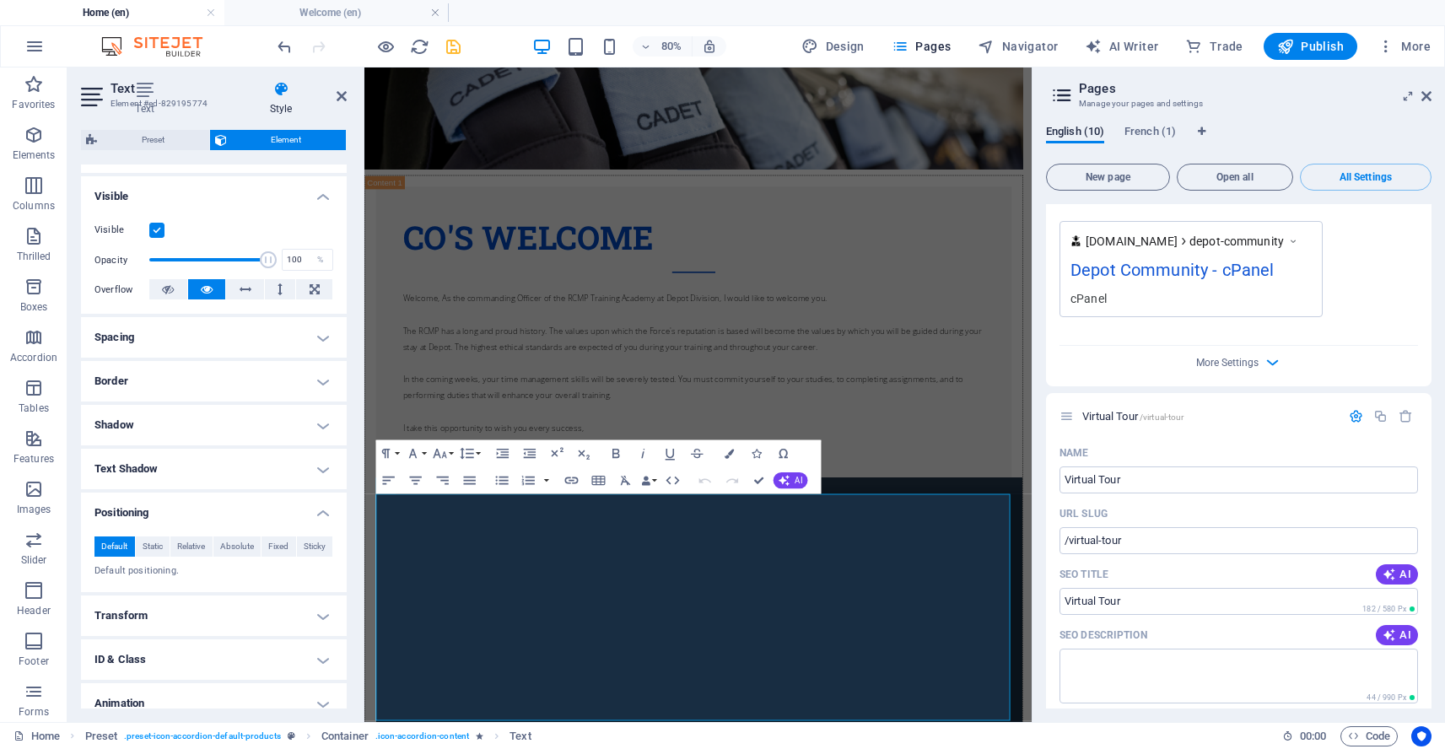
click at [300, 510] on h4 "Positioning" at bounding box center [214, 508] width 266 height 30
click at [840, 51] on font "Design" at bounding box center [845, 47] width 39 height 14
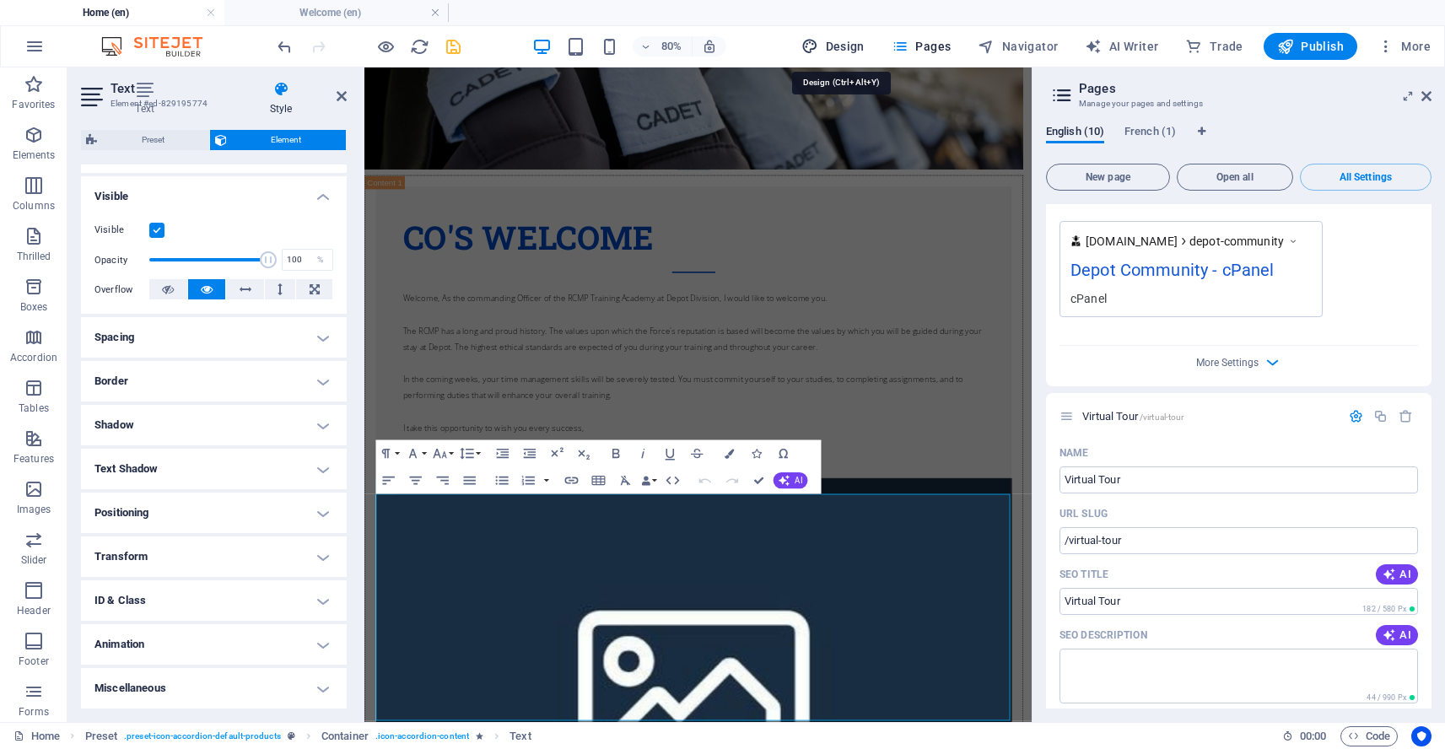
select select "rem"
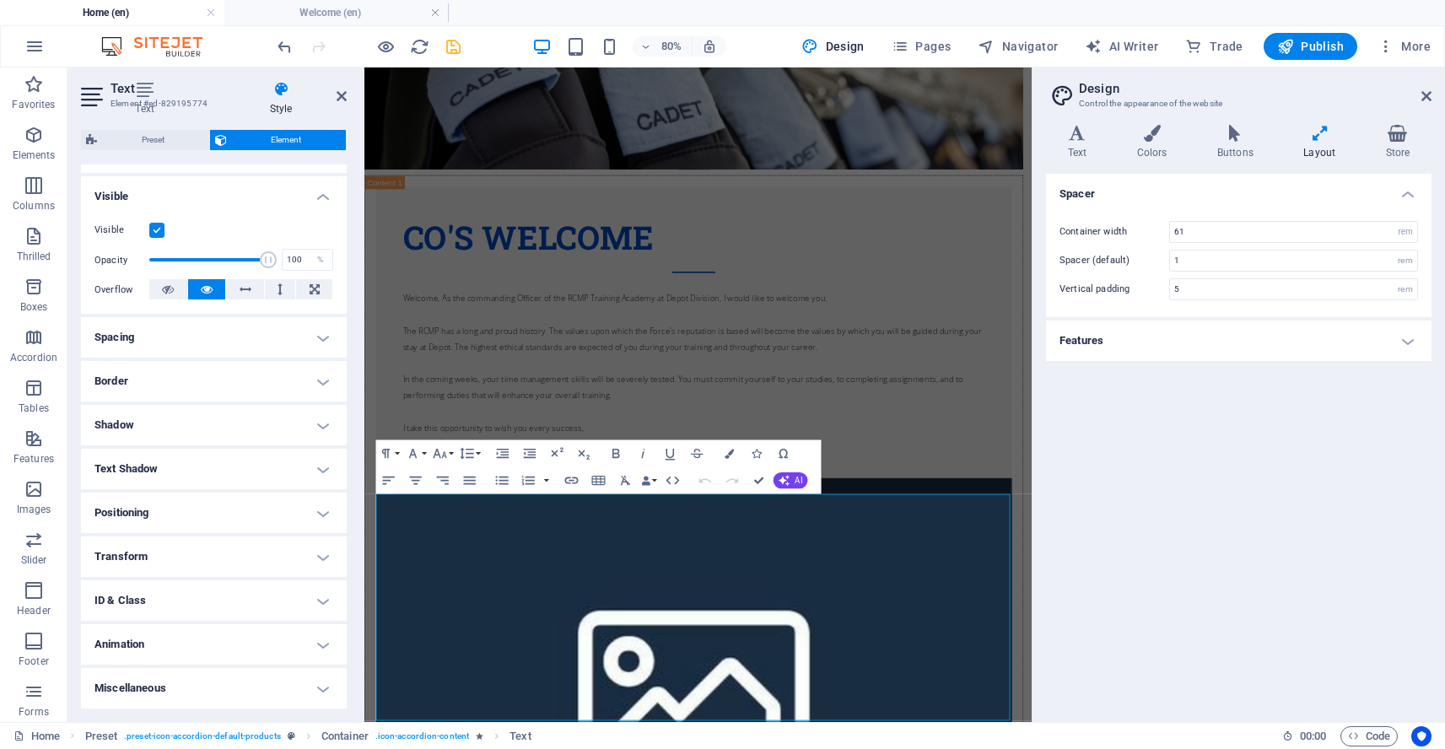
click at [1315, 136] on icon at bounding box center [1320, 133] width 75 height 17
click at [1380, 337] on h4 "Features" at bounding box center [1239, 341] width 386 height 41
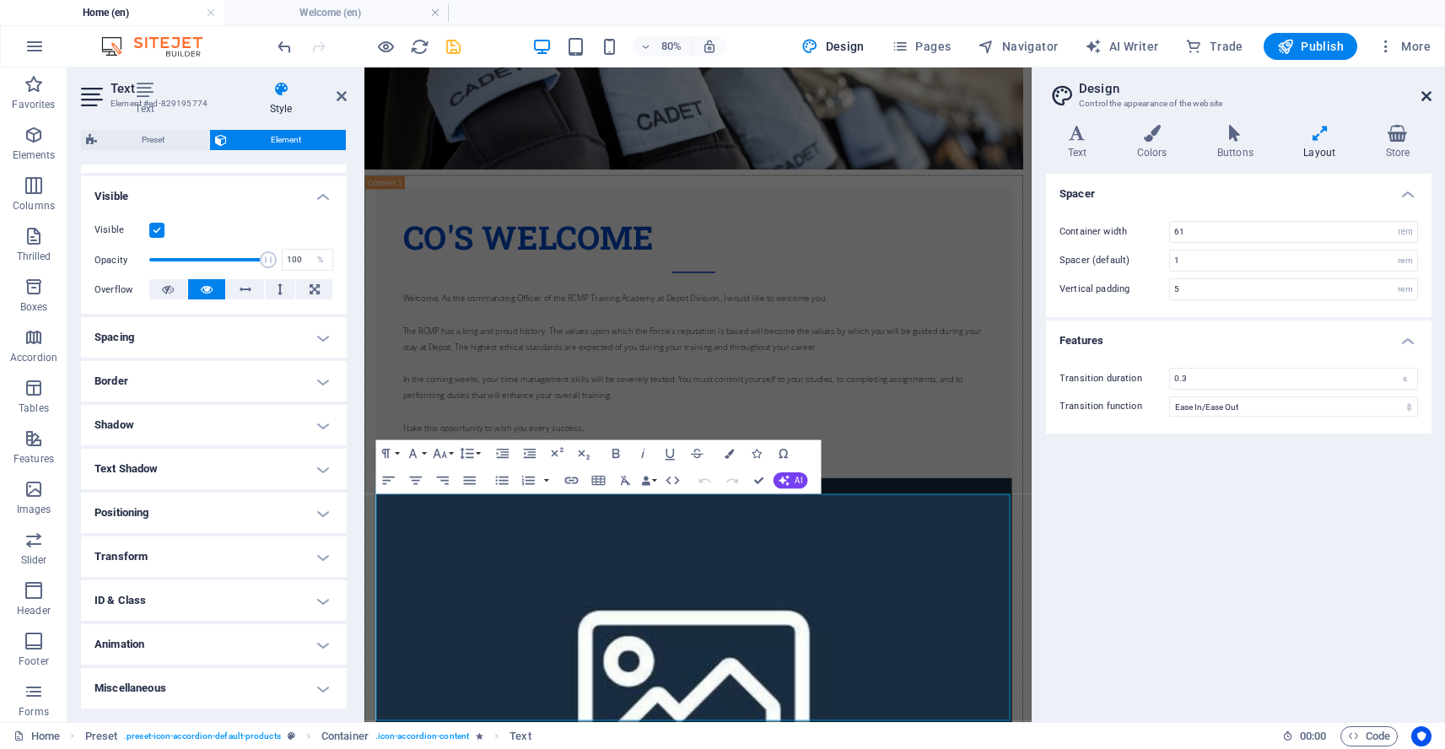
click at [1425, 92] on icon at bounding box center [1427, 96] width 10 height 14
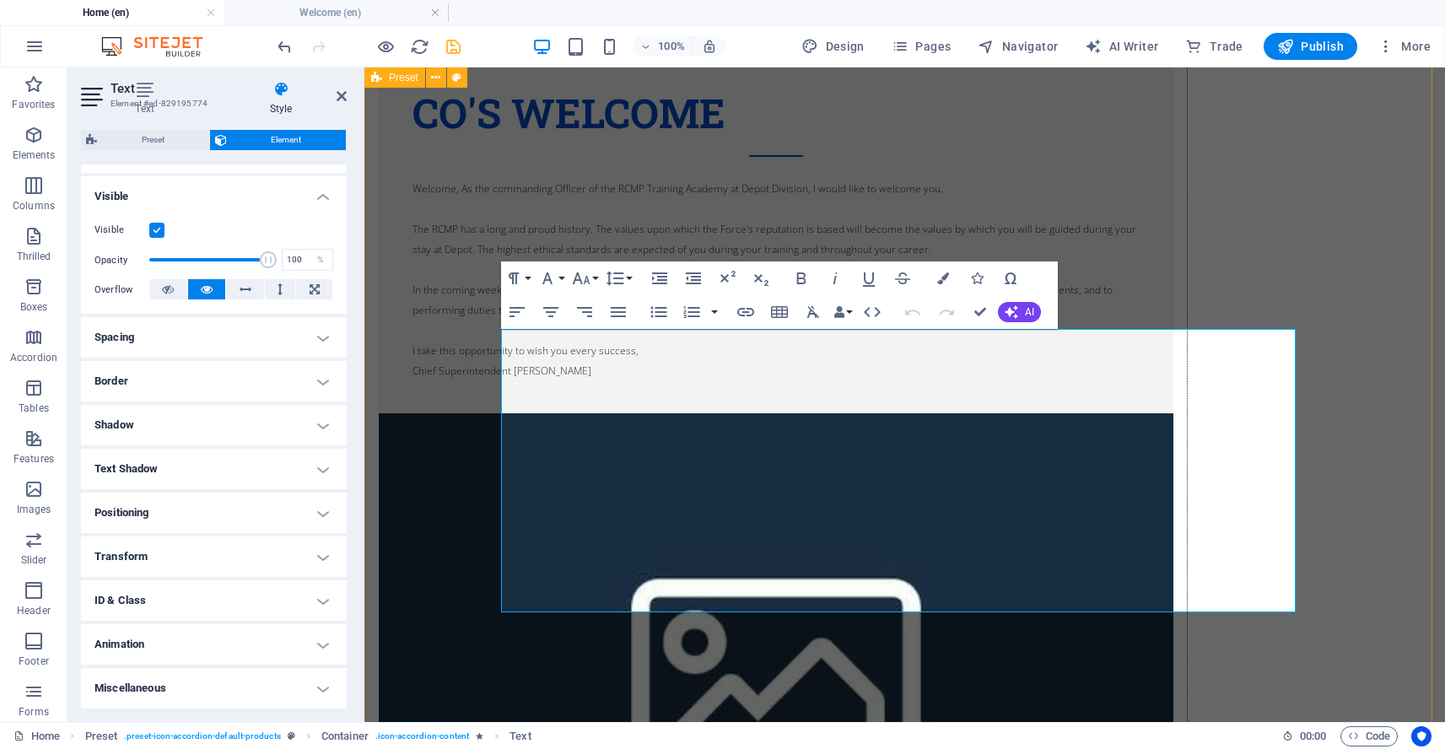
scroll to position [2054, 0]
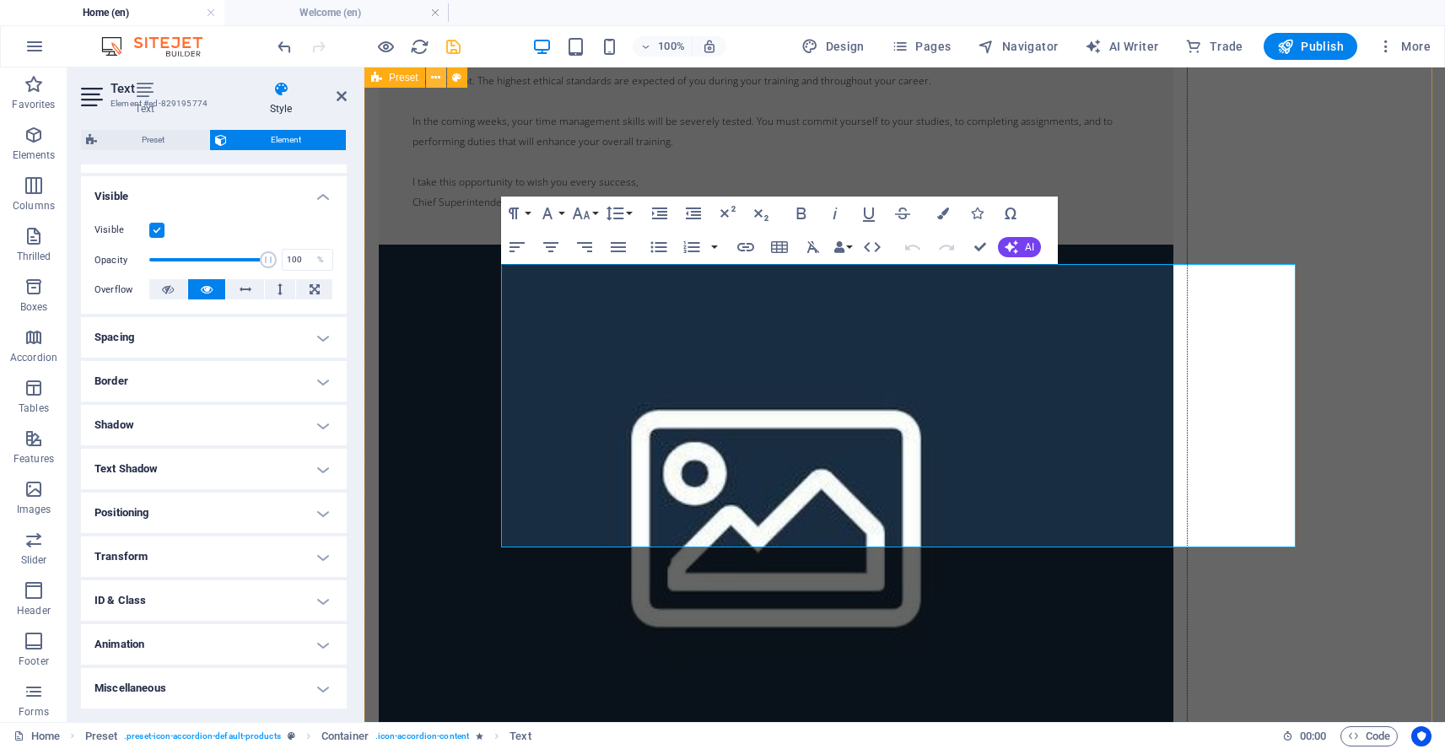
click at [434, 79] on icon at bounding box center [435, 78] width 9 height 18
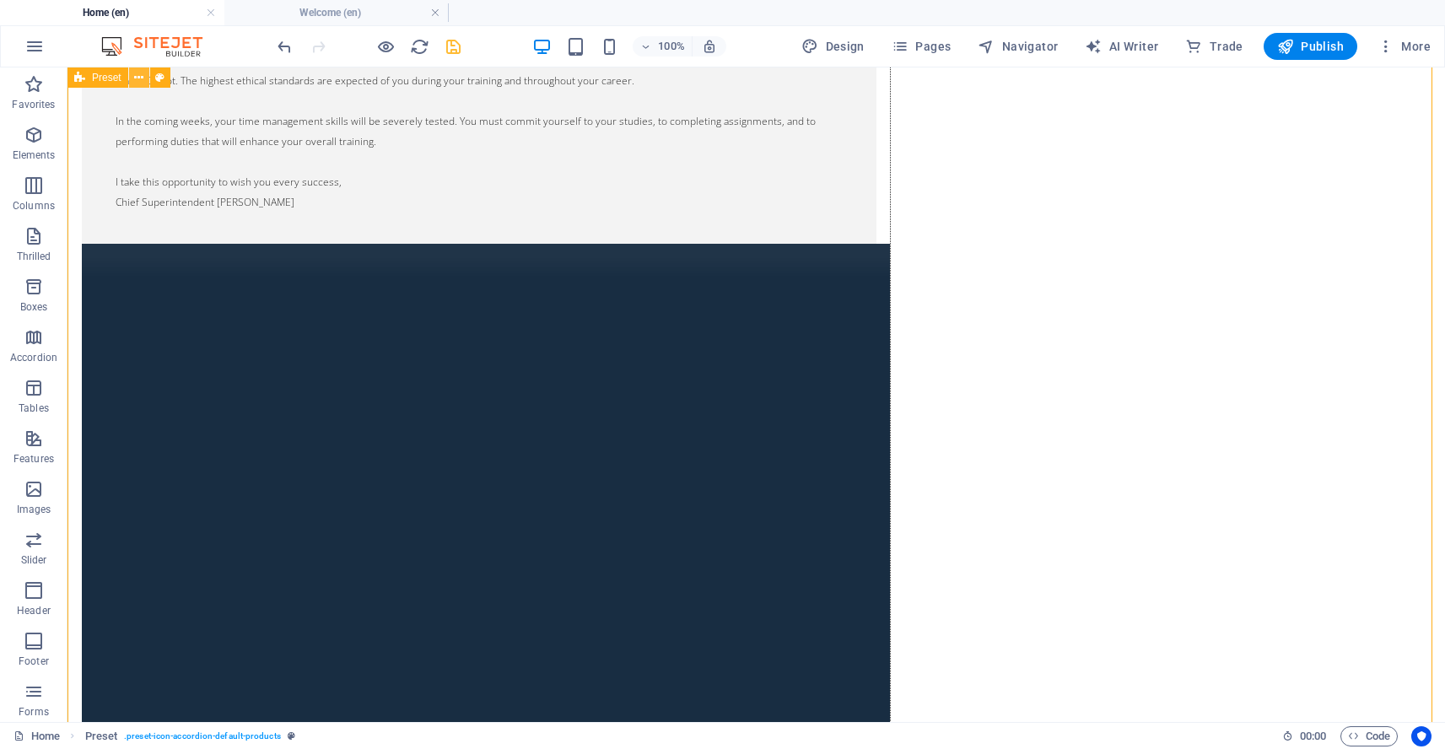
click at [138, 78] on icon at bounding box center [138, 78] width 9 height 18
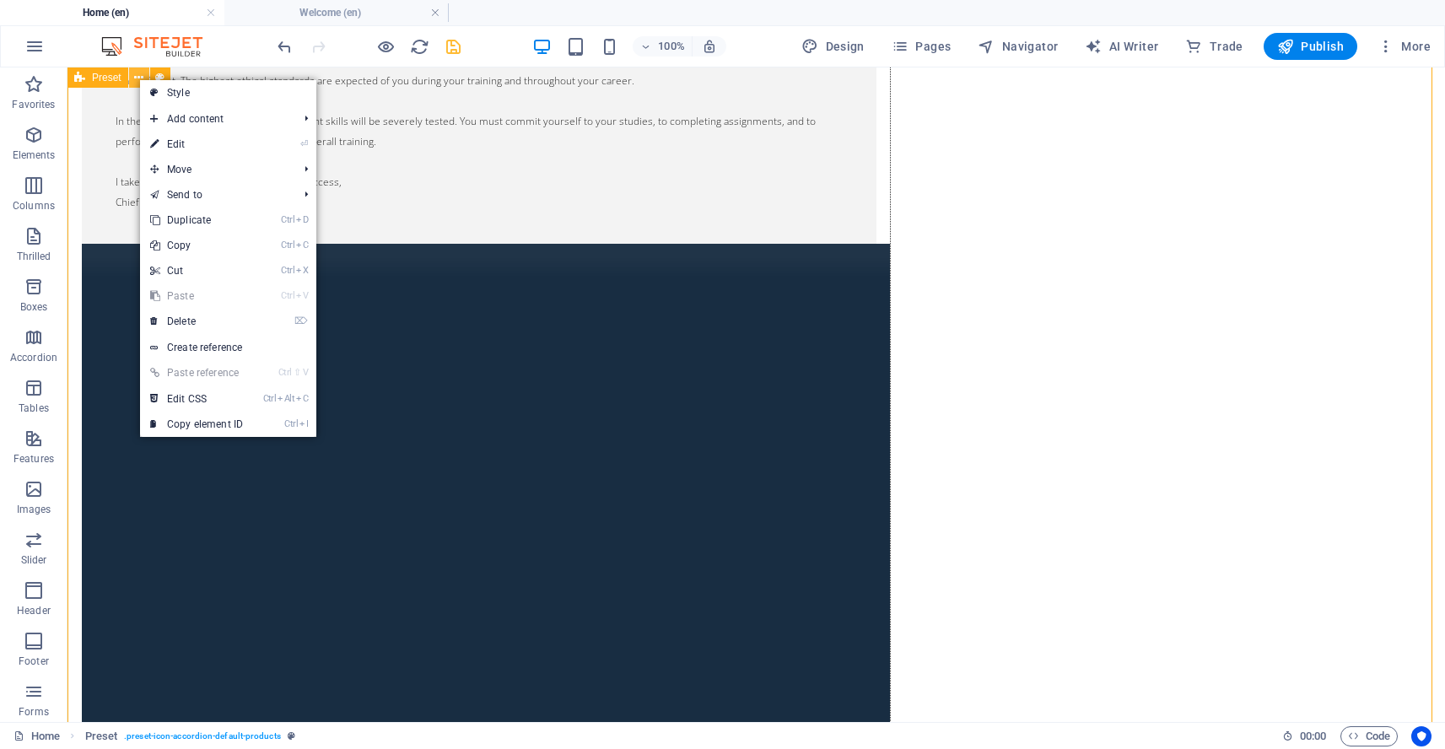
click at [138, 78] on icon at bounding box center [138, 78] width 9 height 18
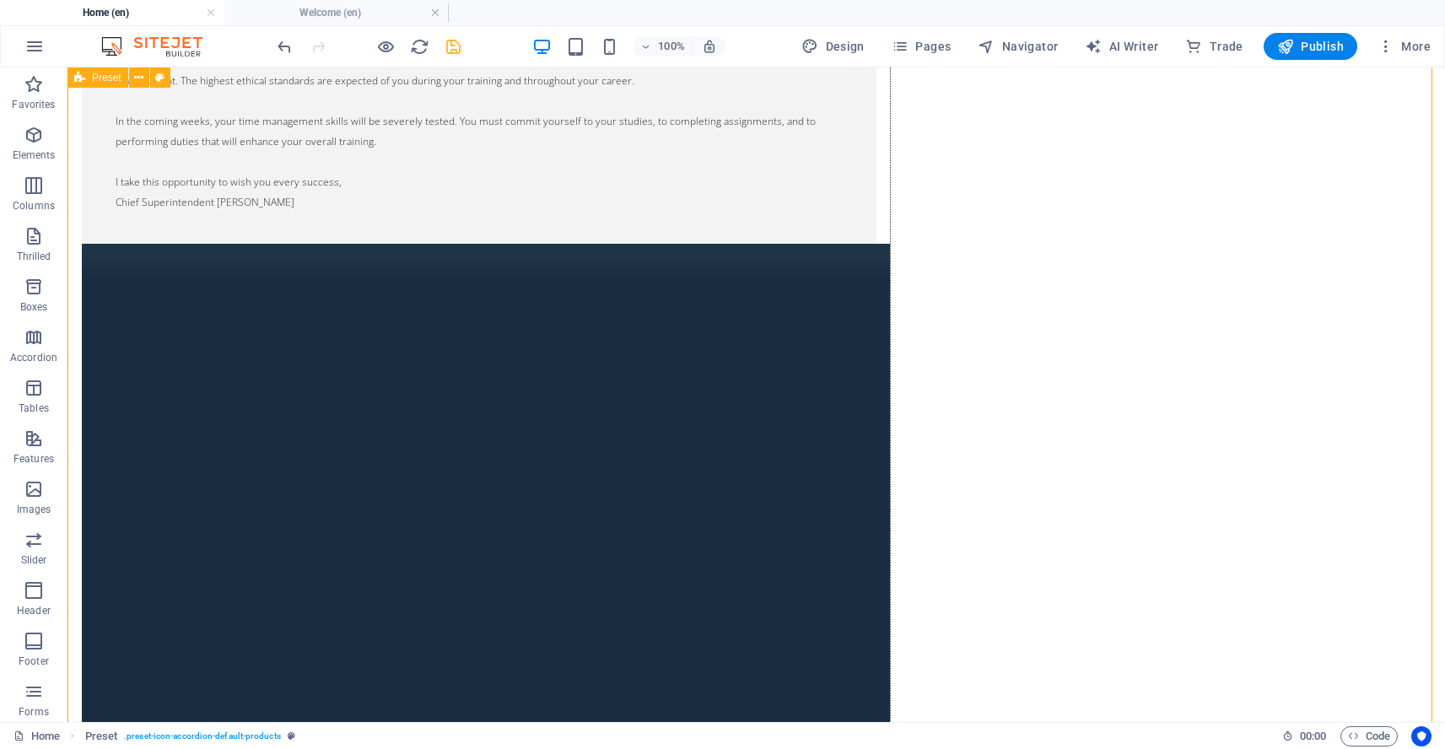
click at [921, 42] on span "Pages" at bounding box center [921, 46] width 59 height 17
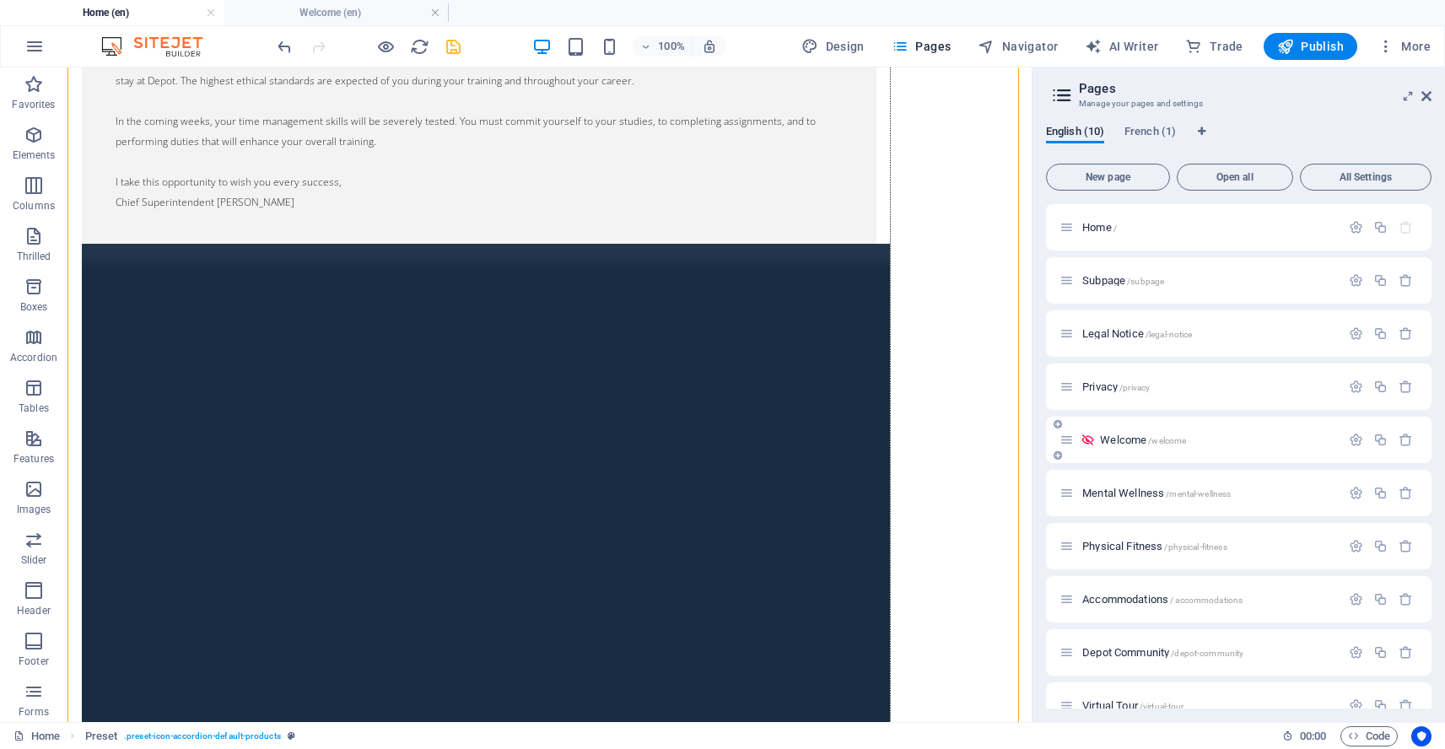
click at [1149, 446] on div "Welcome /welcome" at bounding box center [1200, 439] width 281 height 19
click at [1138, 442] on font "Welcome" at bounding box center [1123, 440] width 46 height 13
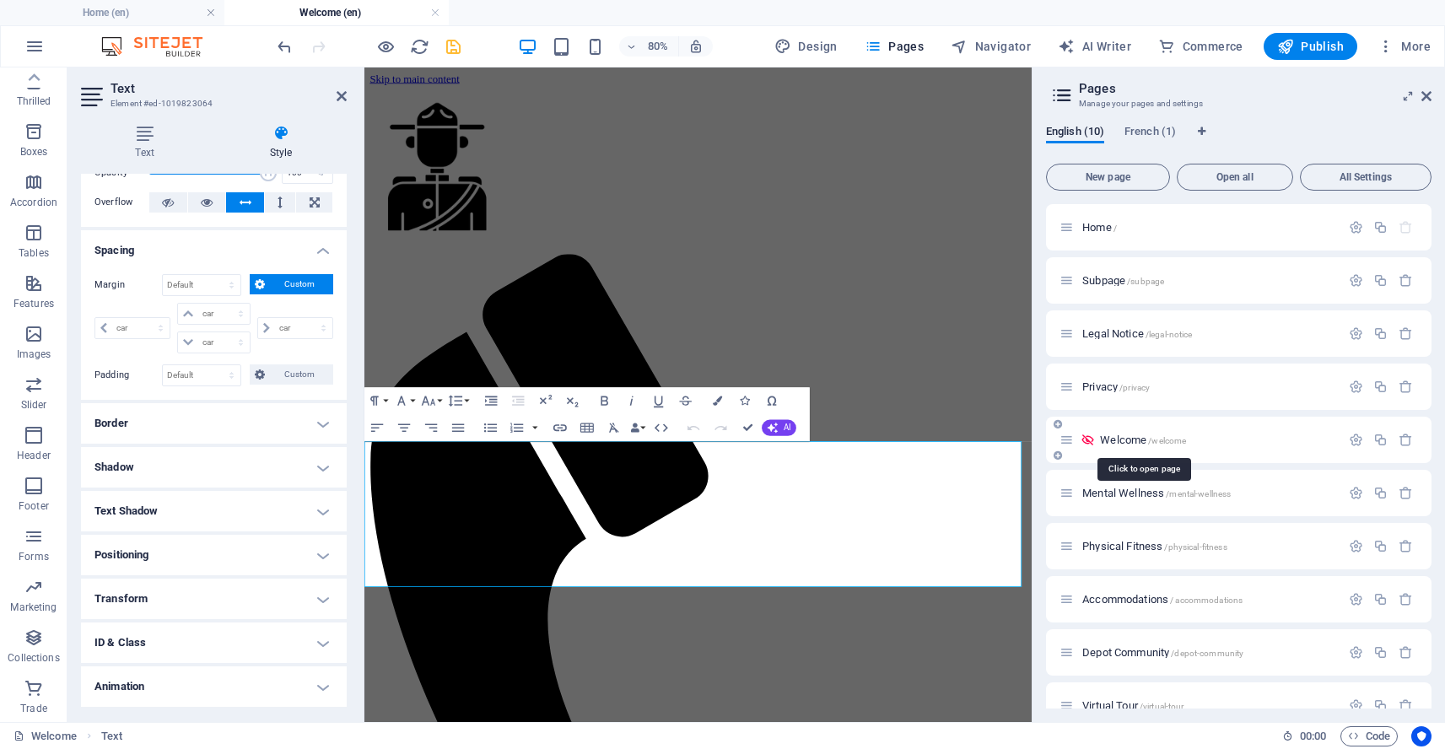
scroll to position [0, 0]
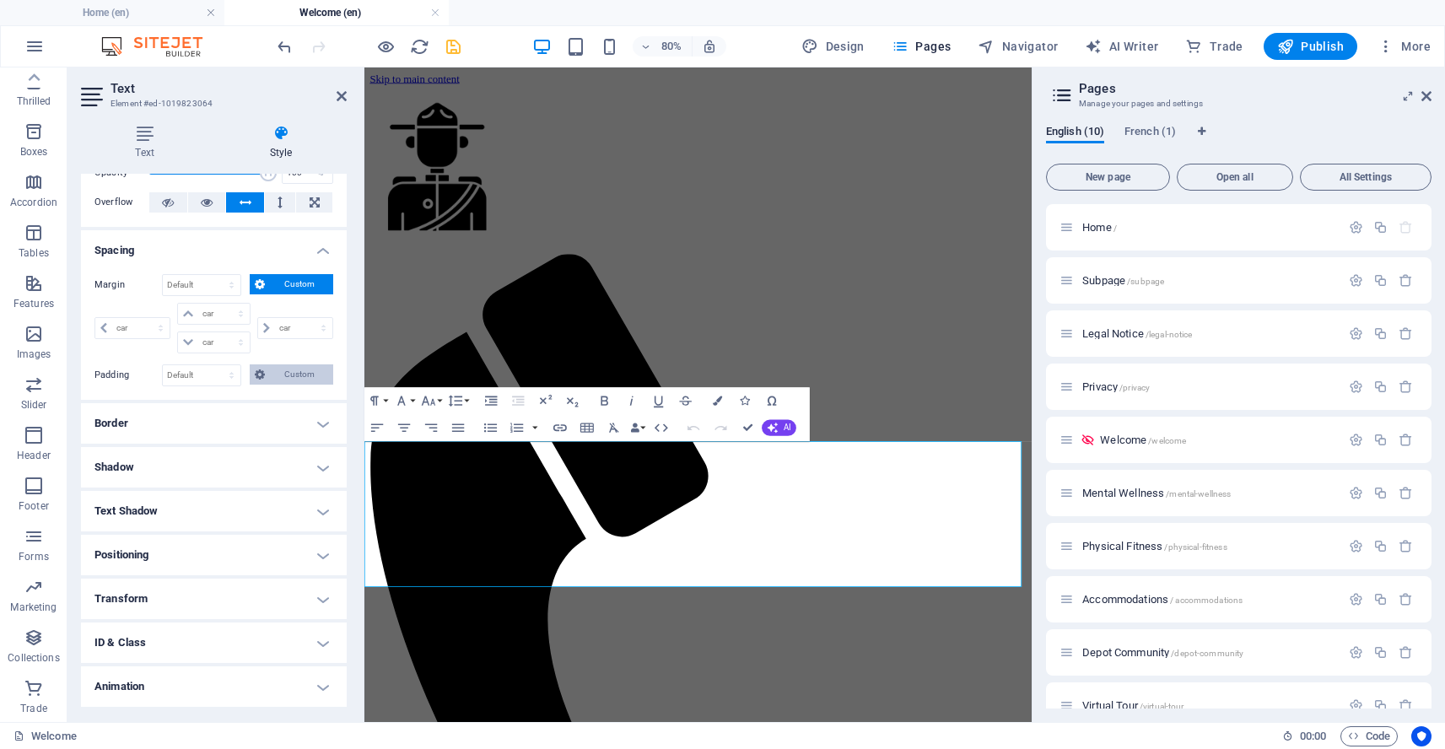
click at [270, 371] on span "Custom" at bounding box center [299, 375] width 58 height 20
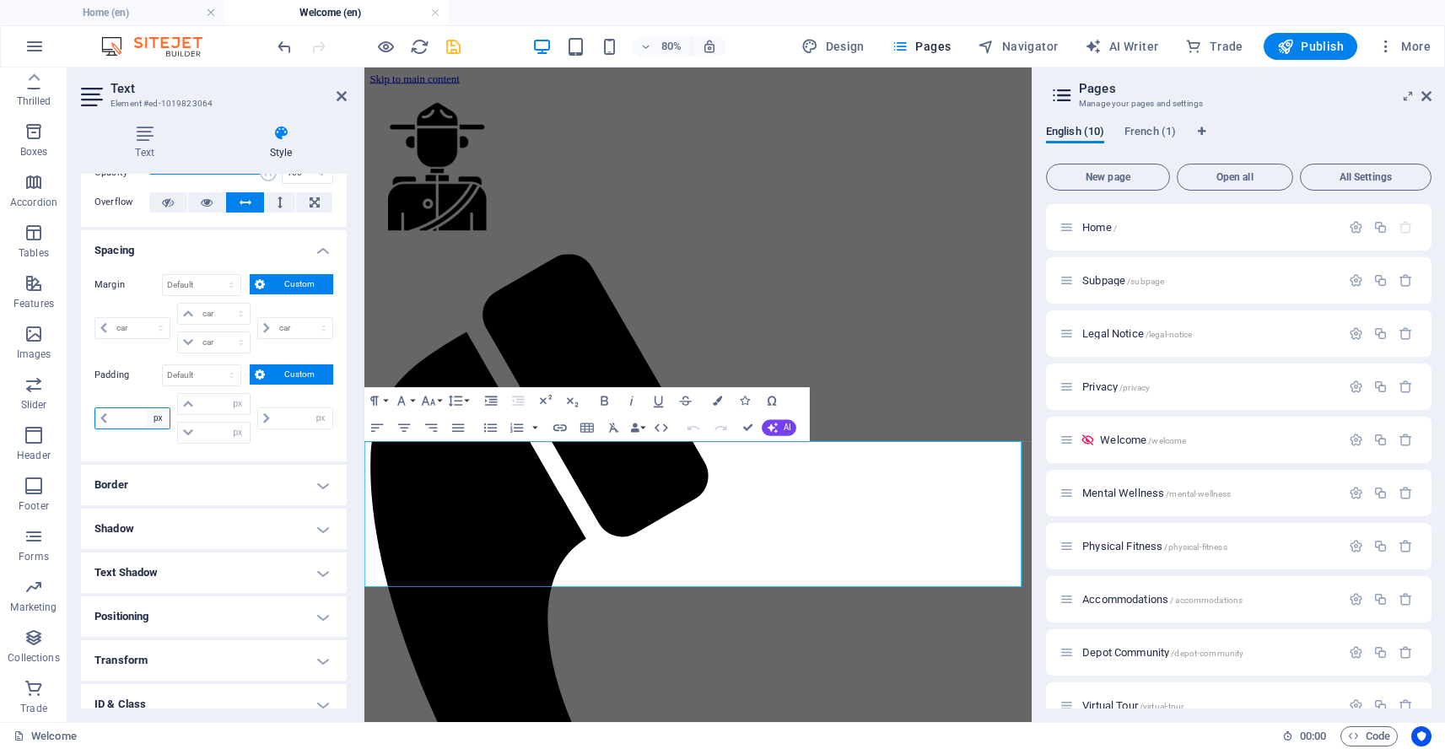
click at [156, 420] on select "px rem % vh vw" at bounding box center [158, 418] width 24 height 20
click at [432, 73] on icon at bounding box center [436, 75] width 8 height 14
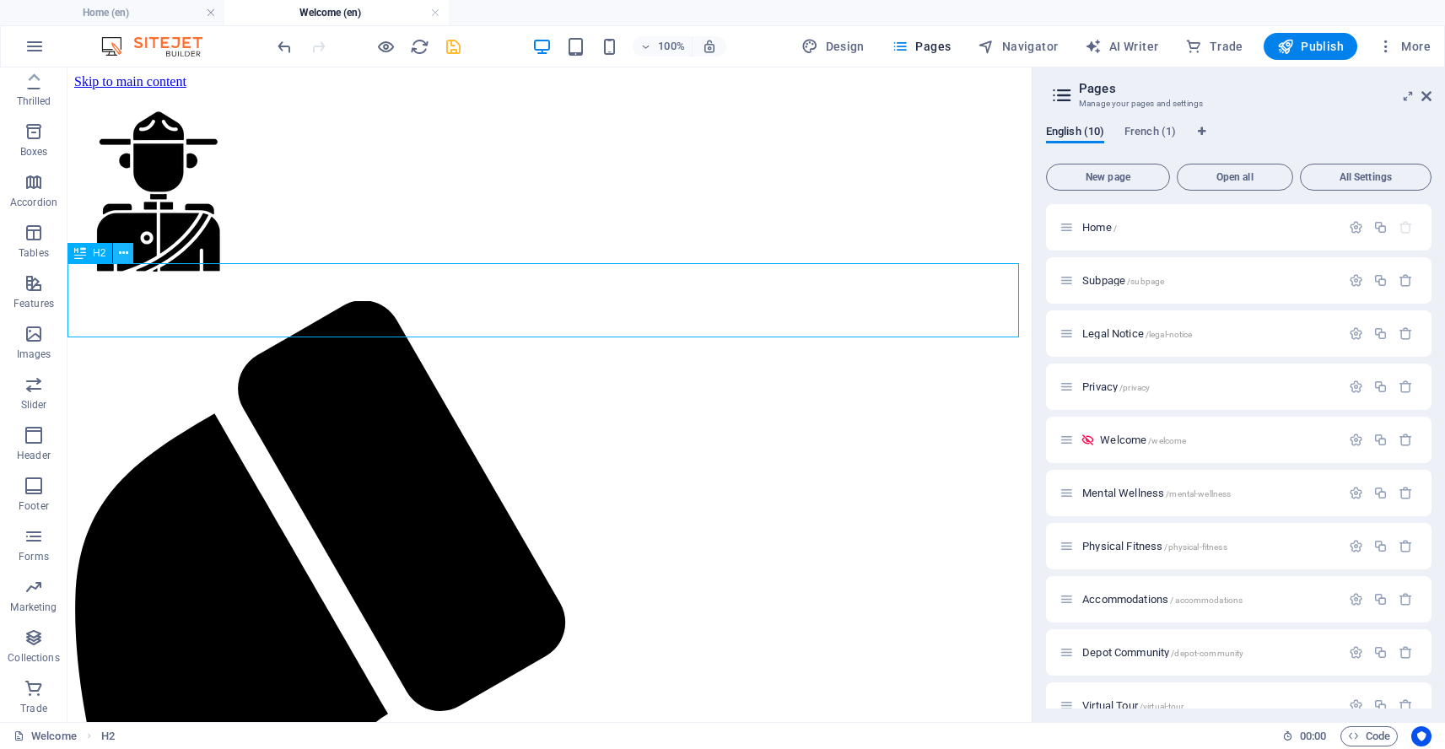
click at [119, 253] on icon at bounding box center [123, 254] width 9 height 18
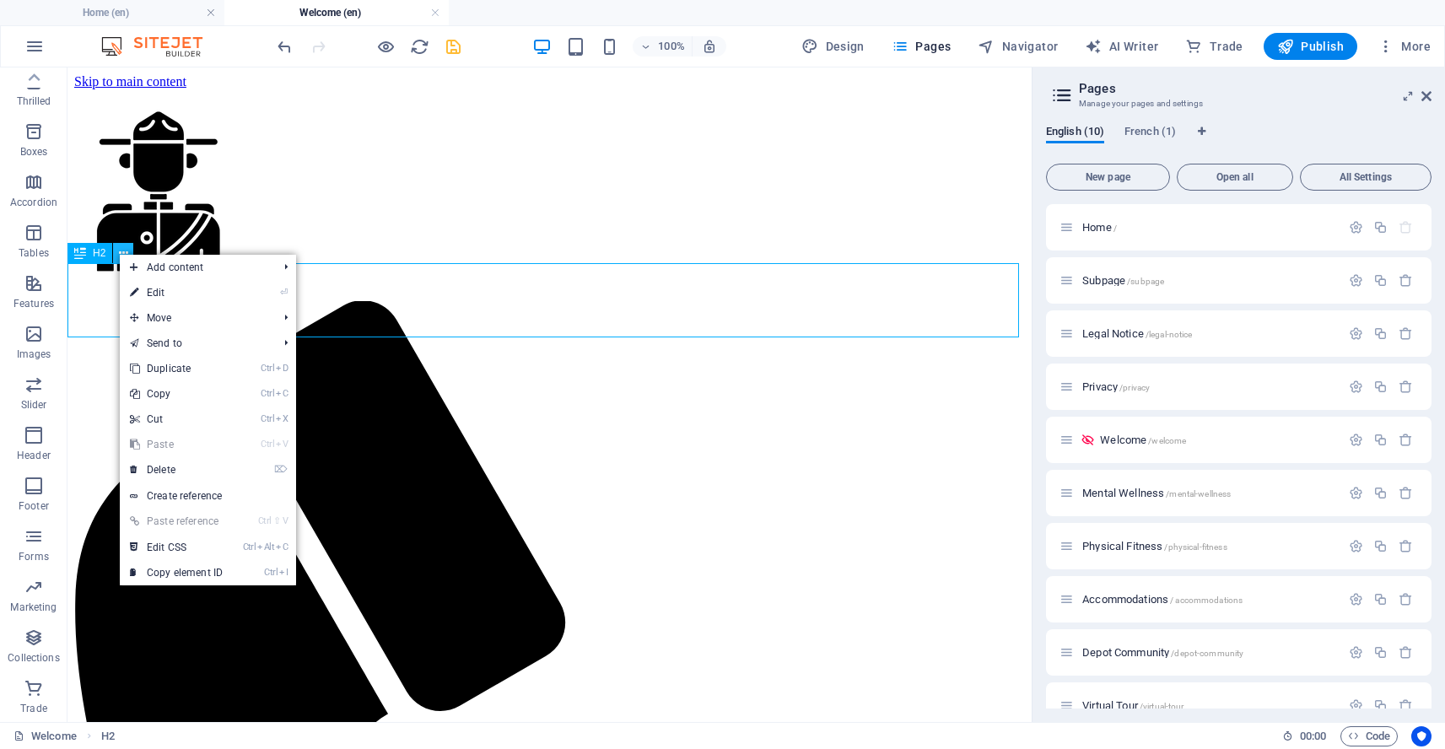
click at [119, 254] on icon at bounding box center [123, 254] width 9 height 18
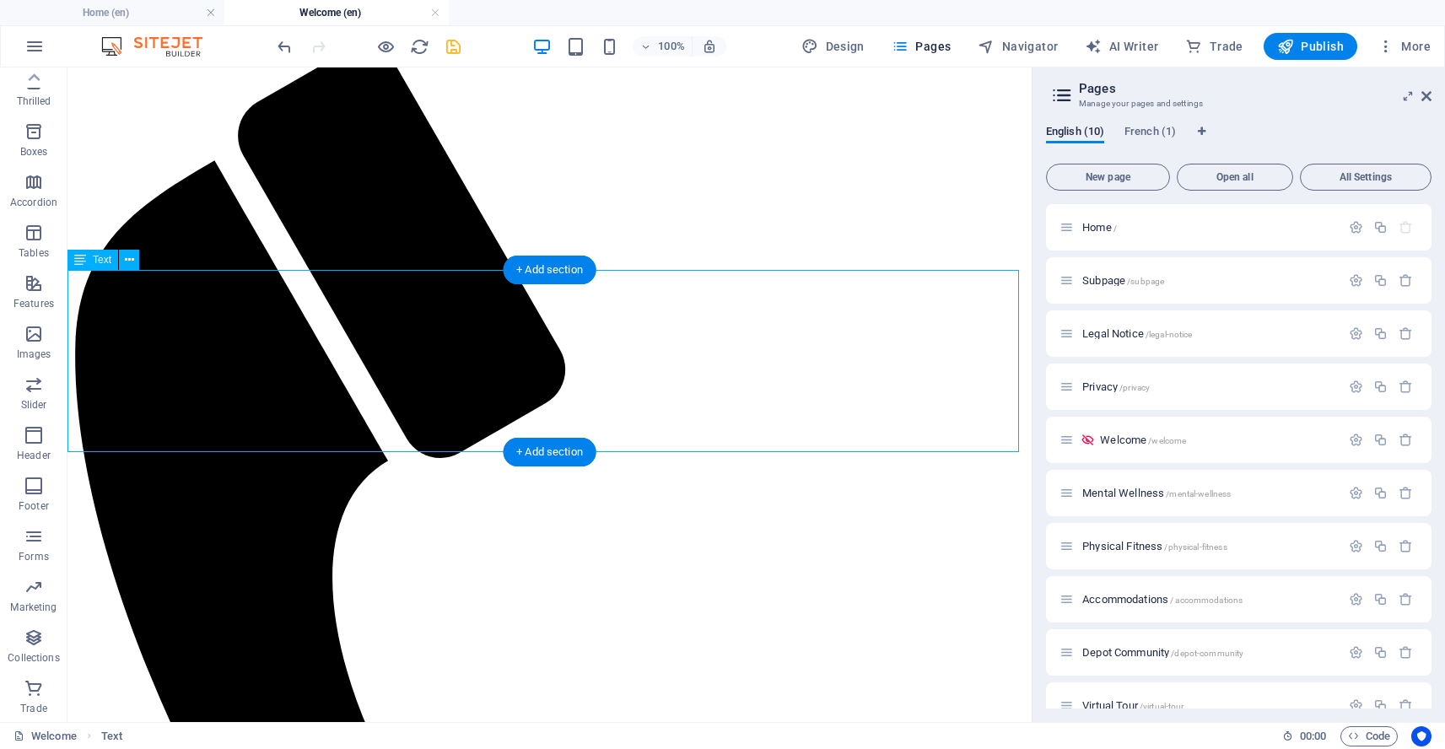
scroll to position [270, 0]
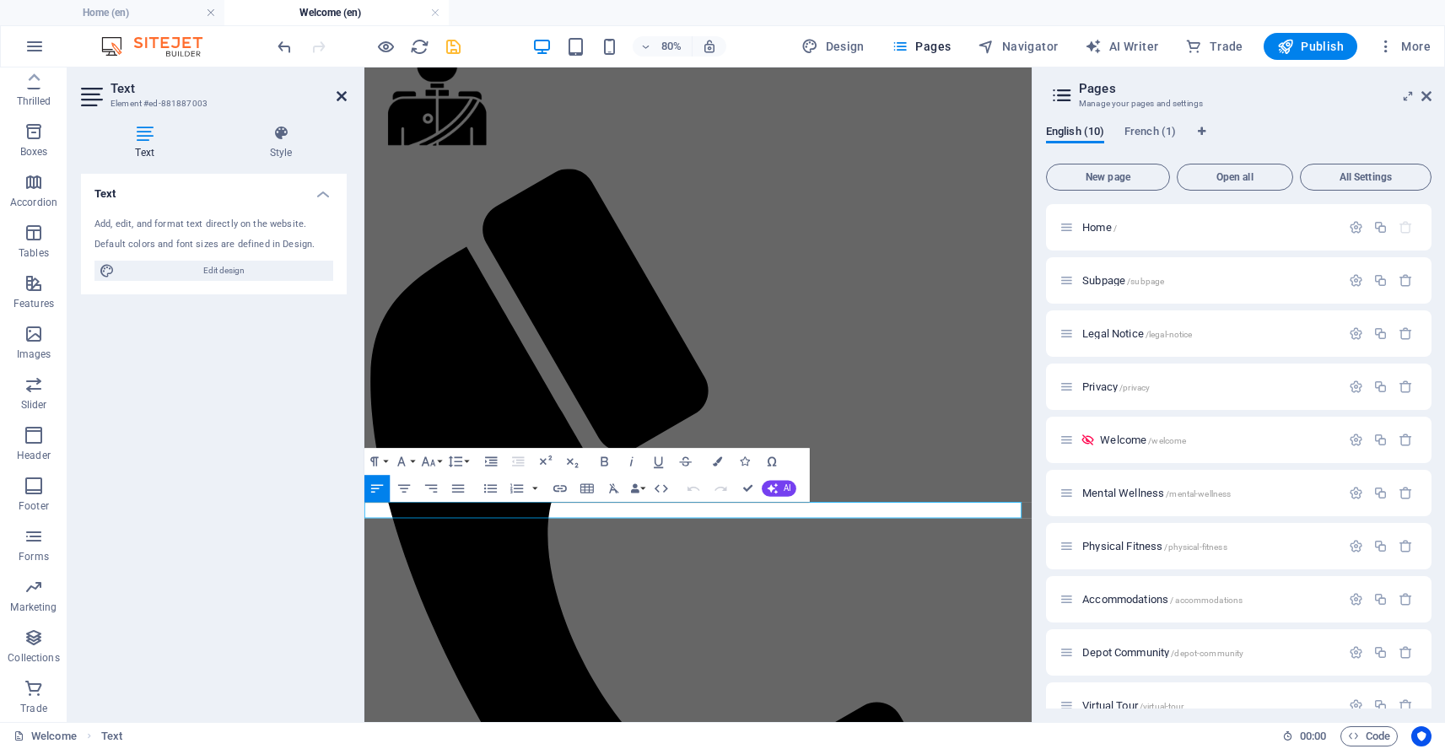
click at [338, 95] on icon at bounding box center [342, 96] width 10 height 14
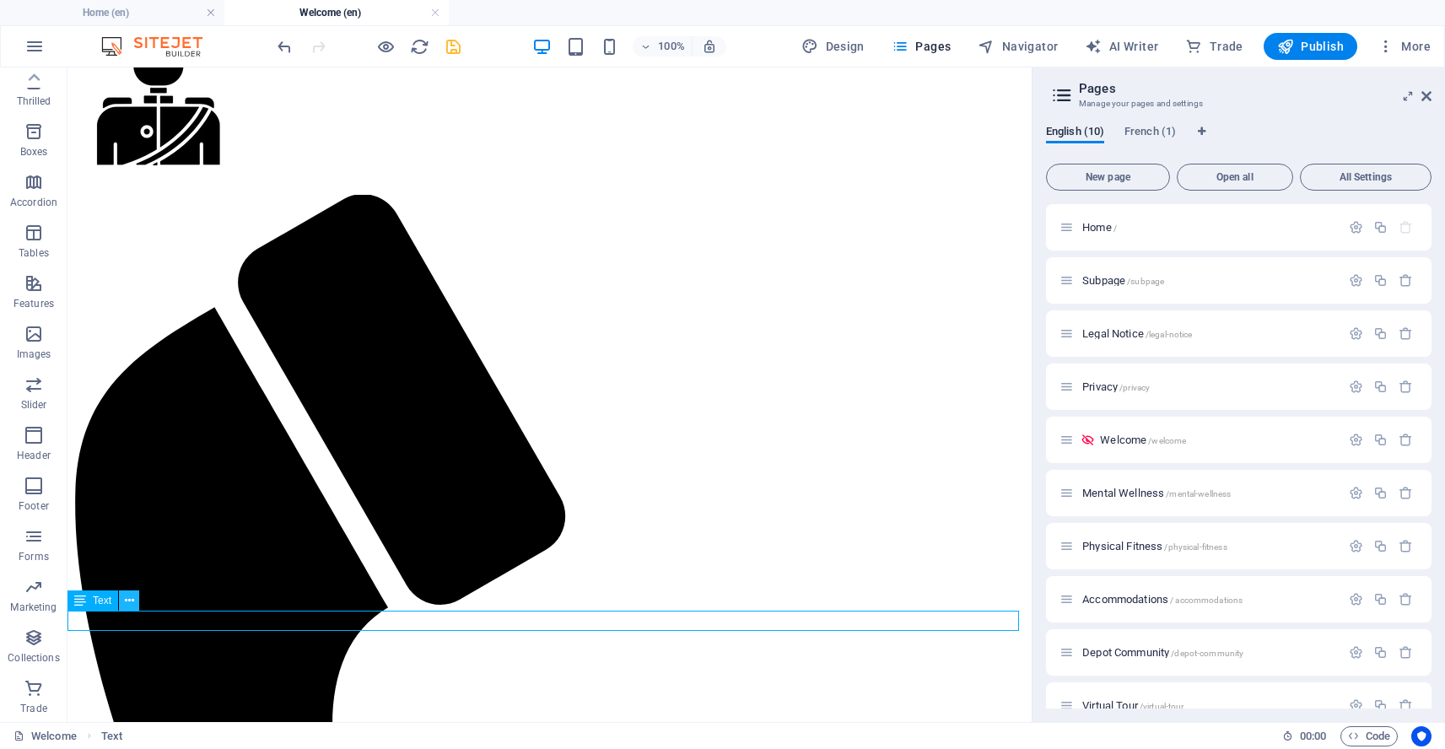
click at [131, 608] on icon at bounding box center [129, 601] width 9 height 18
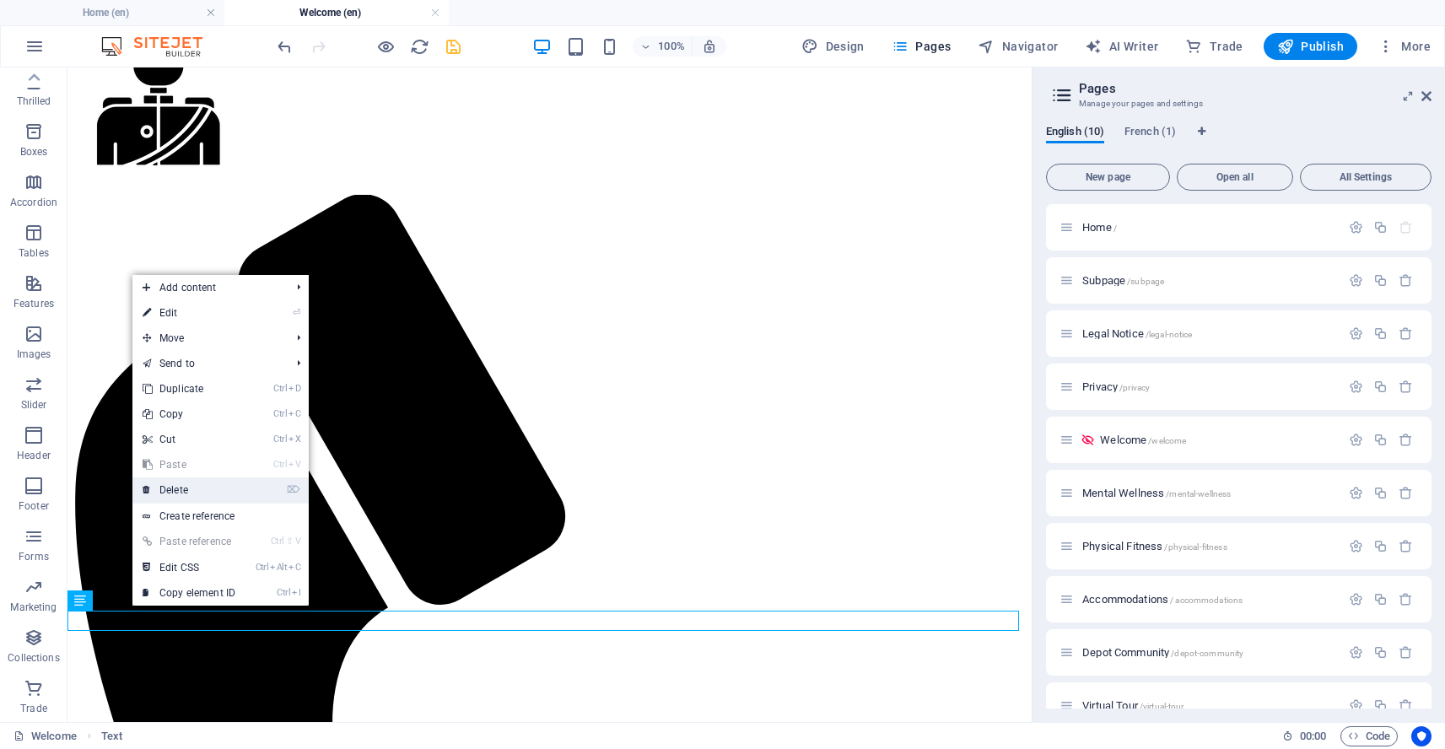
click at [172, 489] on font "Delete" at bounding box center [173, 490] width 29 height 12
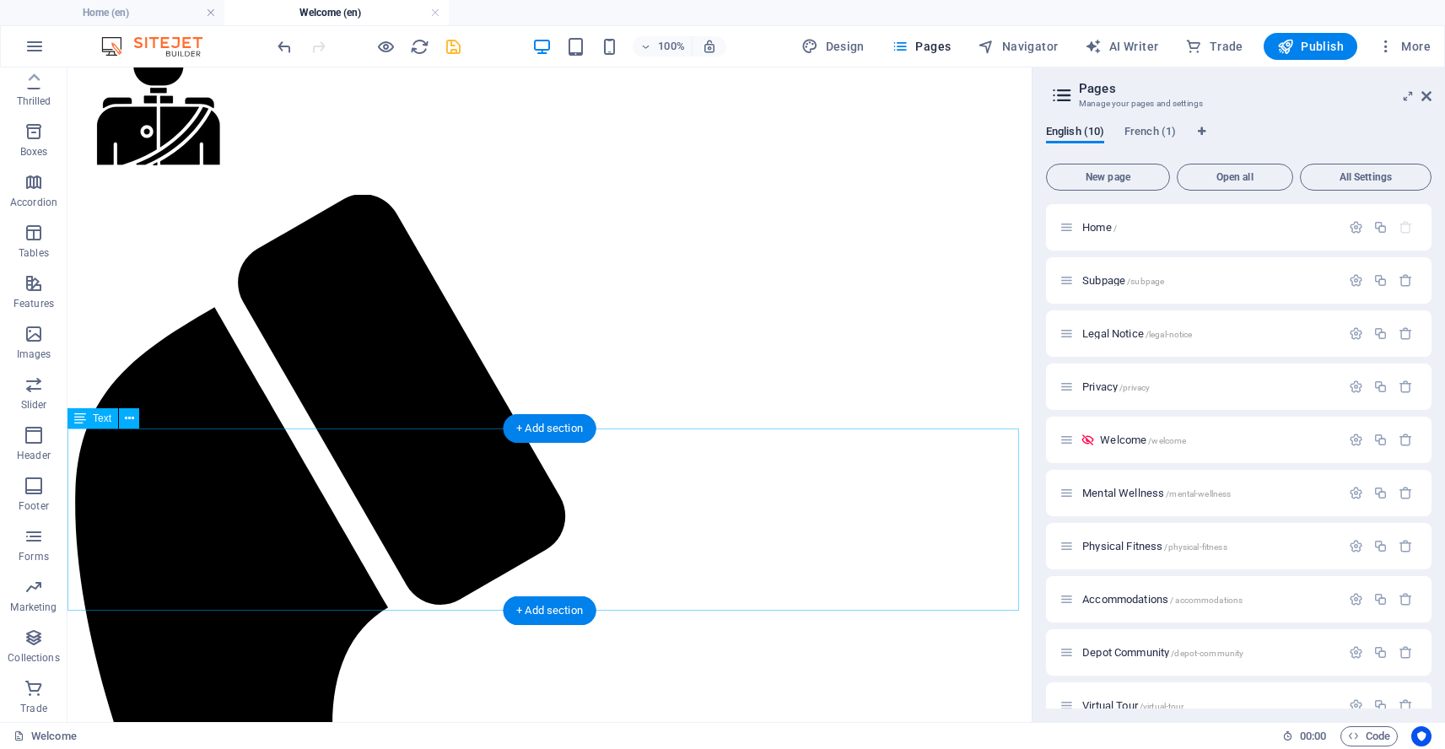
click at [41, 190] on icon "button" at bounding box center [34, 182] width 20 height 20
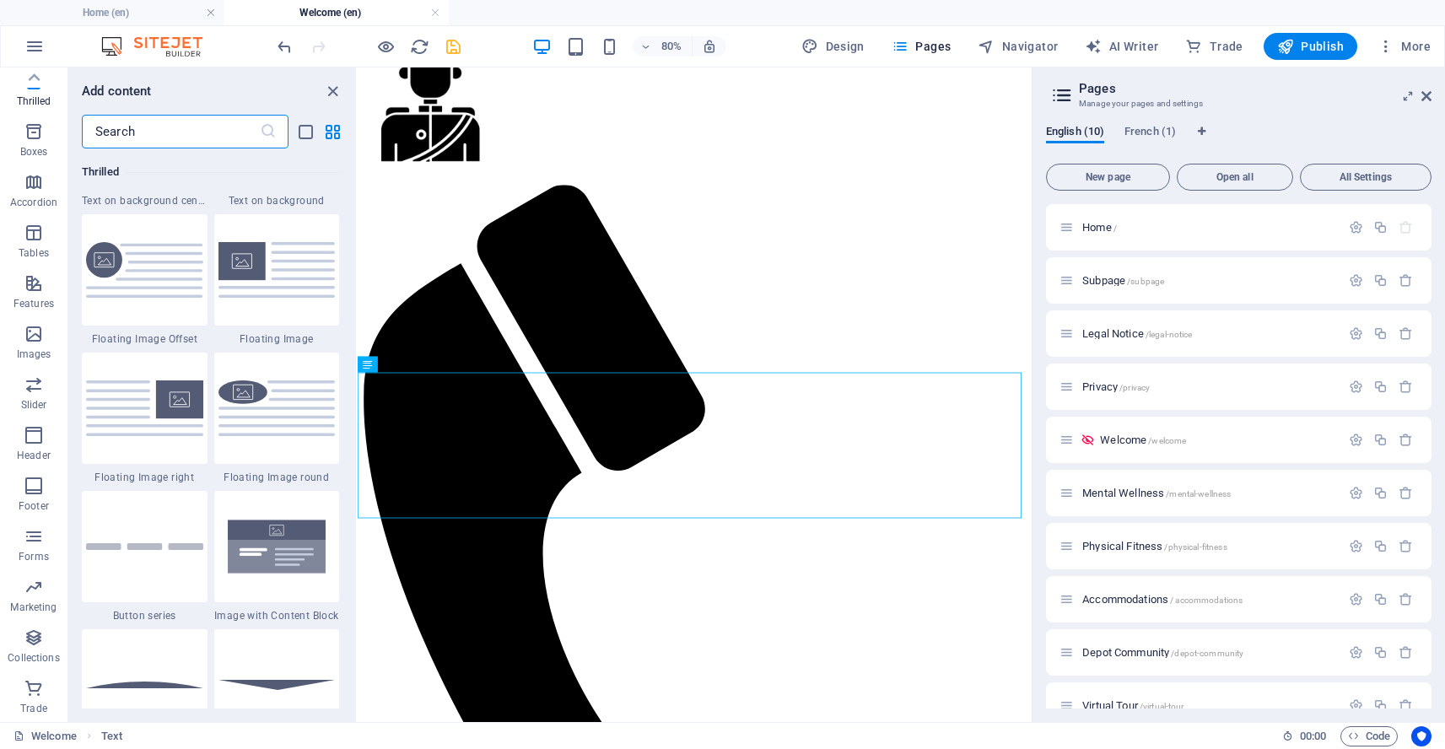
scroll to position [3616, 0]
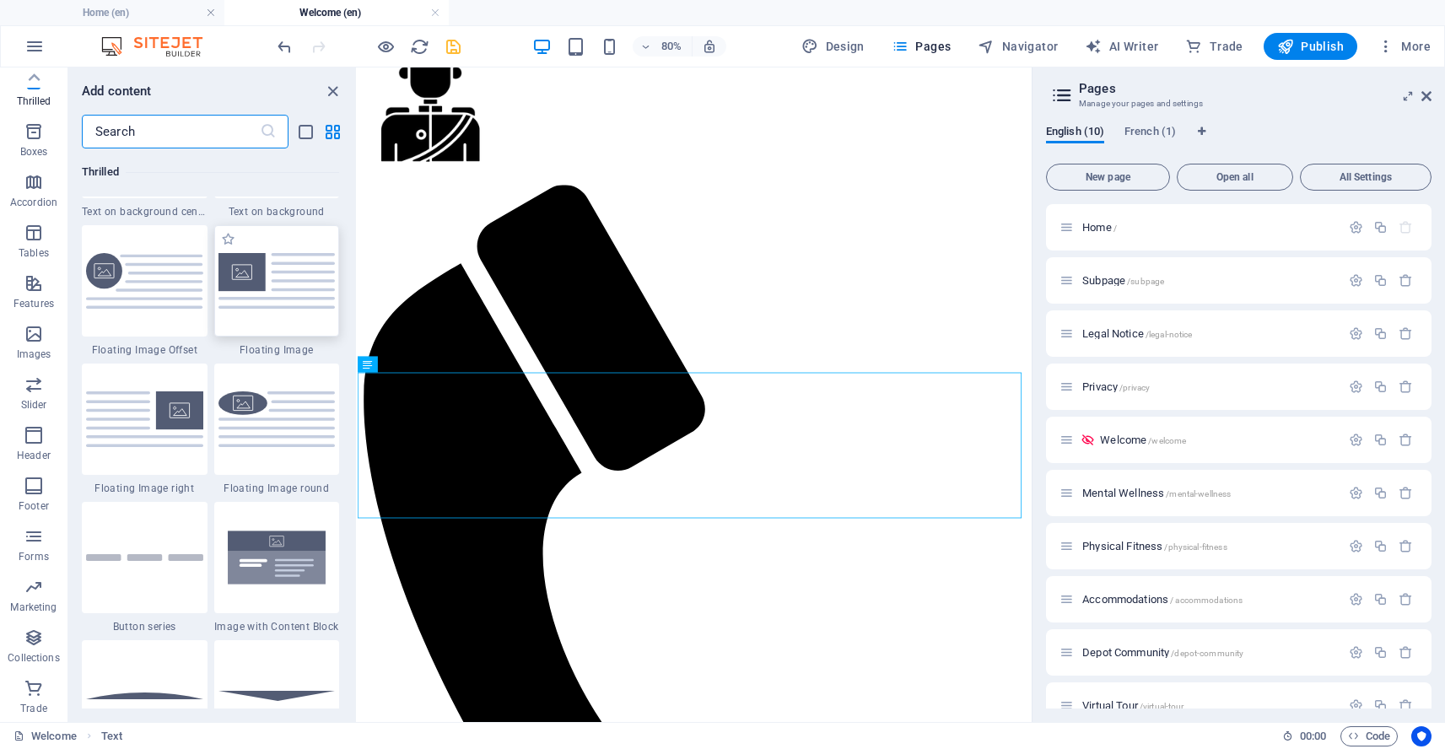
click at [264, 308] on img at bounding box center [277, 280] width 117 height 55
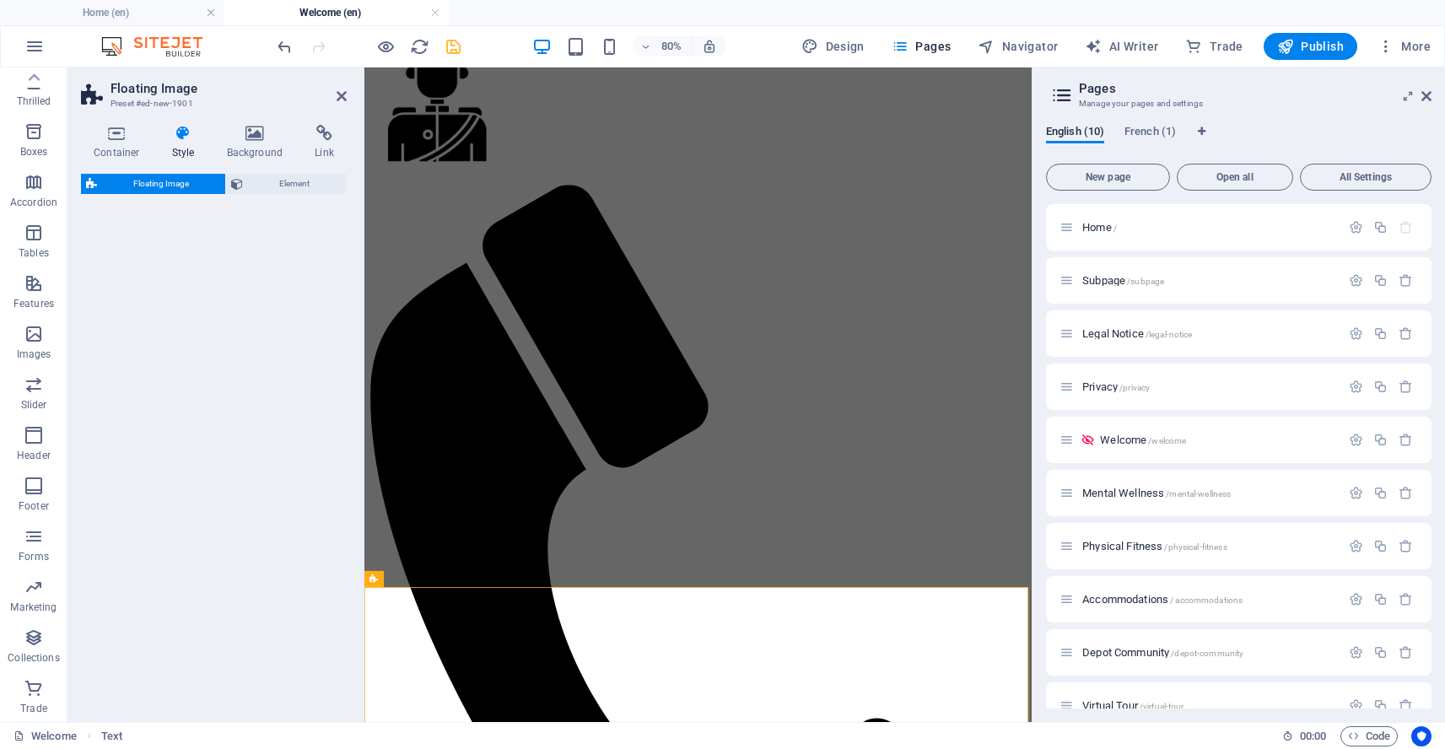
scroll to position [0, 0]
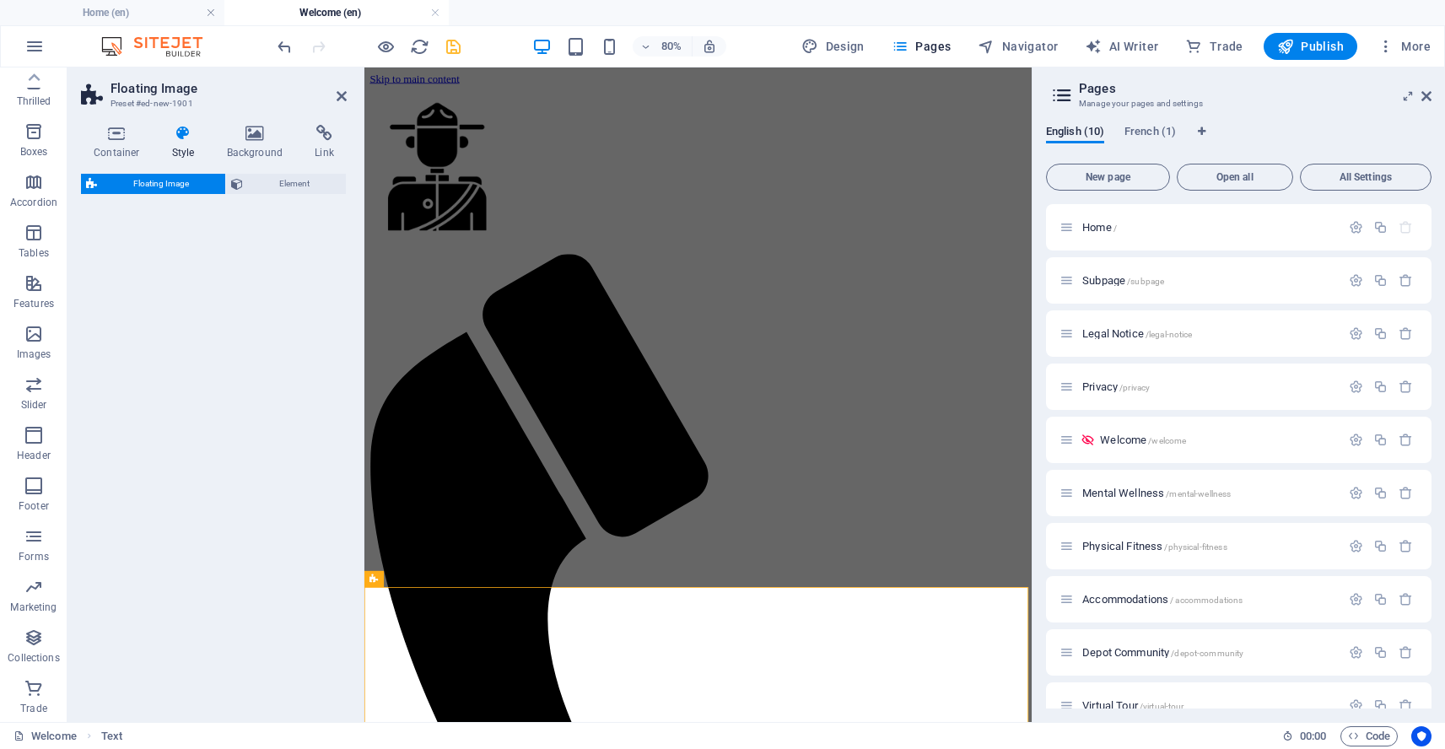
select select "%"
select select "rem"
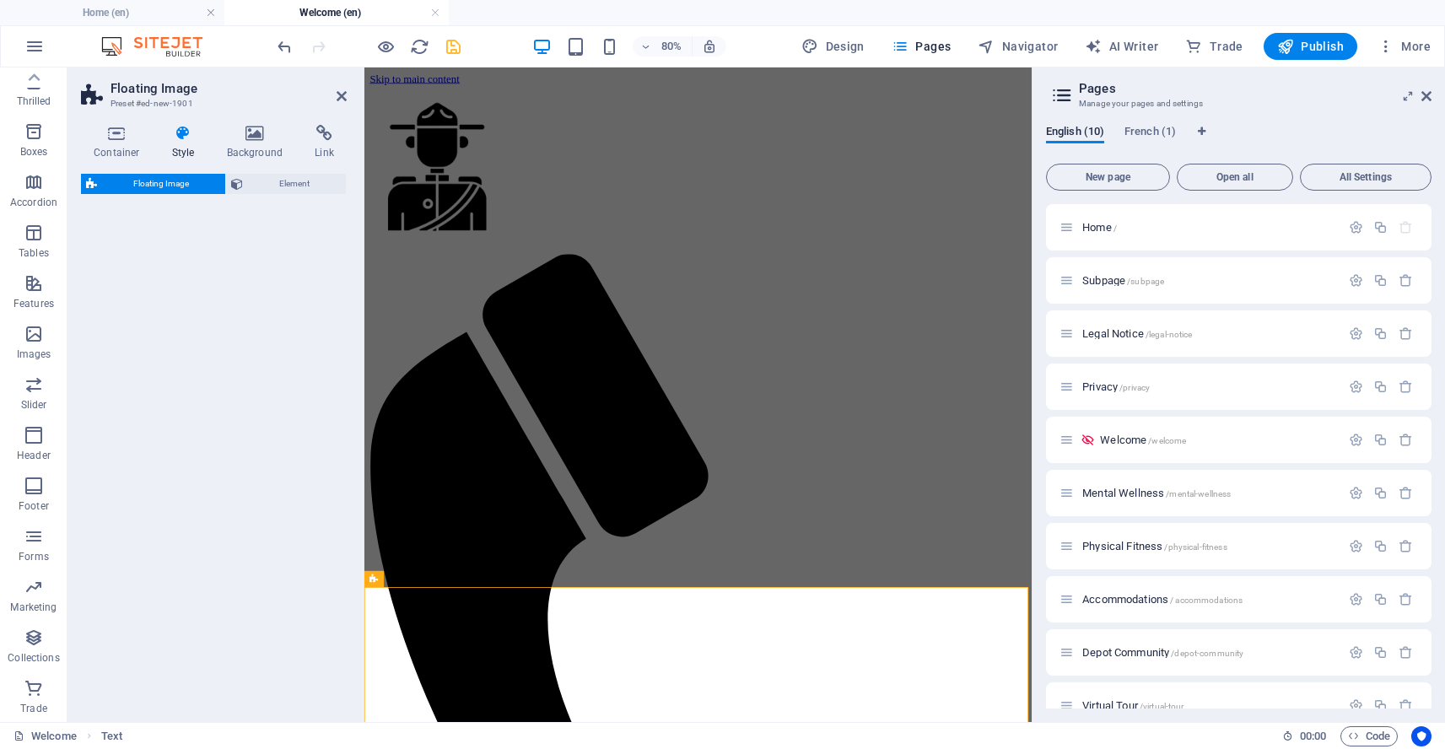
select select "preset-float-container-v3-default"
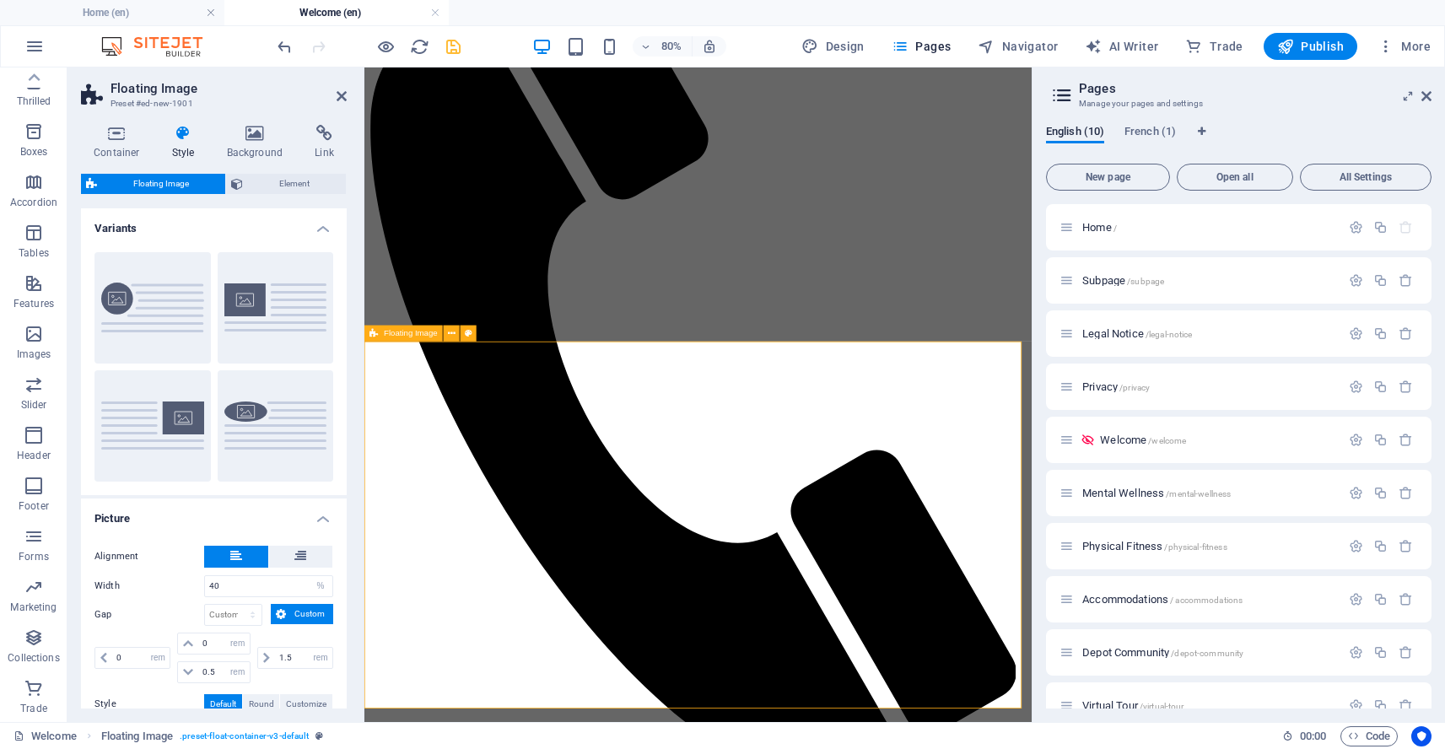
scroll to position [169, 0]
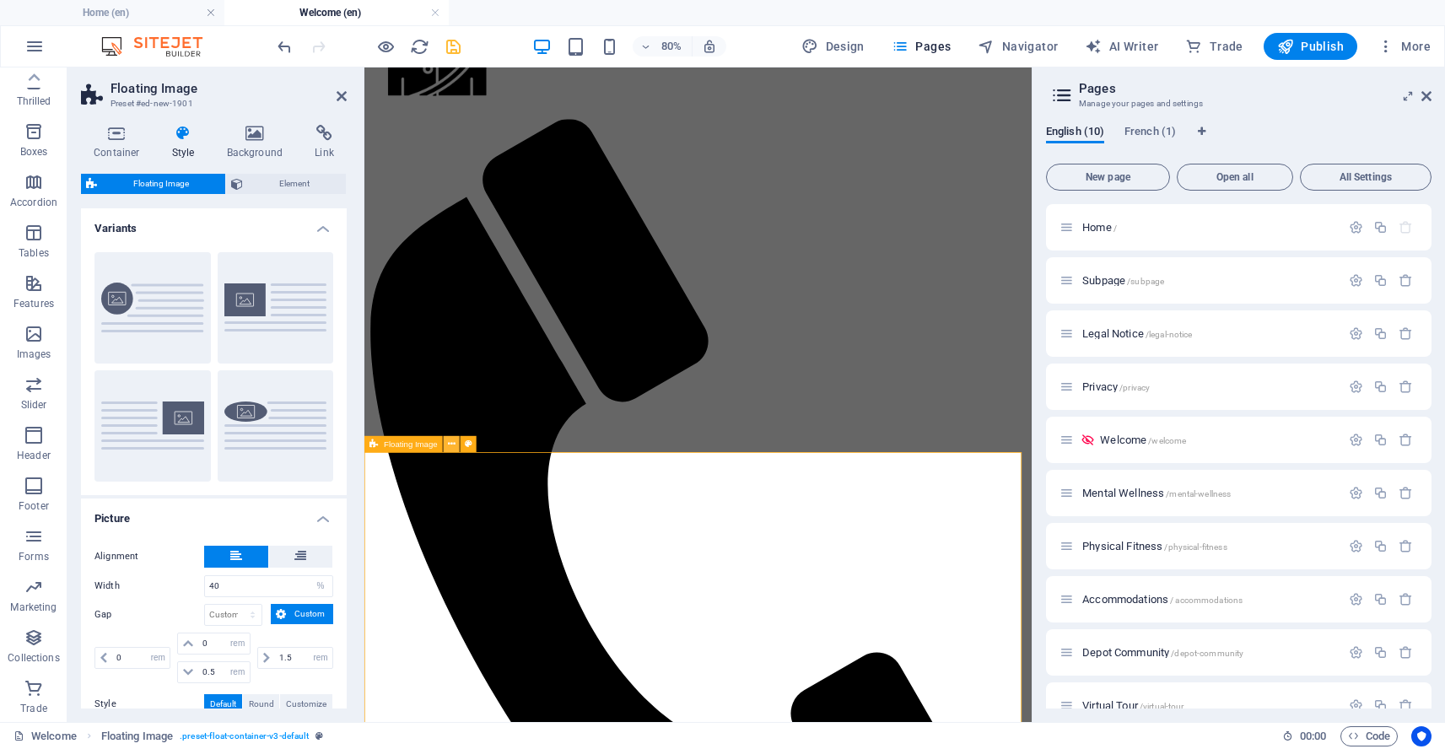
click at [449, 445] on icon at bounding box center [452, 444] width 8 height 14
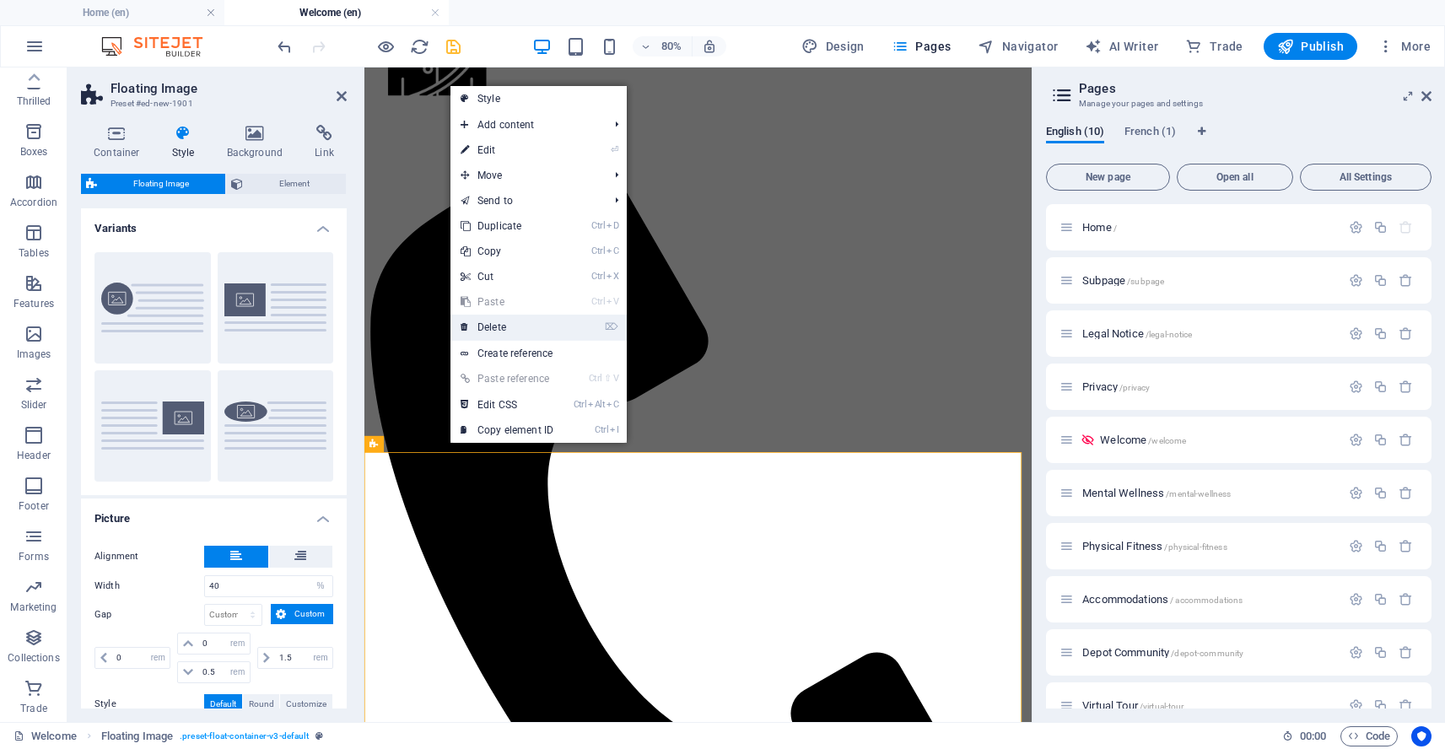
click at [511, 328] on link "⌦ Delete" at bounding box center [507, 327] width 113 height 25
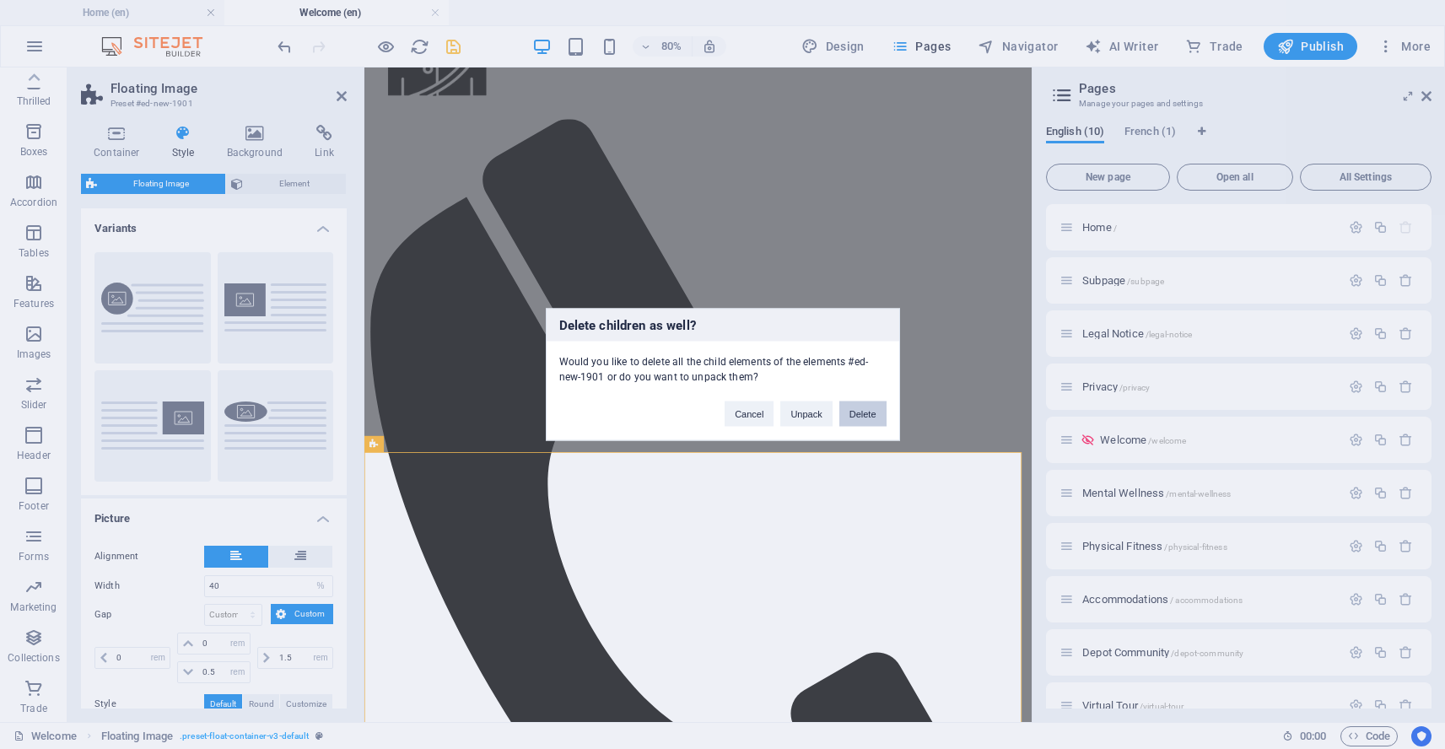
click at [856, 419] on button "Delete" at bounding box center [863, 414] width 47 height 25
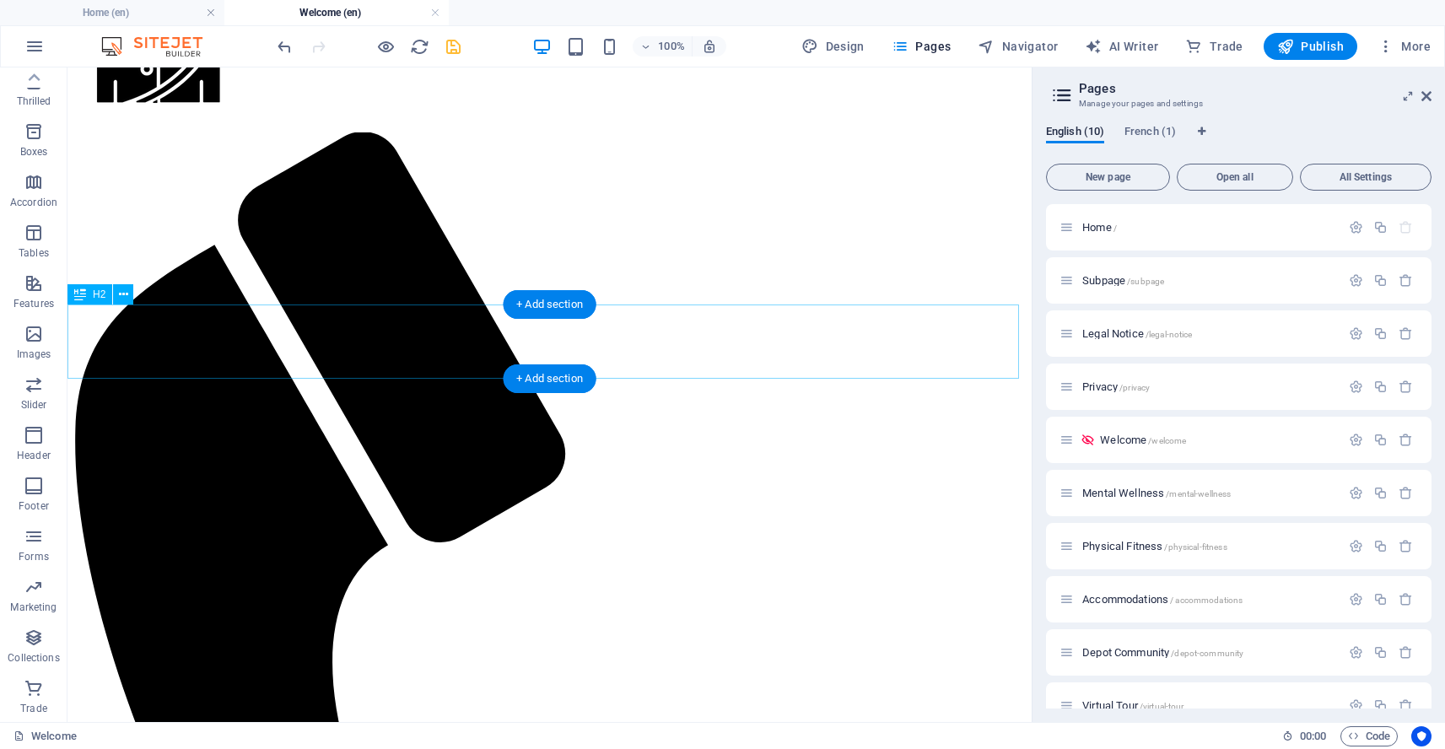
scroll to position [0, 0]
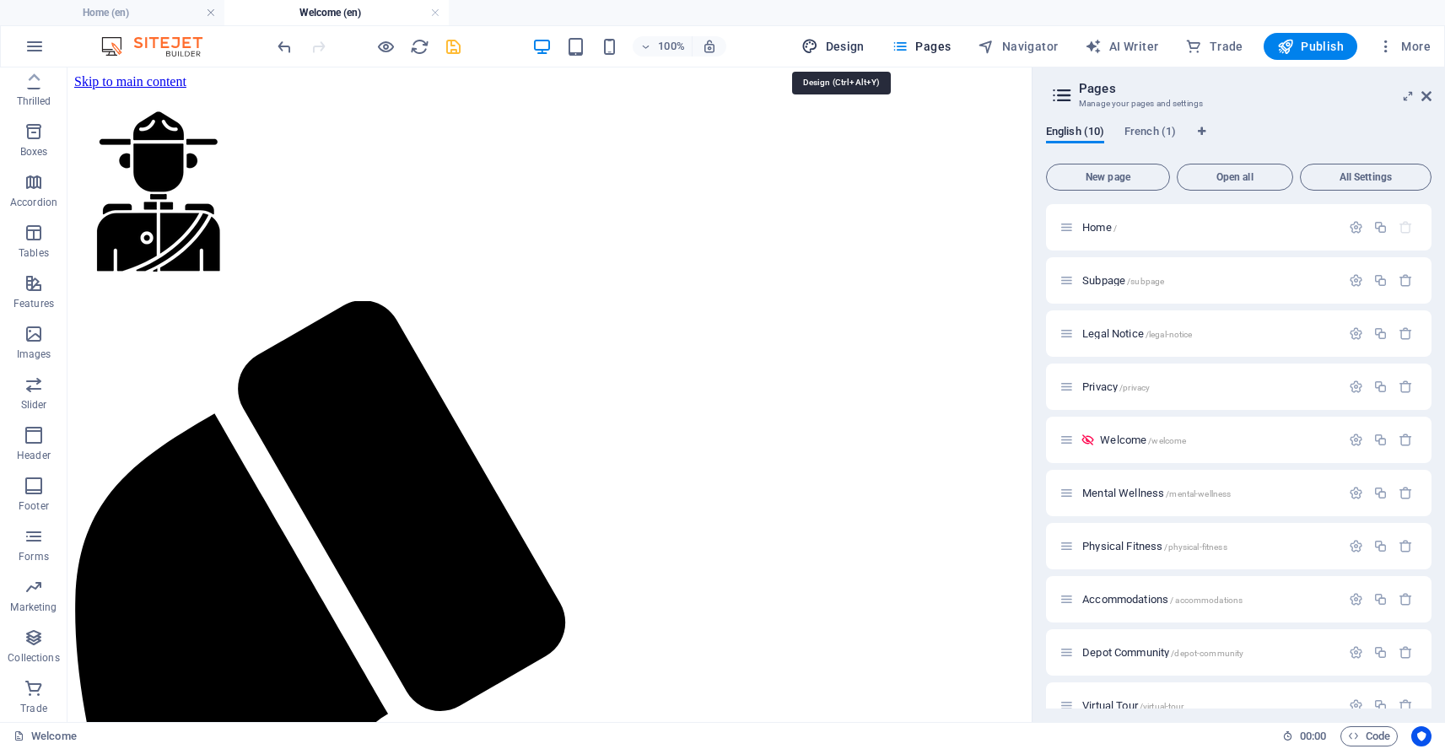
click at [840, 41] on font "Design" at bounding box center [845, 47] width 39 height 14
select select "rem"
select select "ease-in-out"
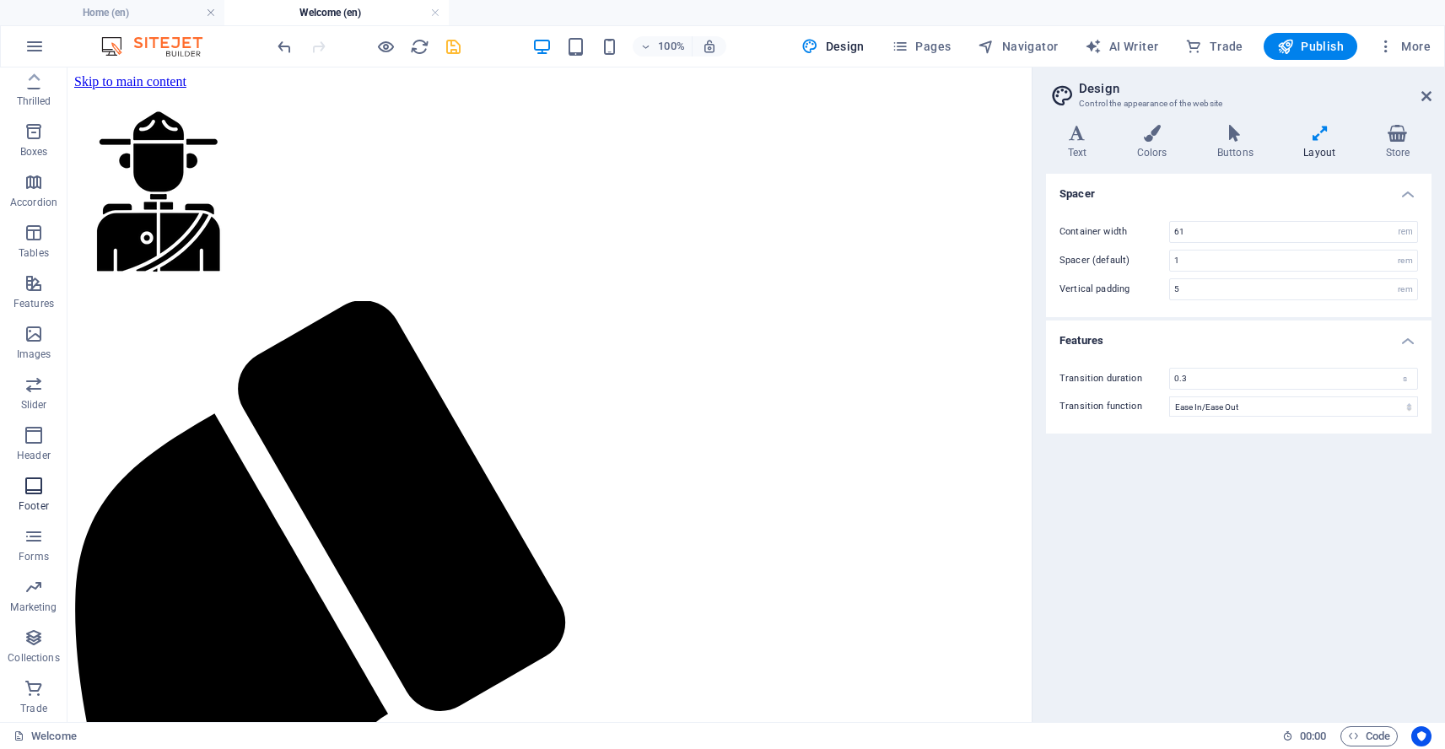
click at [37, 485] on icon "button" at bounding box center [34, 486] width 20 height 20
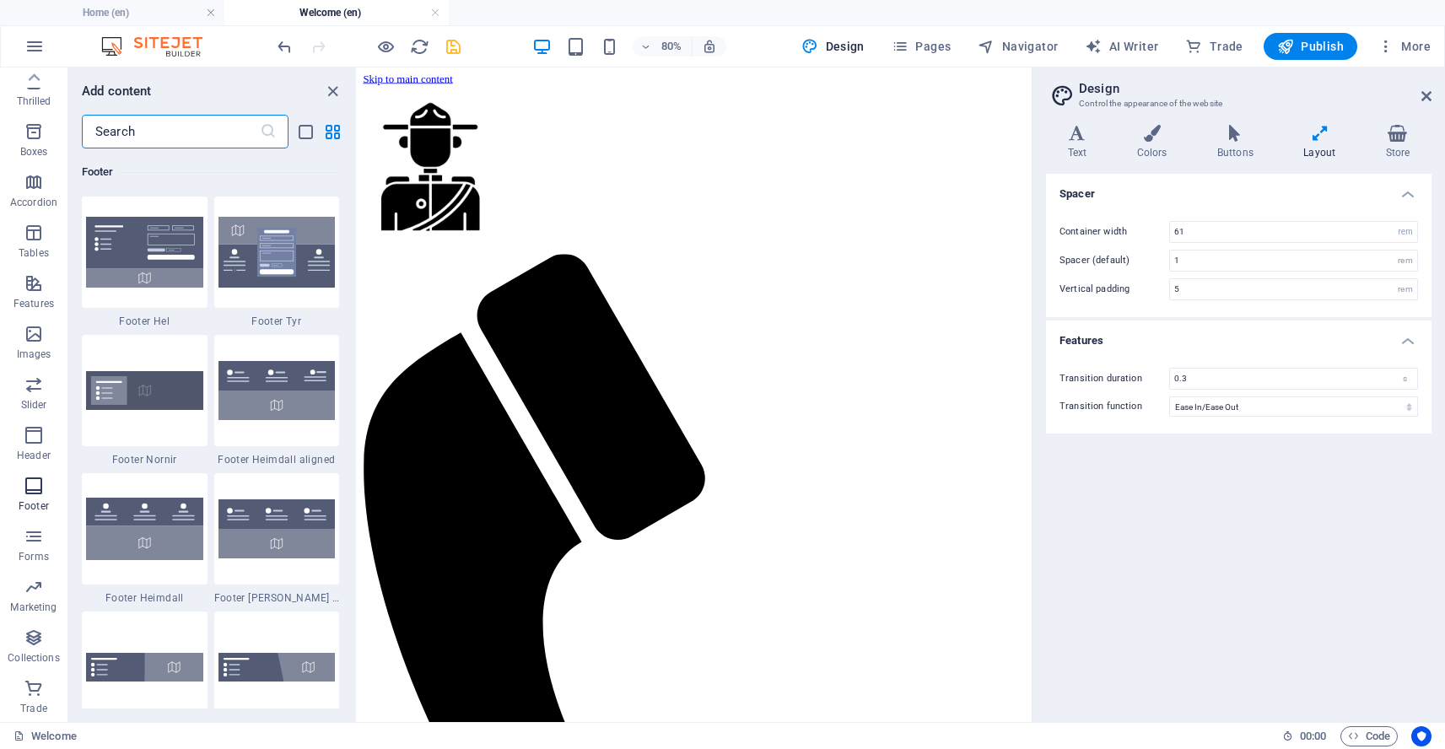
scroll to position [11171, 0]
click at [1429, 90] on icon at bounding box center [1427, 96] width 10 height 14
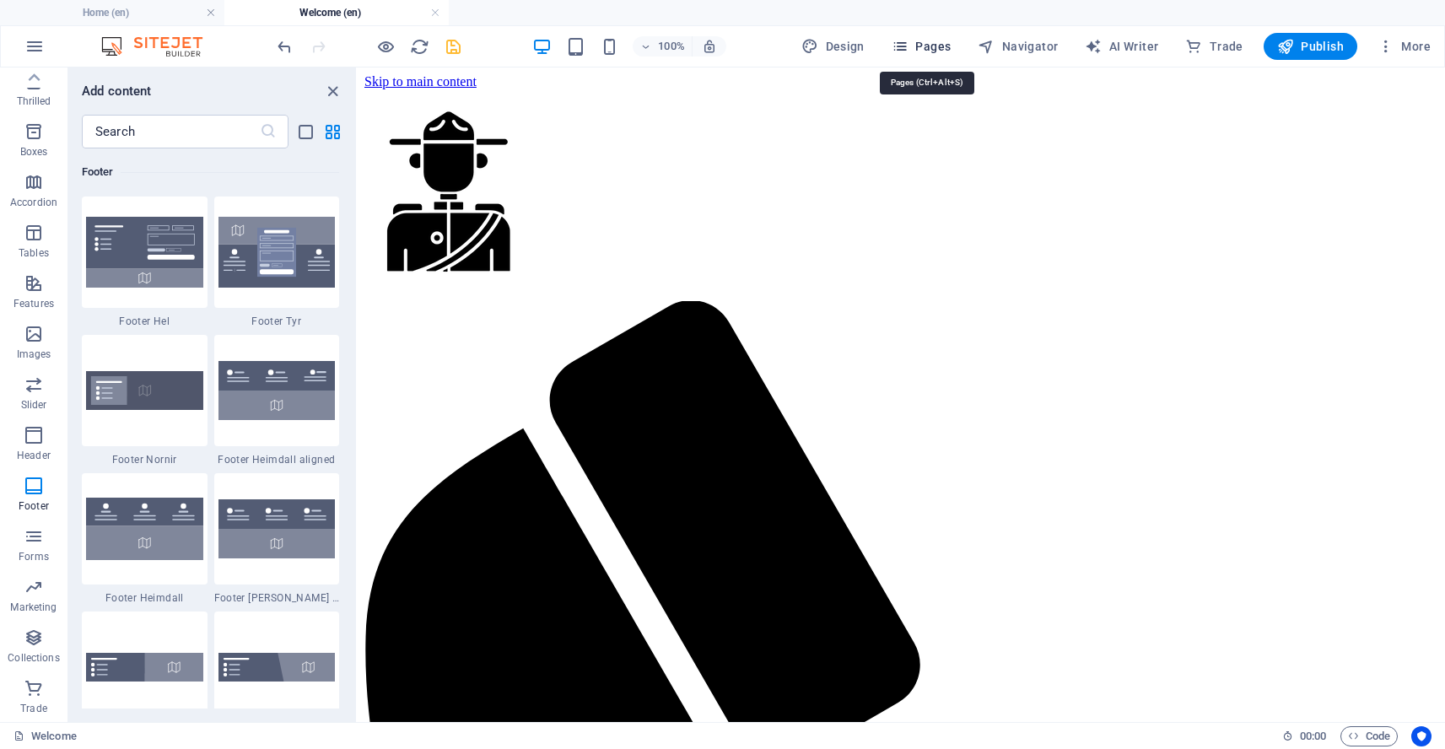
click at [923, 42] on font "Pages" at bounding box center [933, 47] width 35 height 14
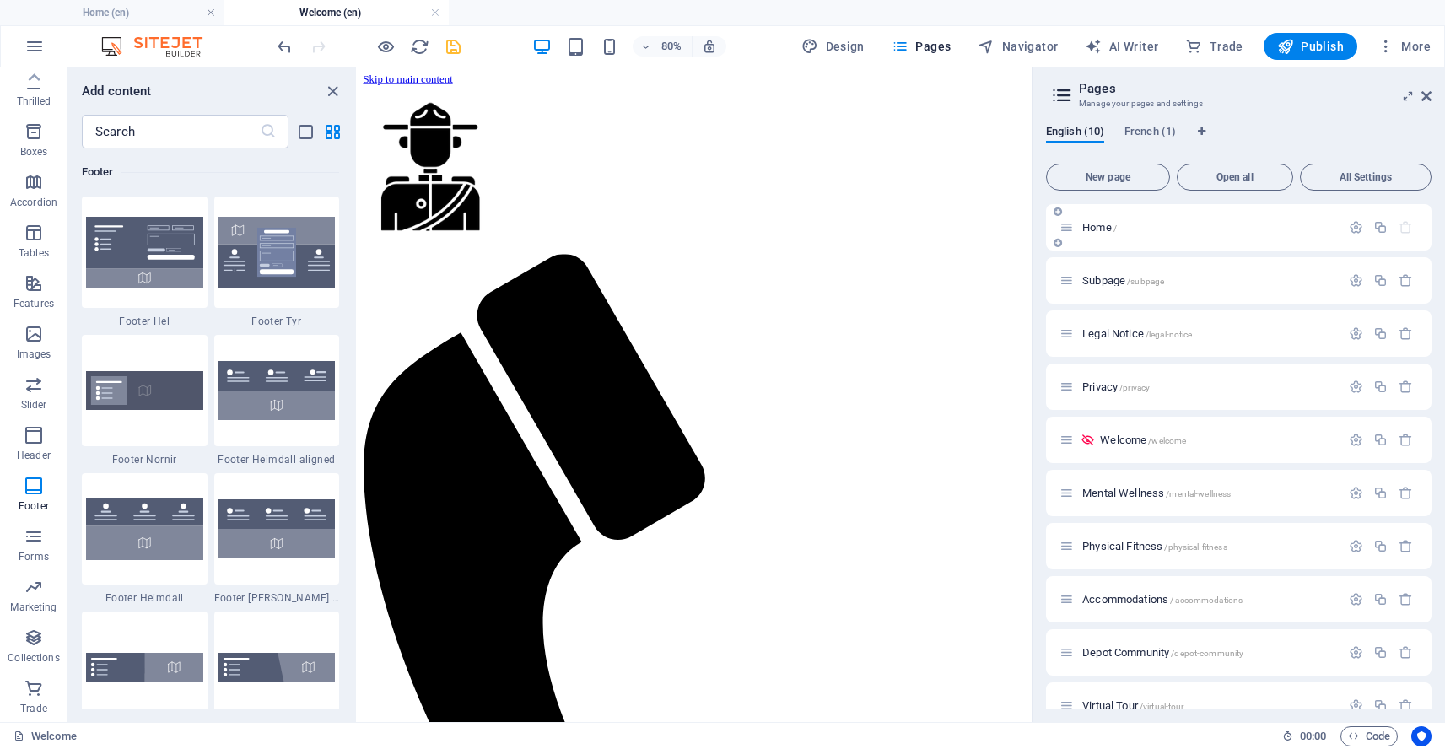
click at [1135, 239] on div "Home /" at bounding box center [1239, 227] width 386 height 46
click at [1091, 228] on font "Home" at bounding box center [1098, 227] width 30 height 13
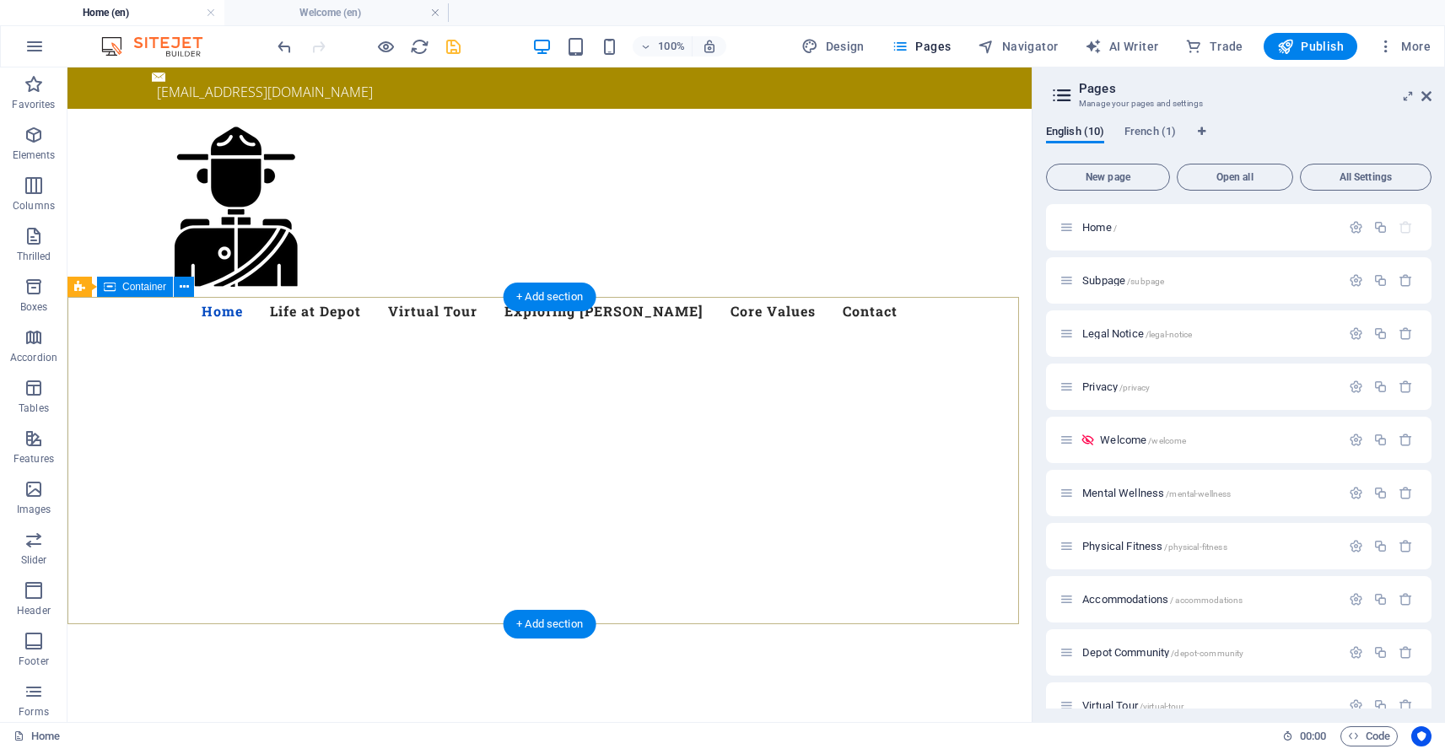
scroll to position [0, 0]
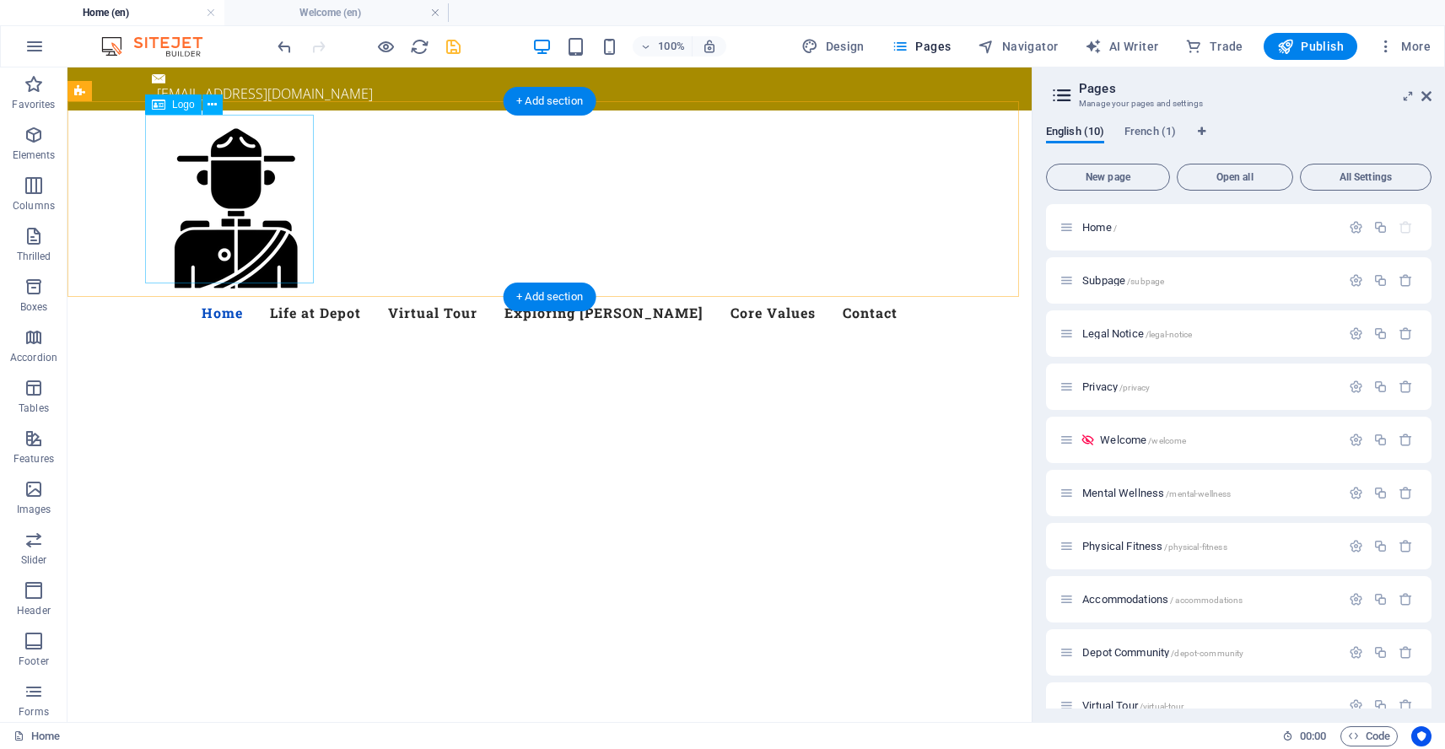
click at [215, 189] on div at bounding box center [550, 208] width 797 height 169
click at [353, 293] on nav "Home Life at Depot Virtual Tour Exploring [PERSON_NAME] Core Values Contact" at bounding box center [550, 313] width 797 height 41
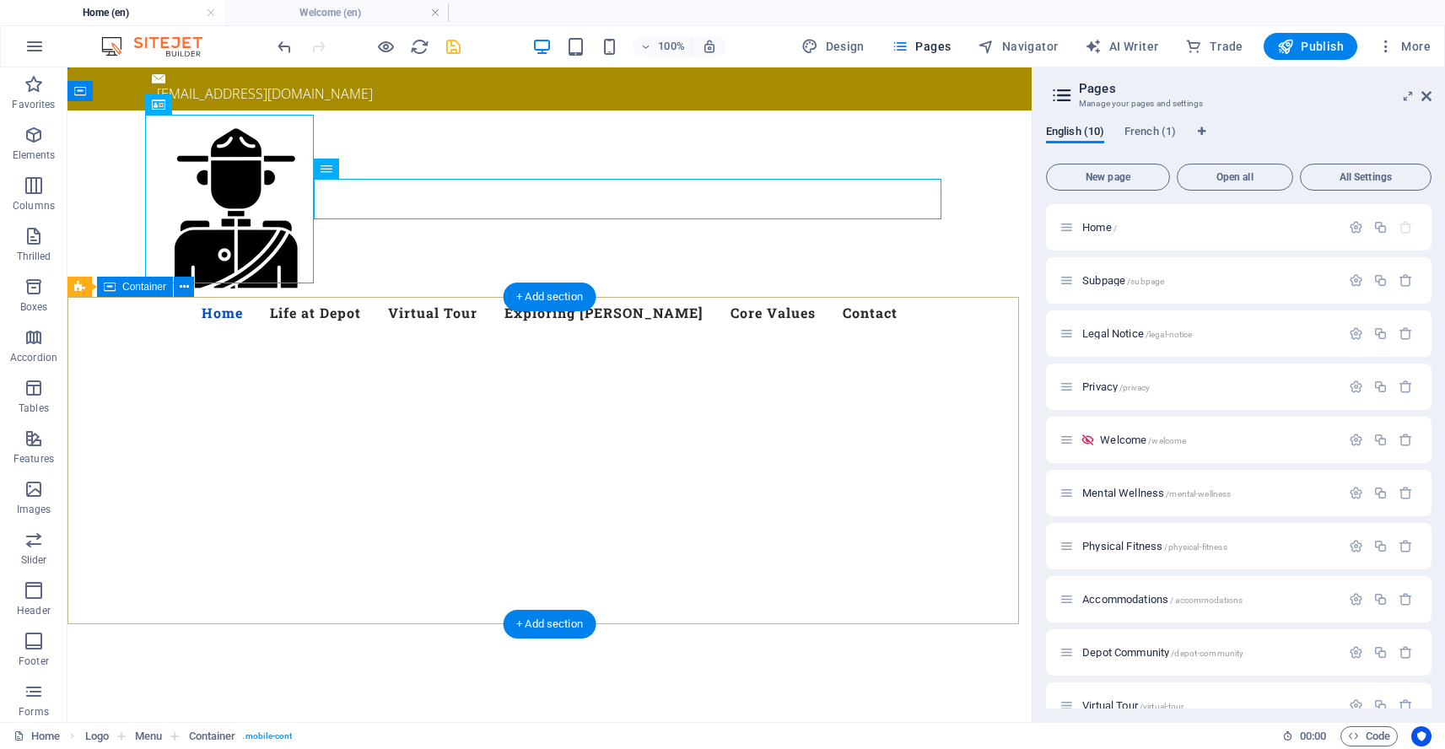
click at [438, 674] on div at bounding box center [550, 741] width 964 height 135
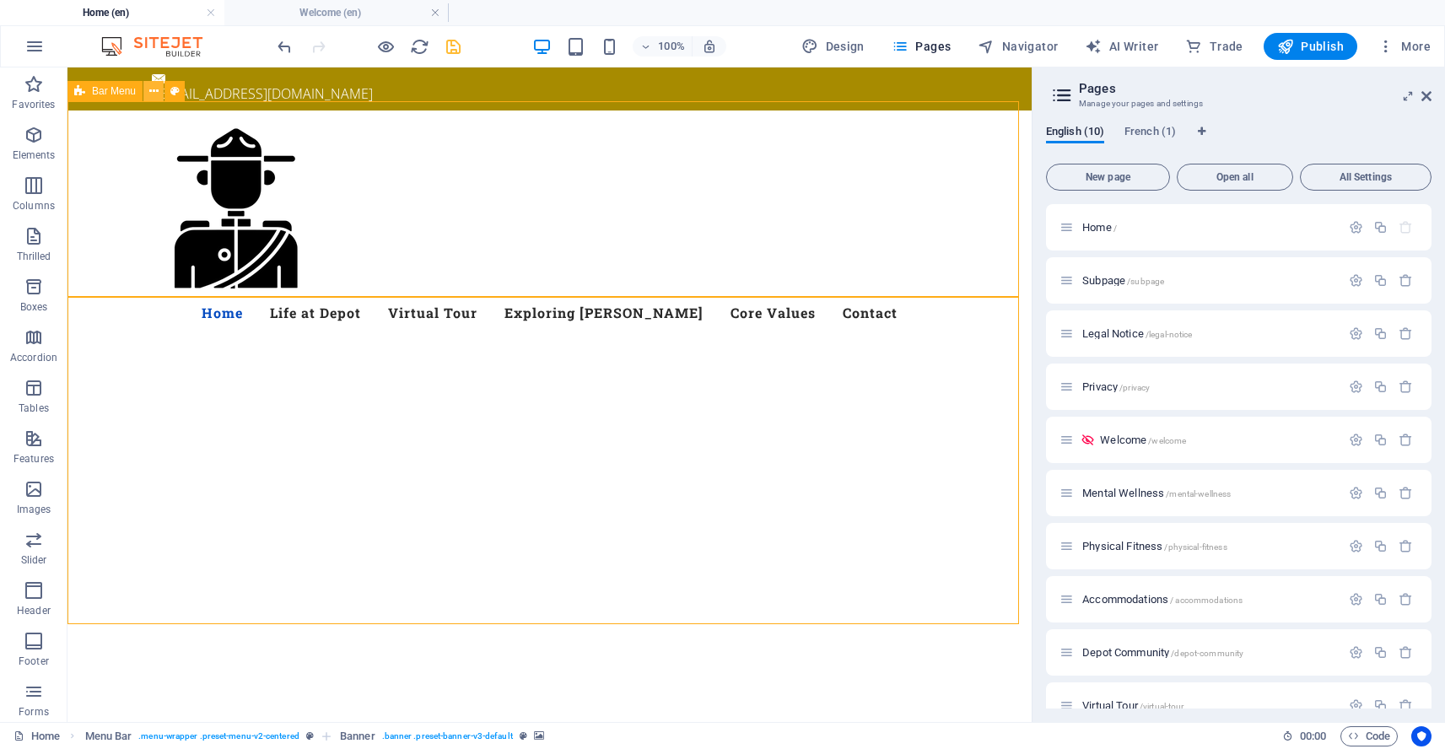
click at [151, 95] on icon at bounding box center [153, 92] width 9 height 18
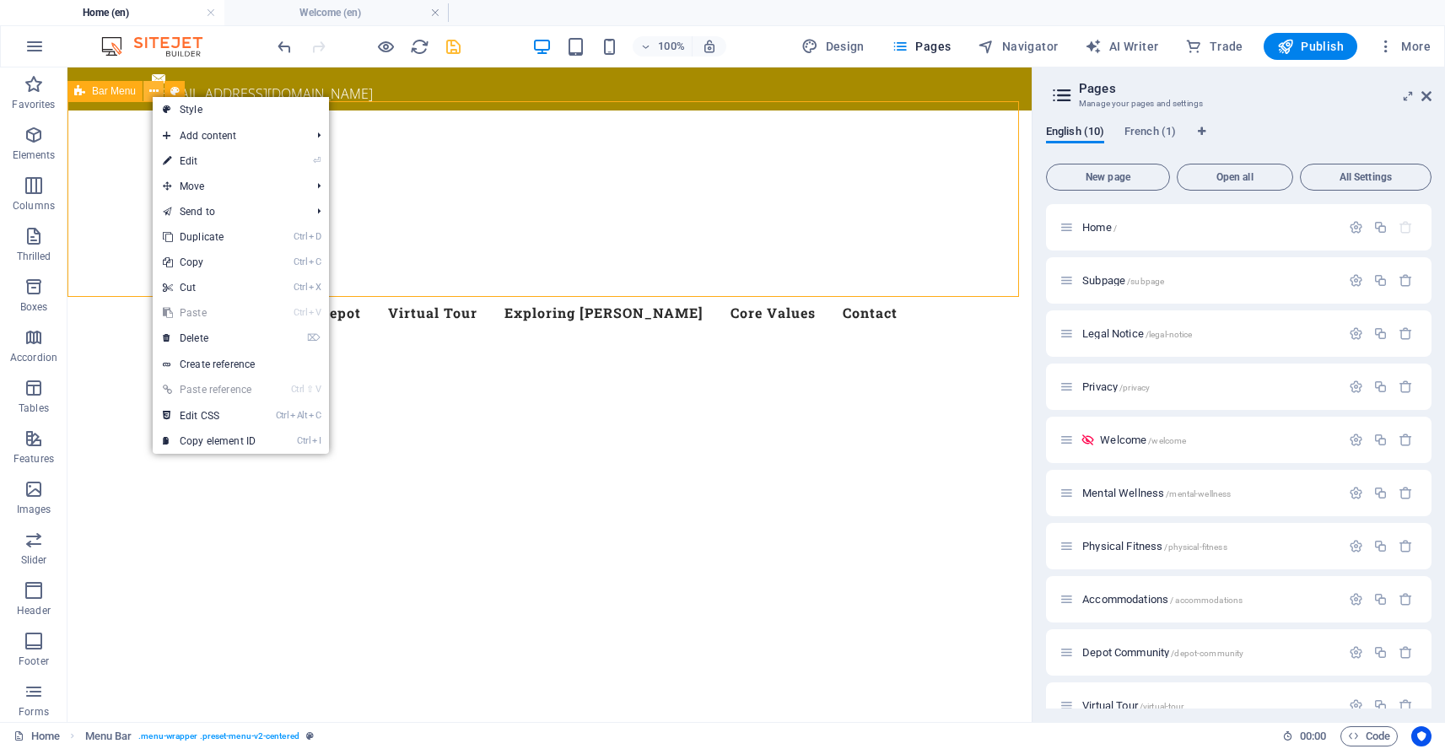
click at [151, 95] on icon at bounding box center [153, 92] width 9 height 18
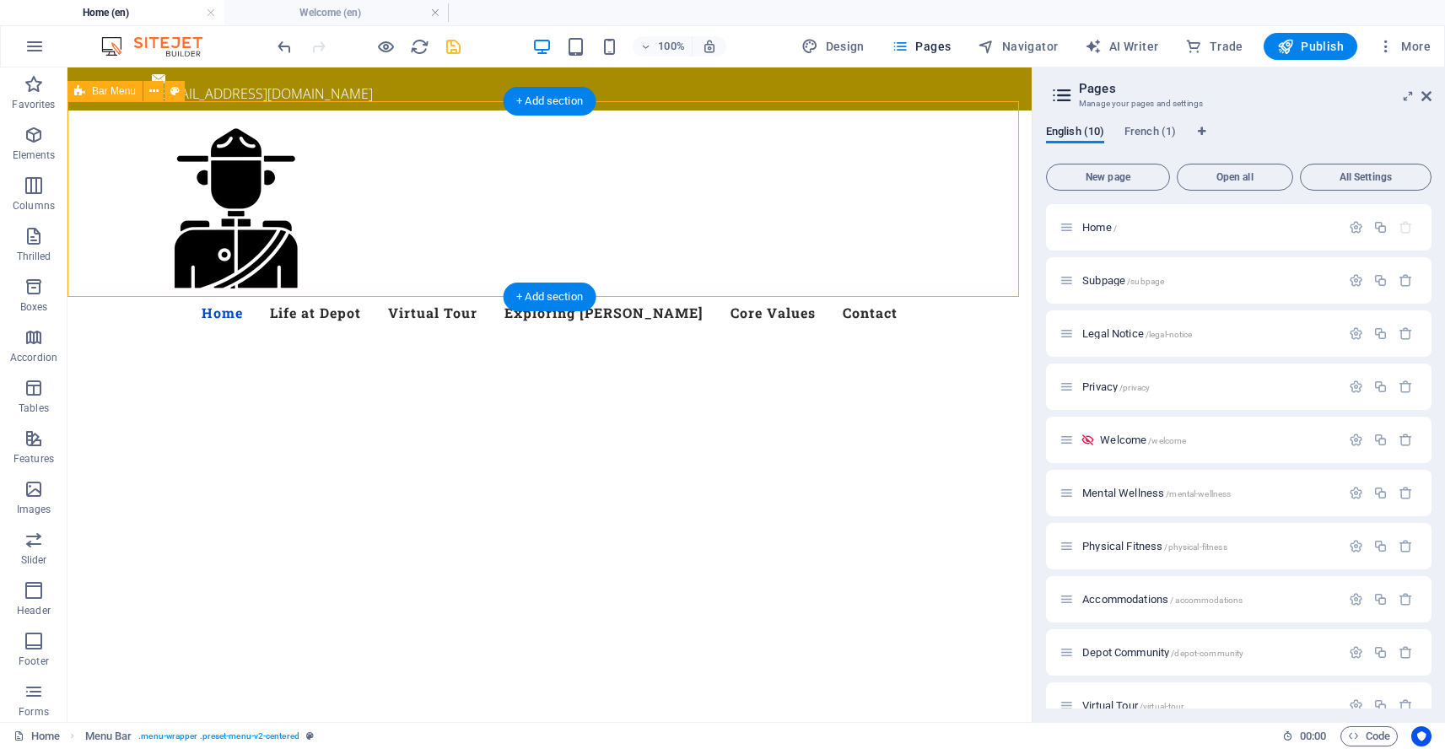
click at [420, 160] on div "Menu Home Life at Depot Virtual Tour Exploring [PERSON_NAME] Core Values Contact" at bounding box center [550, 229] width 964 height 236
click at [380, 89] on div "[EMAIL_ADDRESS][DOMAIN_NAME]" at bounding box center [550, 89] width 964 height 43
click at [262, 195] on div at bounding box center [550, 208] width 797 height 169
drag, startPoint x: 204, startPoint y: 198, endPoint x: 213, endPoint y: 200, distance: 8.6
click at [208, 198] on div at bounding box center [550, 208] width 797 height 169
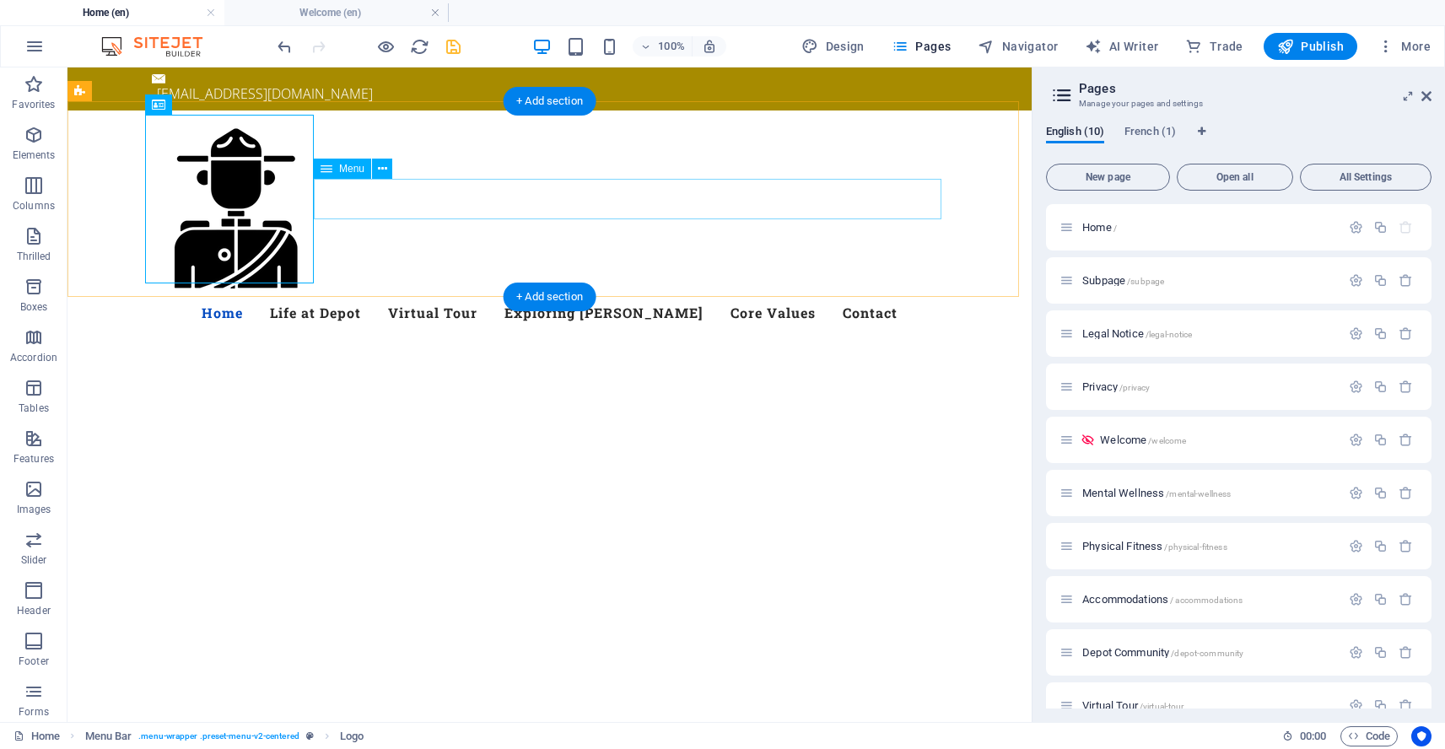
click at [396, 293] on nav "Home Life at Depot Virtual Tour Exploring [PERSON_NAME] Core Values Contact" at bounding box center [550, 313] width 797 height 41
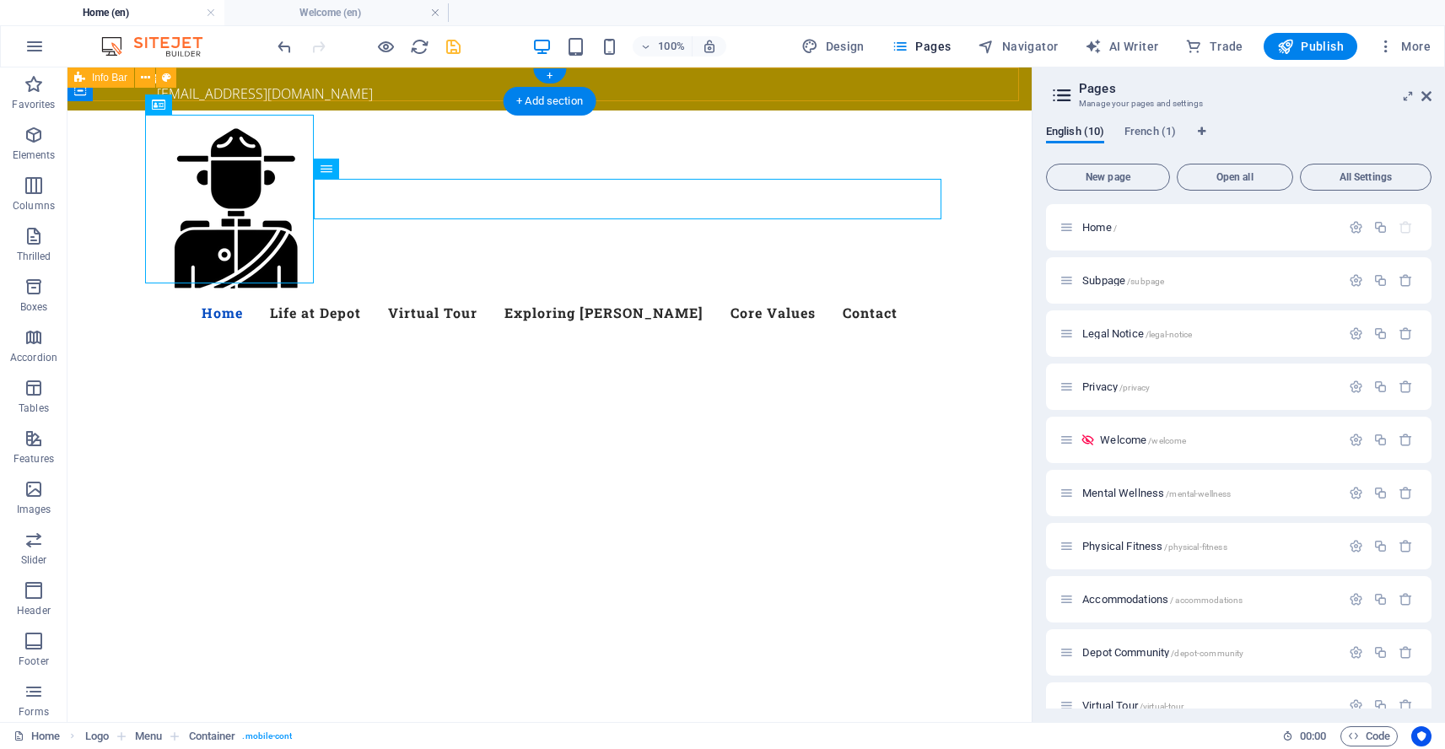
click at [415, 84] on div "[EMAIL_ADDRESS][DOMAIN_NAME]" at bounding box center [550, 89] width 964 height 43
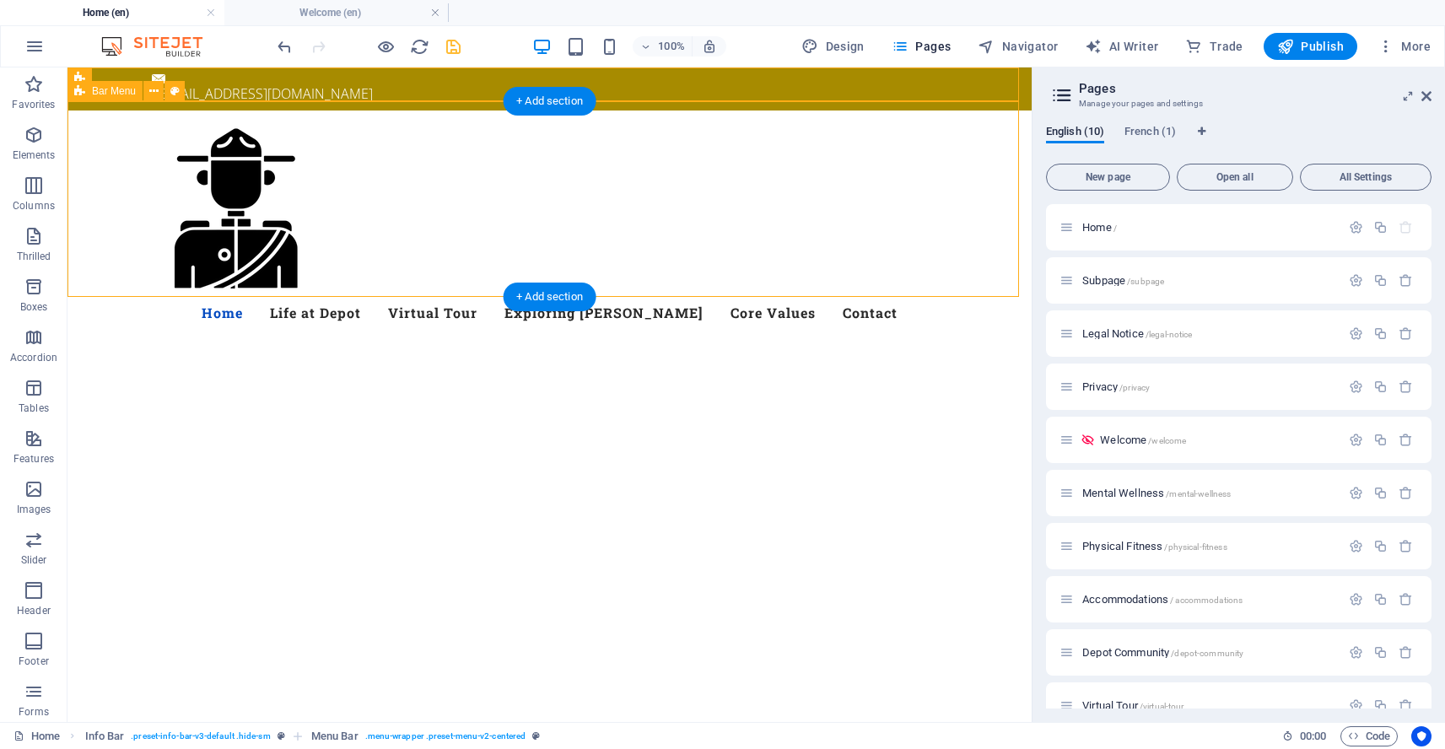
click at [101, 147] on div "Menu Home Life at Depot Virtual Tour Exploring [PERSON_NAME] Core Values Contact" at bounding box center [550, 229] width 964 height 236
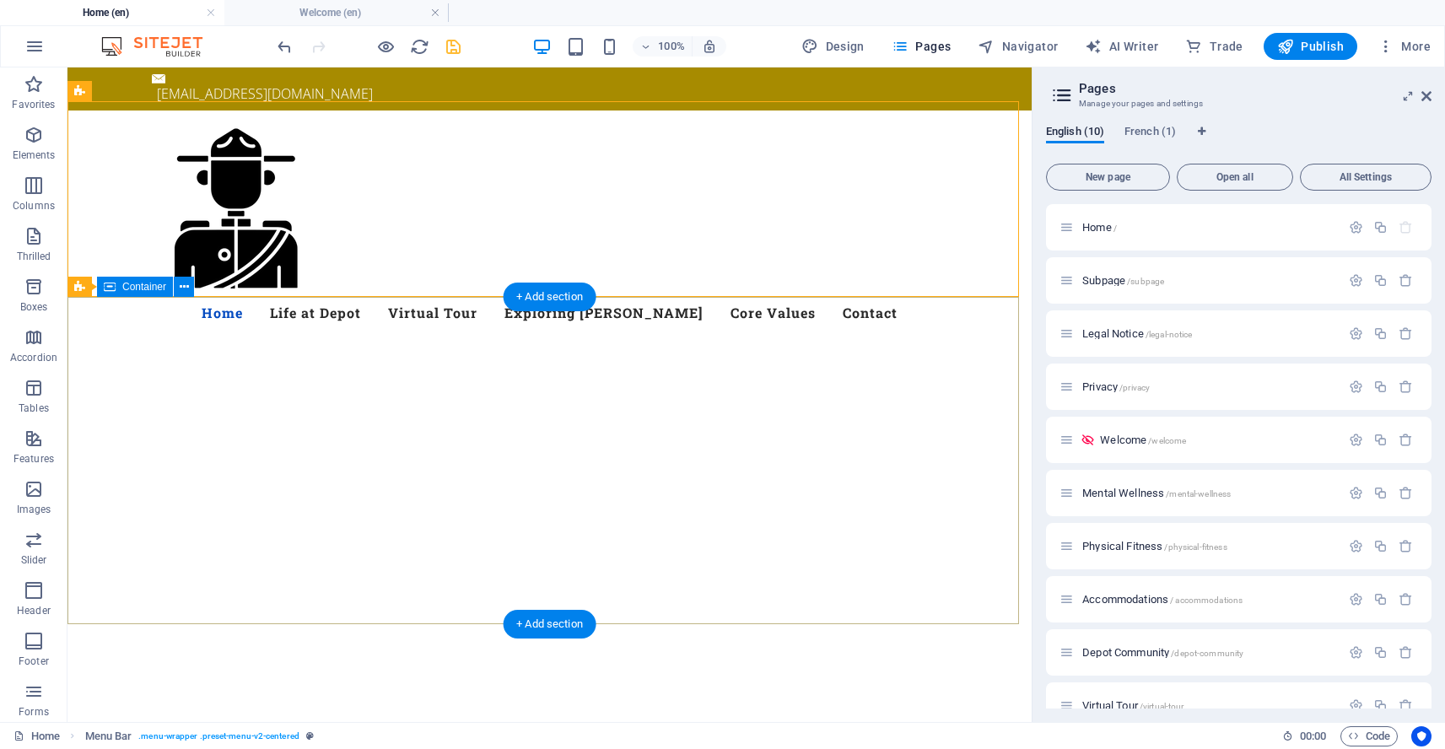
click at [98, 674] on div at bounding box center [550, 741] width 964 height 135
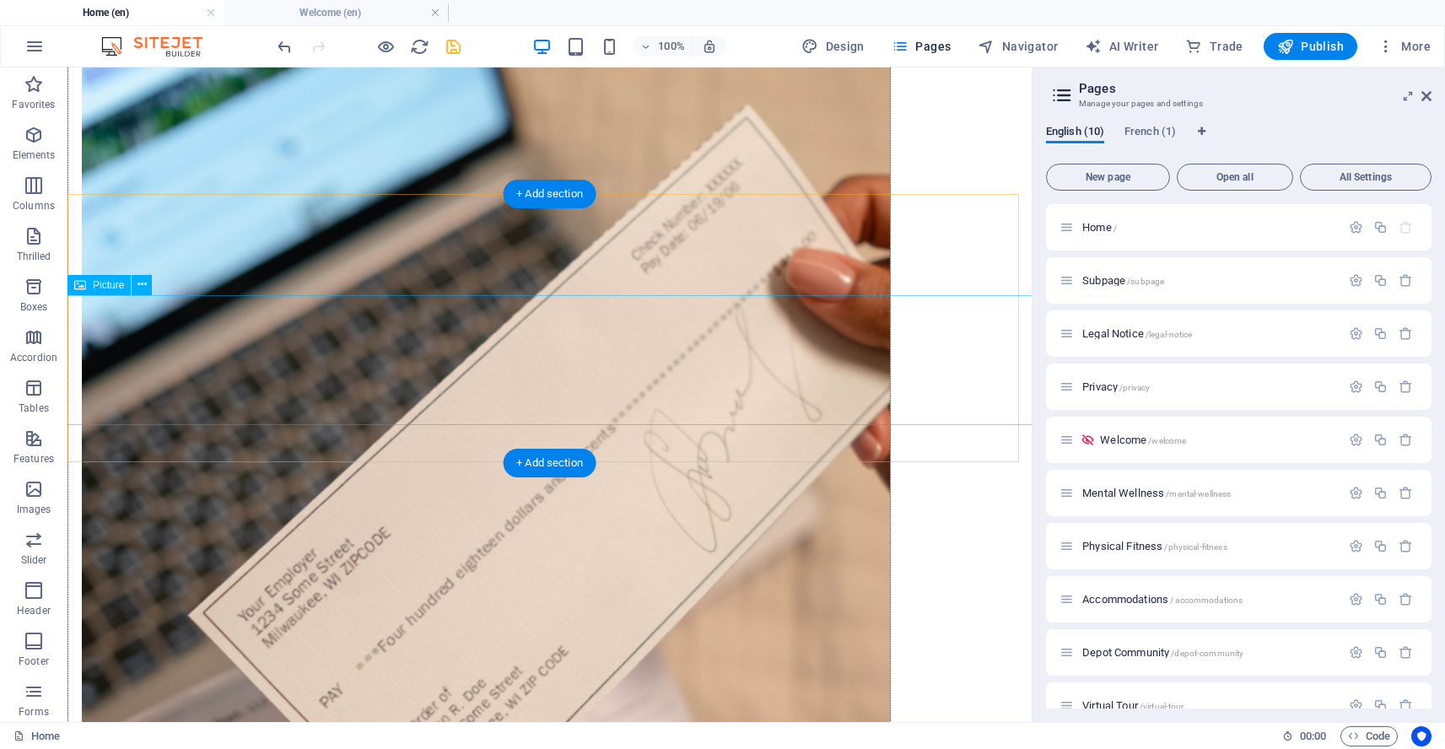
scroll to position [6747, 0]
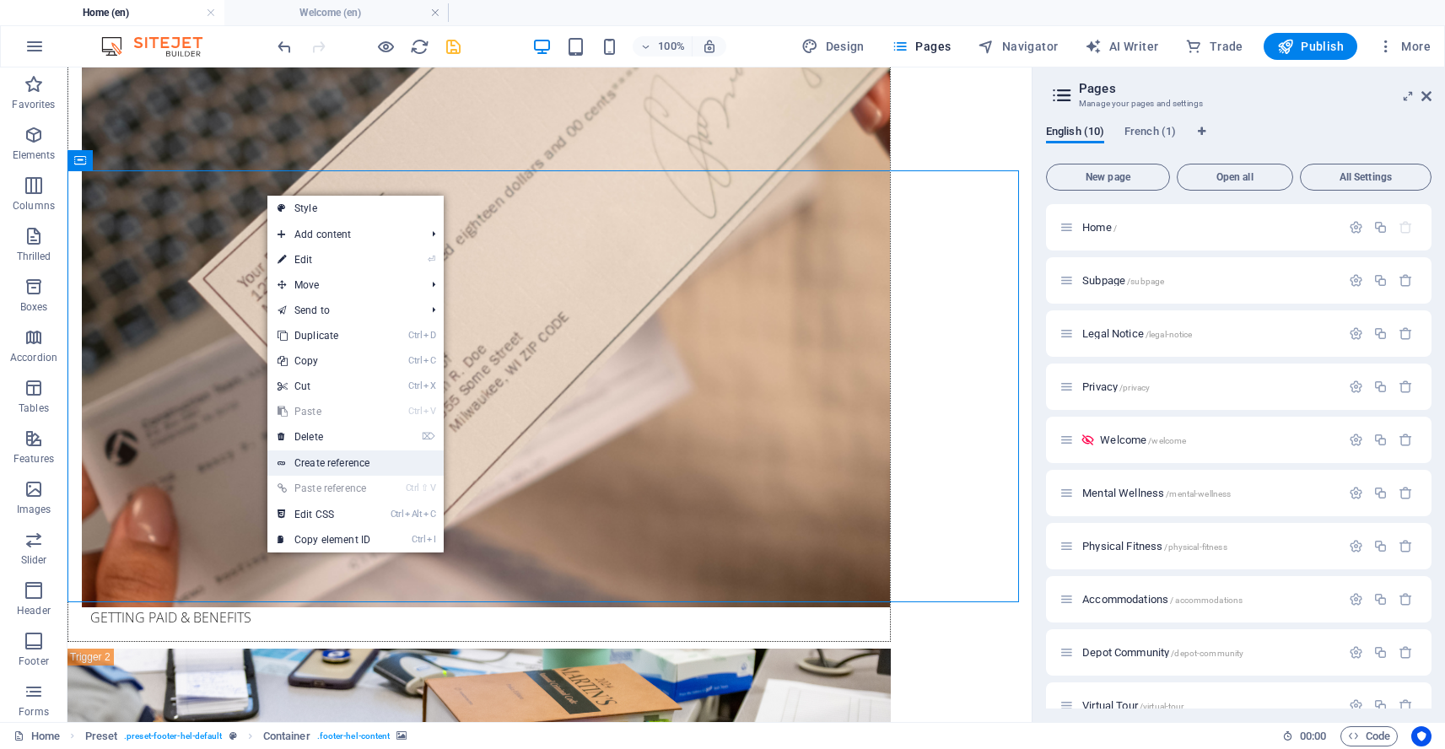
click at [314, 466] on font "Create reference" at bounding box center [331, 463] width 75 height 12
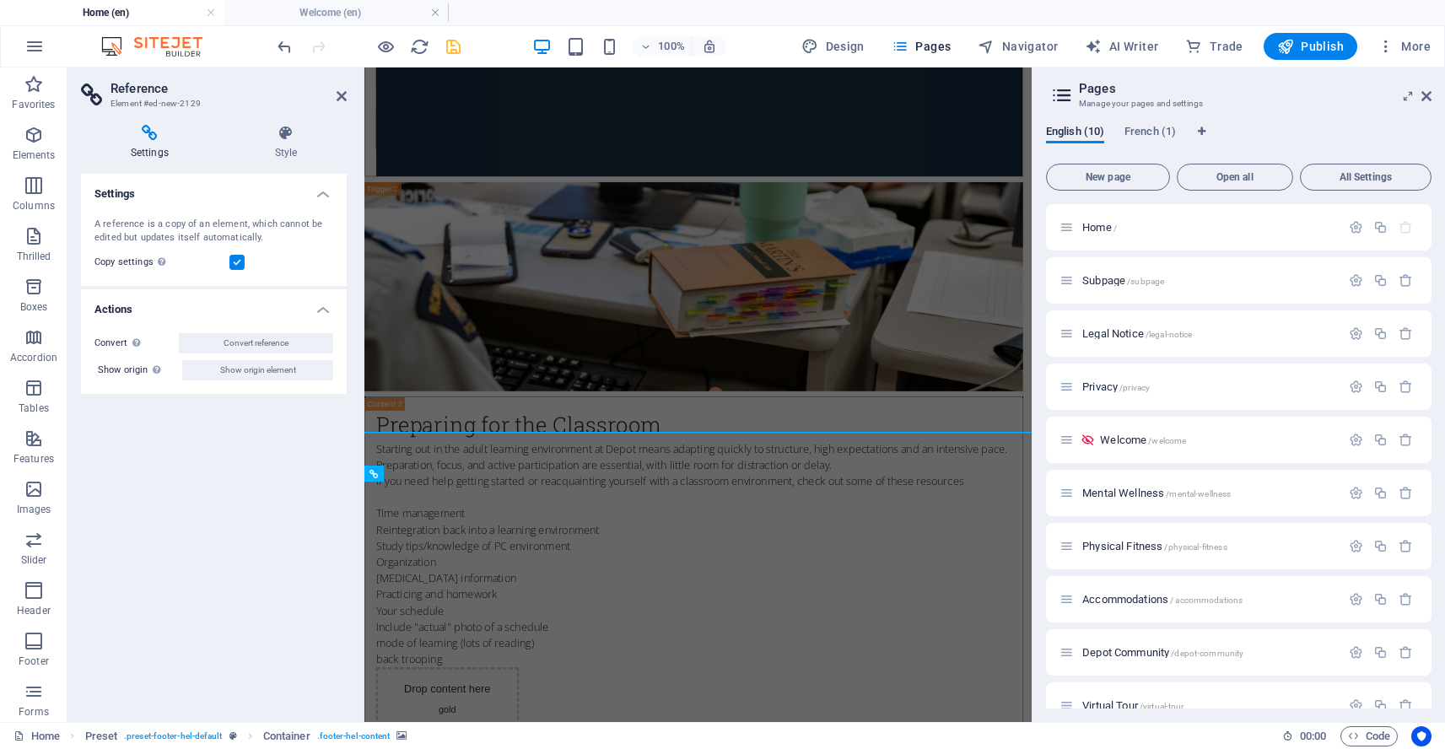
scroll to position [6826, 0]
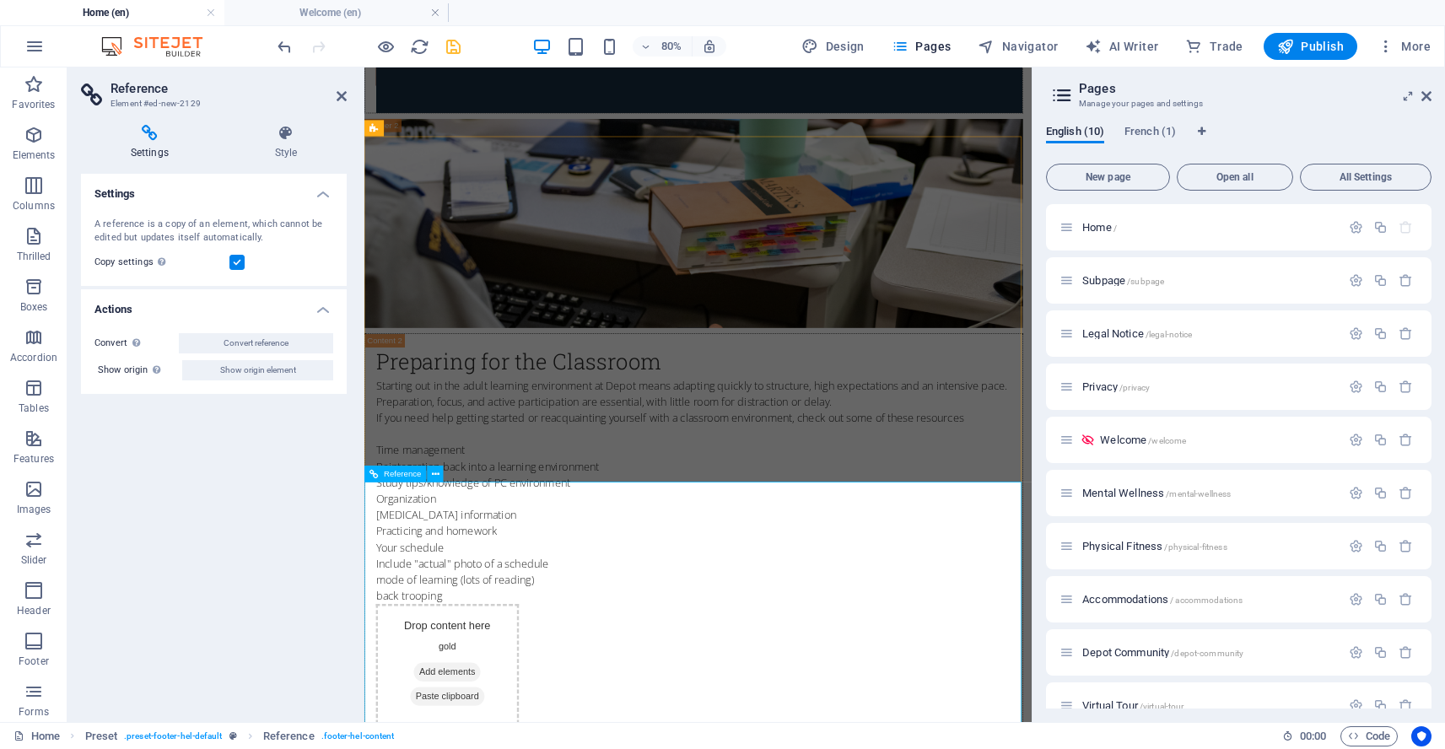
click at [429, 474] on button at bounding box center [436, 474] width 16 height 16
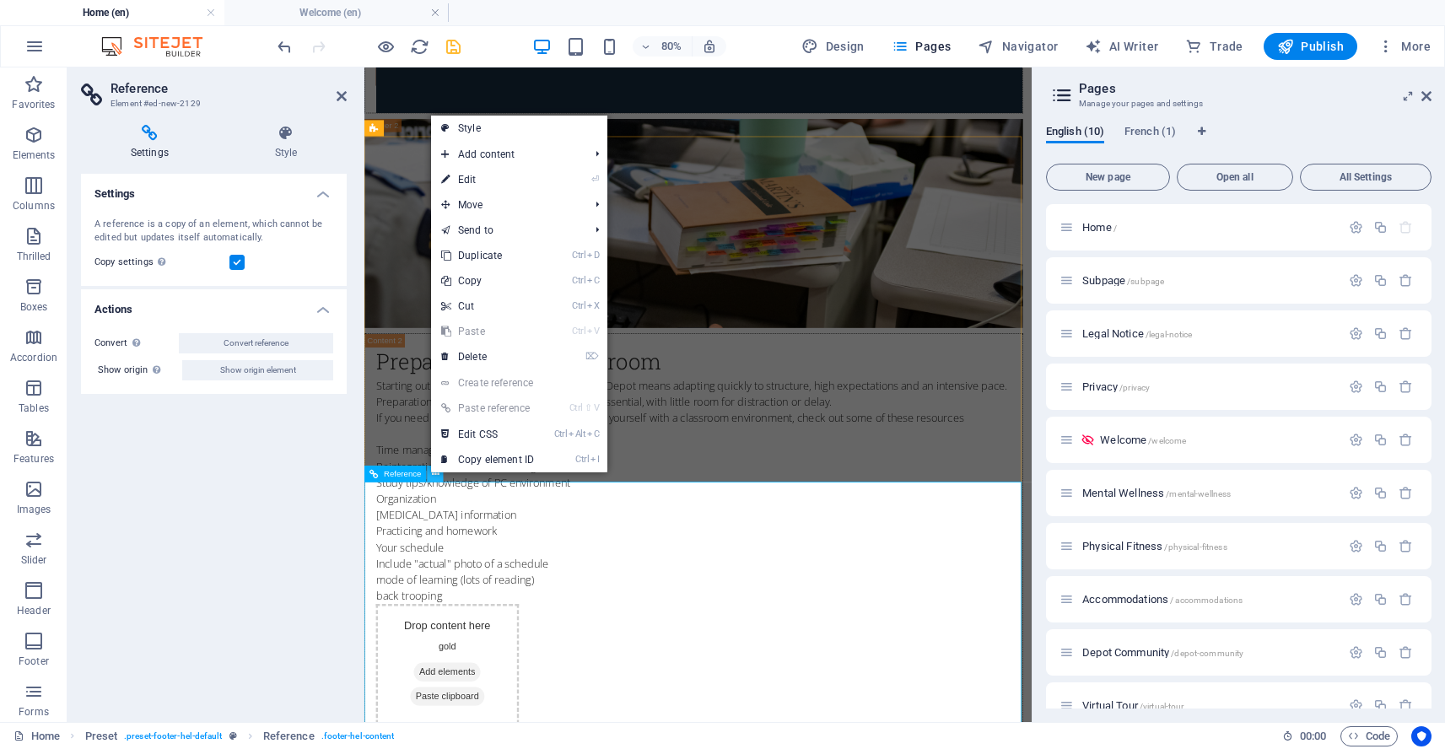
click at [429, 474] on button at bounding box center [436, 474] width 16 height 16
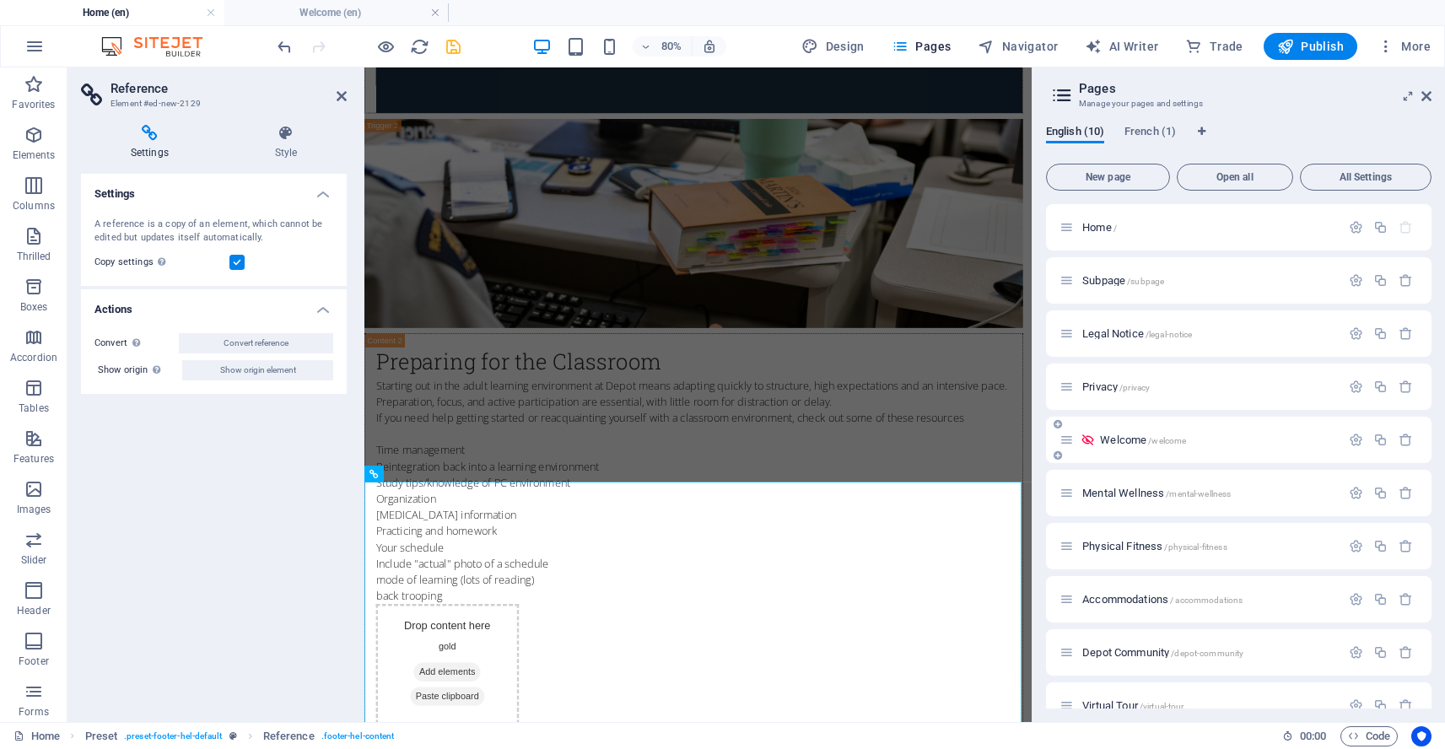
click at [1118, 436] on font "Welcome" at bounding box center [1123, 440] width 46 height 13
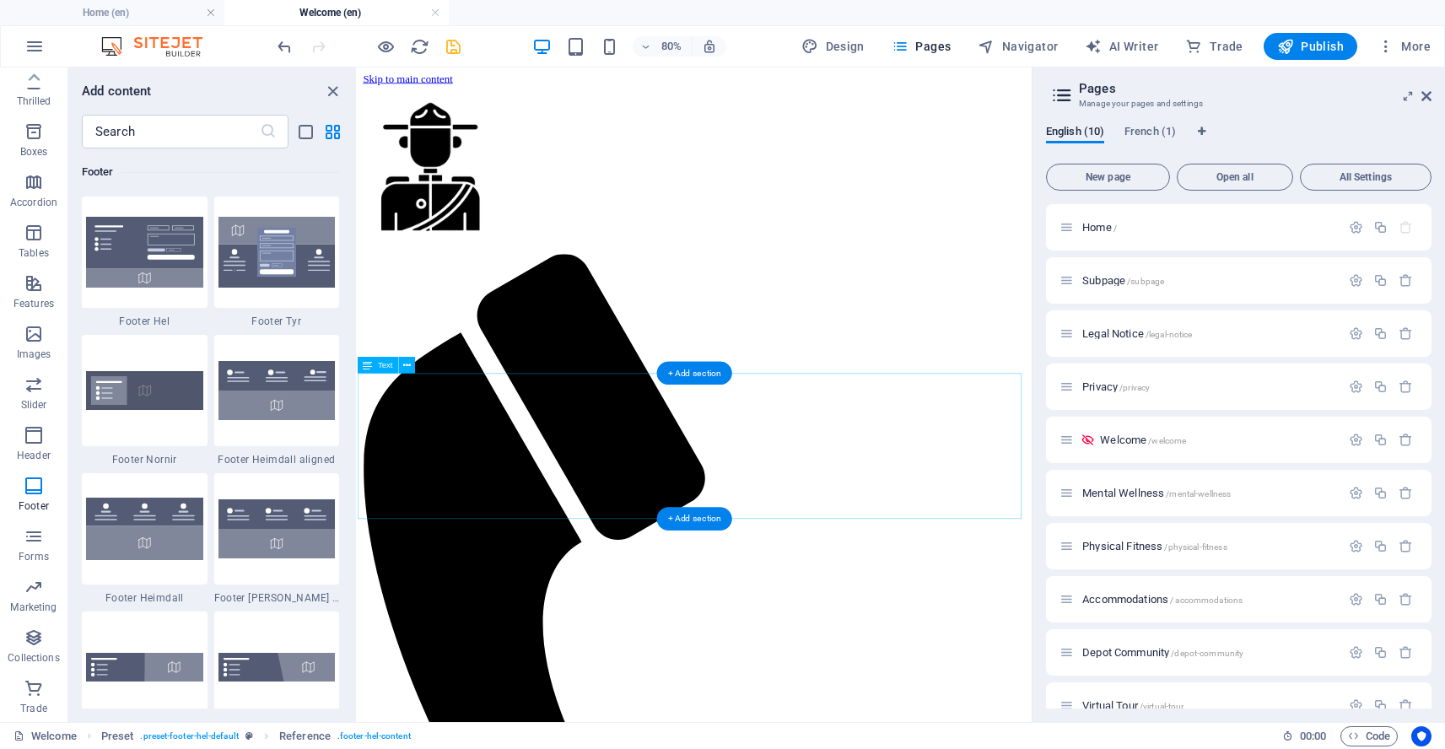
scroll to position [86, 0]
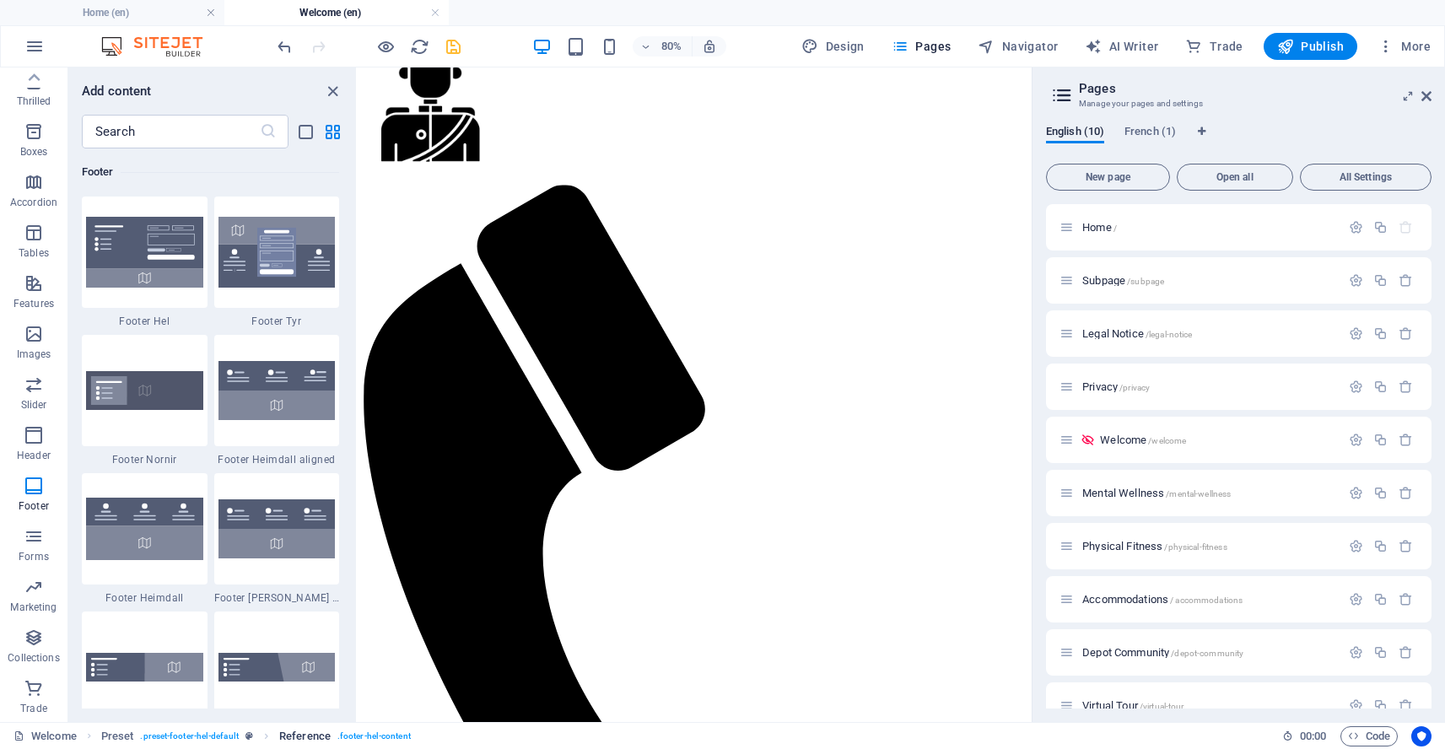
click at [372, 737] on span ". footer-hel-content" at bounding box center [374, 737] width 73 height 20
click at [303, 732] on span "Reference" at bounding box center [304, 737] width 51 height 20
click at [354, 732] on span ". footer-hel-content" at bounding box center [374, 737] width 73 height 20
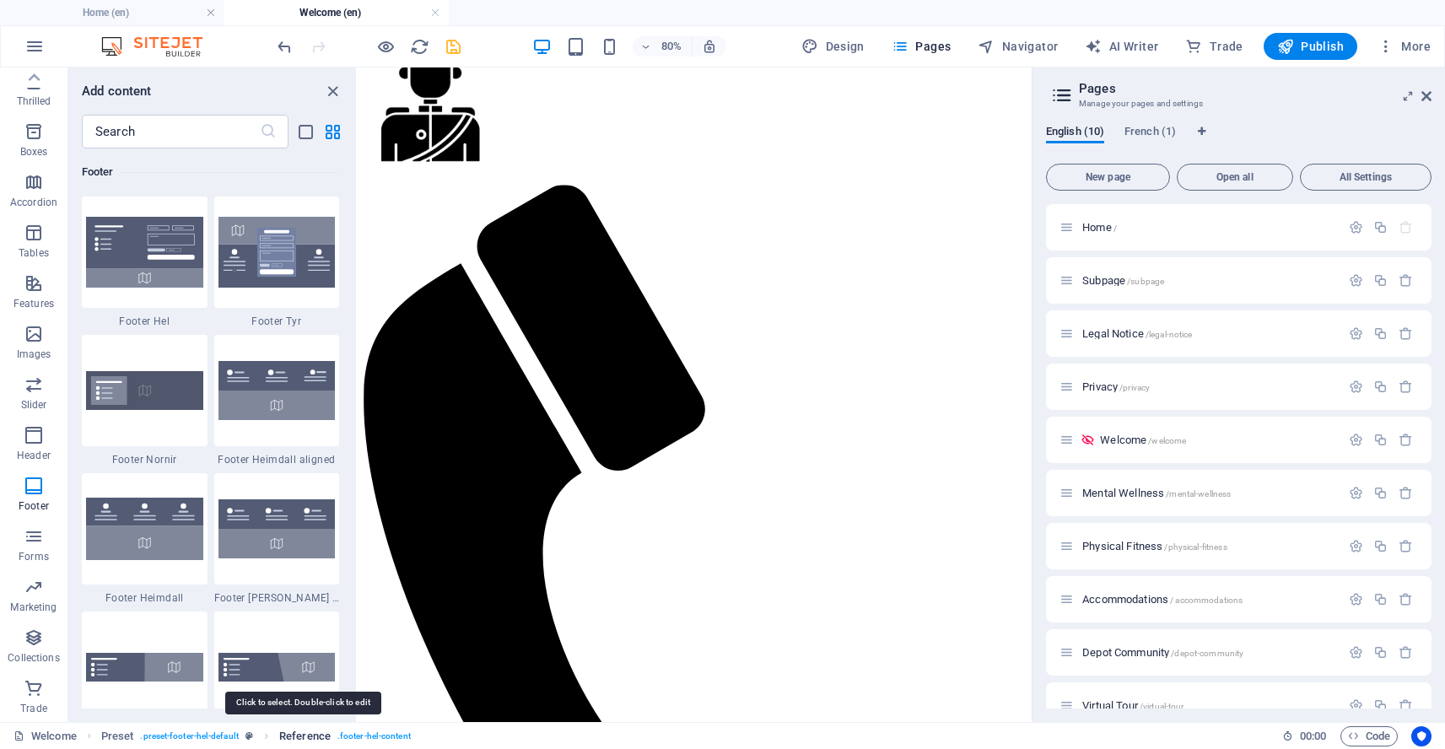
click at [307, 732] on span "Reference" at bounding box center [304, 737] width 51 height 20
click at [309, 732] on span "Reference" at bounding box center [304, 737] width 51 height 20
click at [309, 733] on span "Reference" at bounding box center [304, 737] width 51 height 20
click at [363, 734] on span ". footer-hel-content" at bounding box center [374, 737] width 73 height 20
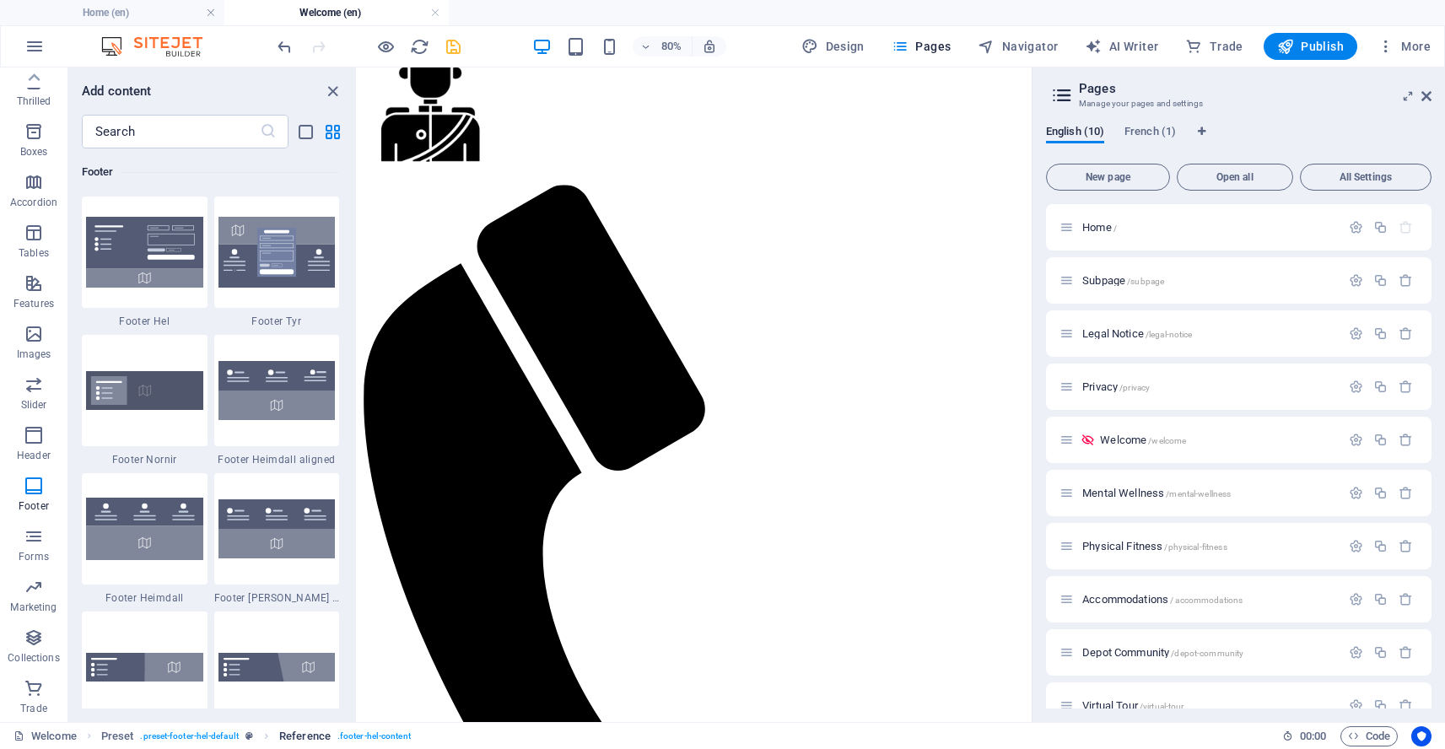
click at [363, 734] on span ". footer-hel-content" at bounding box center [374, 737] width 73 height 20
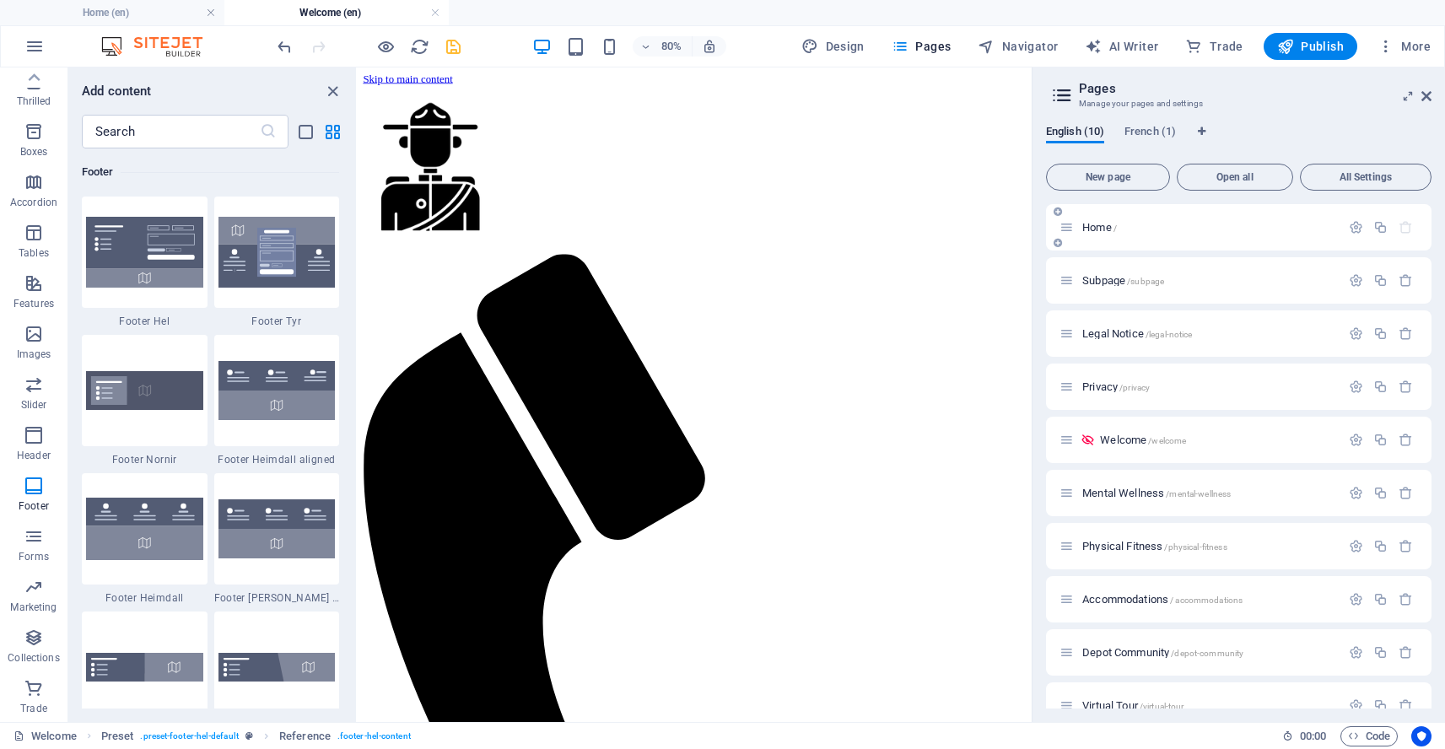
click at [1102, 225] on font "Home" at bounding box center [1098, 227] width 30 height 13
click at [1077, 228] on div "Home /" at bounding box center [1200, 227] width 281 height 19
click at [1106, 228] on font "Home" at bounding box center [1098, 227] width 30 height 13
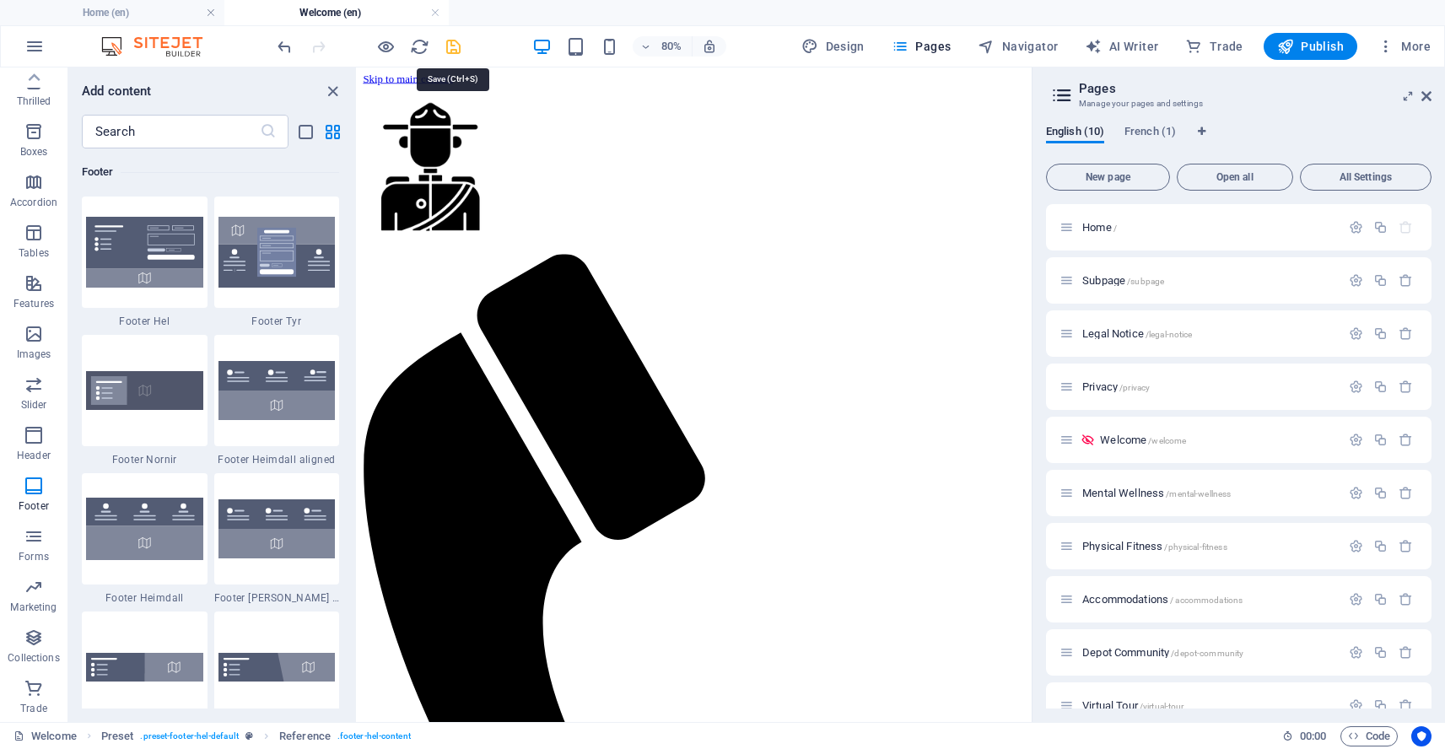
click at [451, 47] on icon "save" at bounding box center [453, 46] width 19 height 19
click at [426, 46] on icon "reload" at bounding box center [419, 46] width 19 height 19
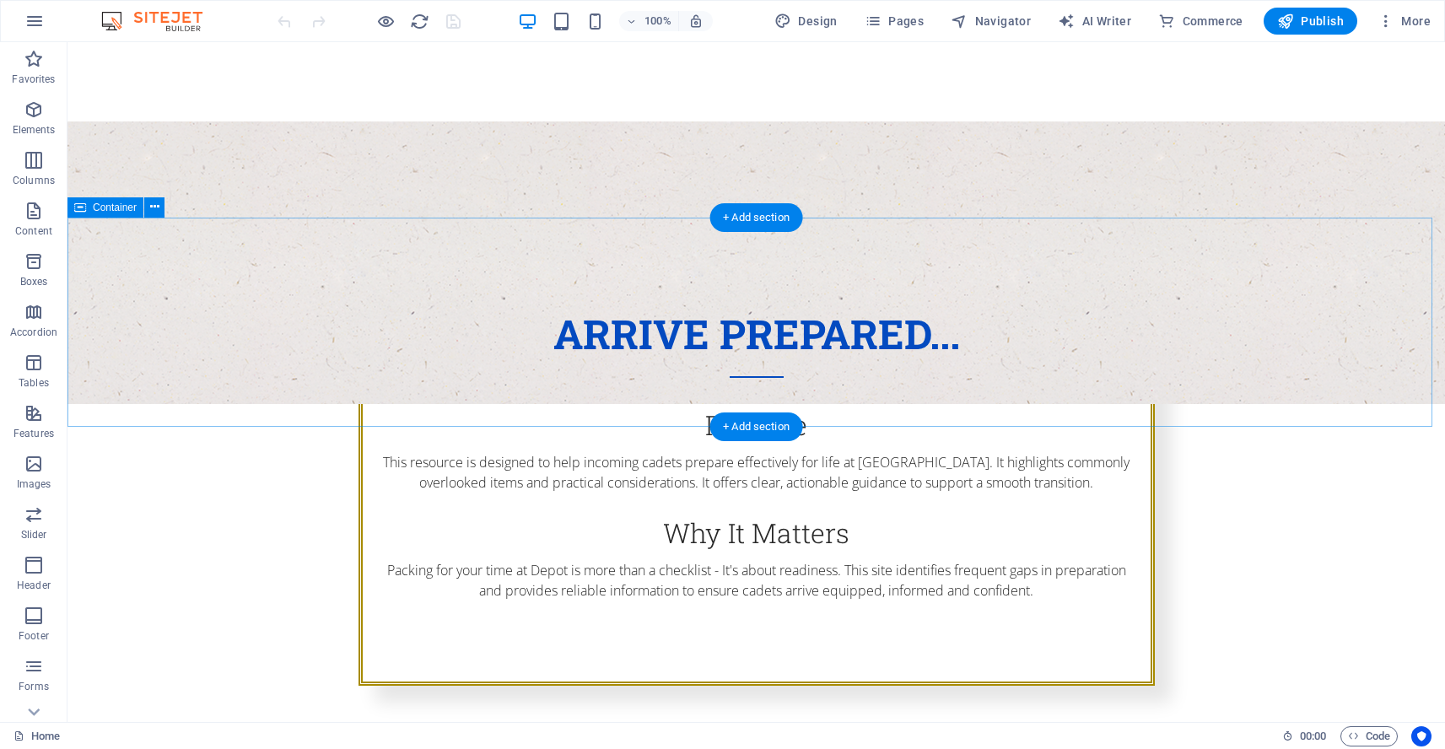
scroll to position [928, 0]
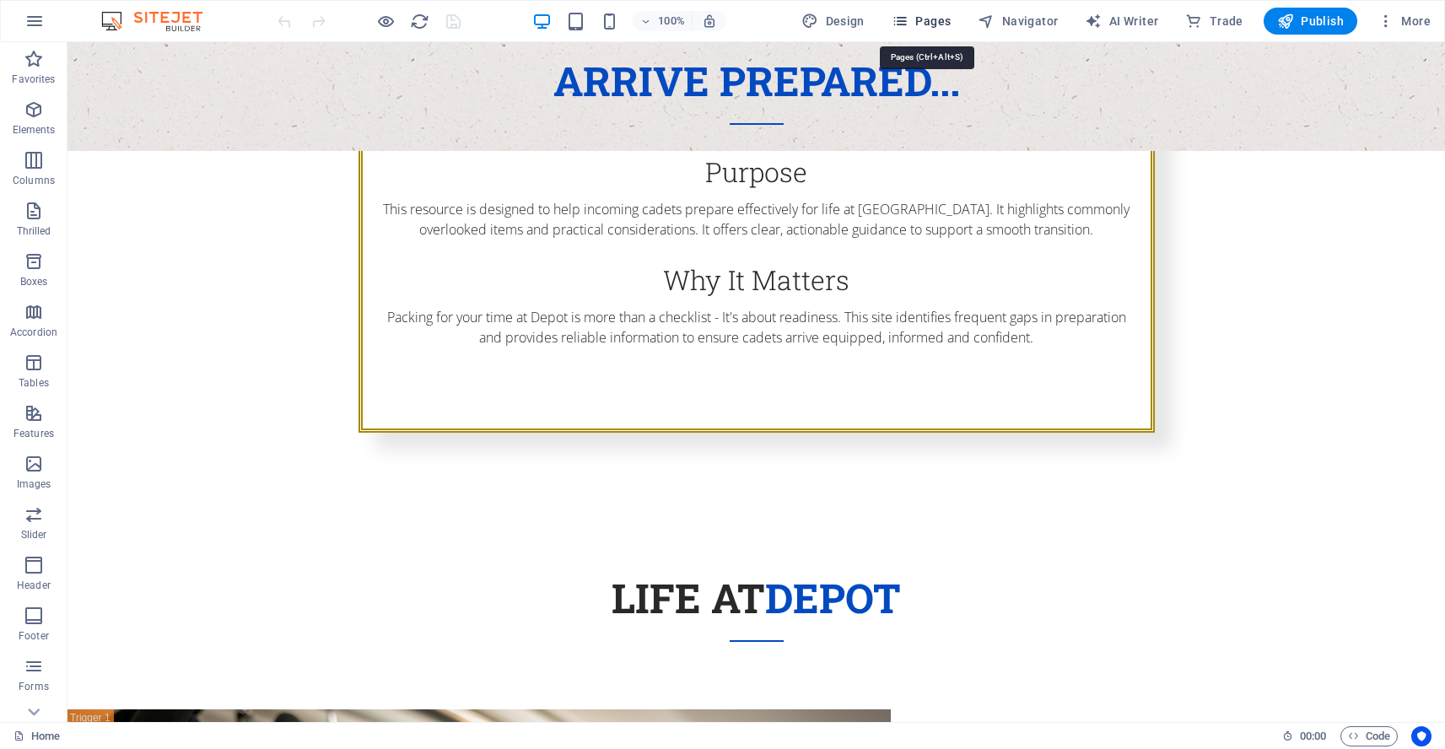
click at [941, 17] on font "Pages" at bounding box center [933, 21] width 35 height 14
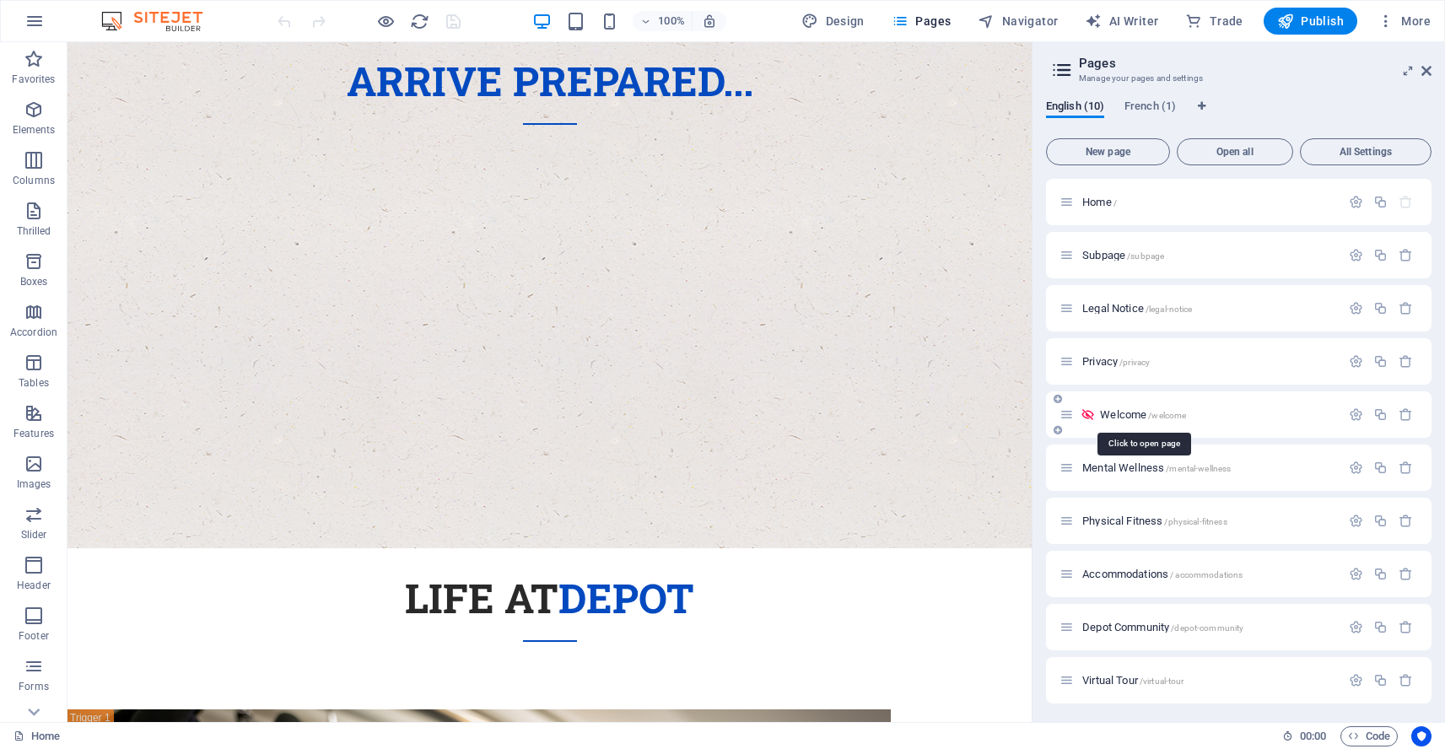
click at [1142, 414] on font "Welcome" at bounding box center [1123, 414] width 46 height 13
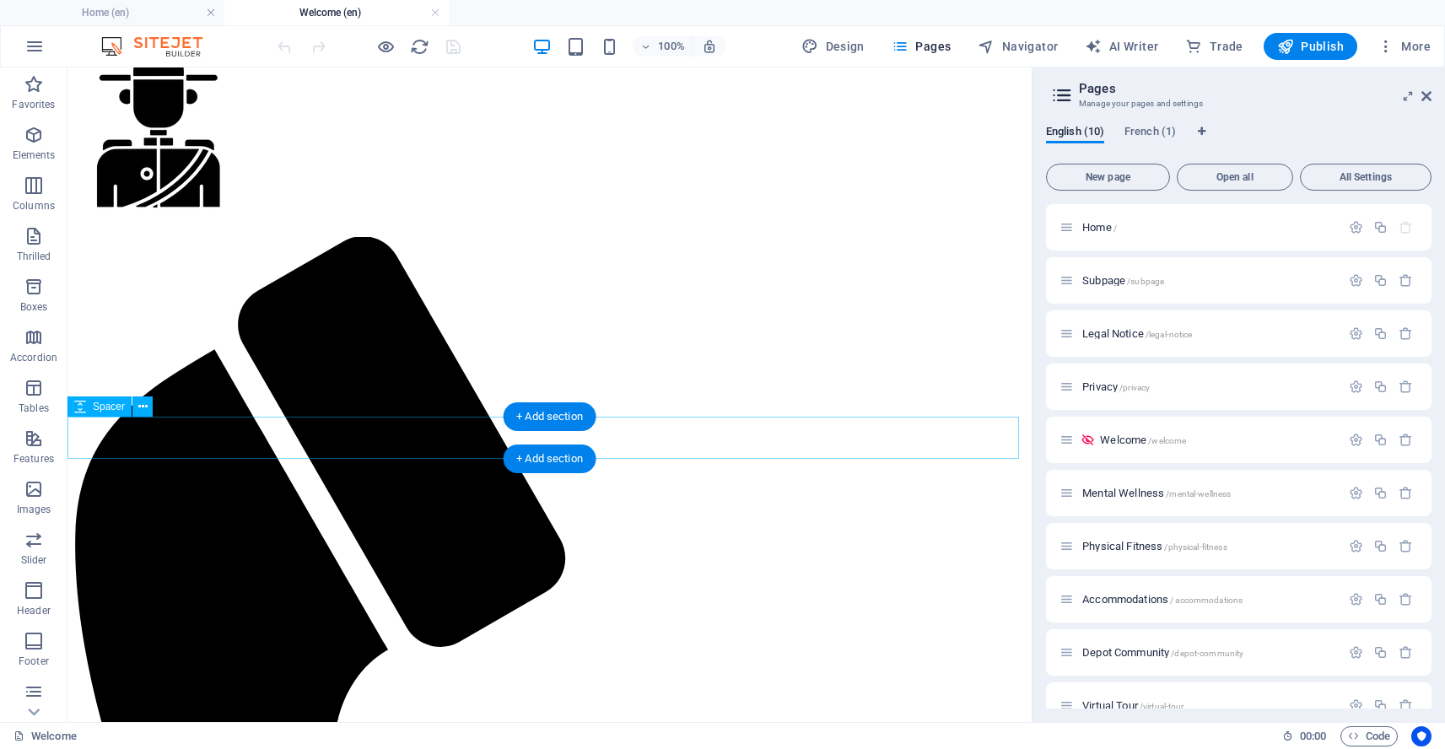
scroll to position [0, 0]
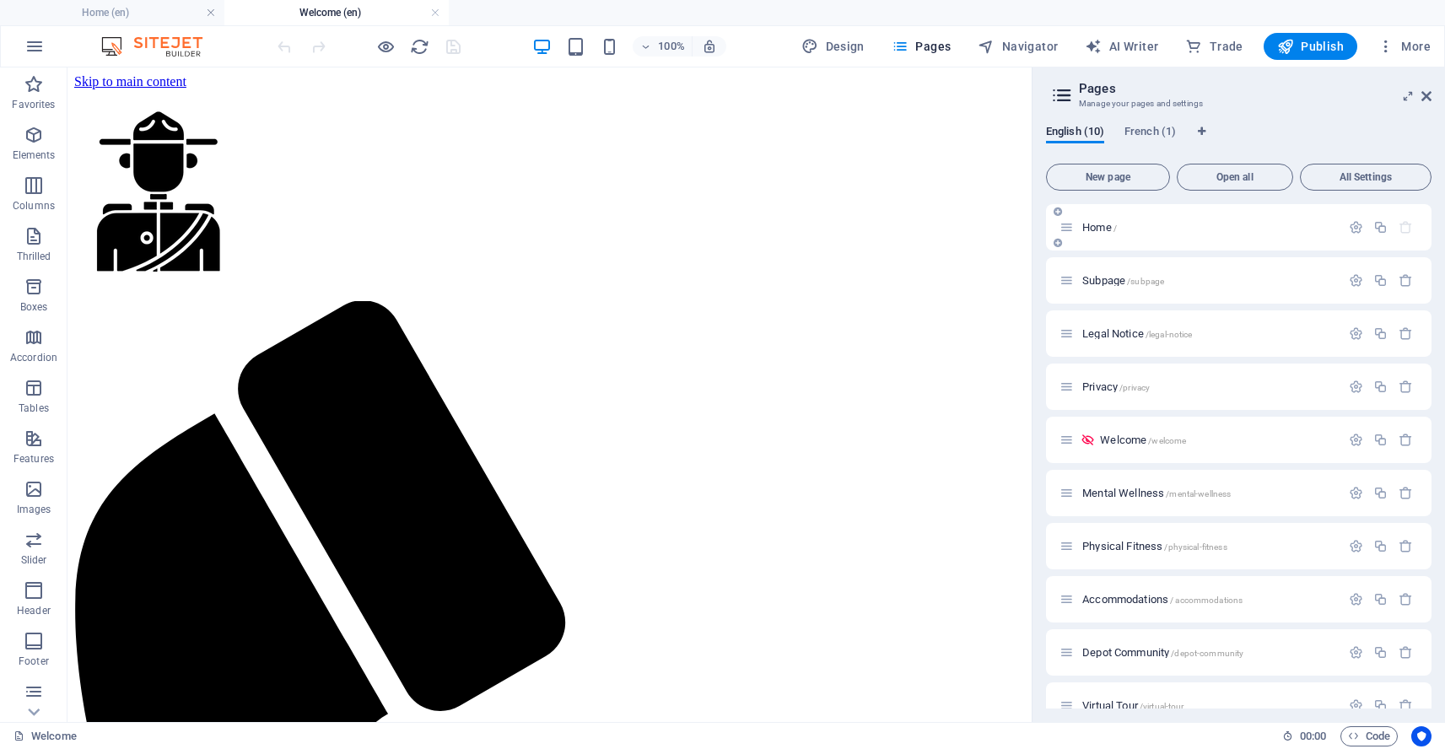
click at [1067, 227] on icon at bounding box center [1067, 227] width 14 height 14
click at [1109, 227] on font "Home" at bounding box center [1098, 227] width 30 height 13
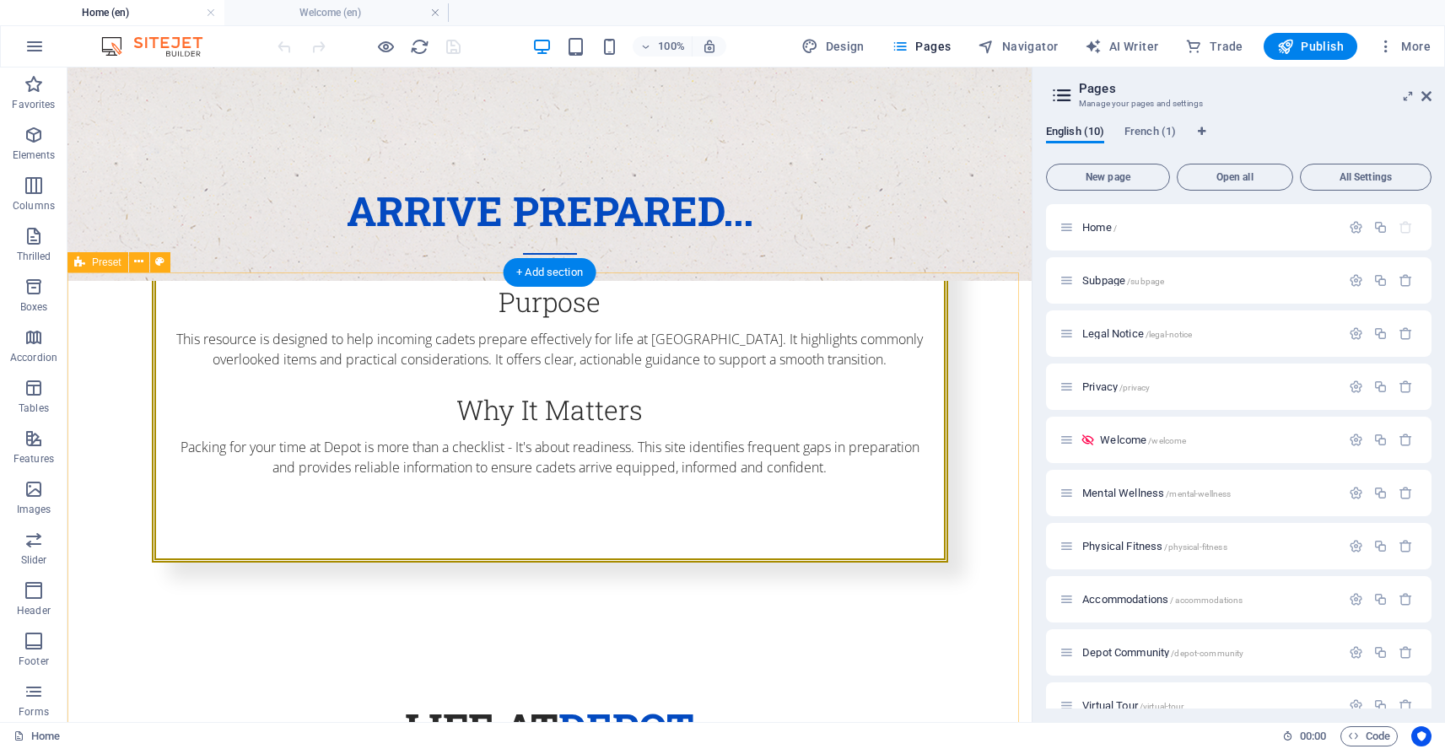
scroll to position [844, 0]
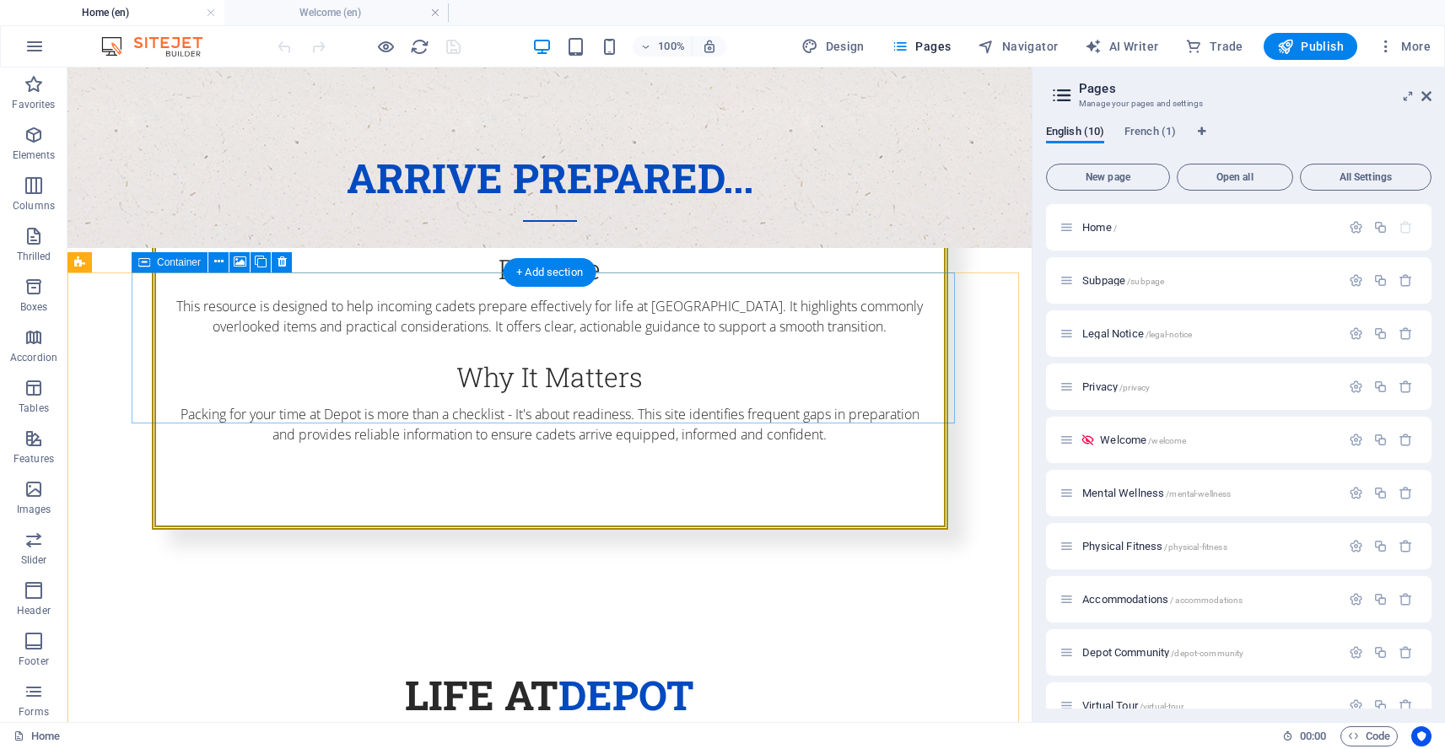
click at [220, 263] on icon at bounding box center [218, 262] width 9 height 18
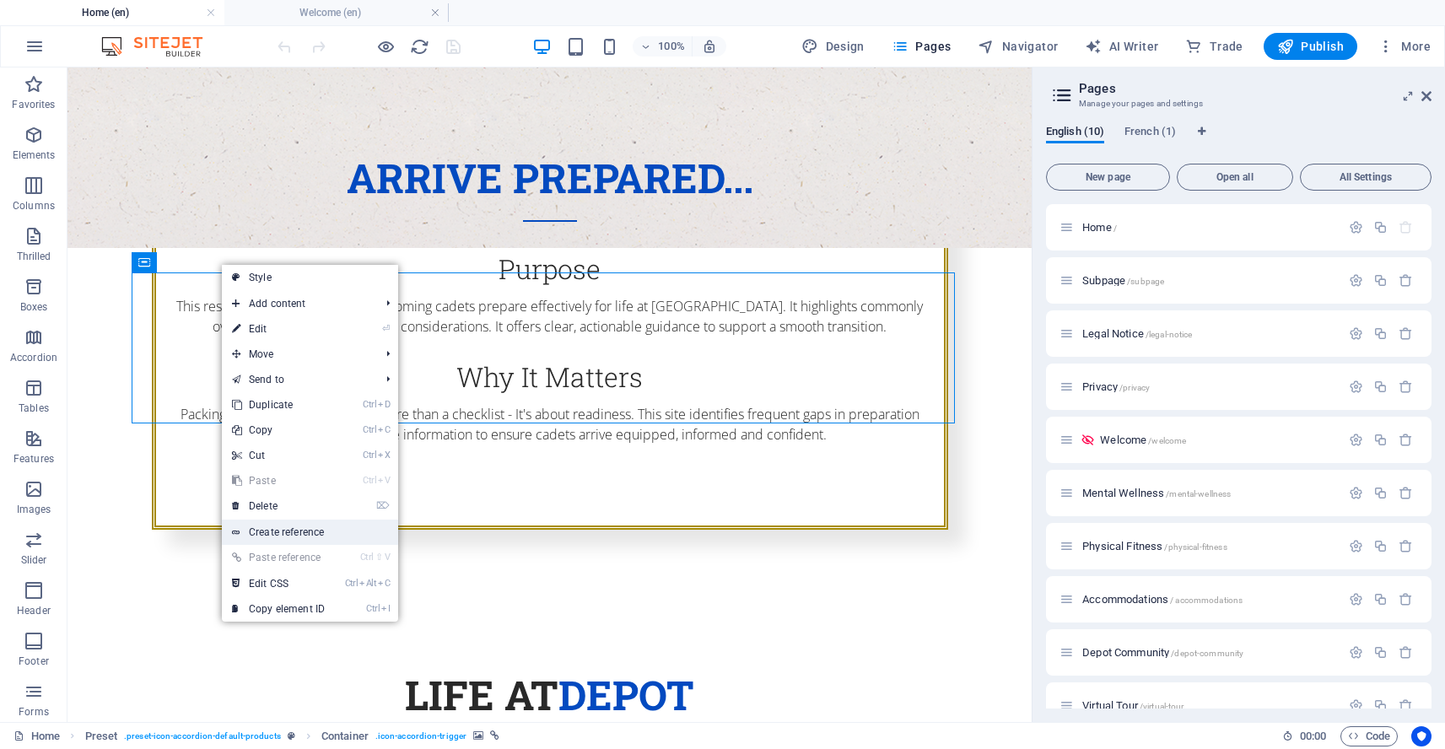
click at [301, 530] on font "Create reference" at bounding box center [286, 533] width 75 height 12
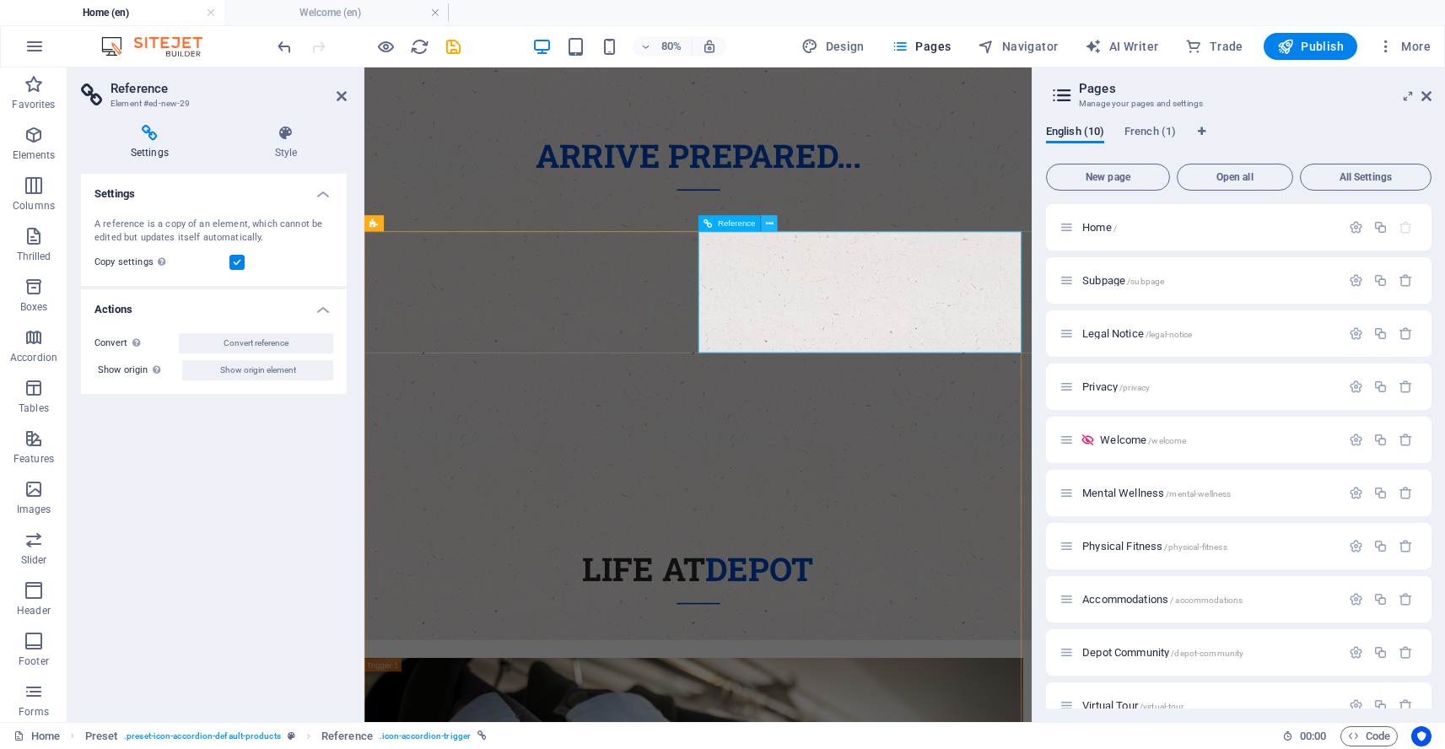
click at [772, 225] on icon at bounding box center [770, 224] width 8 height 14
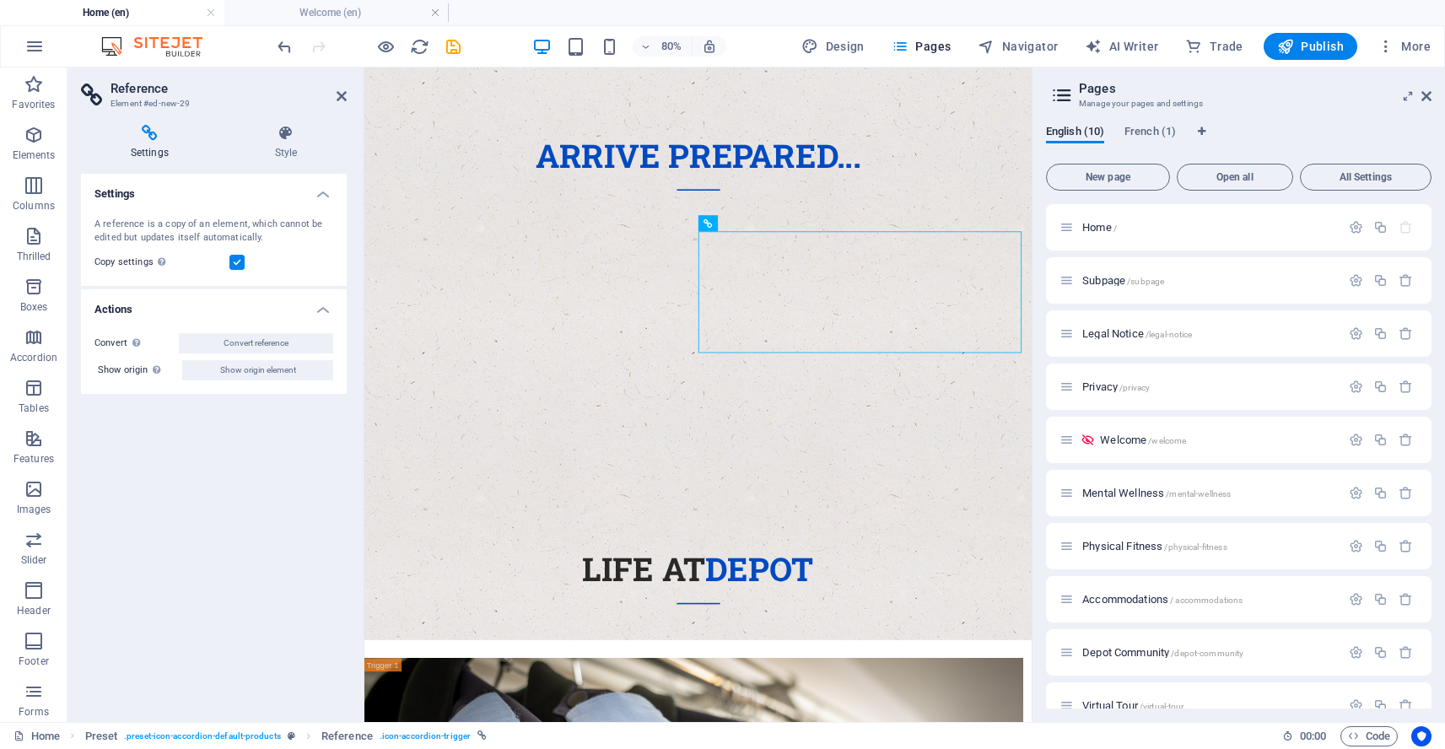
drag, startPoint x: 823, startPoint y: 306, endPoint x: 1306, endPoint y: 419, distance: 496.5
click at [770, 224] on icon at bounding box center [770, 224] width 8 height 14
click at [721, 222] on font "Reference" at bounding box center [736, 223] width 37 height 9
click at [766, 221] on icon at bounding box center [770, 224] width 8 height 14
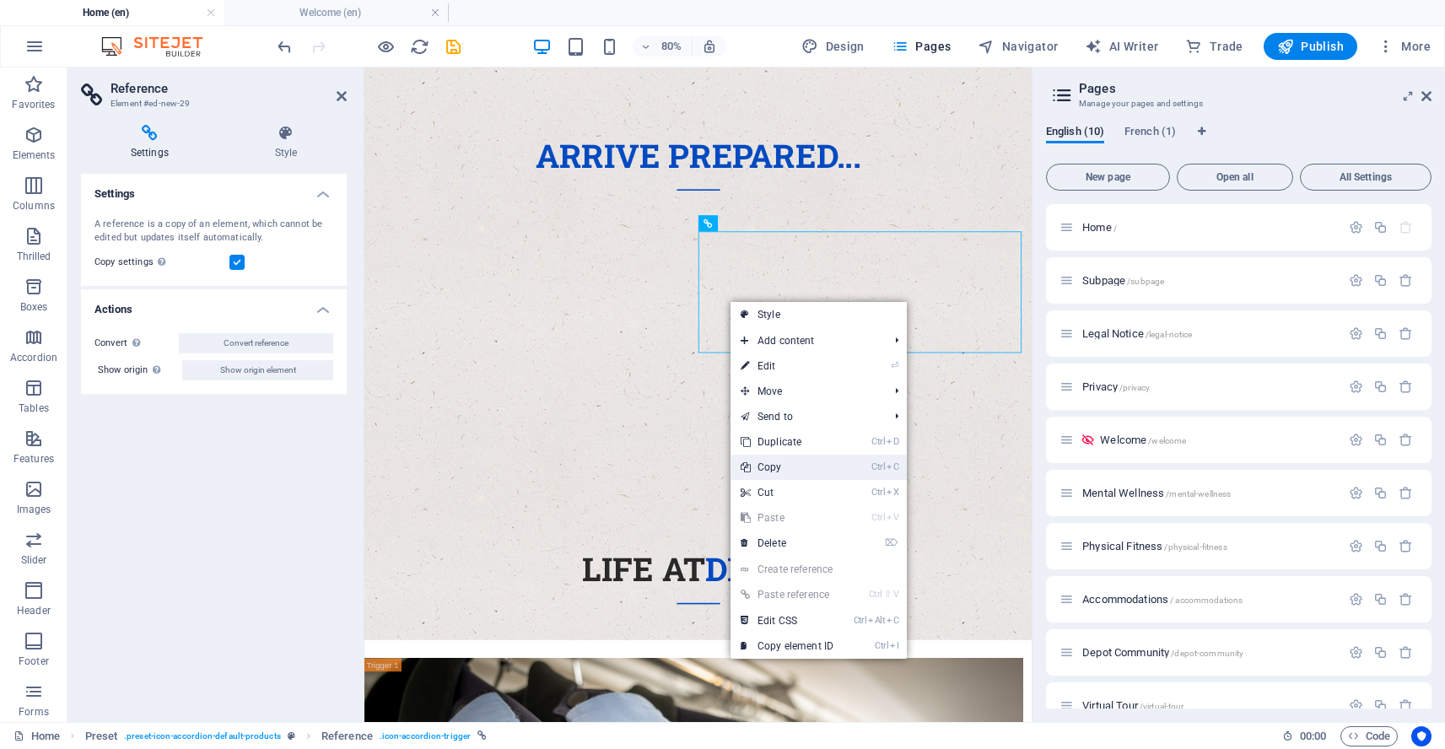
click at [808, 462] on link "Ctrl C Copy" at bounding box center [787, 467] width 113 height 25
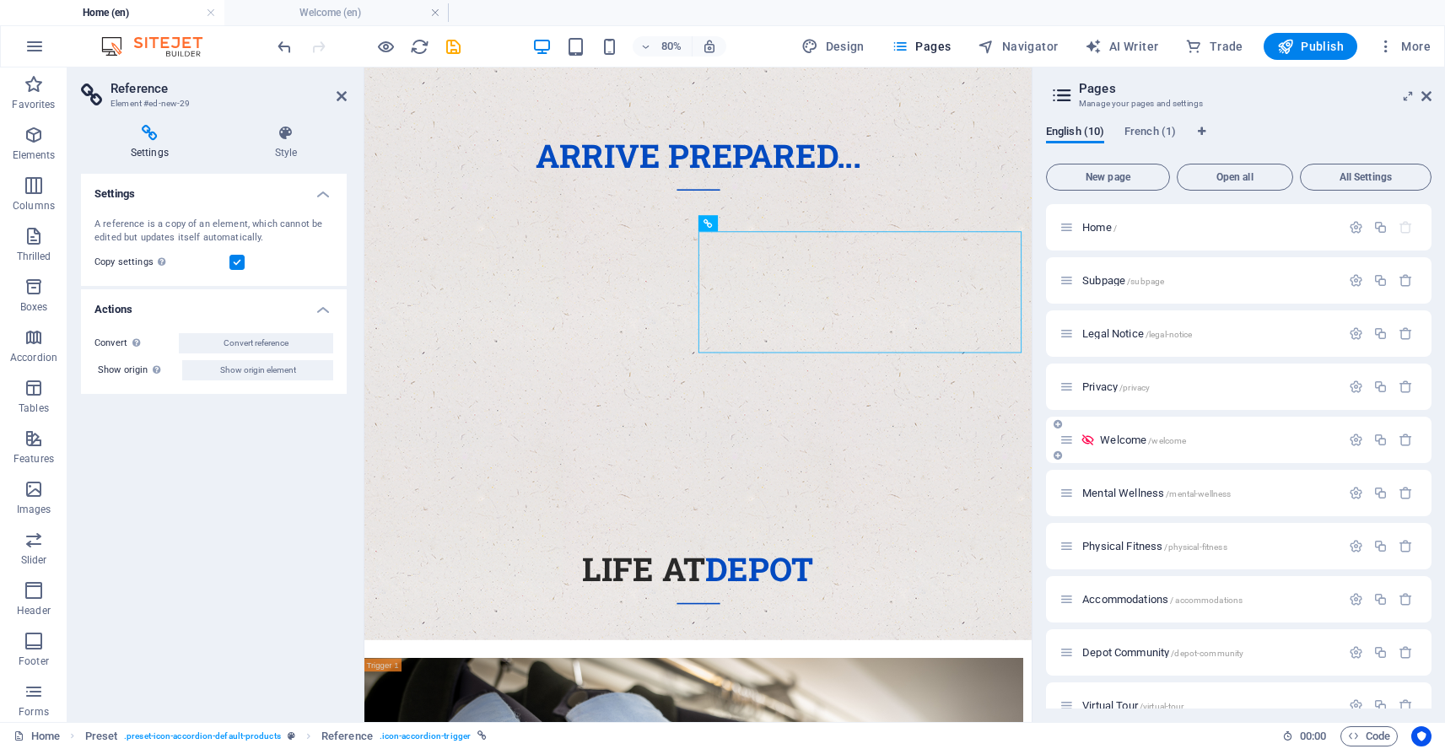
click at [1121, 439] on font "Welcome" at bounding box center [1123, 440] width 46 height 13
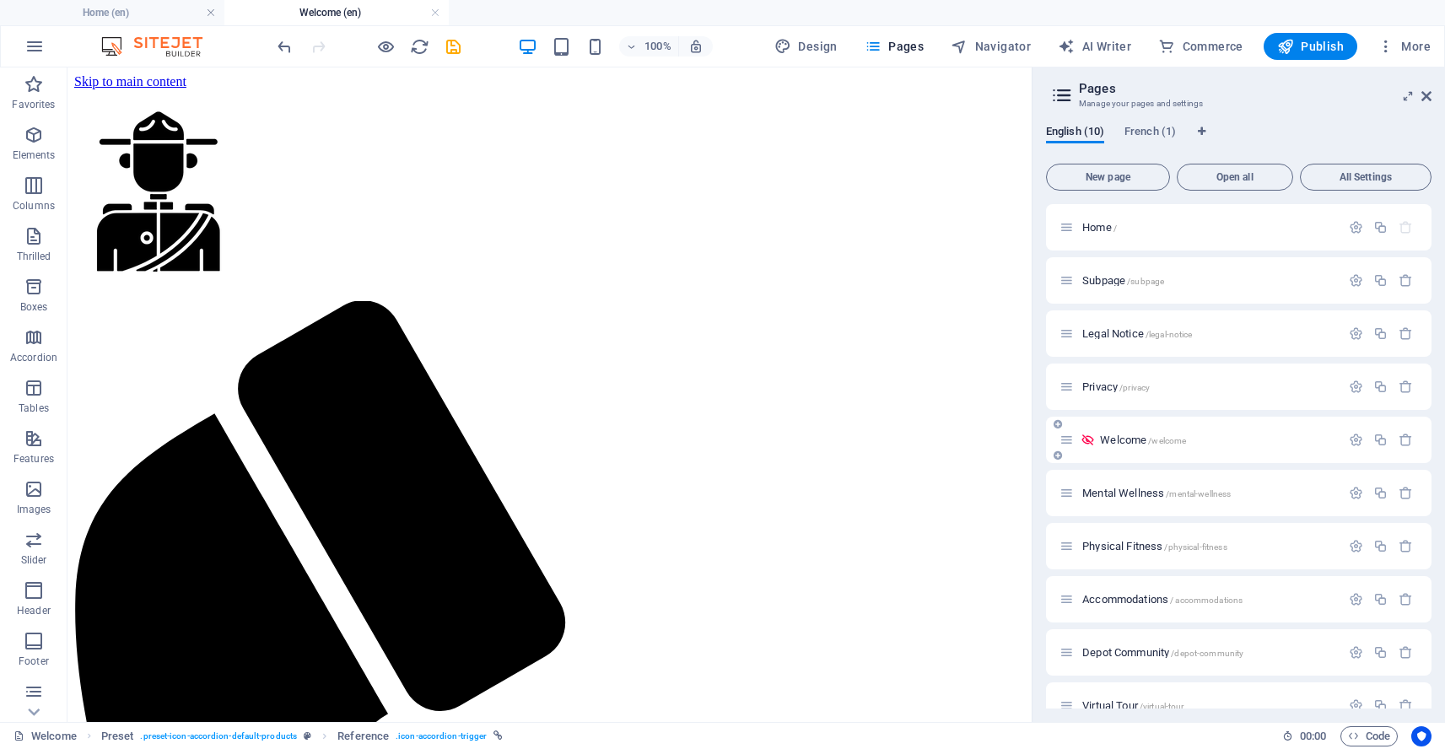
scroll to position [0, 0]
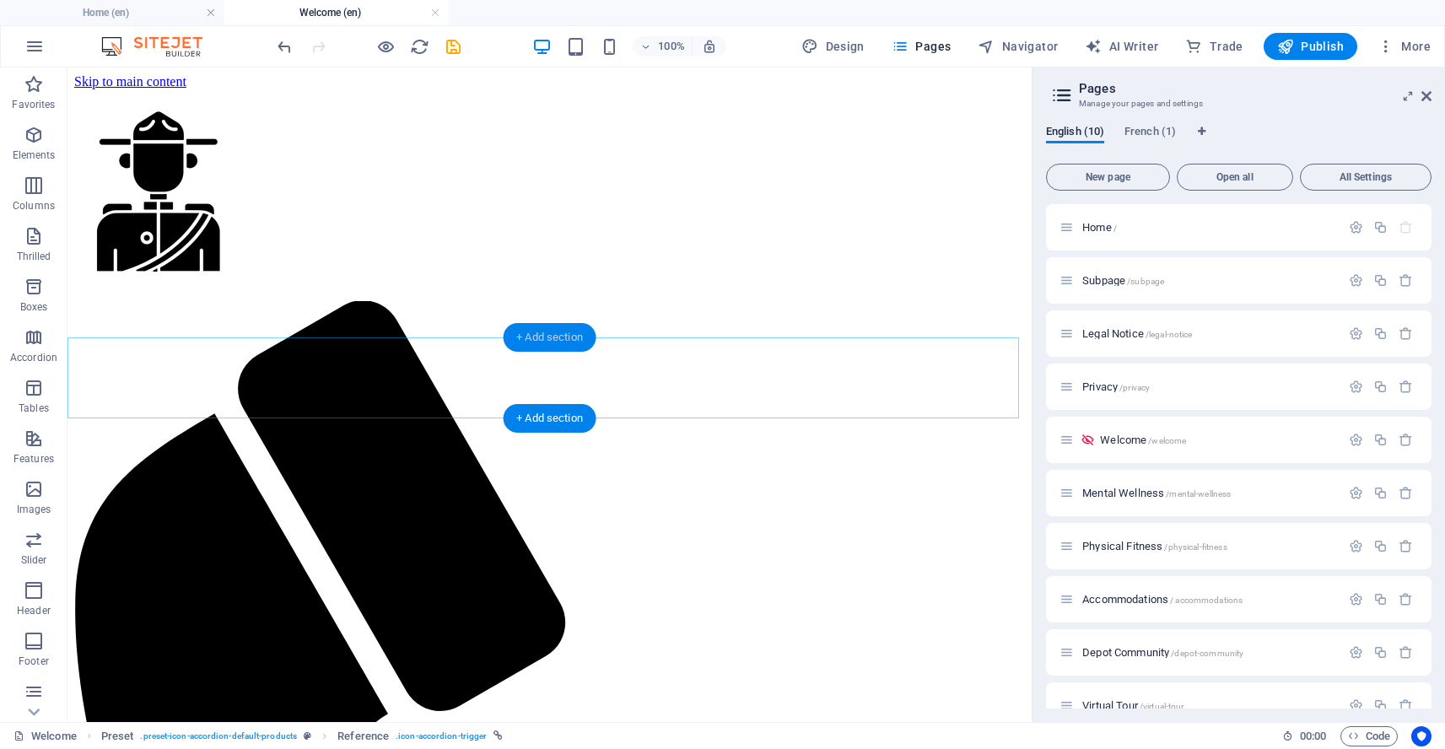
click at [559, 342] on font "+ Add section" at bounding box center [549, 337] width 67 height 13
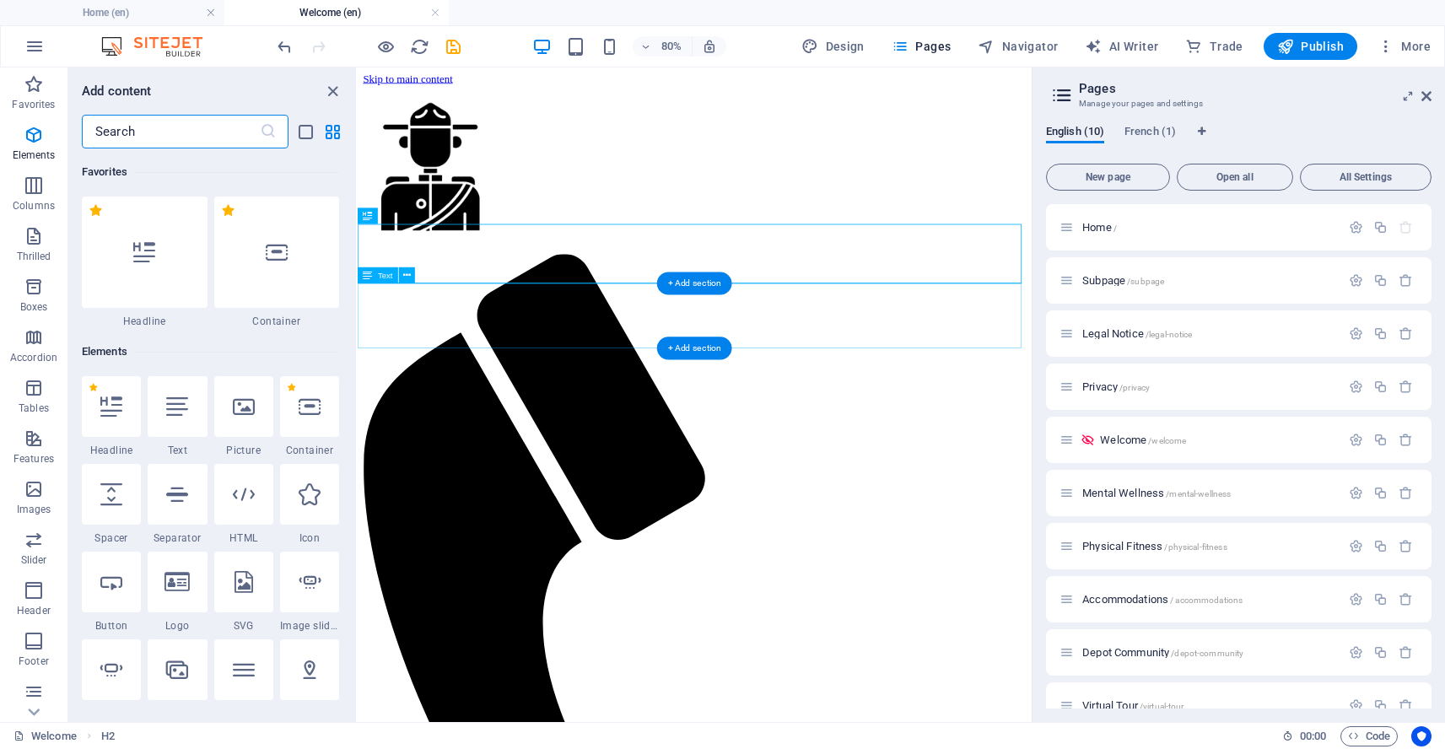
scroll to position [2952, 0]
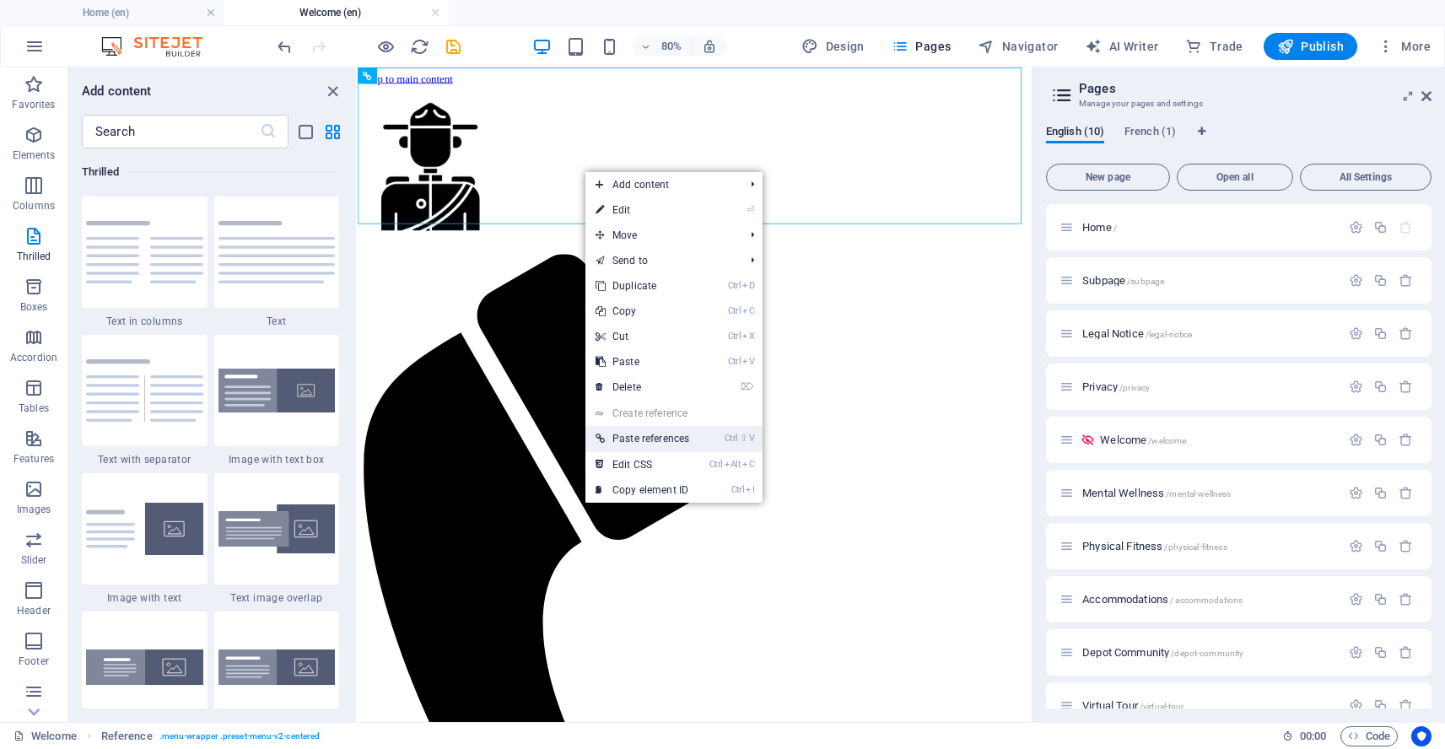
click at [665, 438] on font "Paste references" at bounding box center [651, 439] width 77 height 12
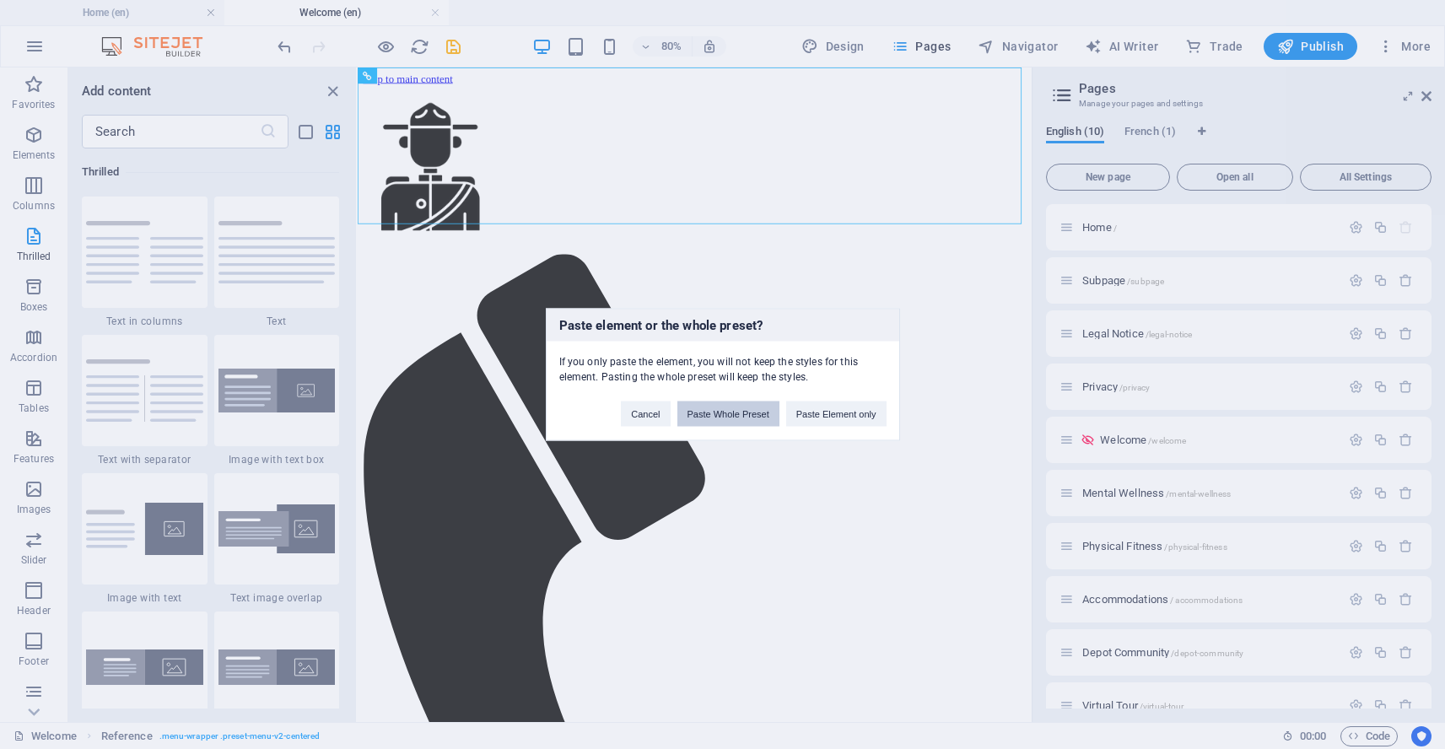
click at [736, 414] on font "Paste Whole Preset" at bounding box center [729, 414] width 82 height 10
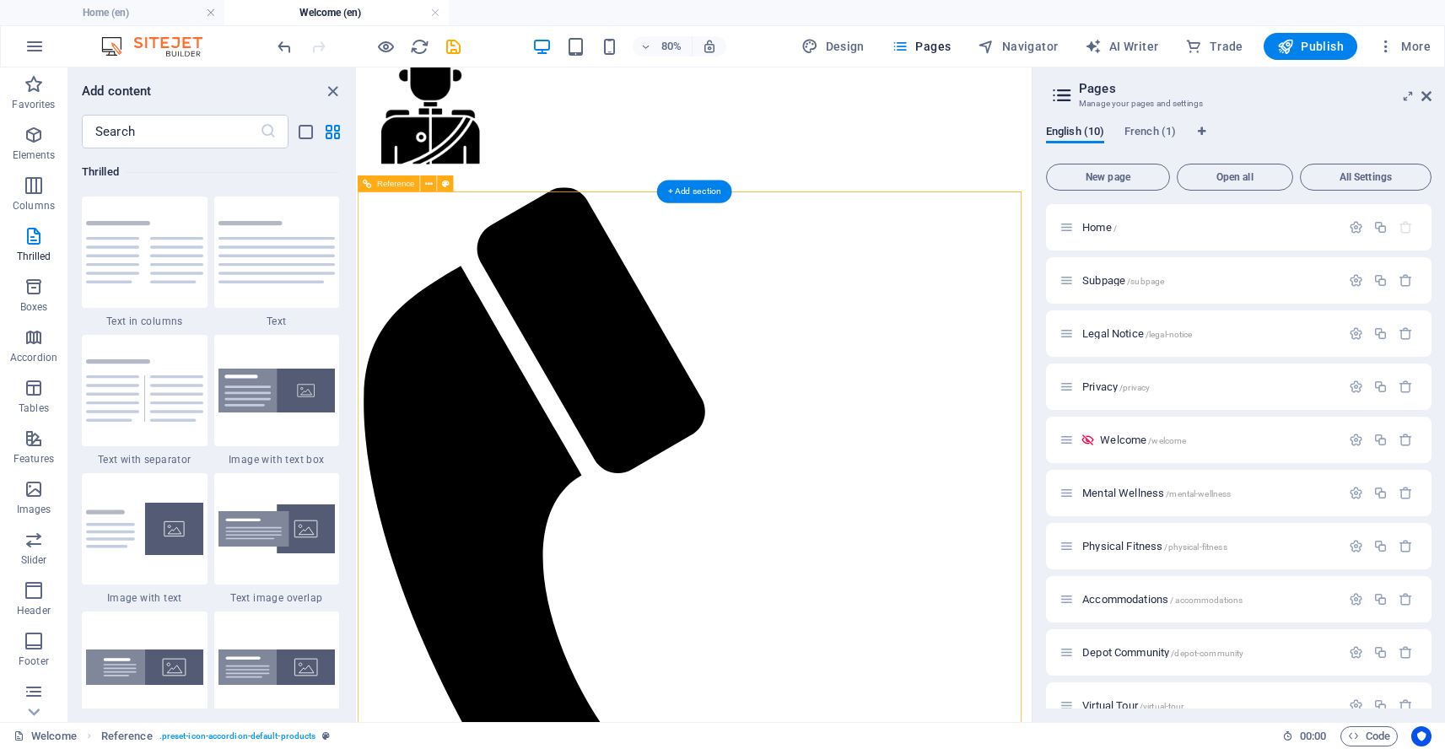
scroll to position [0, 0]
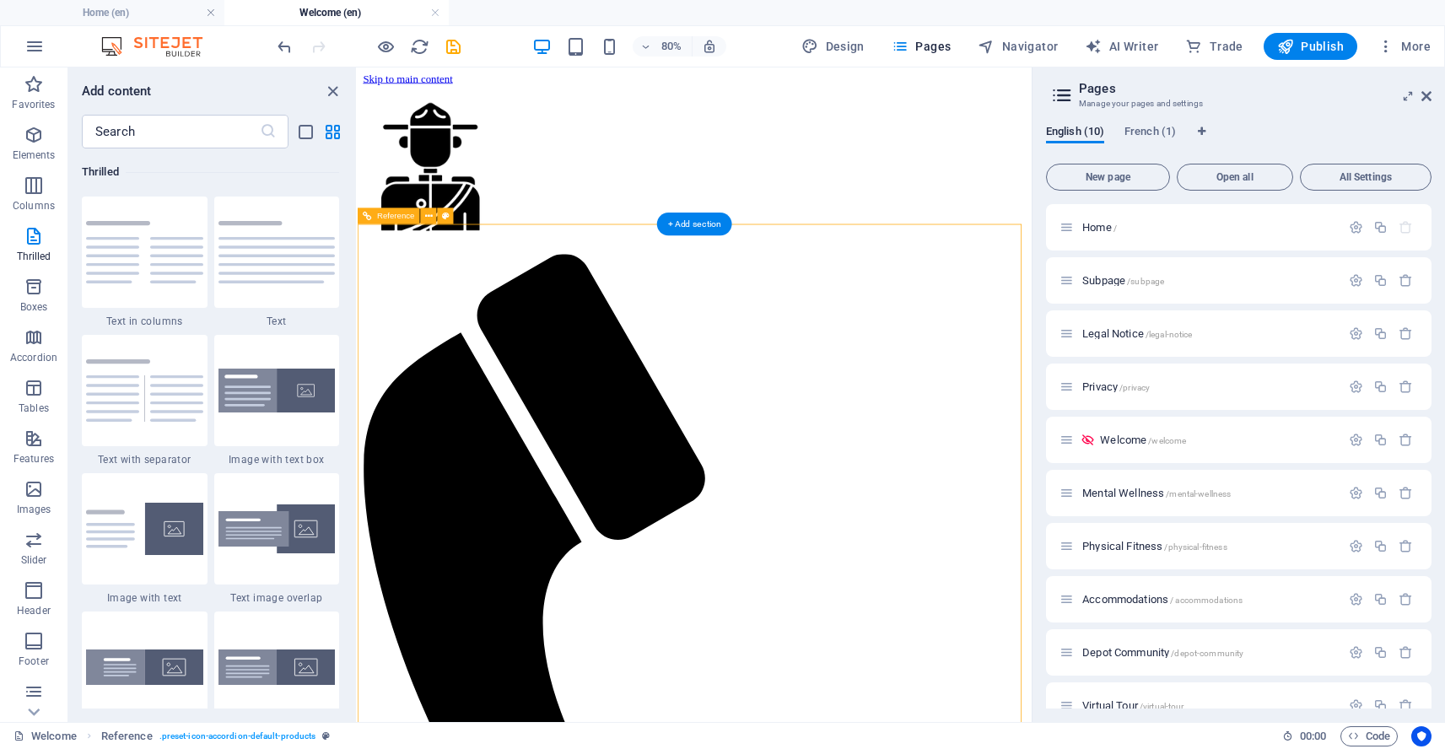
click at [1172, 438] on font "/welcome" at bounding box center [1167, 440] width 38 height 9
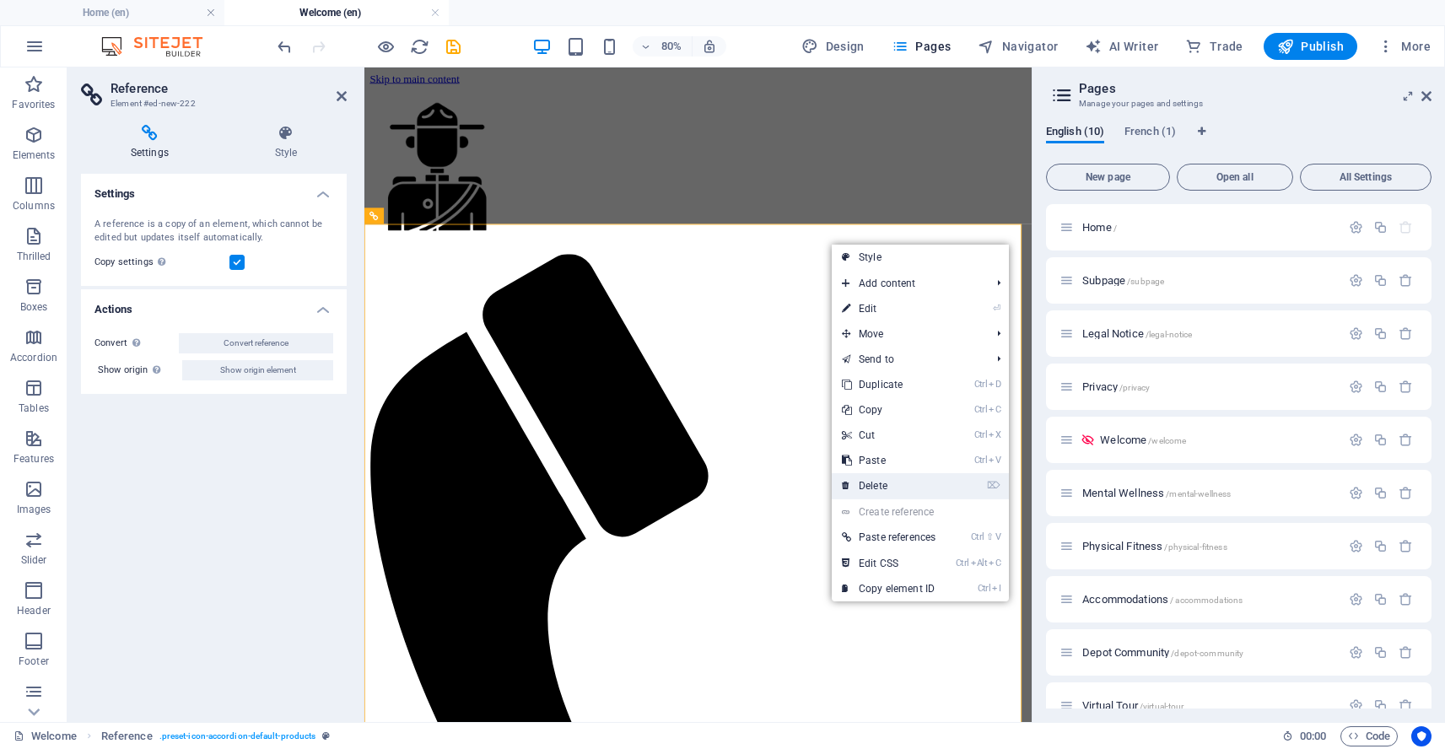
drag, startPoint x: 893, startPoint y: 484, endPoint x: 841, endPoint y: 412, distance: 89.0
click at [893, 484] on link "⌦ Delete" at bounding box center [889, 485] width 114 height 25
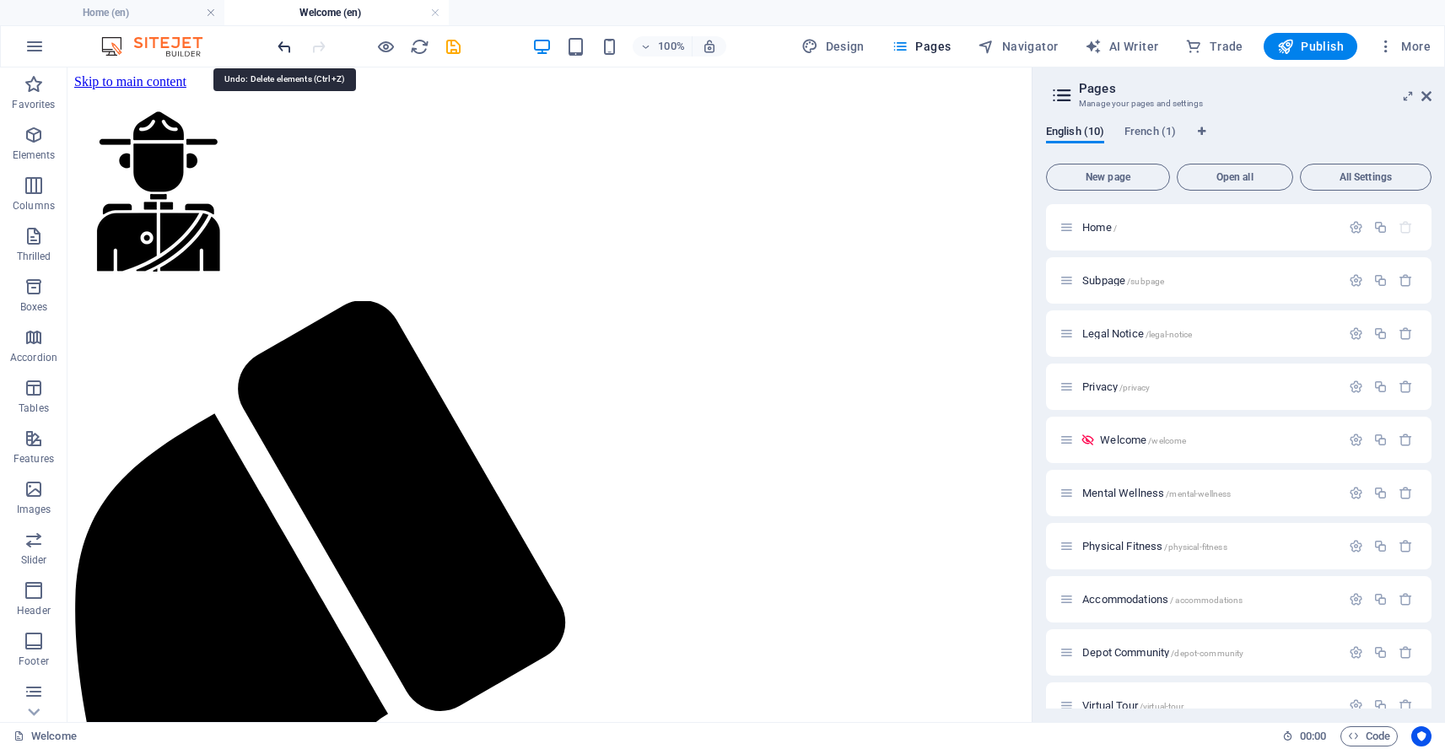
click at [283, 47] on icon "undo" at bounding box center [284, 46] width 19 height 19
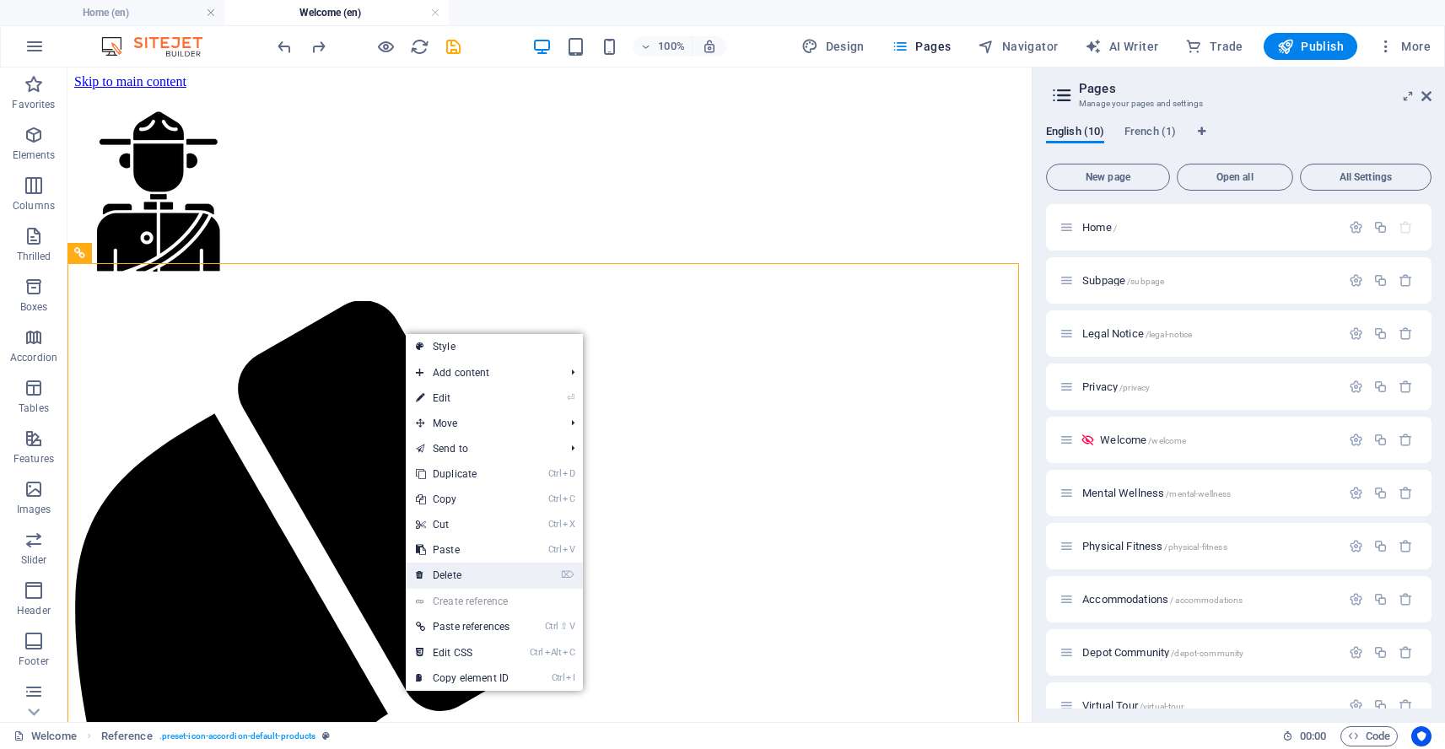
click at [473, 566] on link "⌦ Delete" at bounding box center [463, 575] width 114 height 25
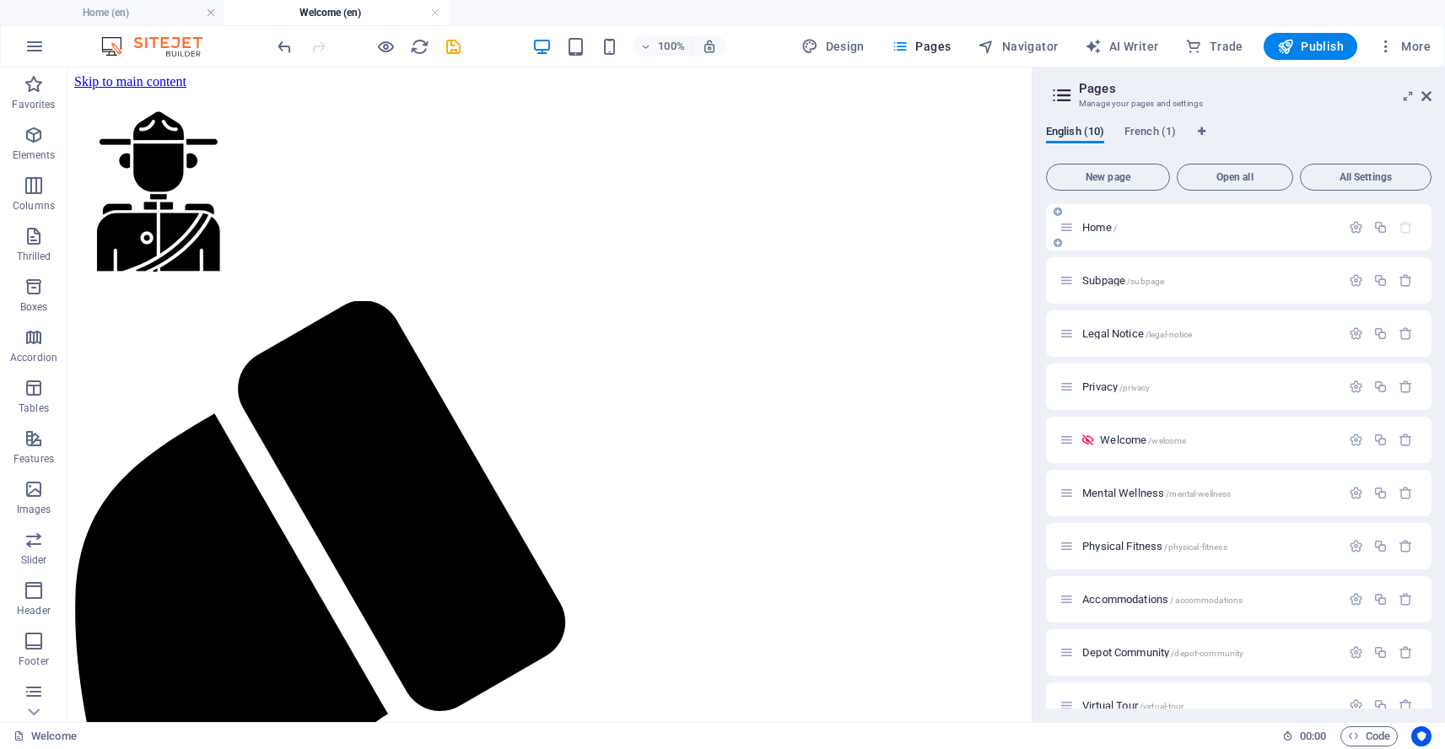
click at [1104, 232] on font "Home" at bounding box center [1098, 227] width 30 height 13
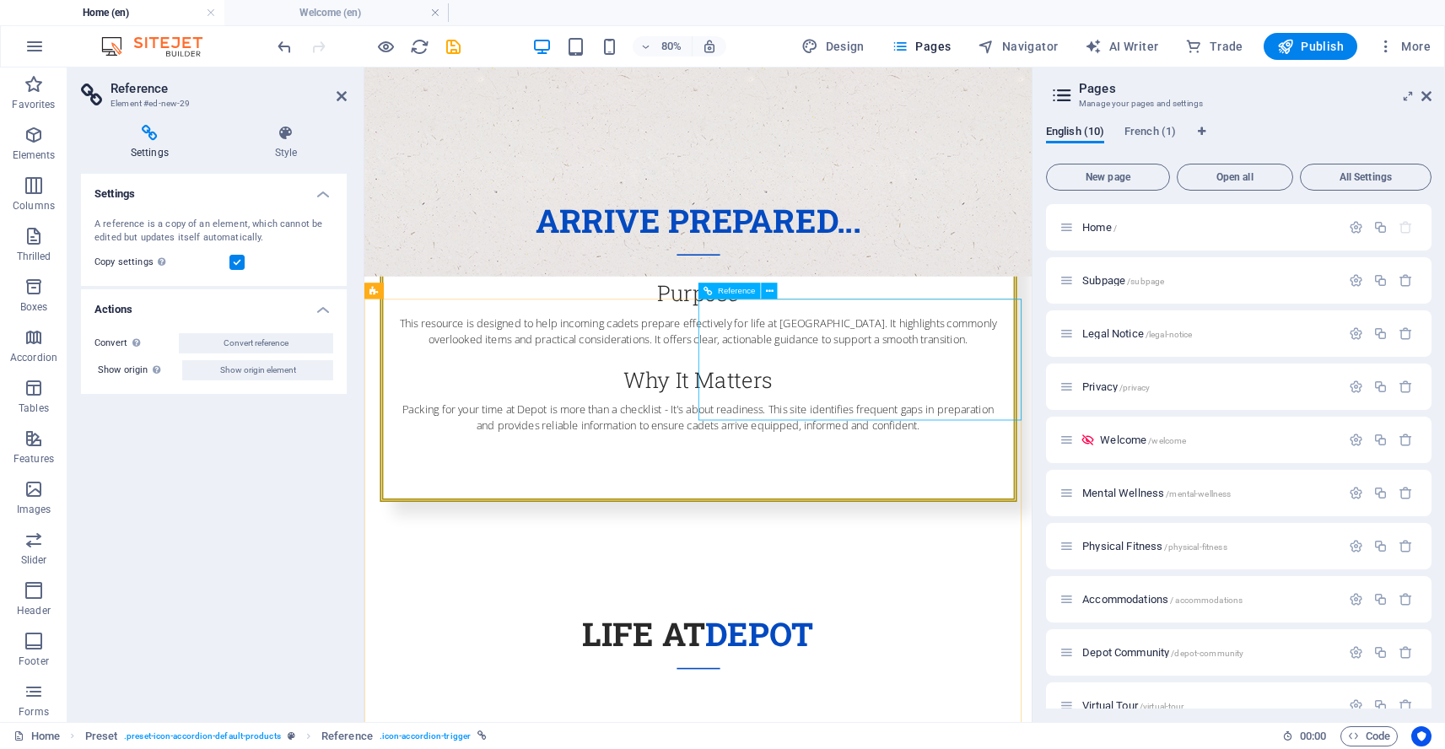
scroll to position [841, 0]
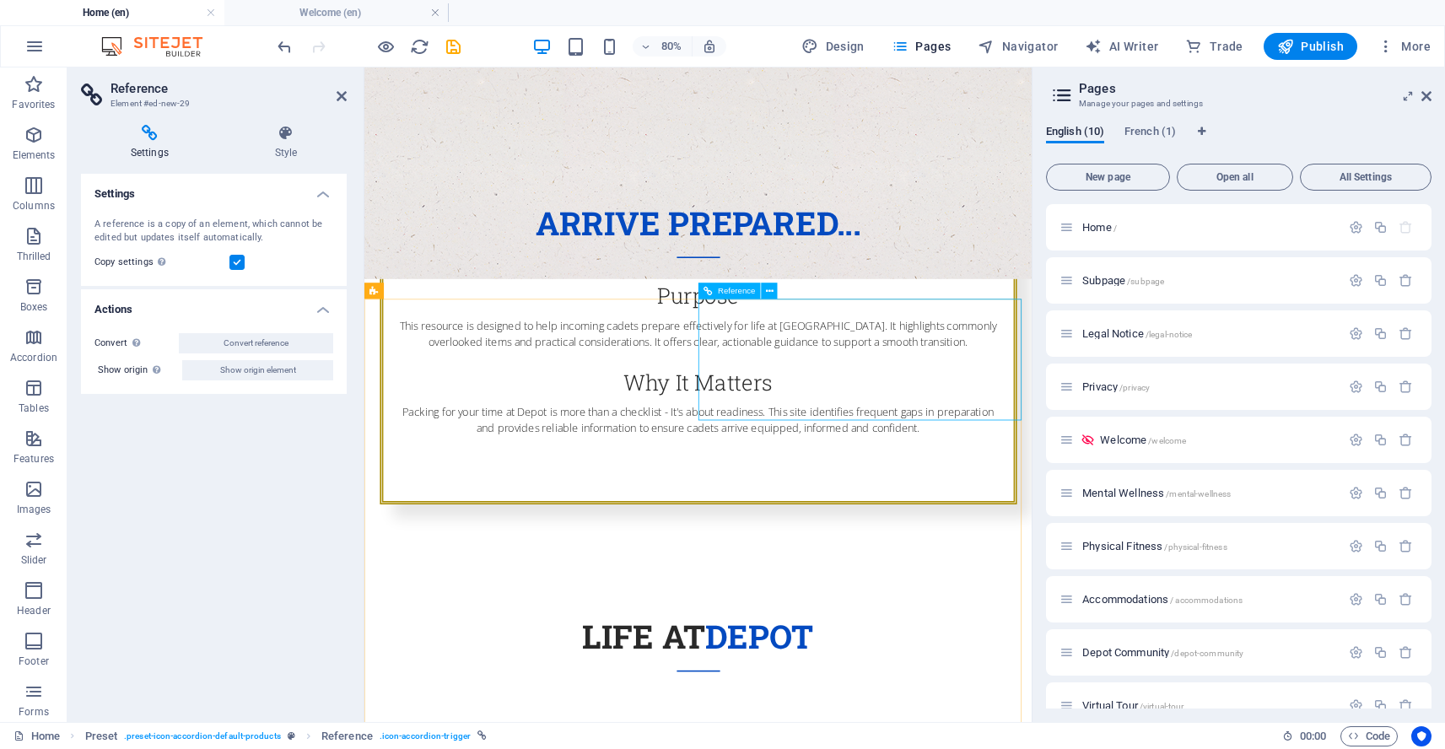
click at [773, 291] on icon at bounding box center [770, 291] width 8 height 14
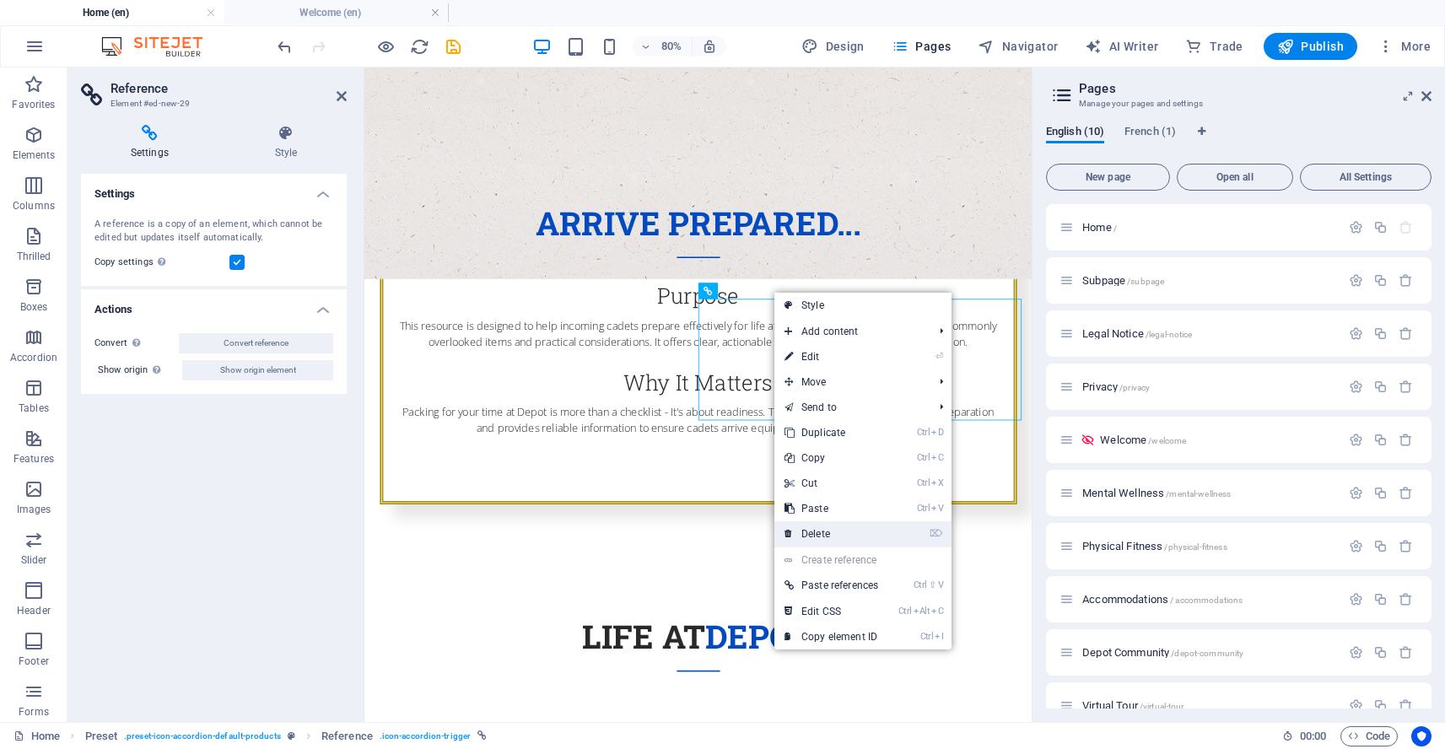
click at [834, 529] on link "⌦ Delete" at bounding box center [832, 533] width 114 height 25
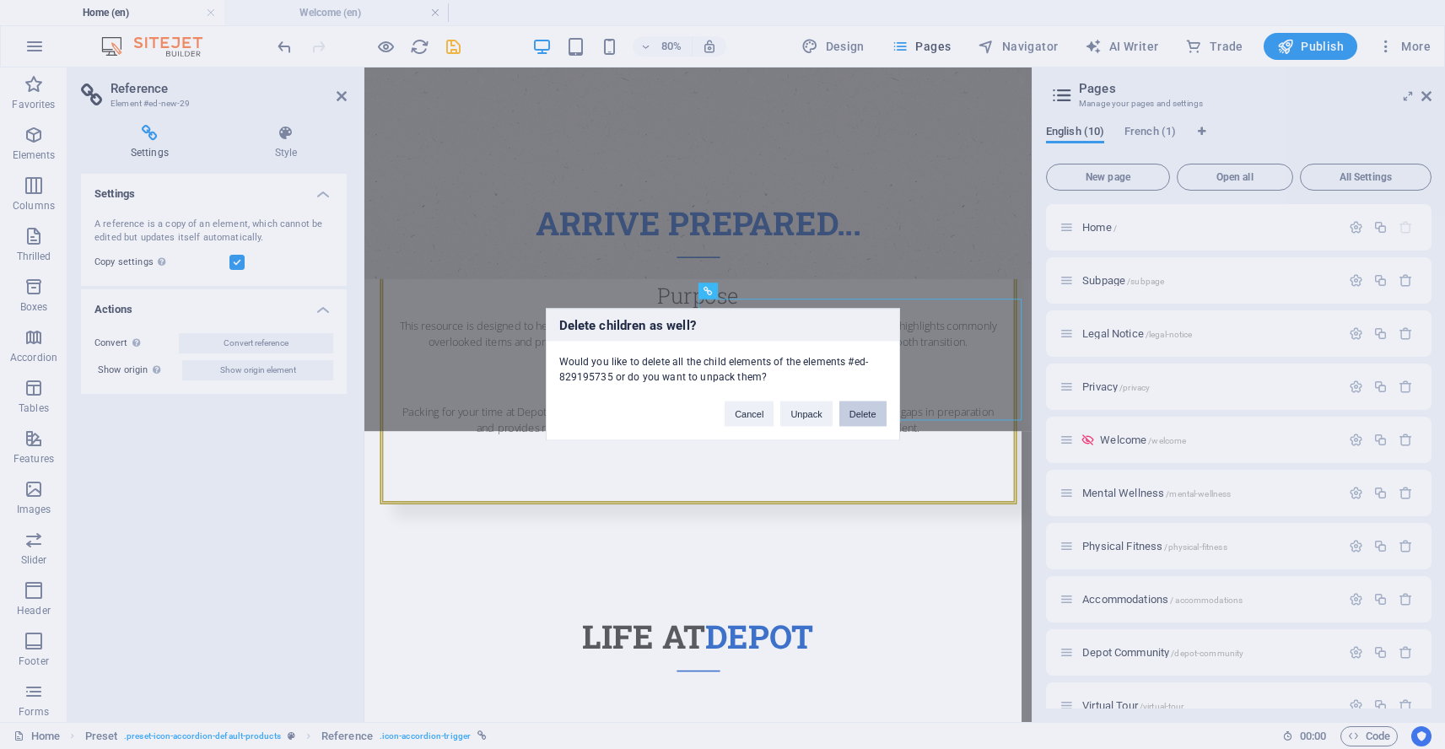
click at [857, 423] on button "Delete" at bounding box center [863, 414] width 47 height 25
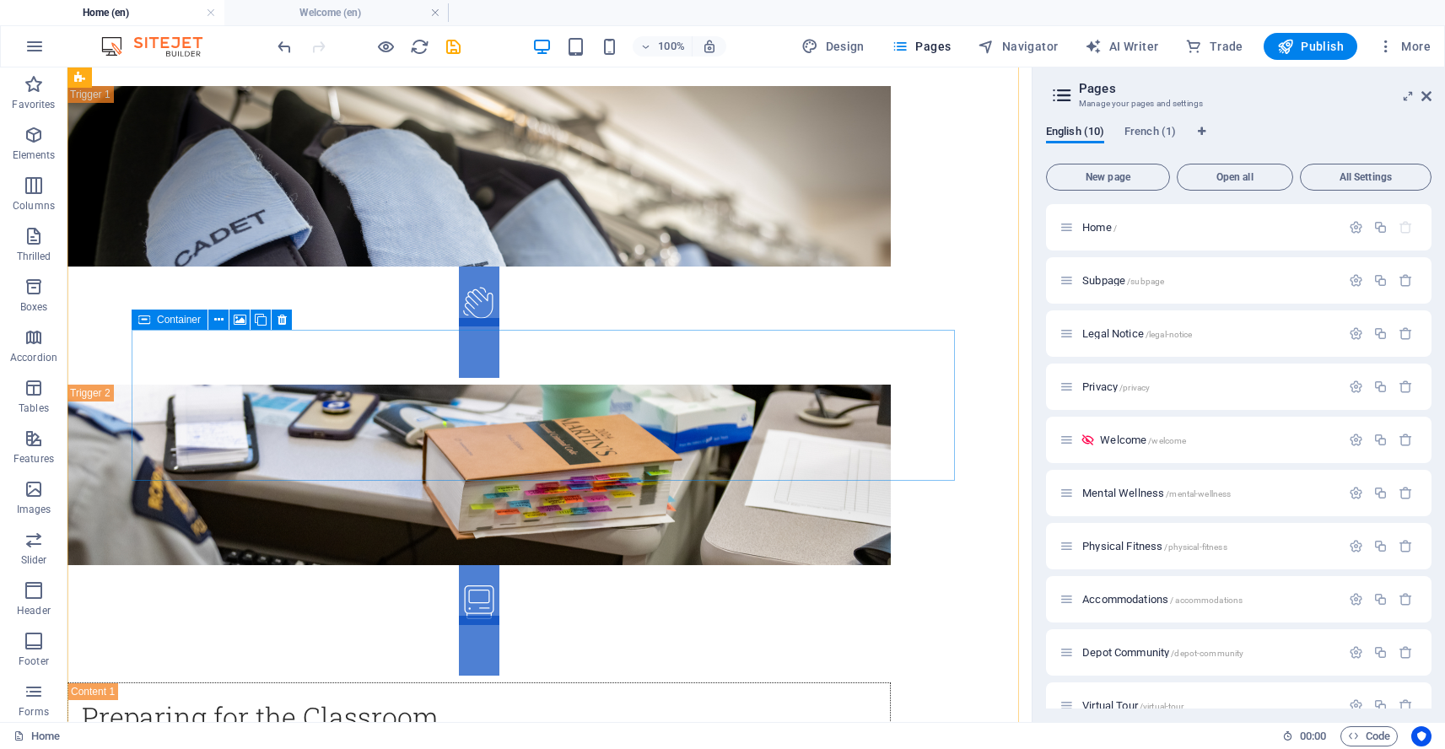
scroll to position [1603, 0]
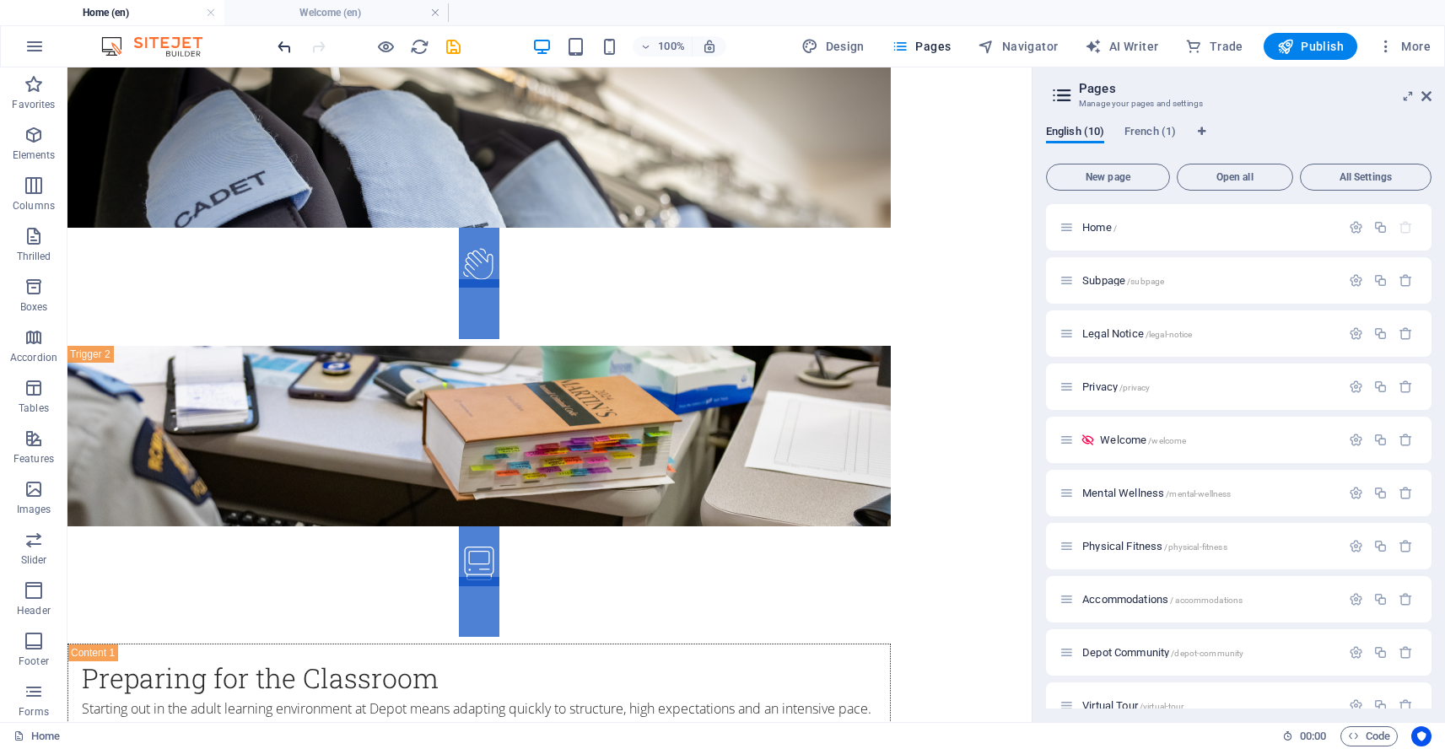
click at [283, 50] on icon "undo" at bounding box center [284, 46] width 19 height 19
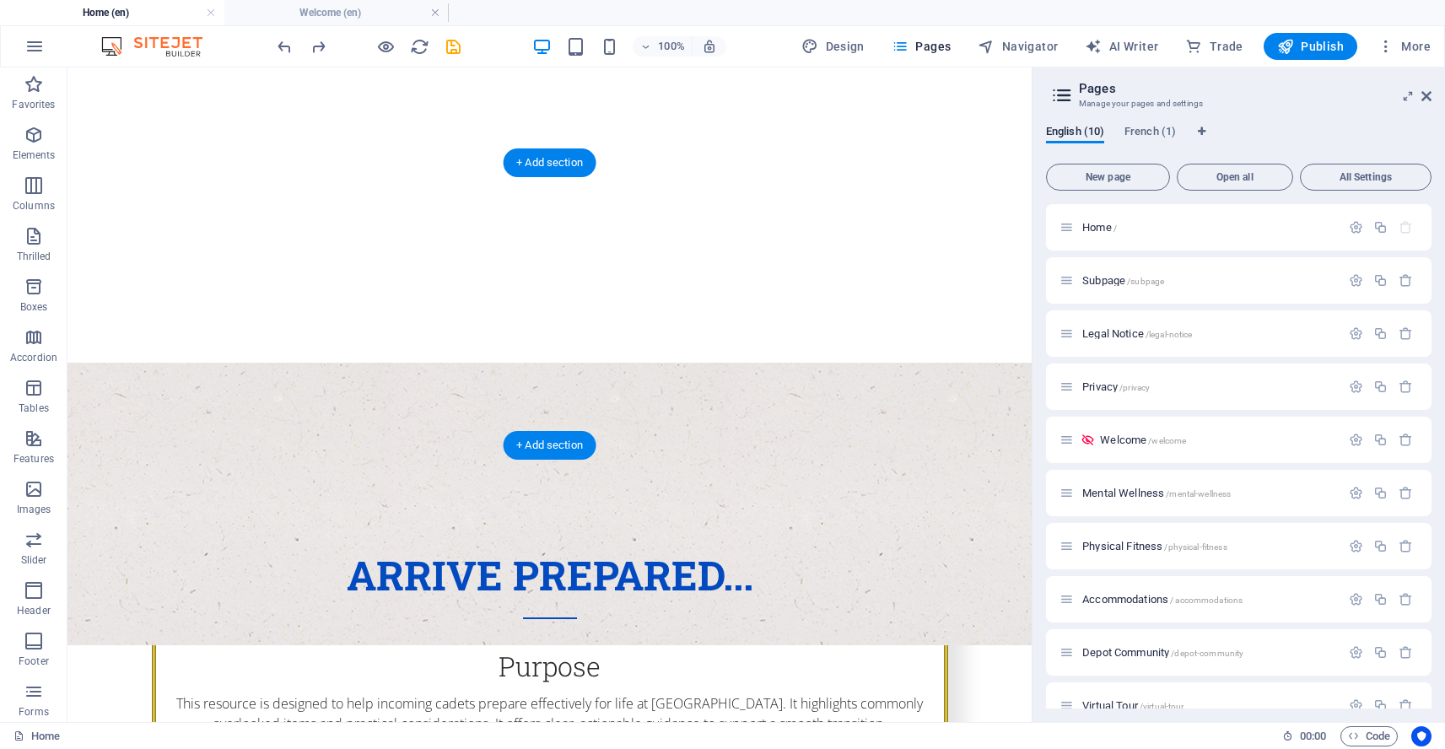
scroll to position [784, 0]
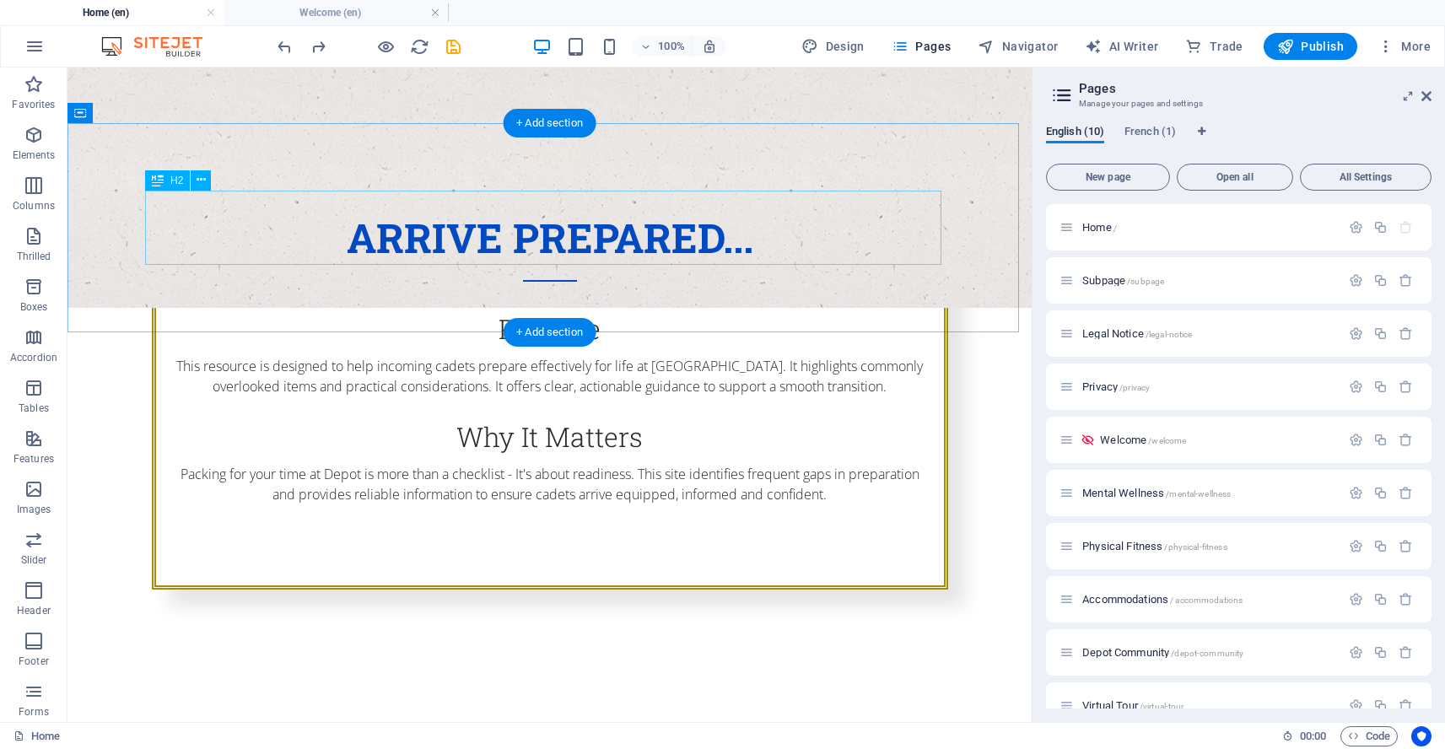
click at [813, 725] on div "life at depot" at bounding box center [550, 762] width 797 height 74
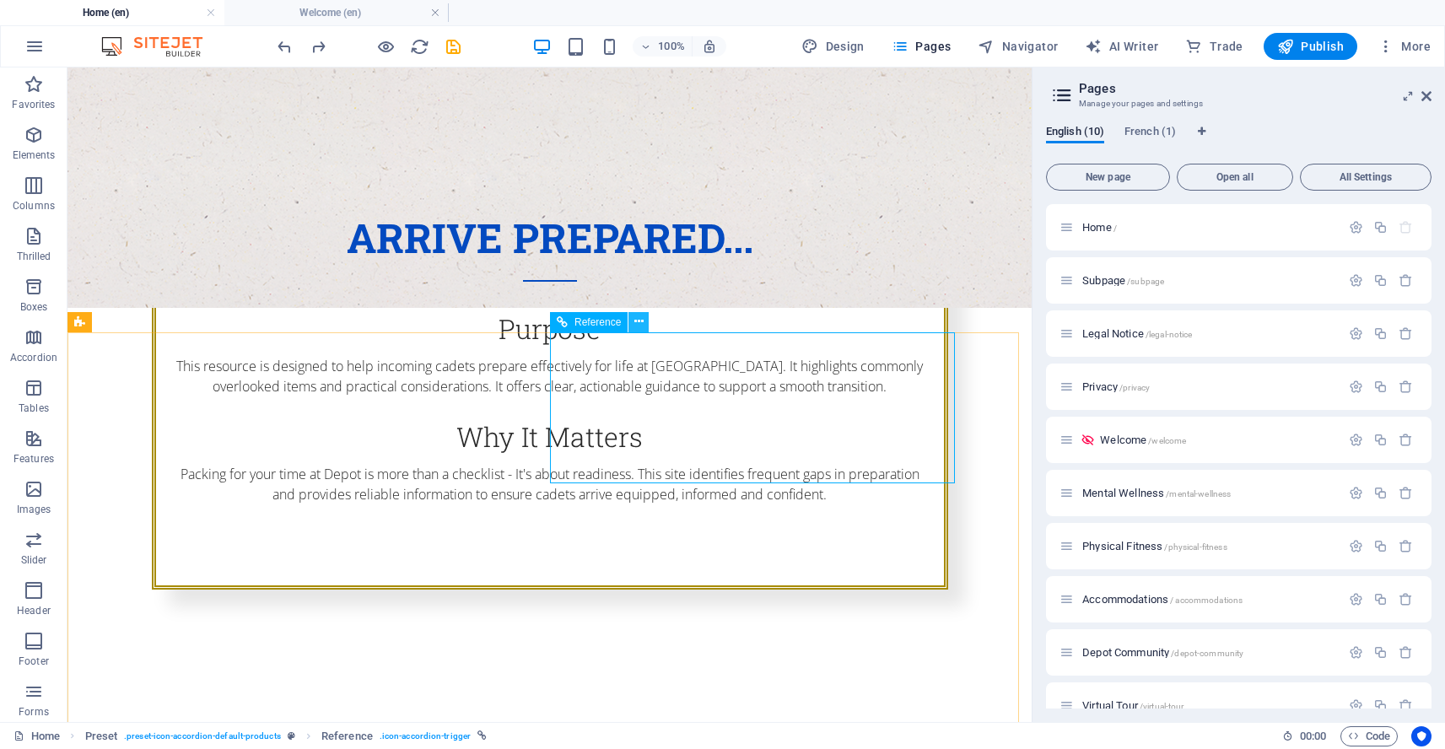
click at [635, 322] on icon at bounding box center [639, 322] width 9 height 18
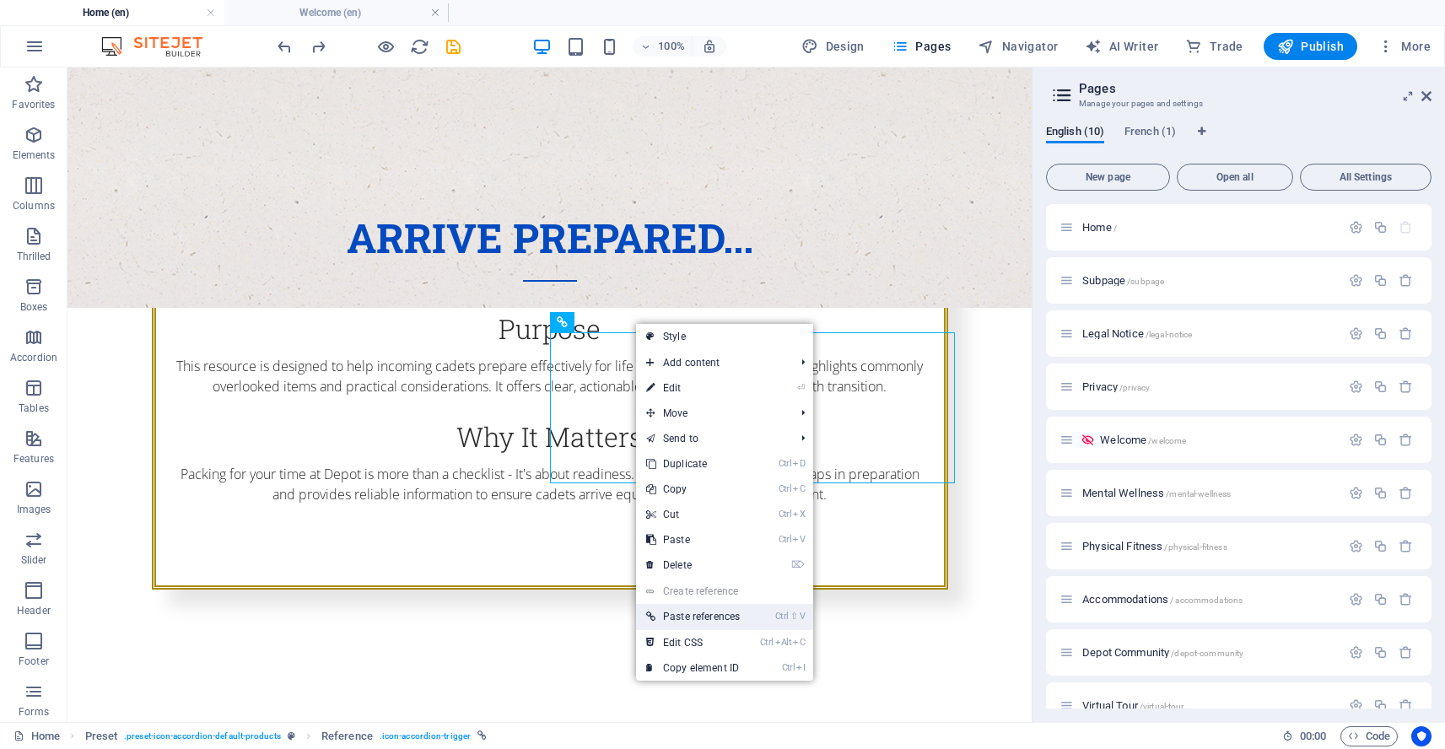
click at [704, 616] on font "Paste references" at bounding box center [701, 617] width 77 height 12
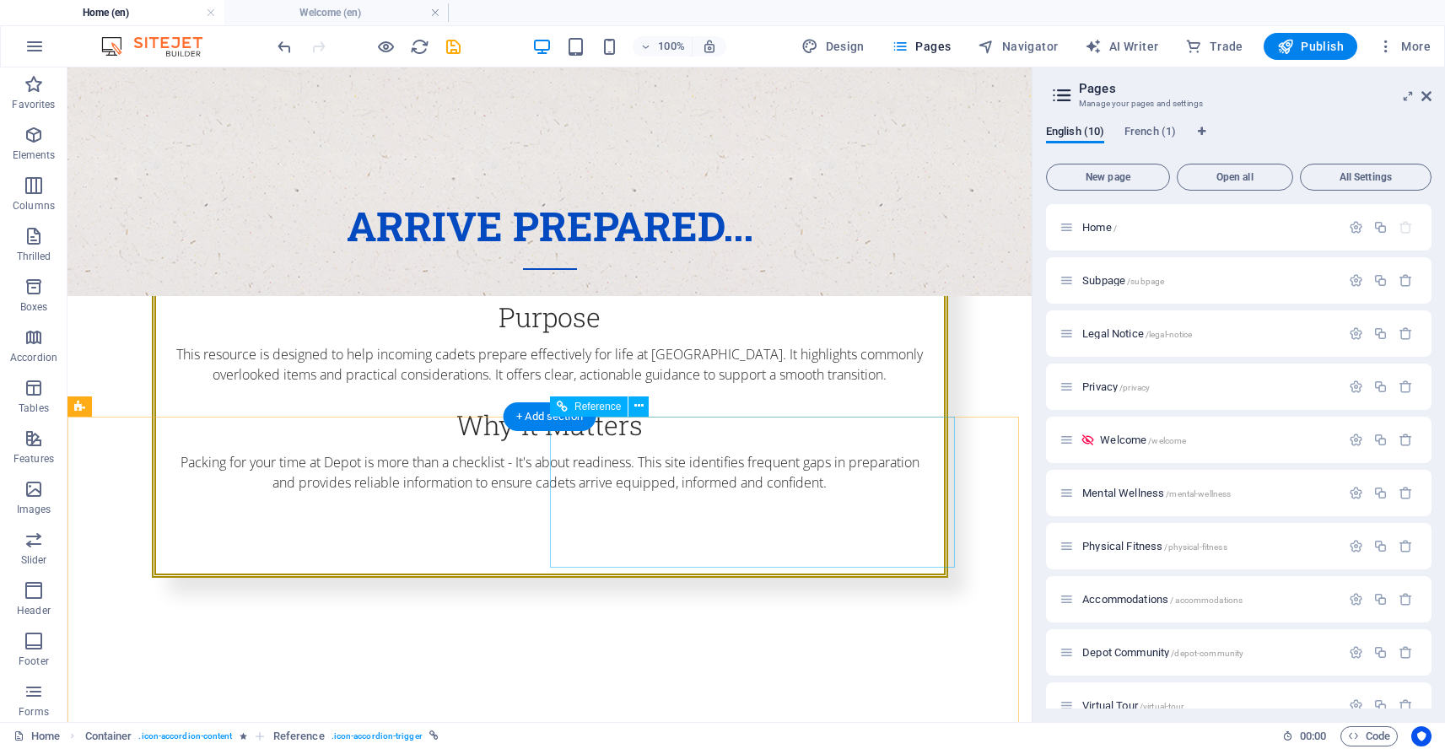
scroll to position [700, 0]
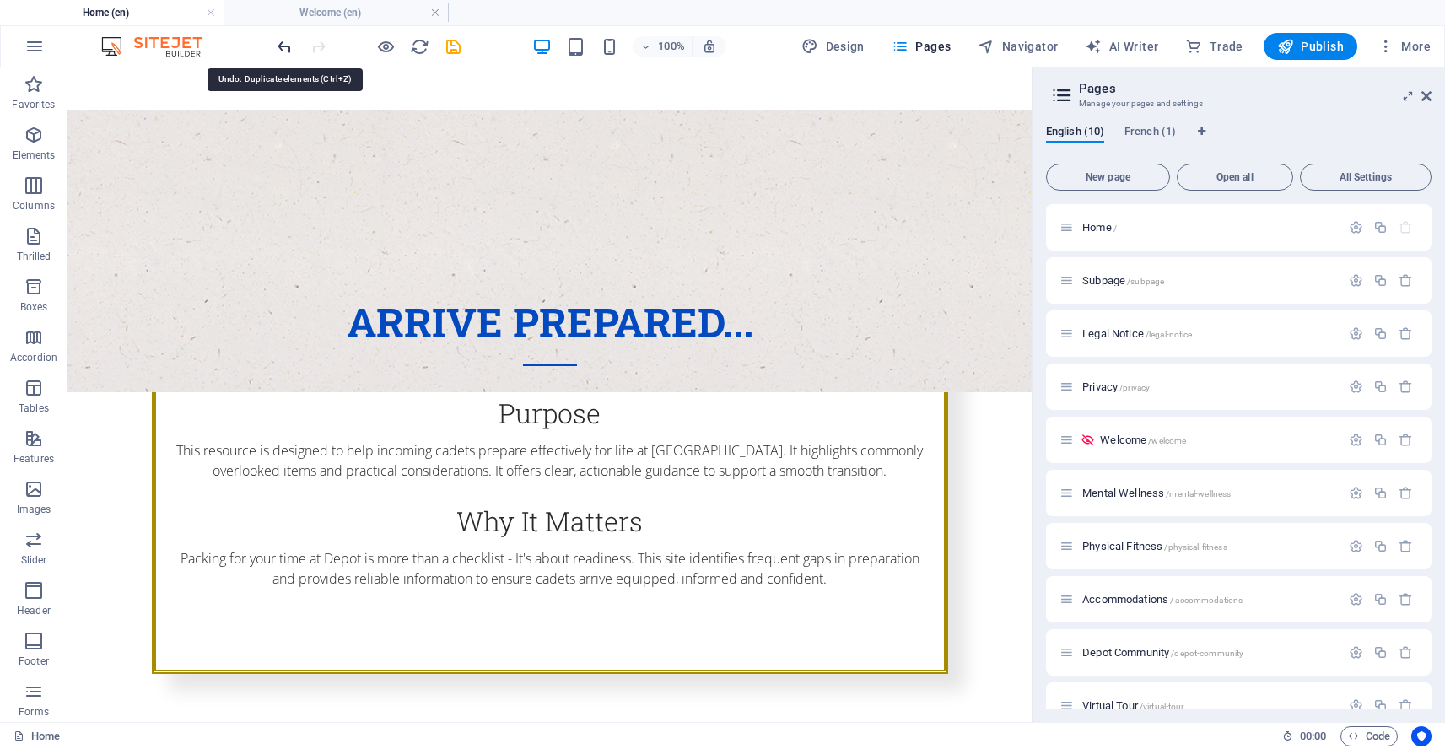
click at [284, 41] on icon "undo" at bounding box center [284, 46] width 19 height 19
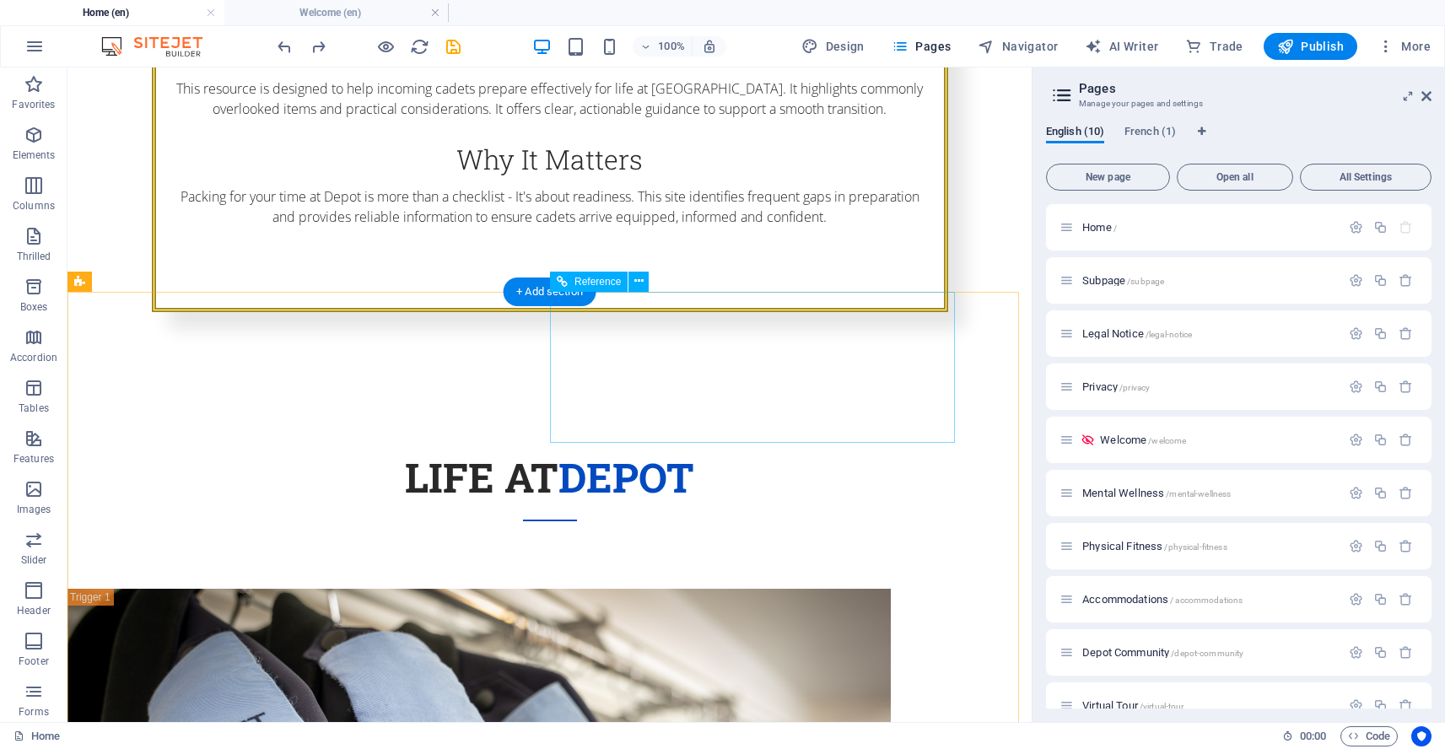
scroll to position [784, 0]
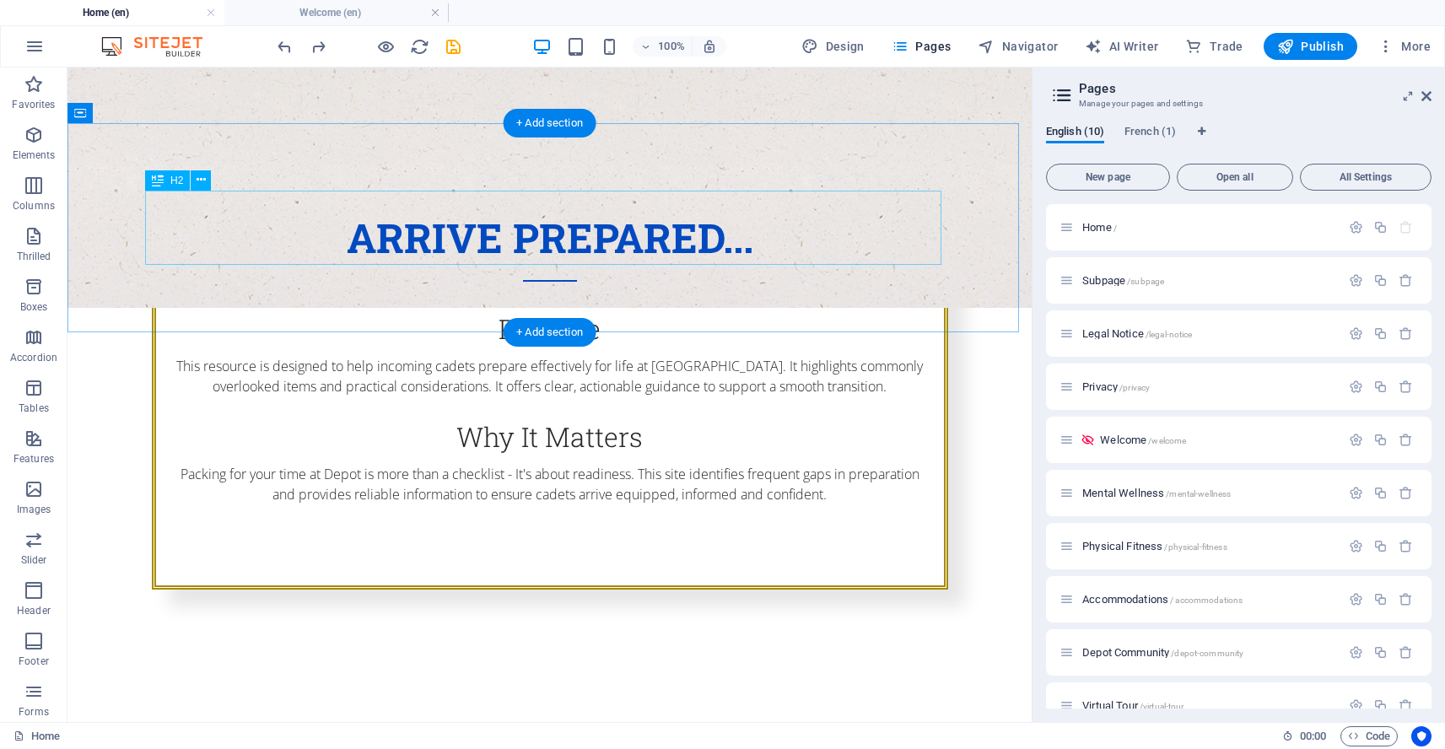
click at [732, 725] on div "life at depot" at bounding box center [550, 762] width 797 height 74
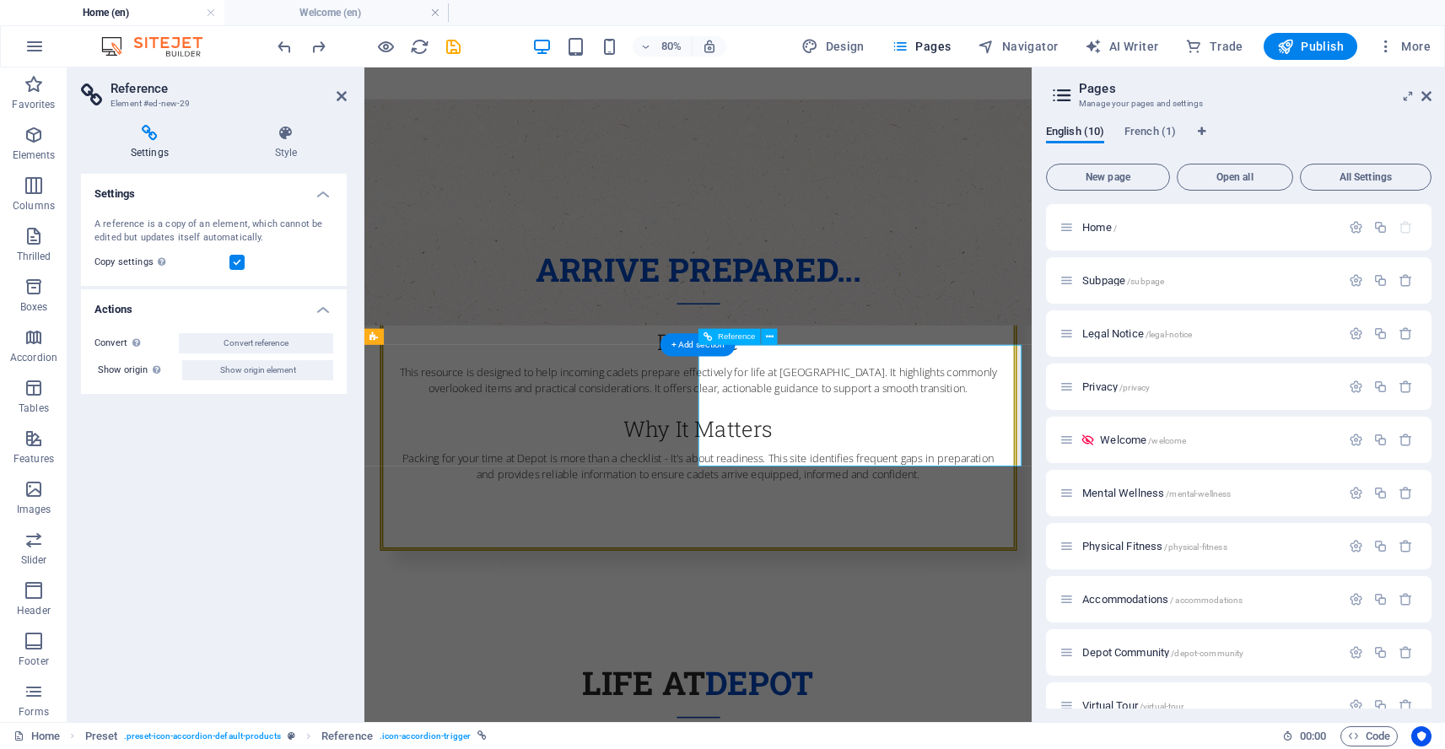
click at [768, 335] on icon at bounding box center [770, 337] width 8 height 14
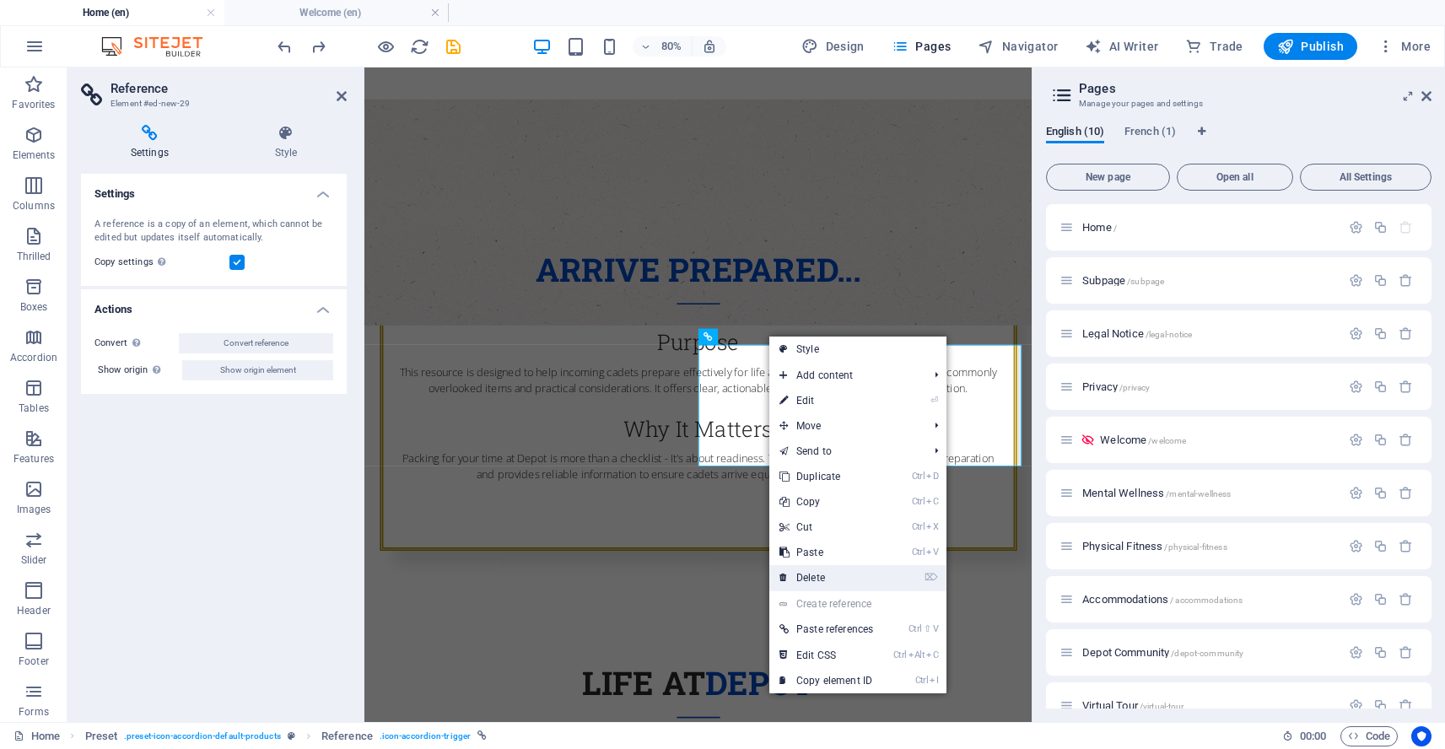
click at [821, 576] on font "Delete" at bounding box center [811, 578] width 29 height 12
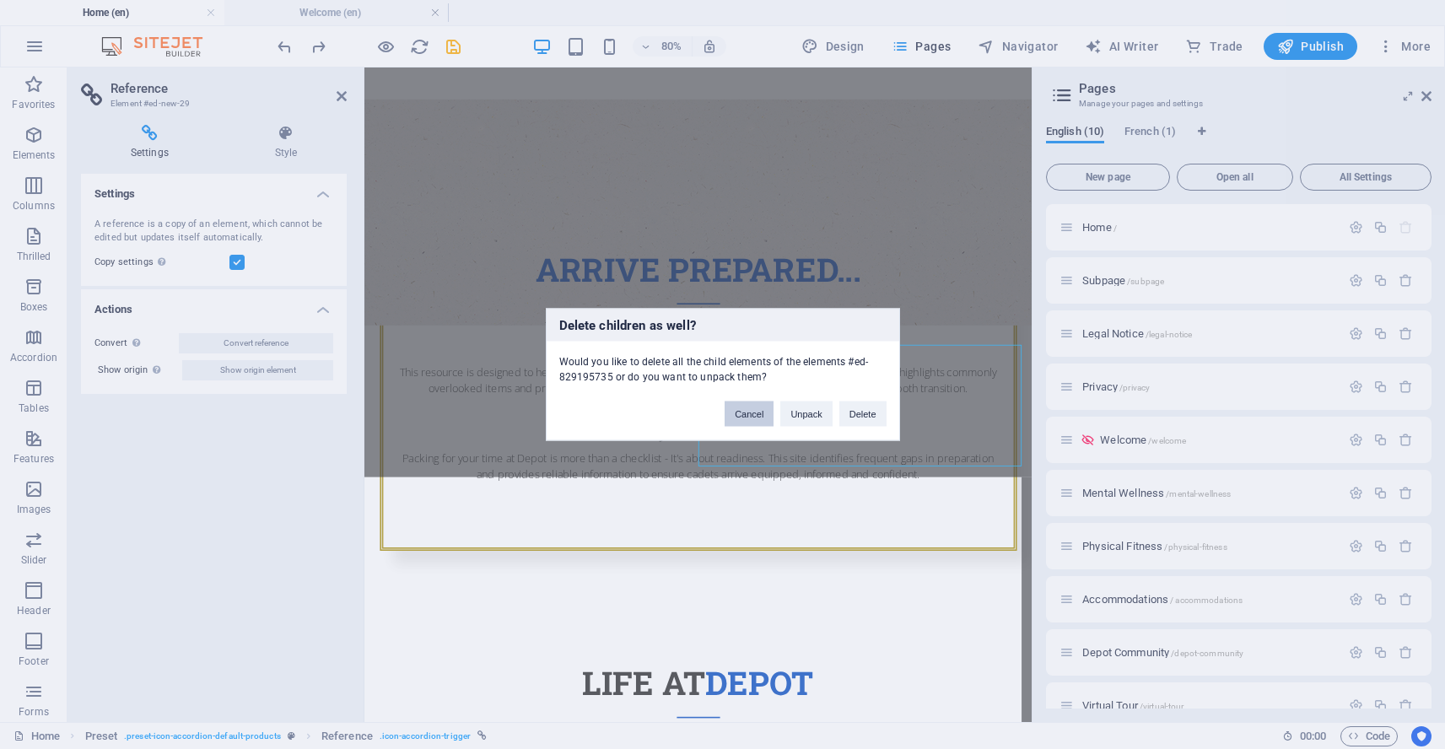
click at [746, 412] on font "Cancel" at bounding box center [749, 414] width 29 height 10
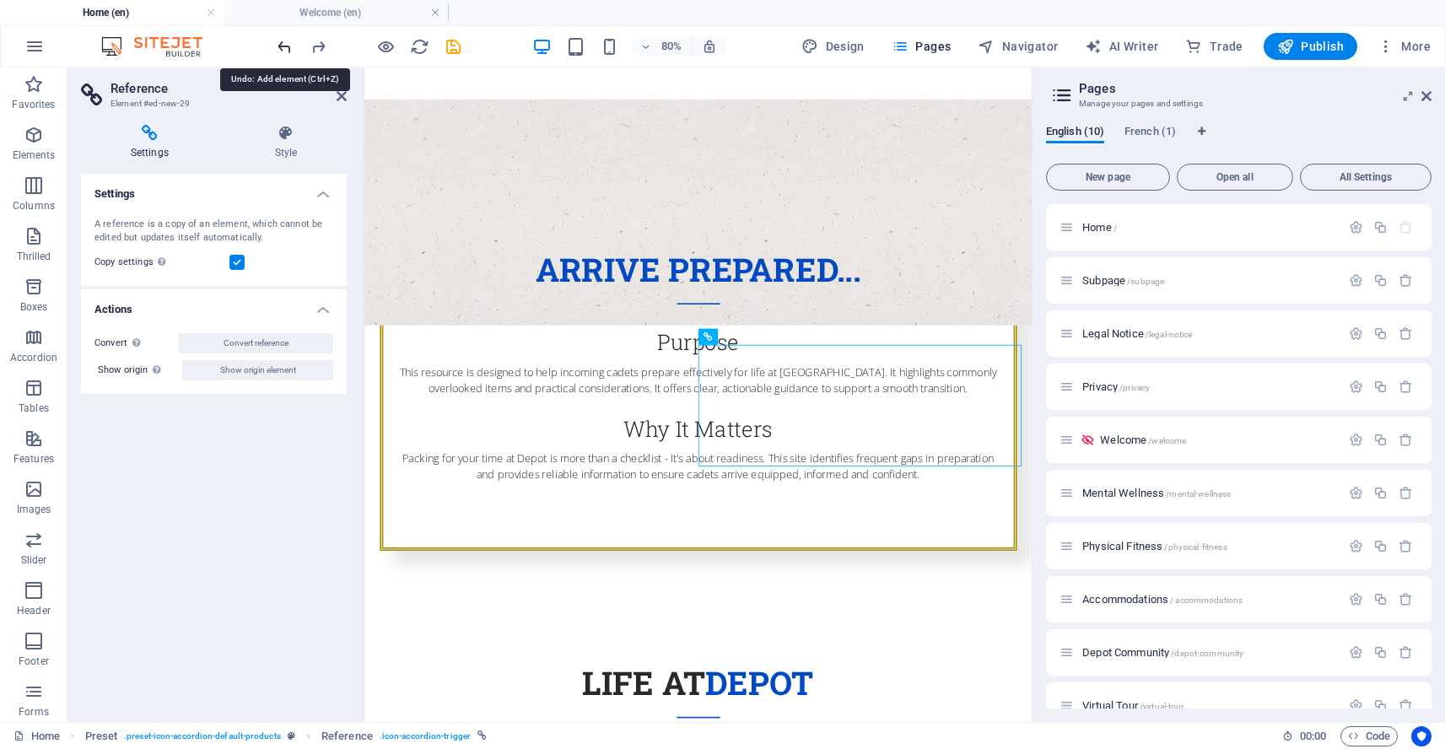
click at [281, 45] on icon "undo" at bounding box center [284, 46] width 19 height 19
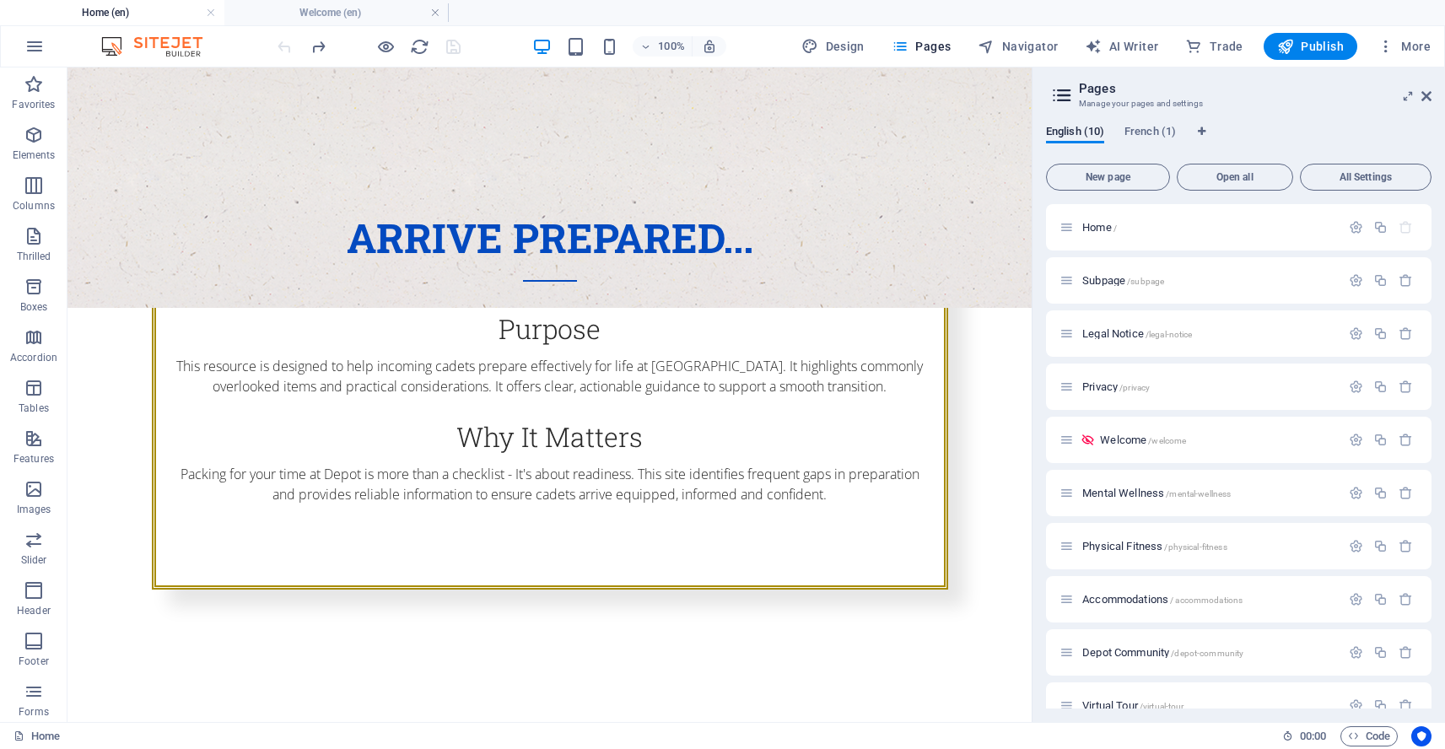
click at [280, 57] on div at bounding box center [368, 46] width 189 height 27
click at [280, 49] on div at bounding box center [368, 46] width 189 height 27
click at [281, 46] on div at bounding box center [368, 46] width 189 height 27
click at [429, 11] on h4 "Welcome (en)" at bounding box center [336, 12] width 224 height 19
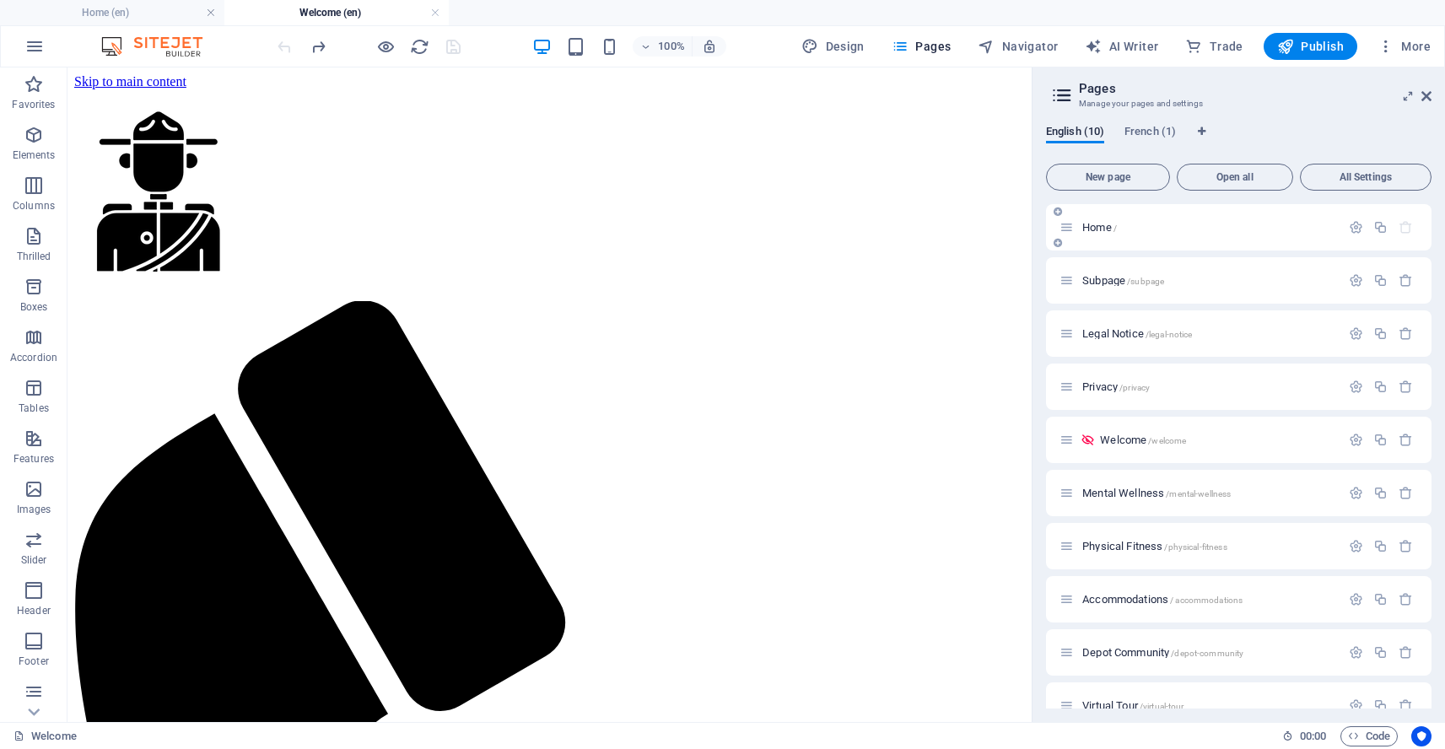
click at [1085, 229] on font "Home" at bounding box center [1098, 227] width 30 height 13
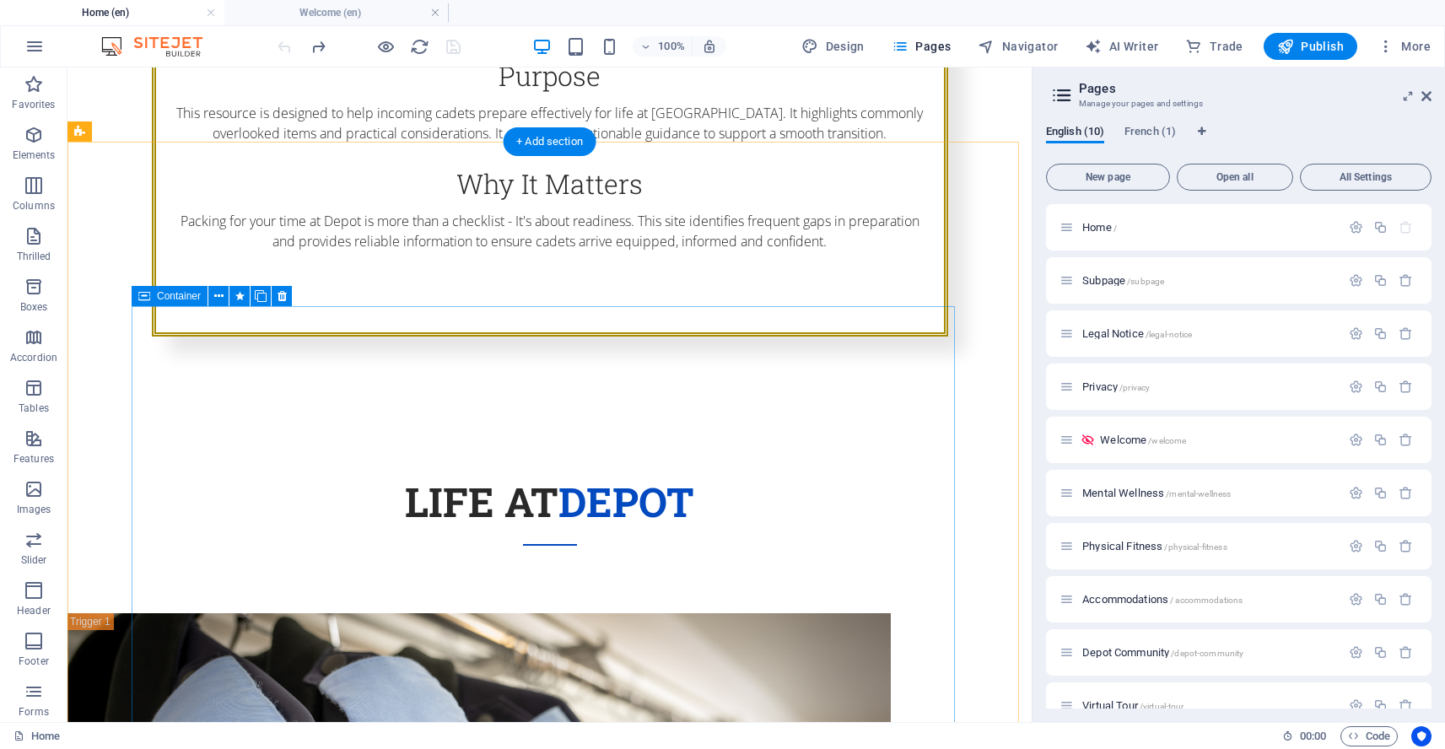
scroll to position [700, 0]
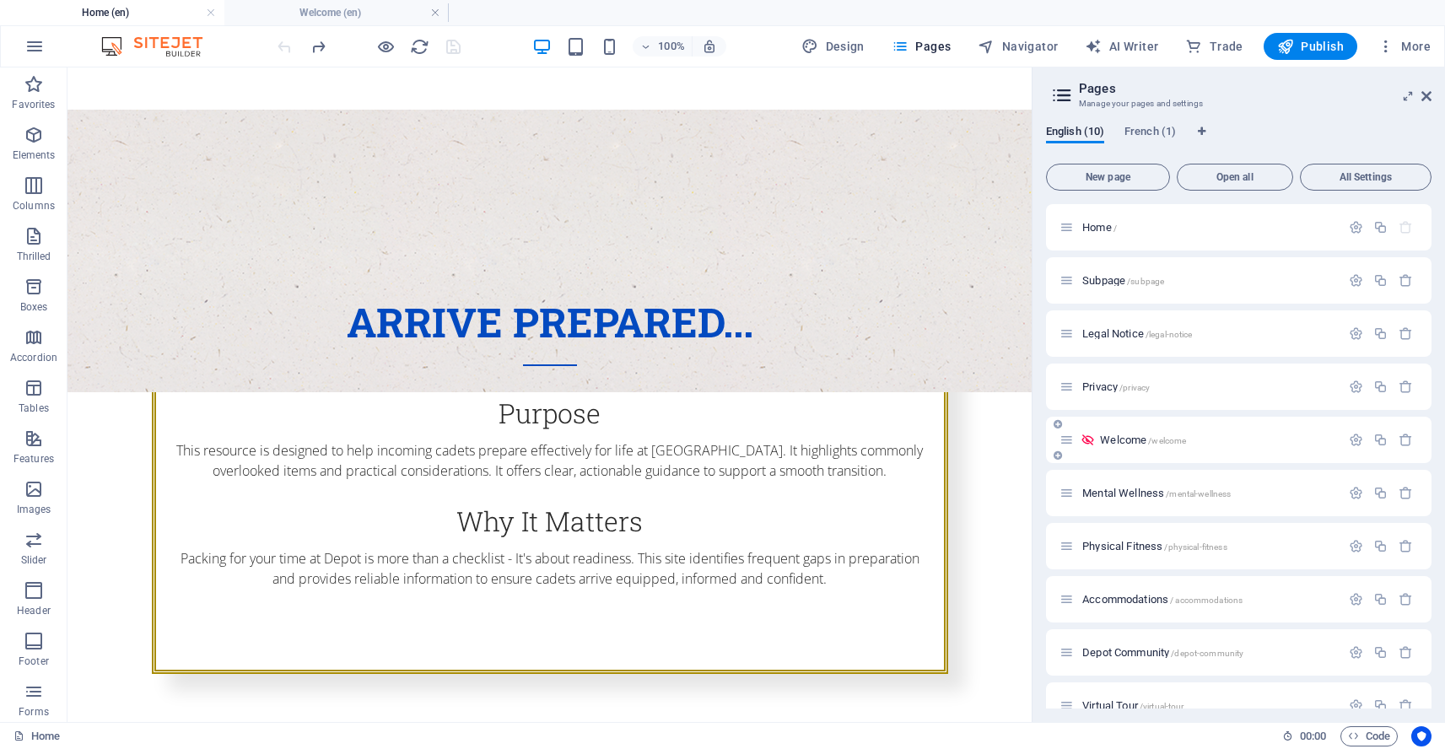
click at [1153, 448] on div "Welcome /welcome" at bounding box center [1200, 439] width 281 height 19
click at [1137, 433] on div "Welcome /welcome" at bounding box center [1200, 439] width 281 height 19
click at [1131, 436] on font "Welcome" at bounding box center [1123, 440] width 46 height 13
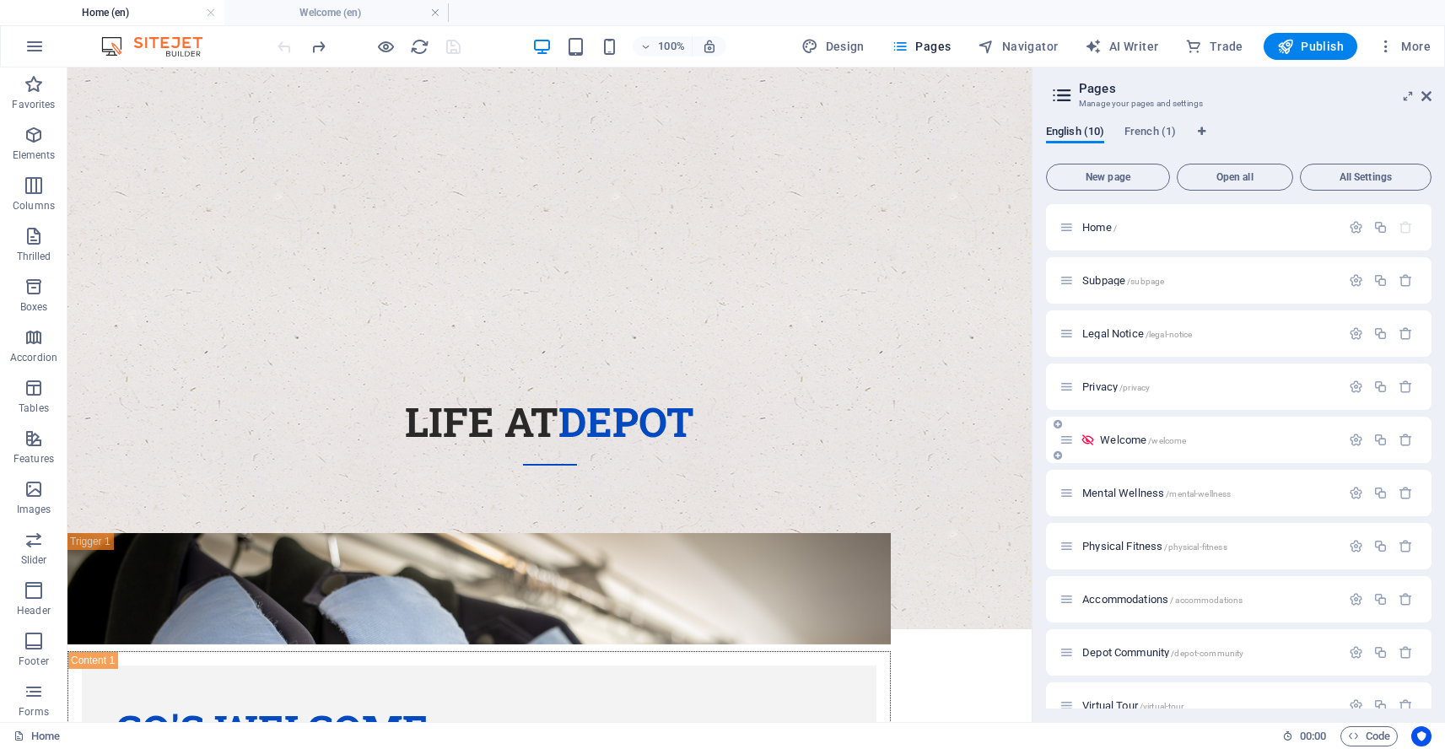
scroll to position [0, 0]
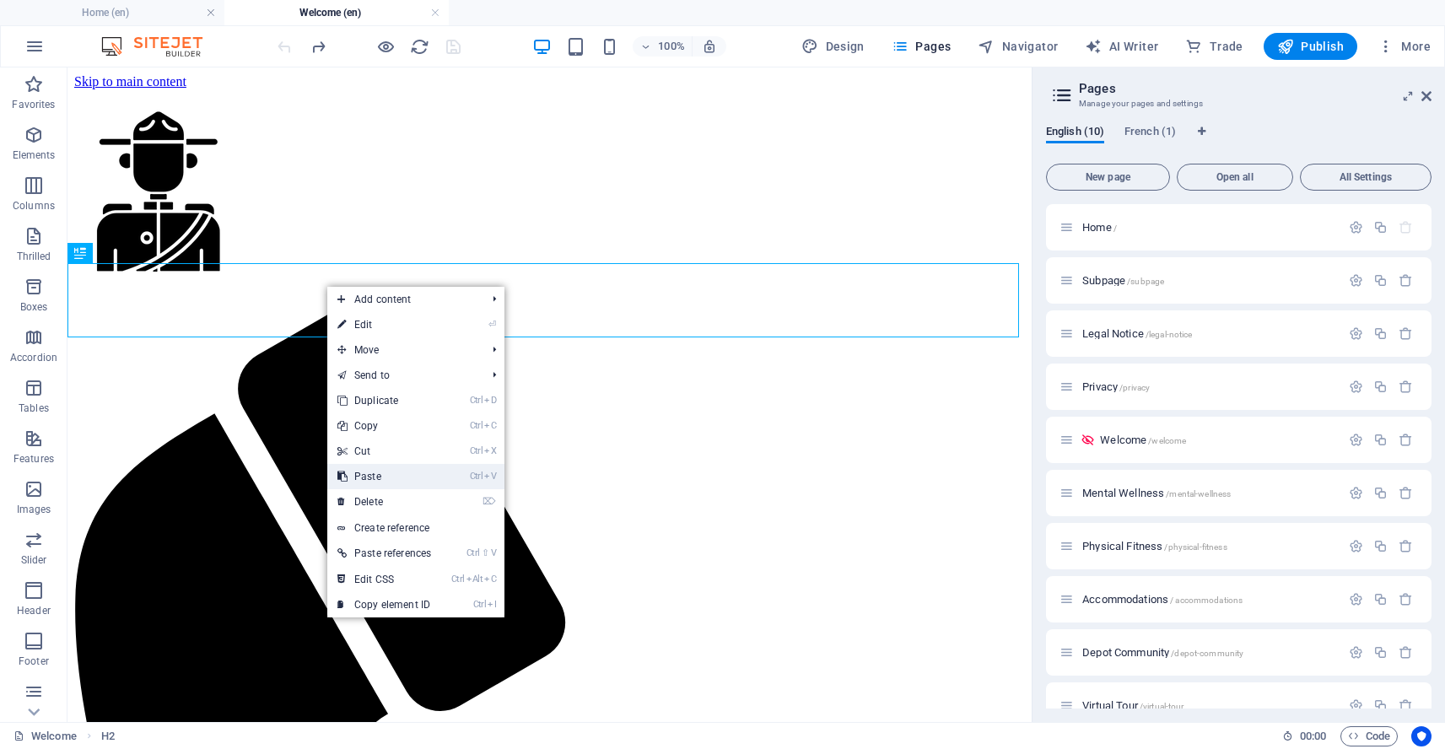
click at [399, 471] on link "Ctrl V Paste" at bounding box center [384, 476] width 114 height 25
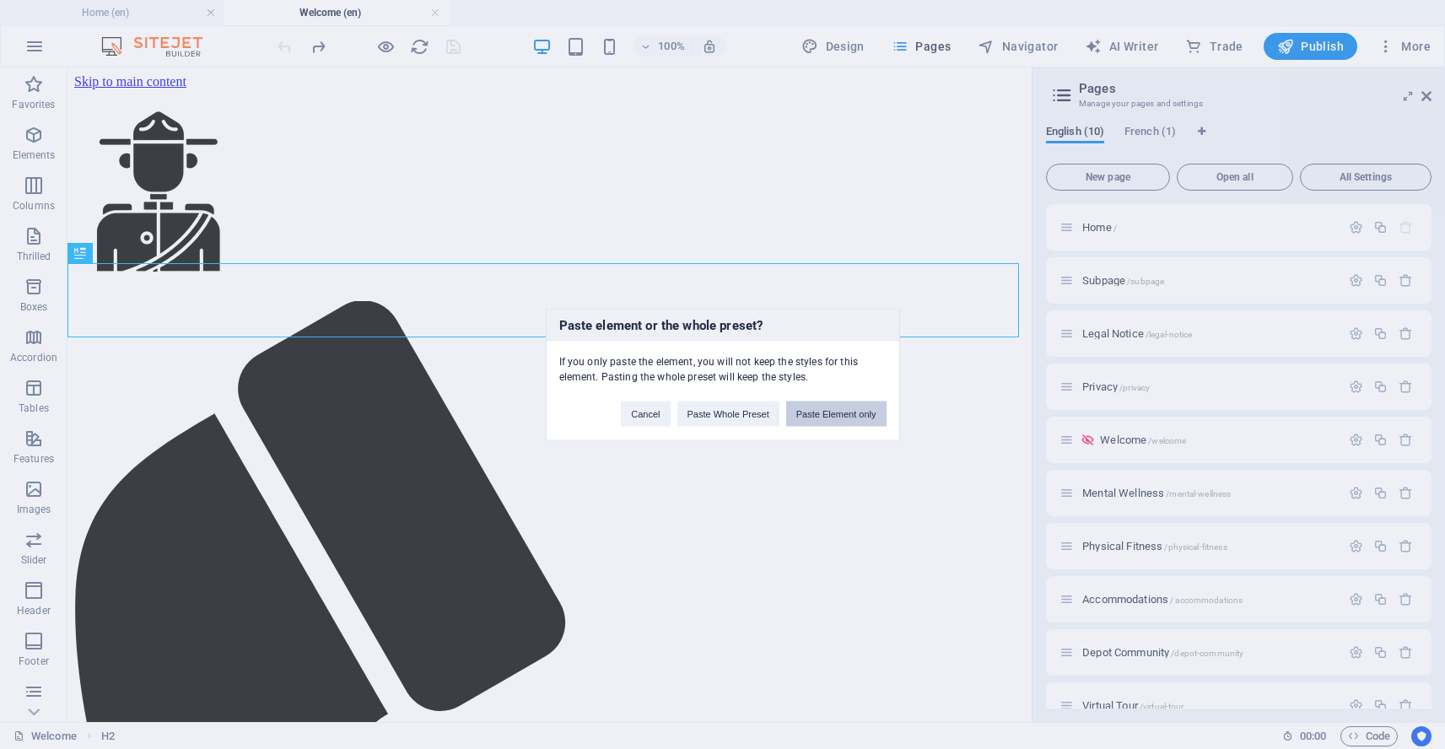
click at [829, 413] on font "Paste Element only" at bounding box center [837, 414] width 80 height 10
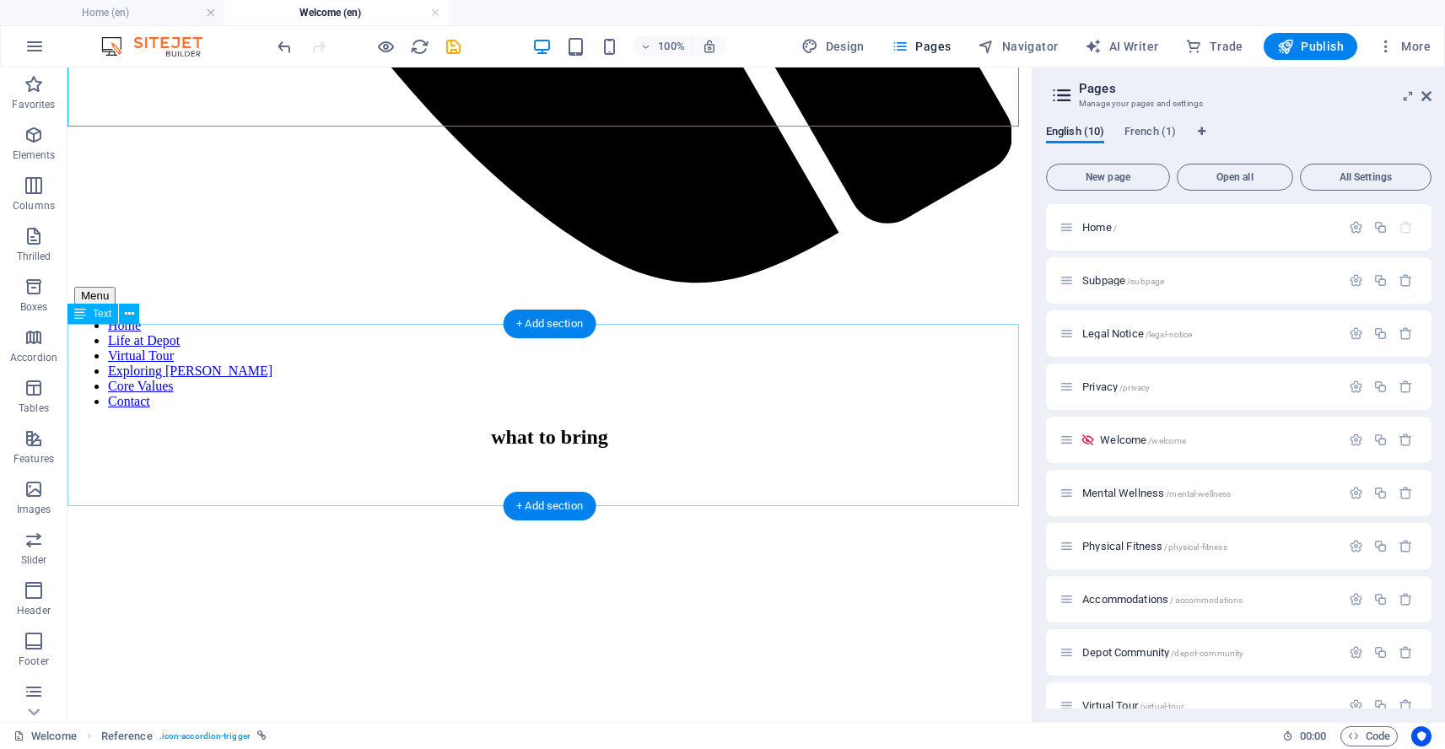
scroll to position [1266, 0]
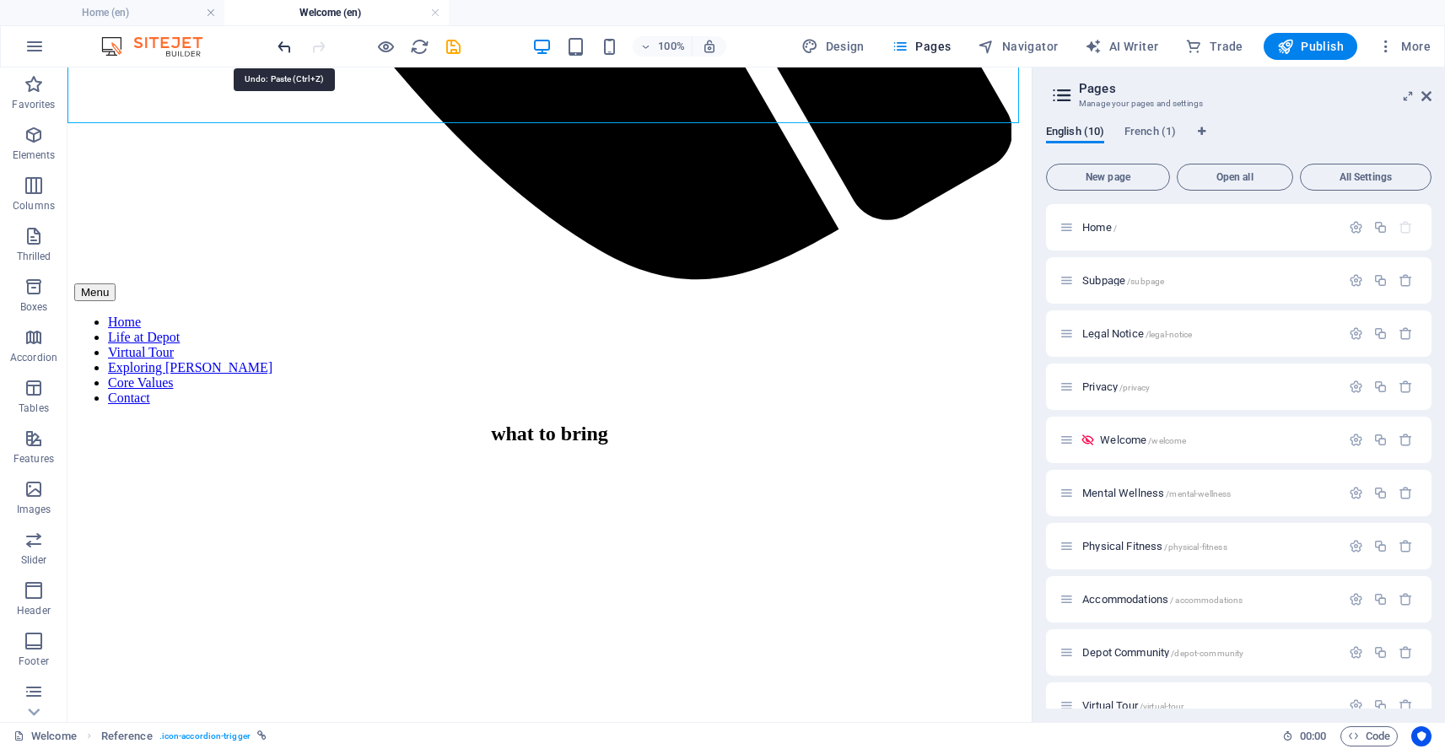
click at [286, 41] on icon "undo" at bounding box center [284, 46] width 19 height 19
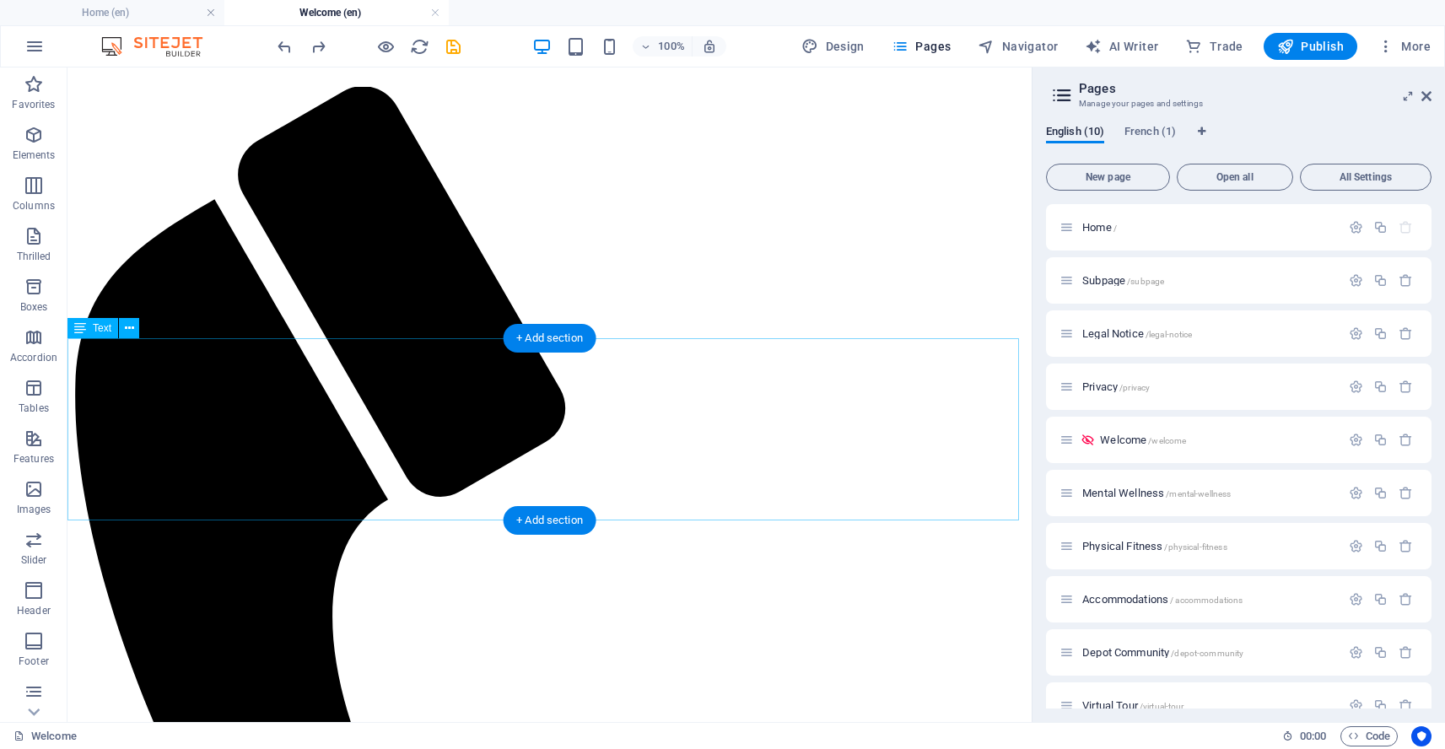
scroll to position [0, 0]
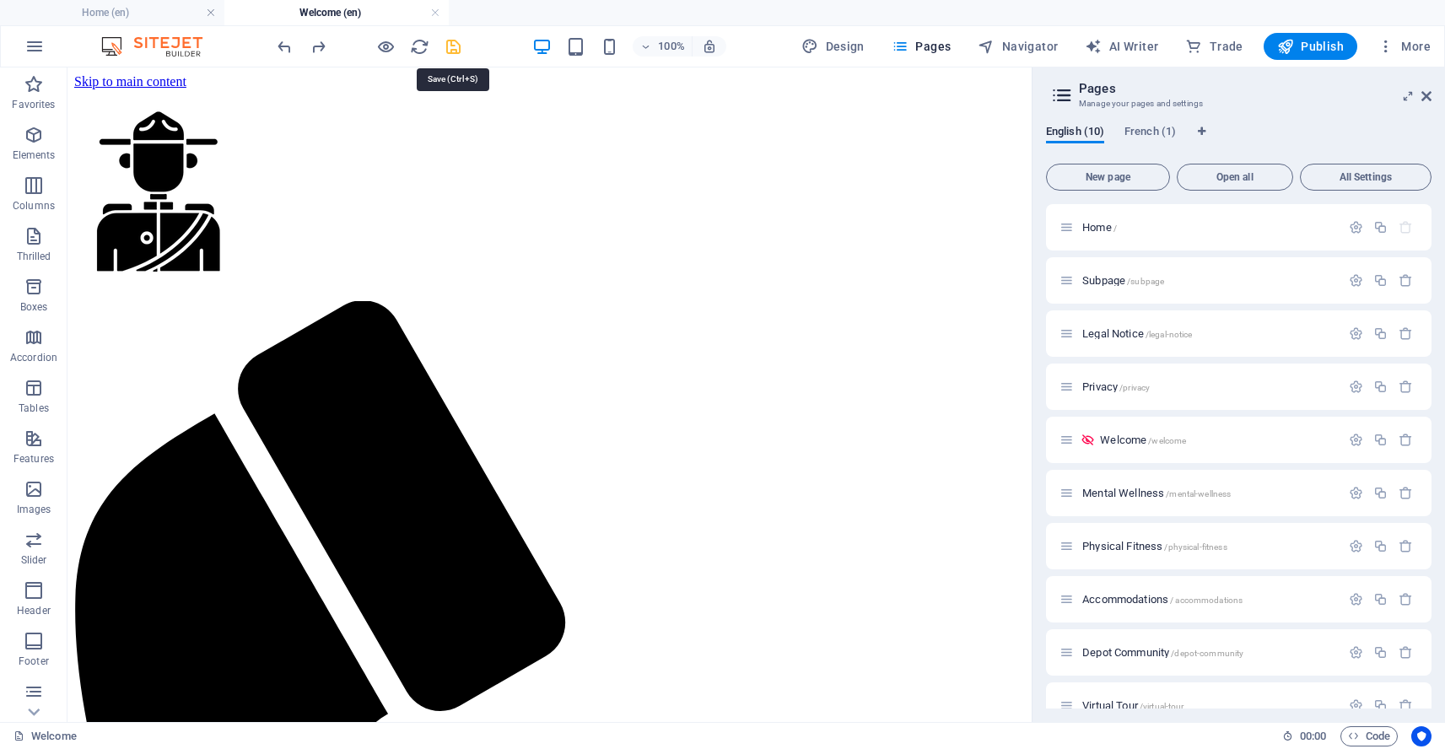
click at [453, 50] on icon "save" at bounding box center [453, 46] width 19 height 19
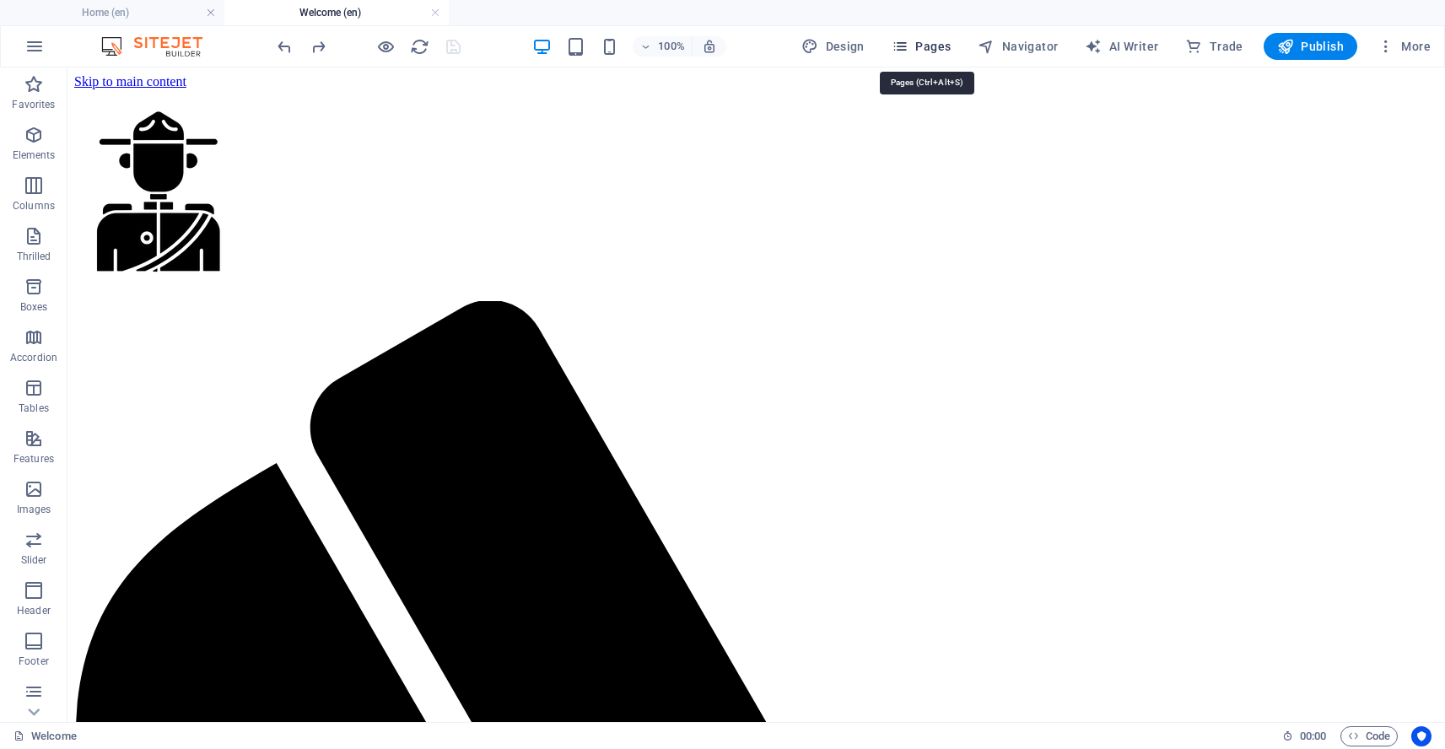
click at [935, 53] on span "Pages" at bounding box center [921, 46] width 59 height 17
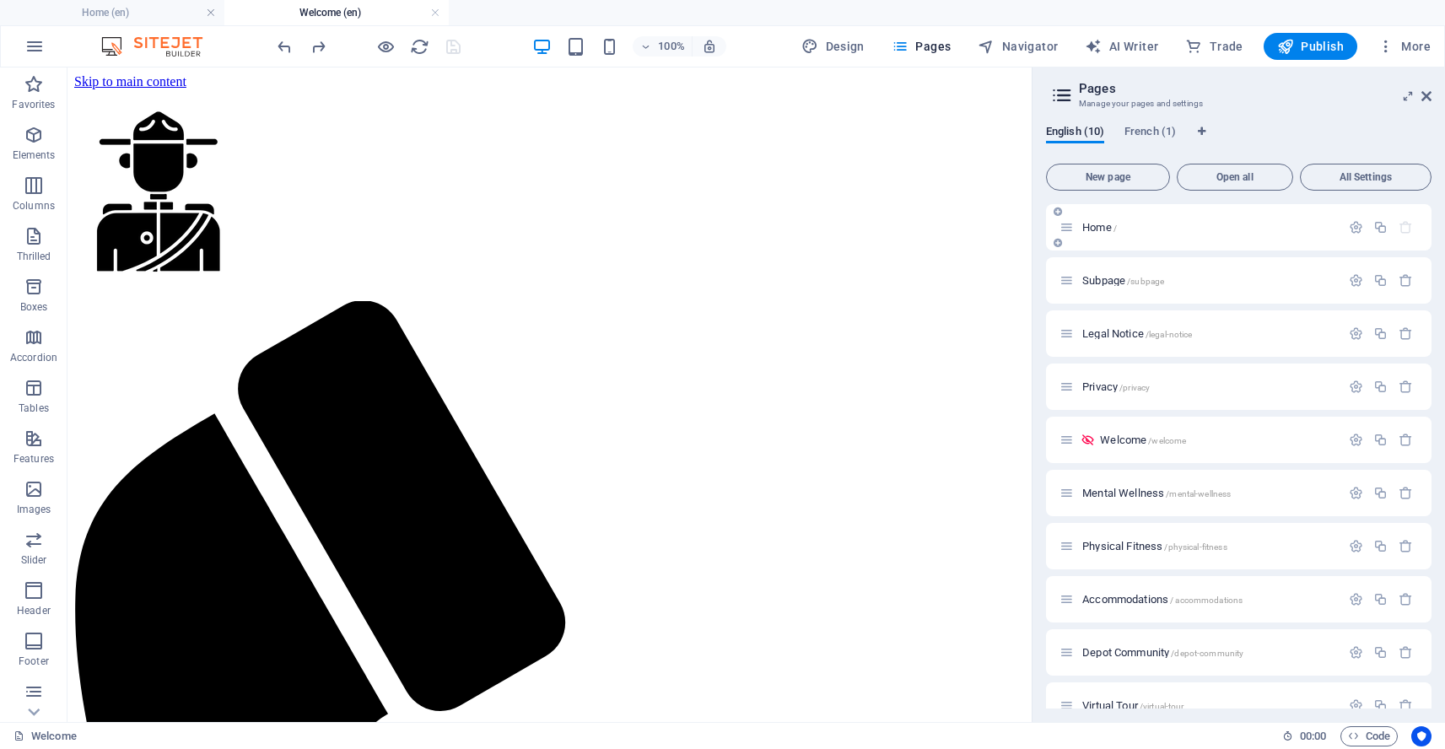
click at [1091, 230] on font "Home" at bounding box center [1098, 227] width 30 height 13
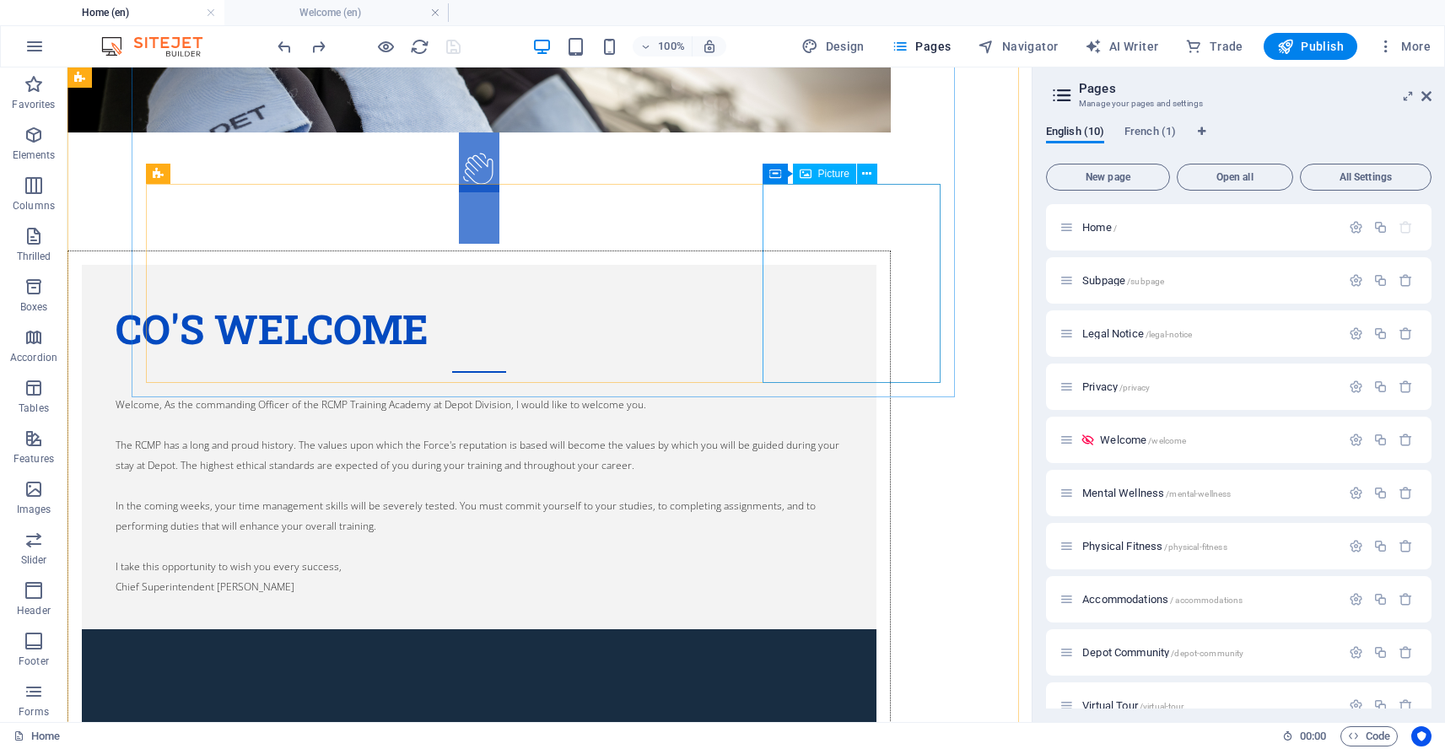
scroll to position [1688, 0]
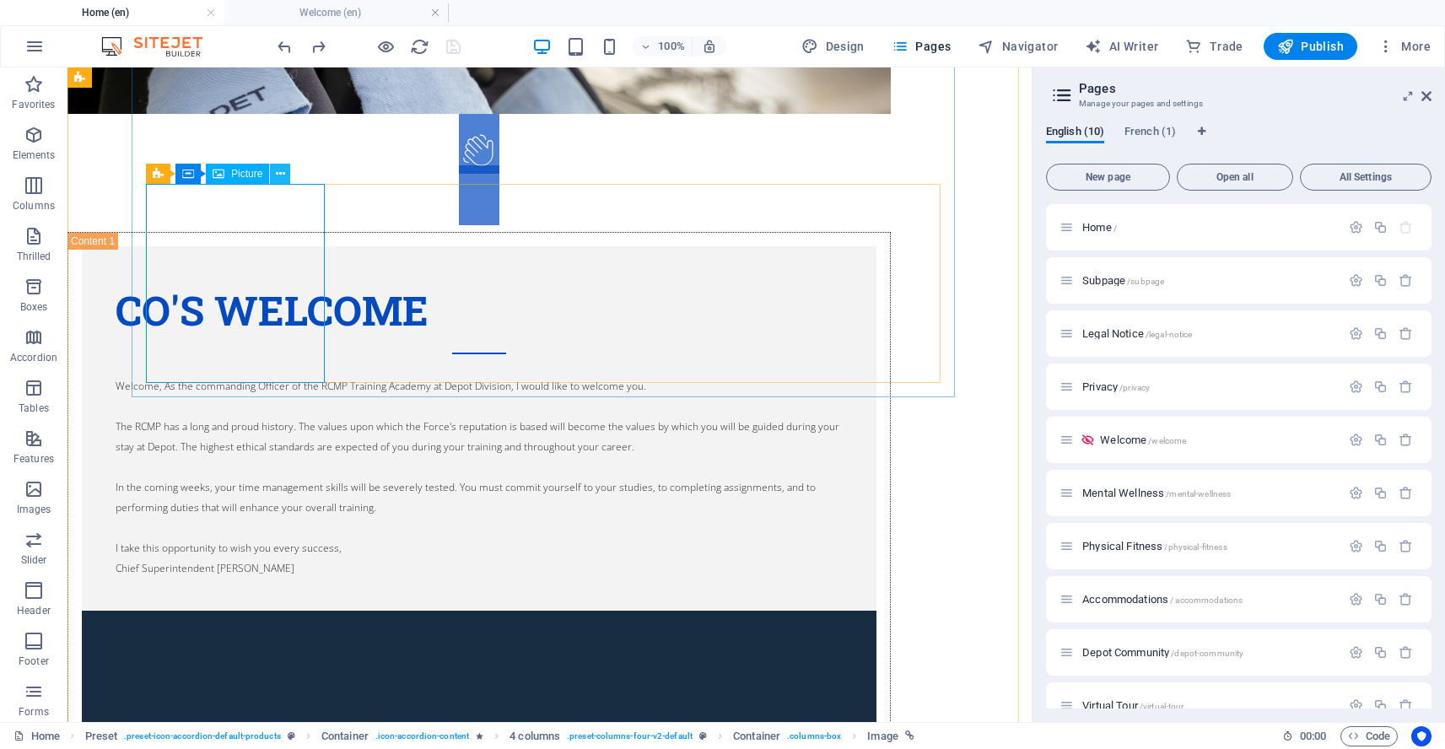
click at [282, 175] on icon at bounding box center [280, 174] width 9 height 18
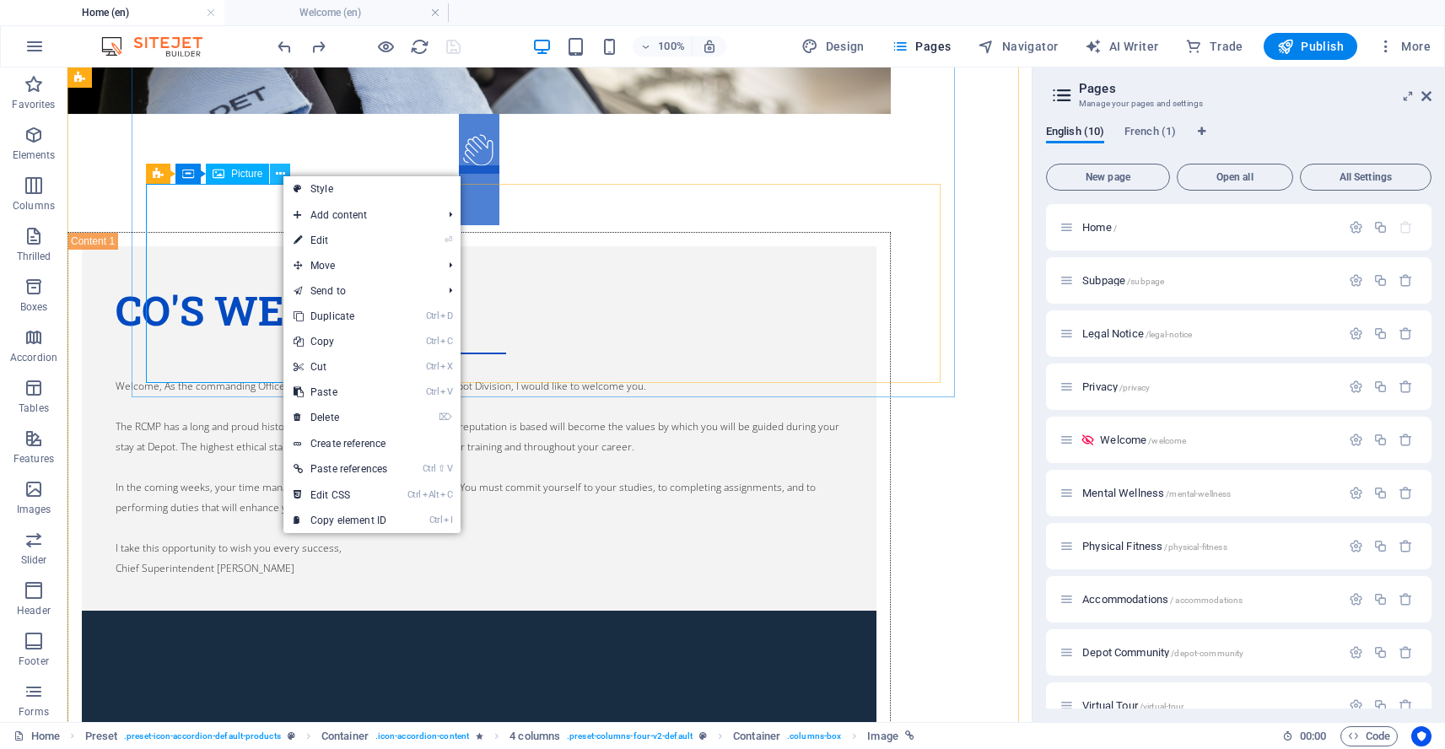
click at [282, 175] on icon at bounding box center [280, 174] width 9 height 18
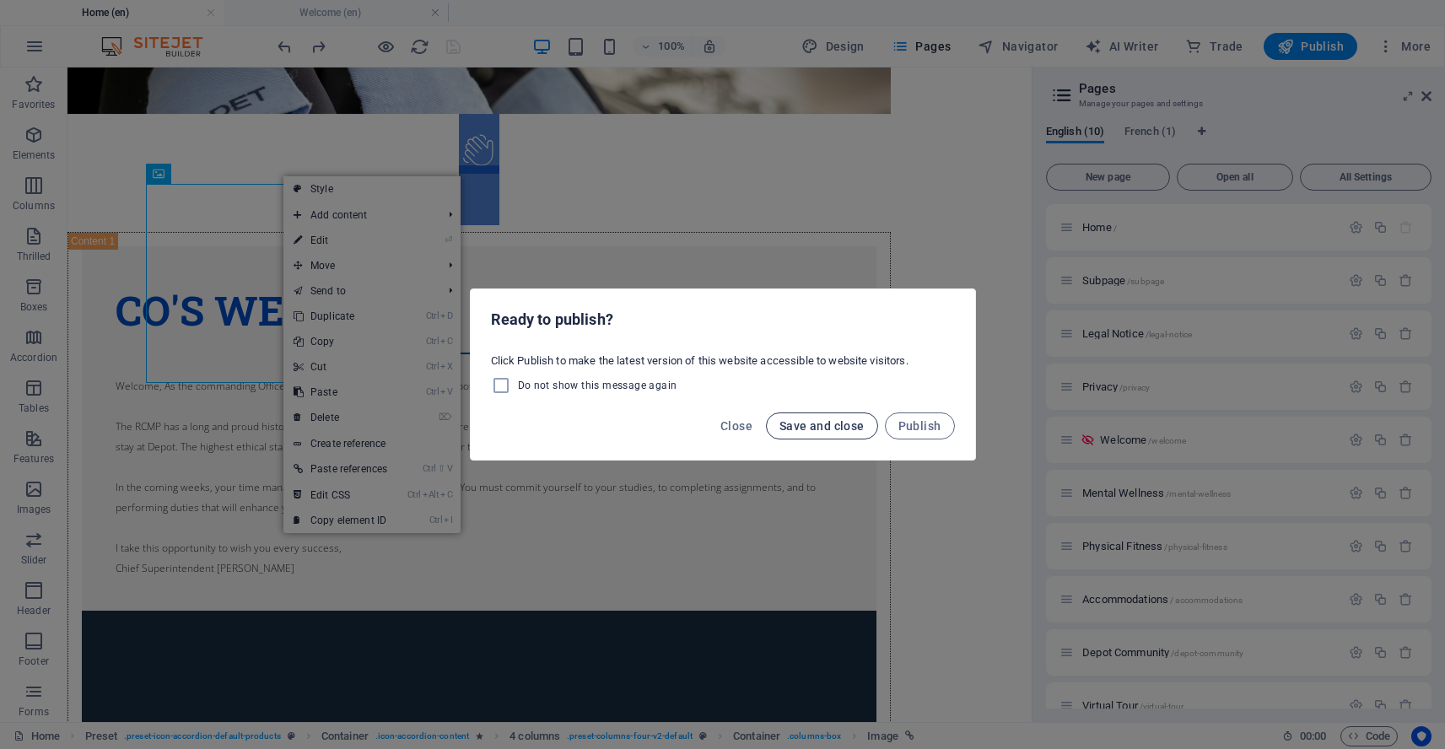
click at [818, 429] on span "Save and close" at bounding box center [822, 426] width 85 height 14
